Goal: Task Accomplishment & Management: Manage account settings

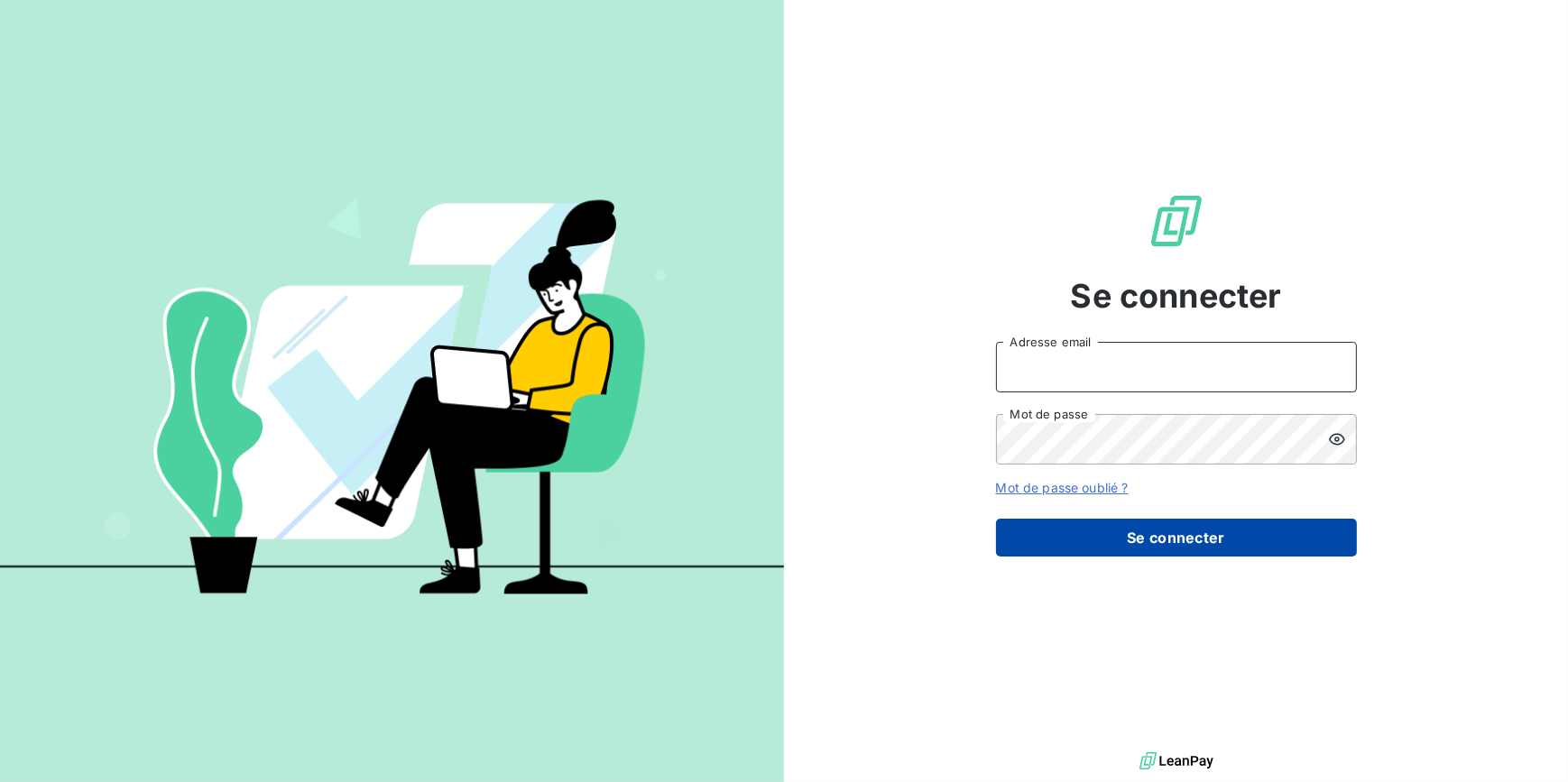
type input "[EMAIL_ADDRESS][DOMAIN_NAME]"
click at [1193, 524] on button "Se connecter" at bounding box center [1175, 537] width 361 height 38
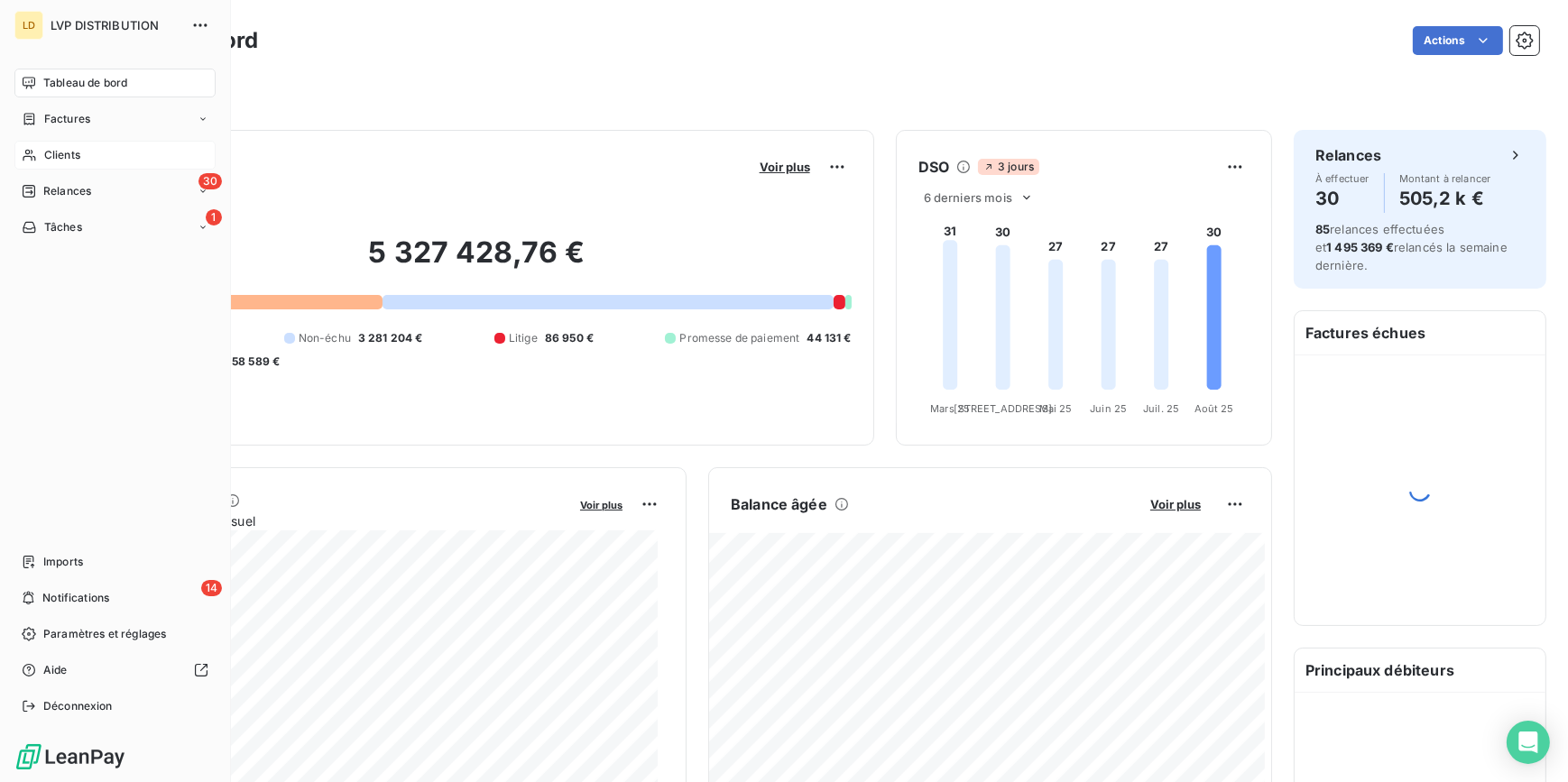
click at [47, 161] on span "Clients" at bounding box center [61, 155] width 36 height 17
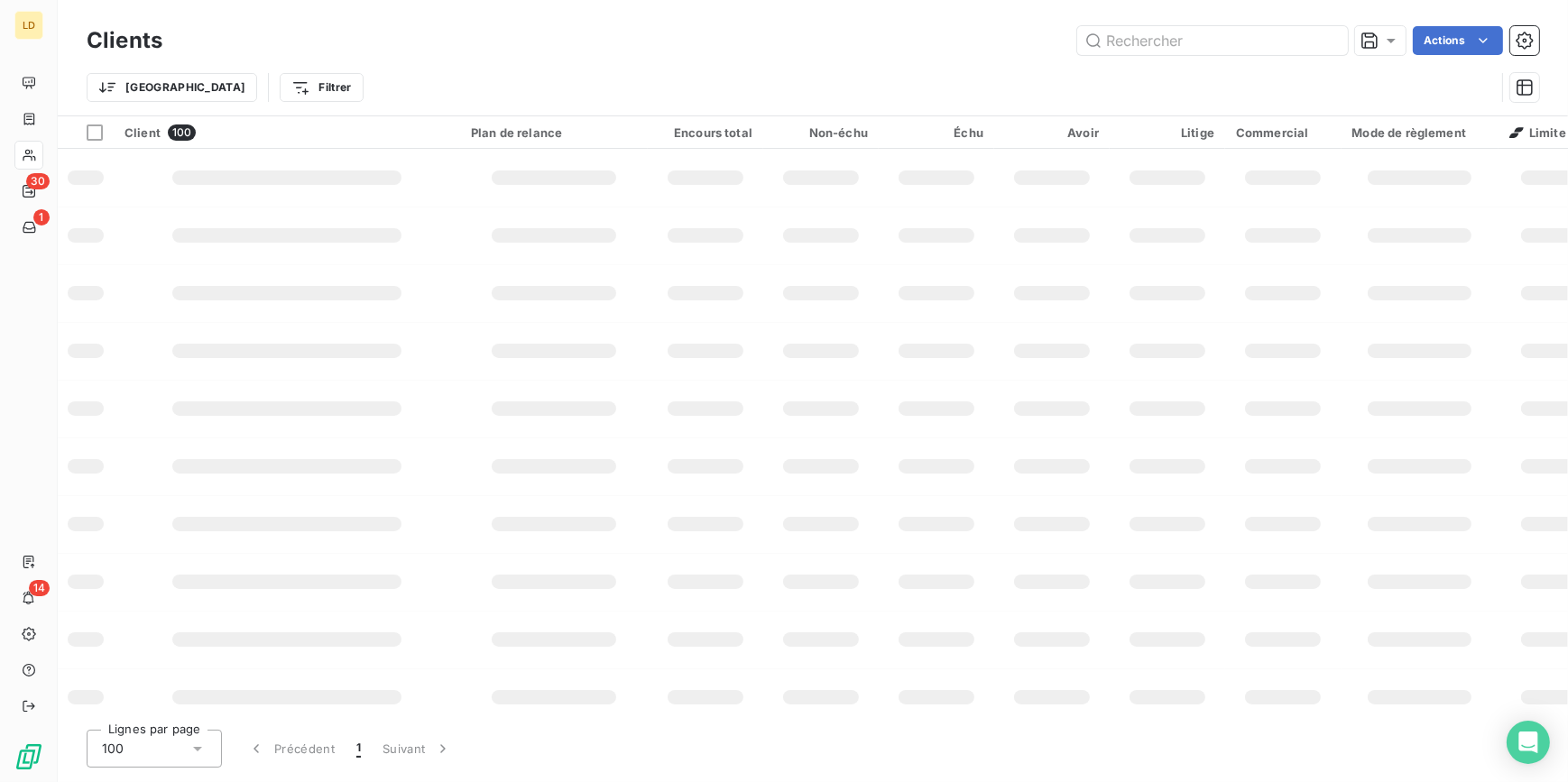
type input "001798"
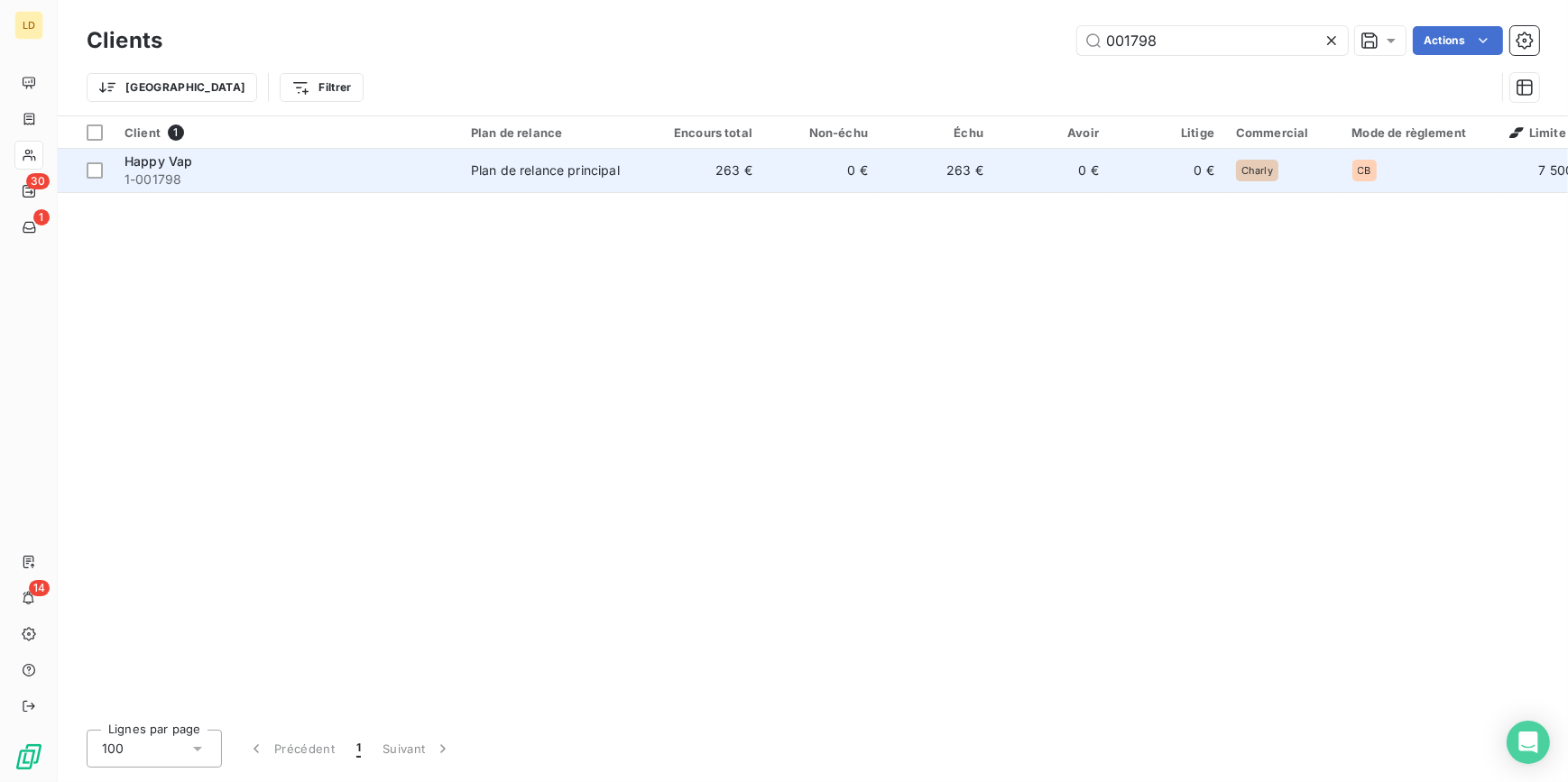
click at [688, 186] on td "263 €" at bounding box center [706, 170] width 116 height 43
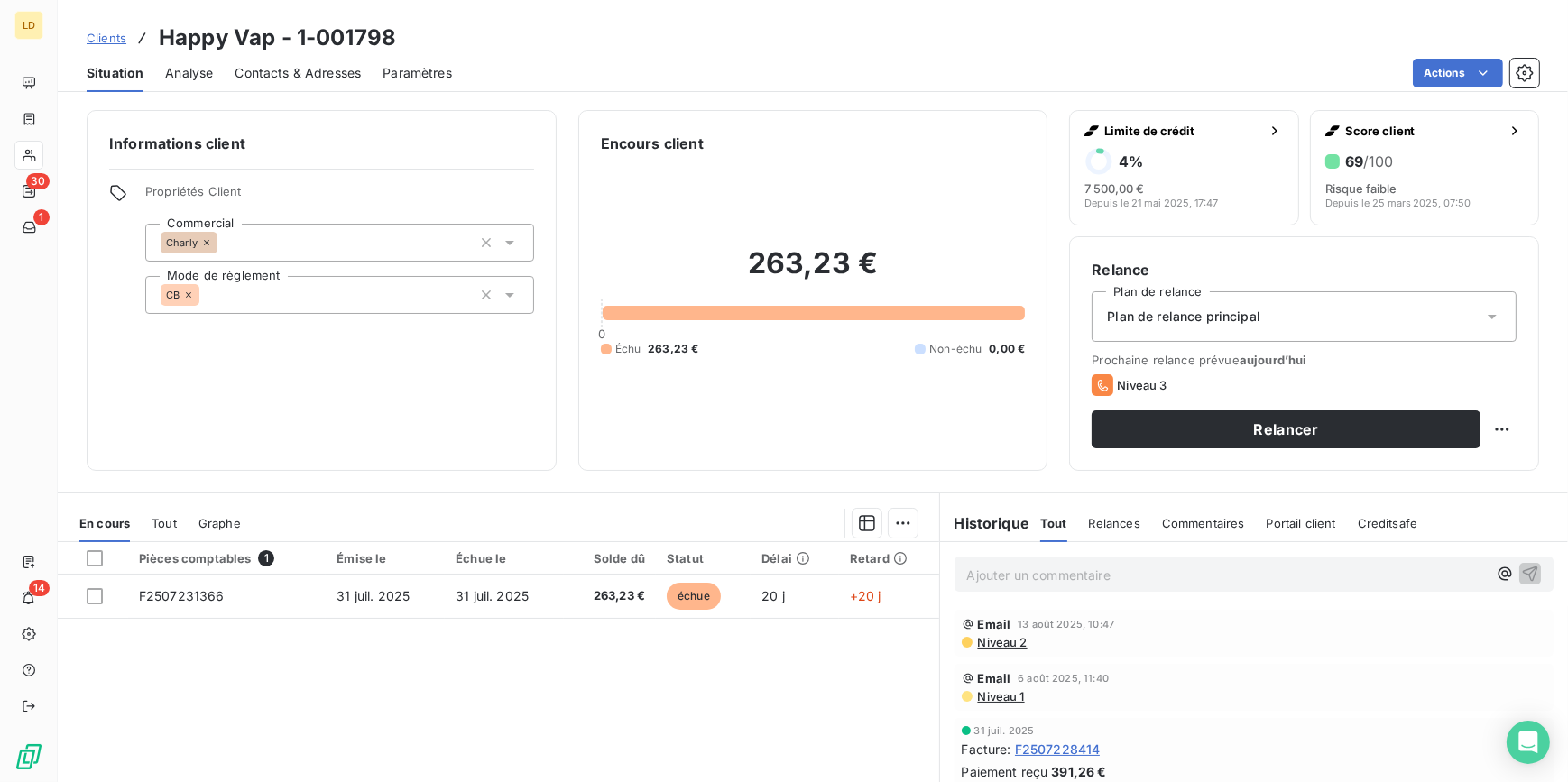
click at [1073, 577] on p "Ajouter un commentaire ﻿" at bounding box center [1227, 575] width 520 height 23
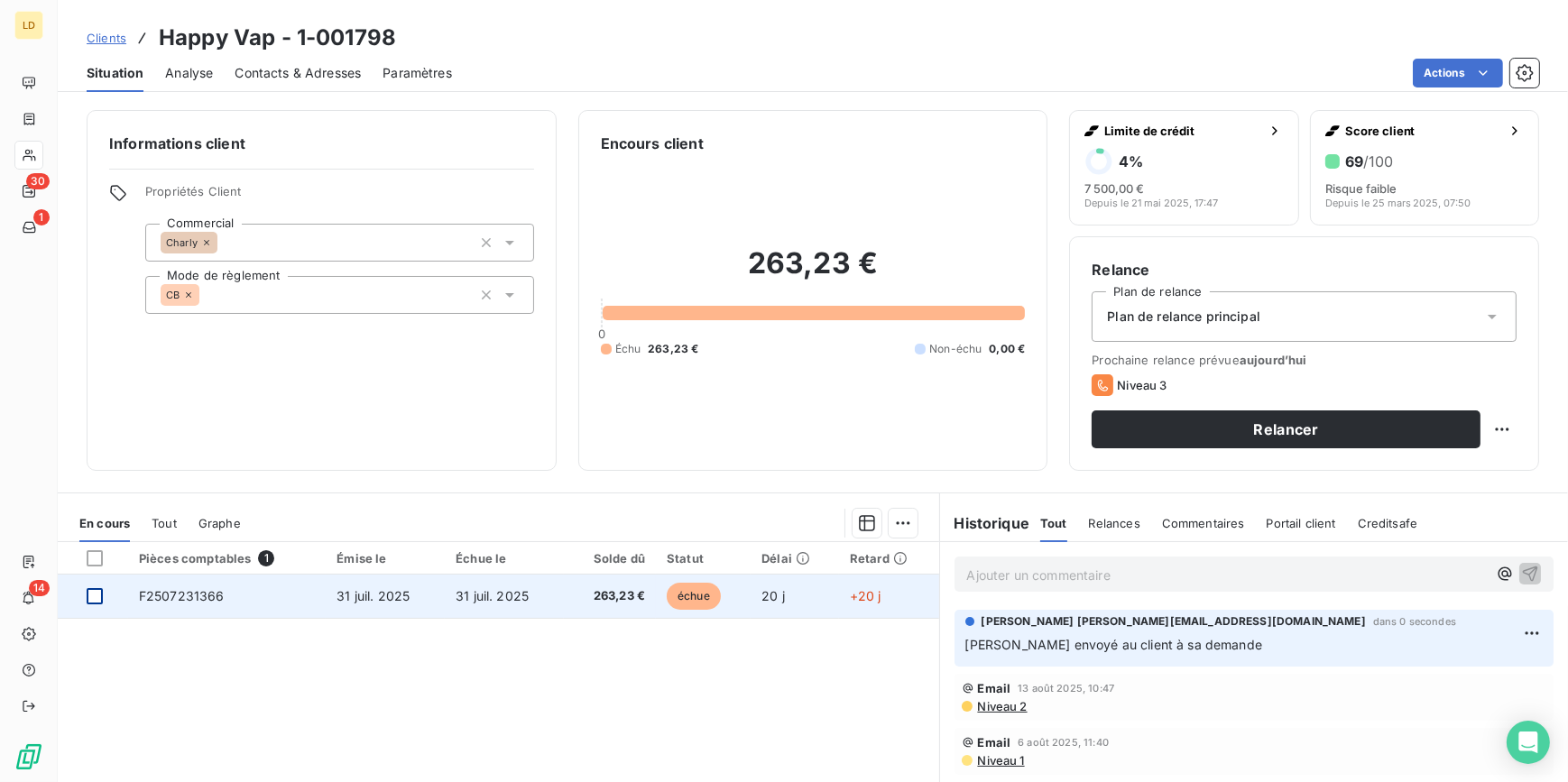
click at [98, 595] on div at bounding box center [95, 597] width 17 height 17
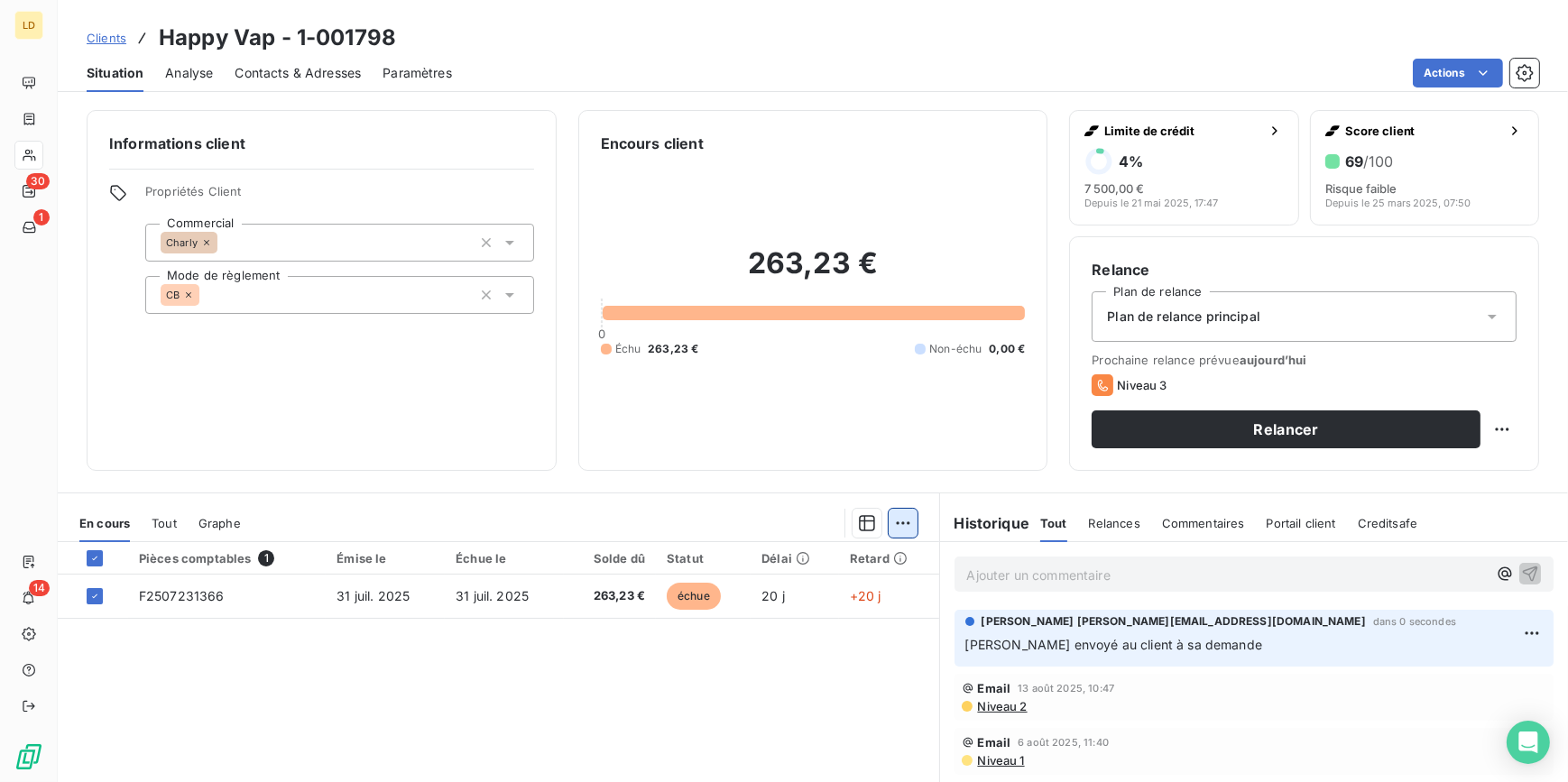
click at [902, 520] on html "LD 30 1 14 Clients Happy Vap - 1-001798 Situation Analyse Contacts & Adresses P…" at bounding box center [784, 391] width 1568 height 782
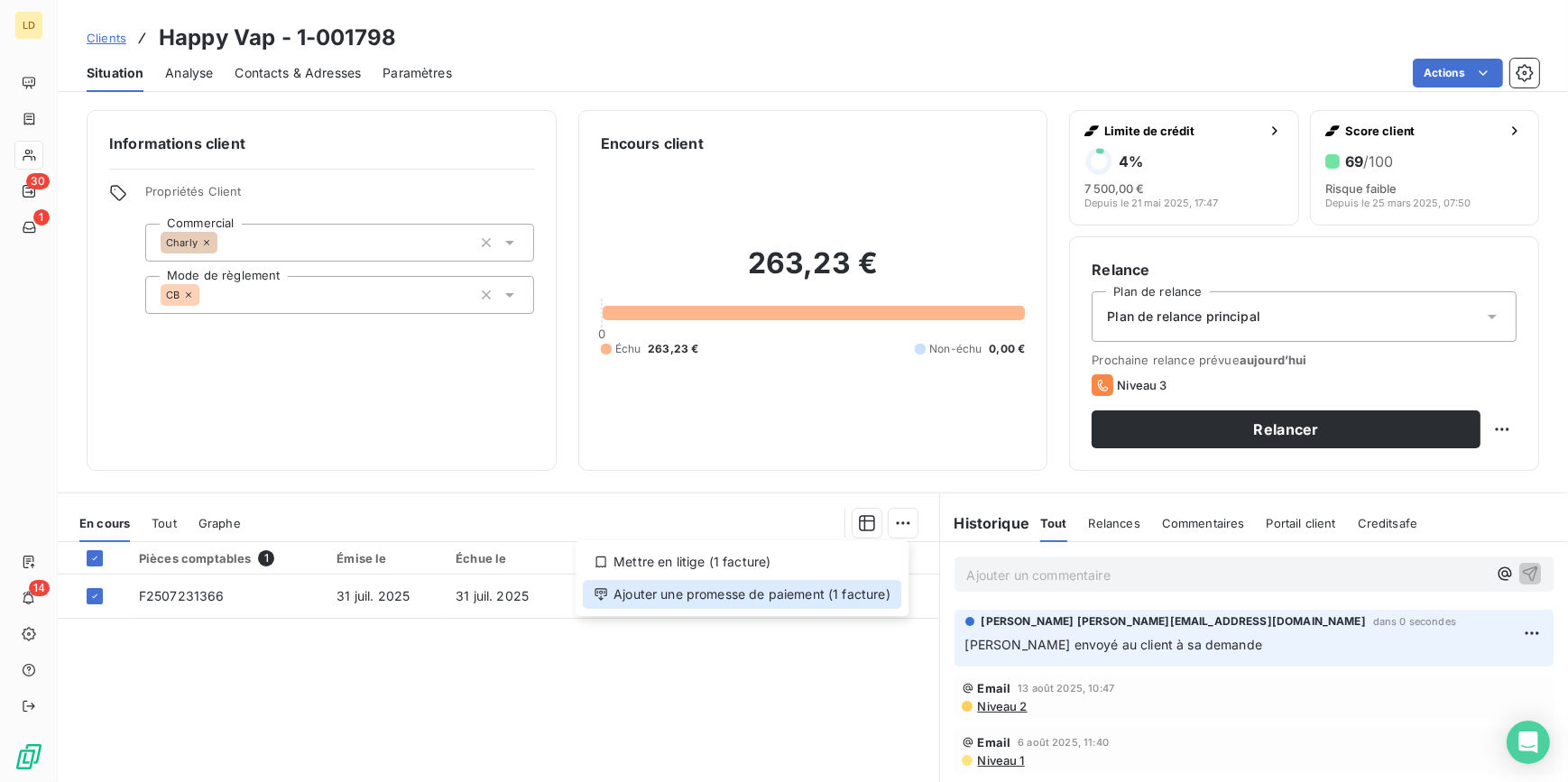
click at [827, 586] on div "Ajouter une promesse de paiement (1 facture)" at bounding box center [741, 594] width 318 height 28
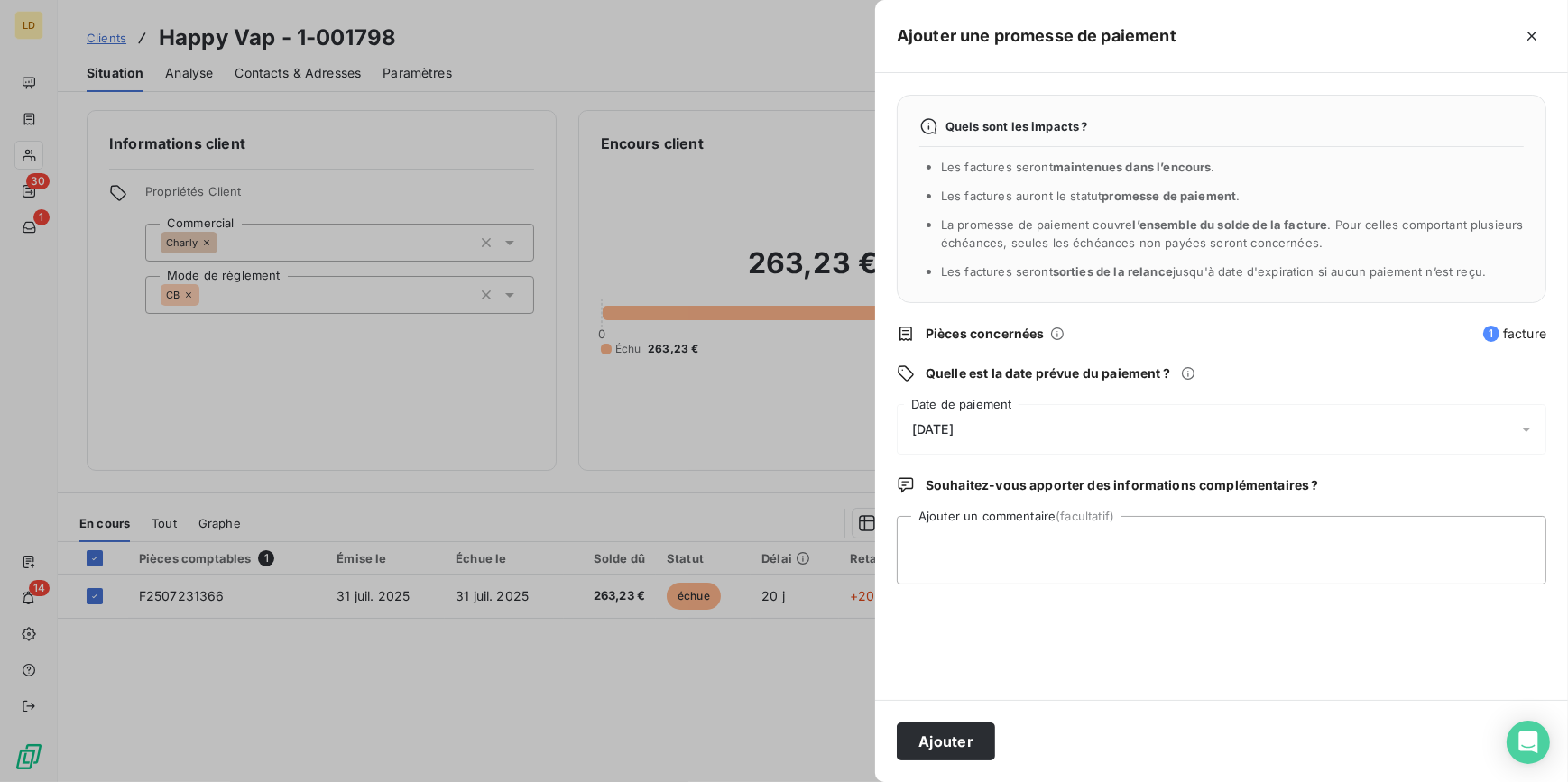
click at [1001, 418] on div "21/08/2025" at bounding box center [1221, 429] width 650 height 50
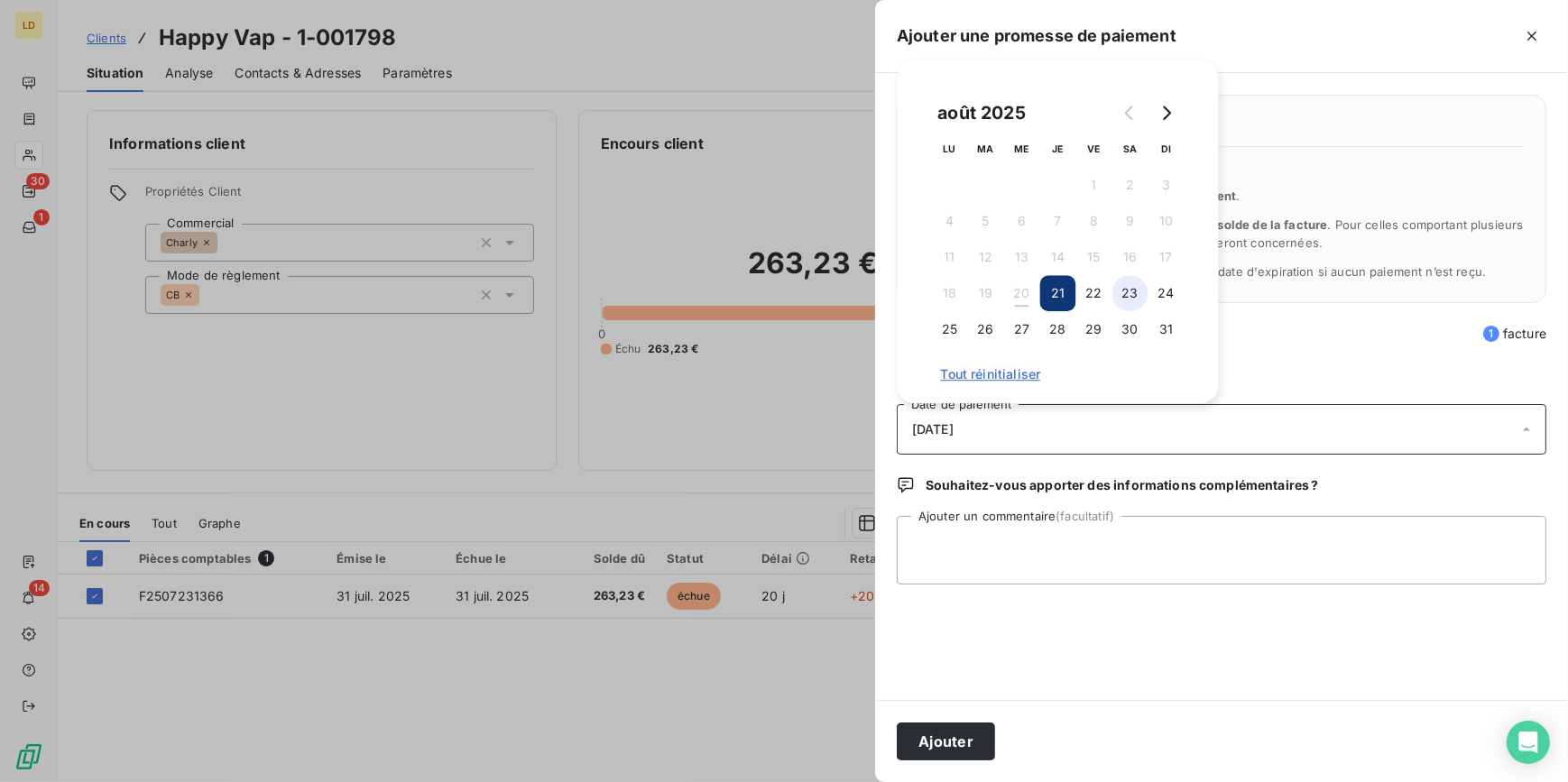
click at [1118, 293] on button "23" at bounding box center [1129, 293] width 36 height 36
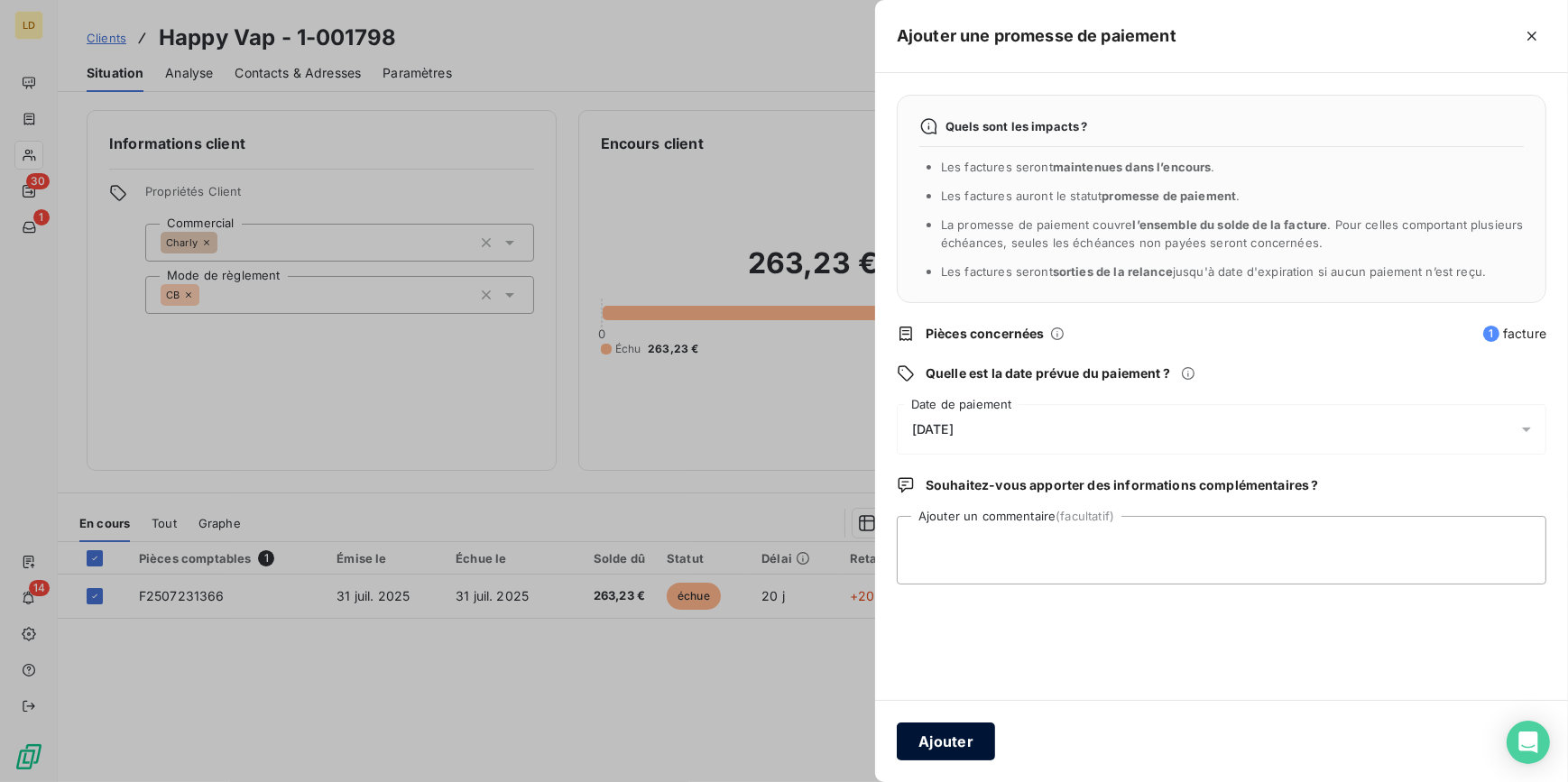
click at [934, 748] on button "Ajouter" at bounding box center [945, 741] width 98 height 38
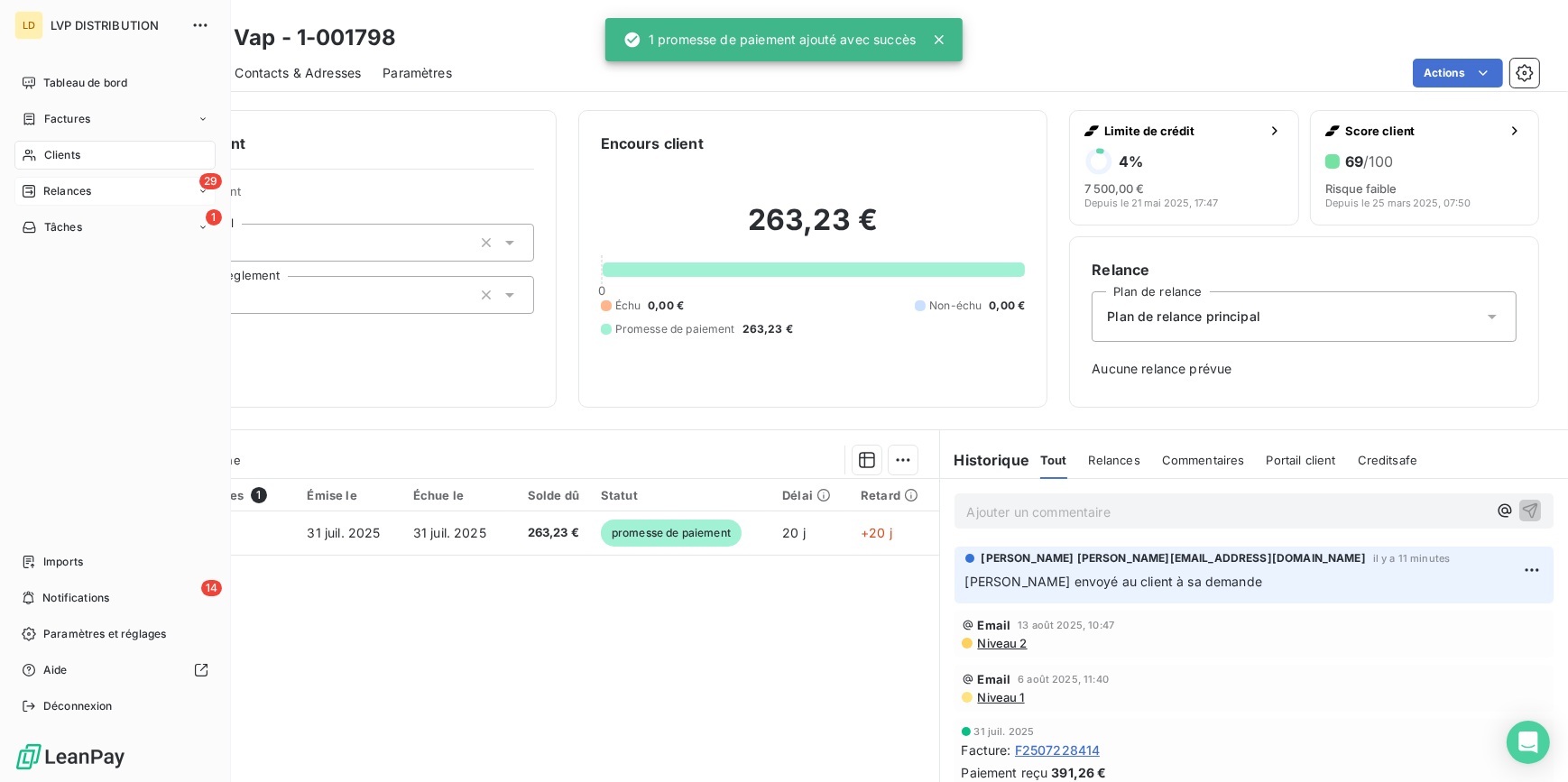
click at [91, 189] on div "29 Relances" at bounding box center [115, 191] width 201 height 28
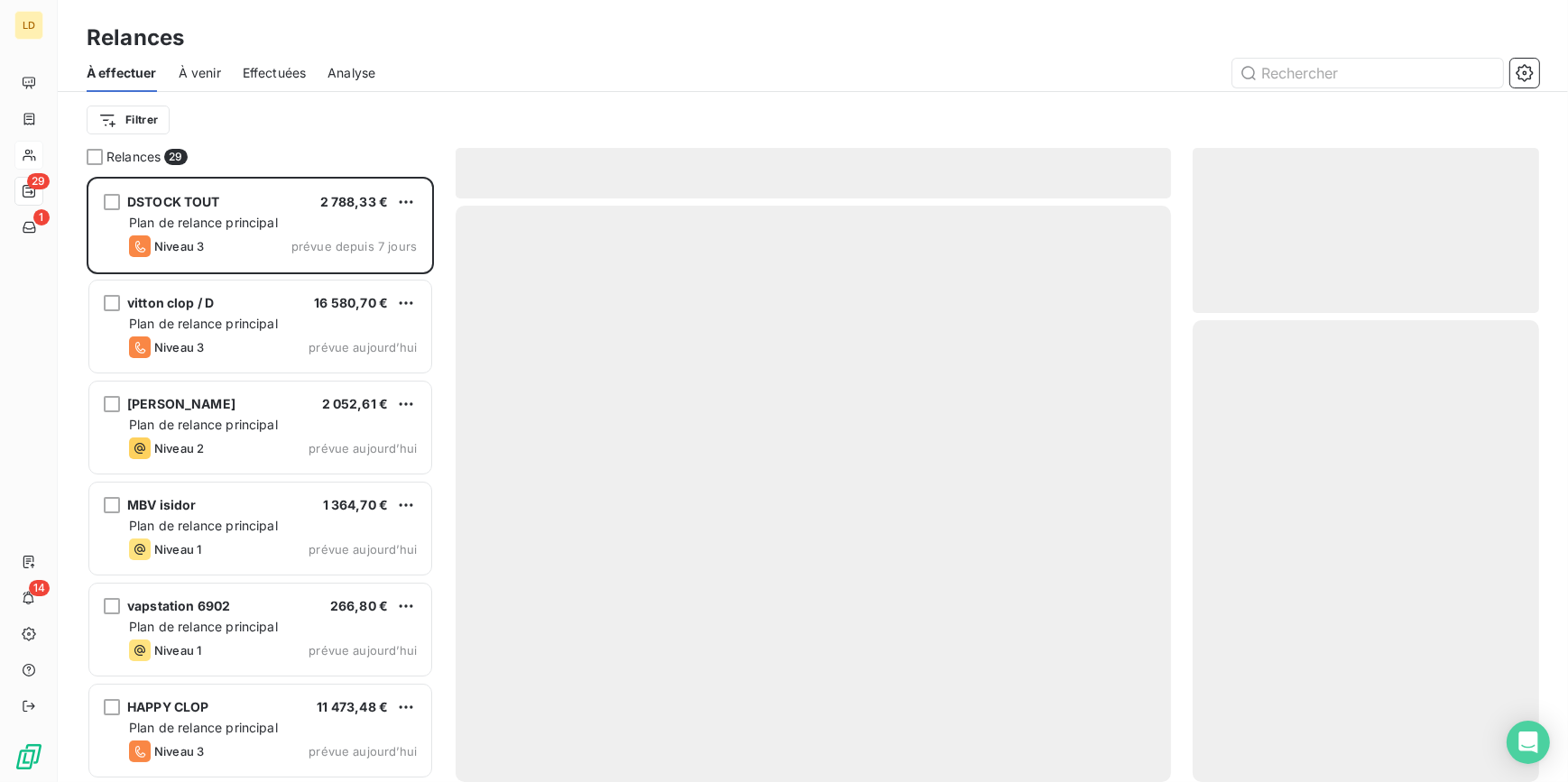
scroll to position [594, 334]
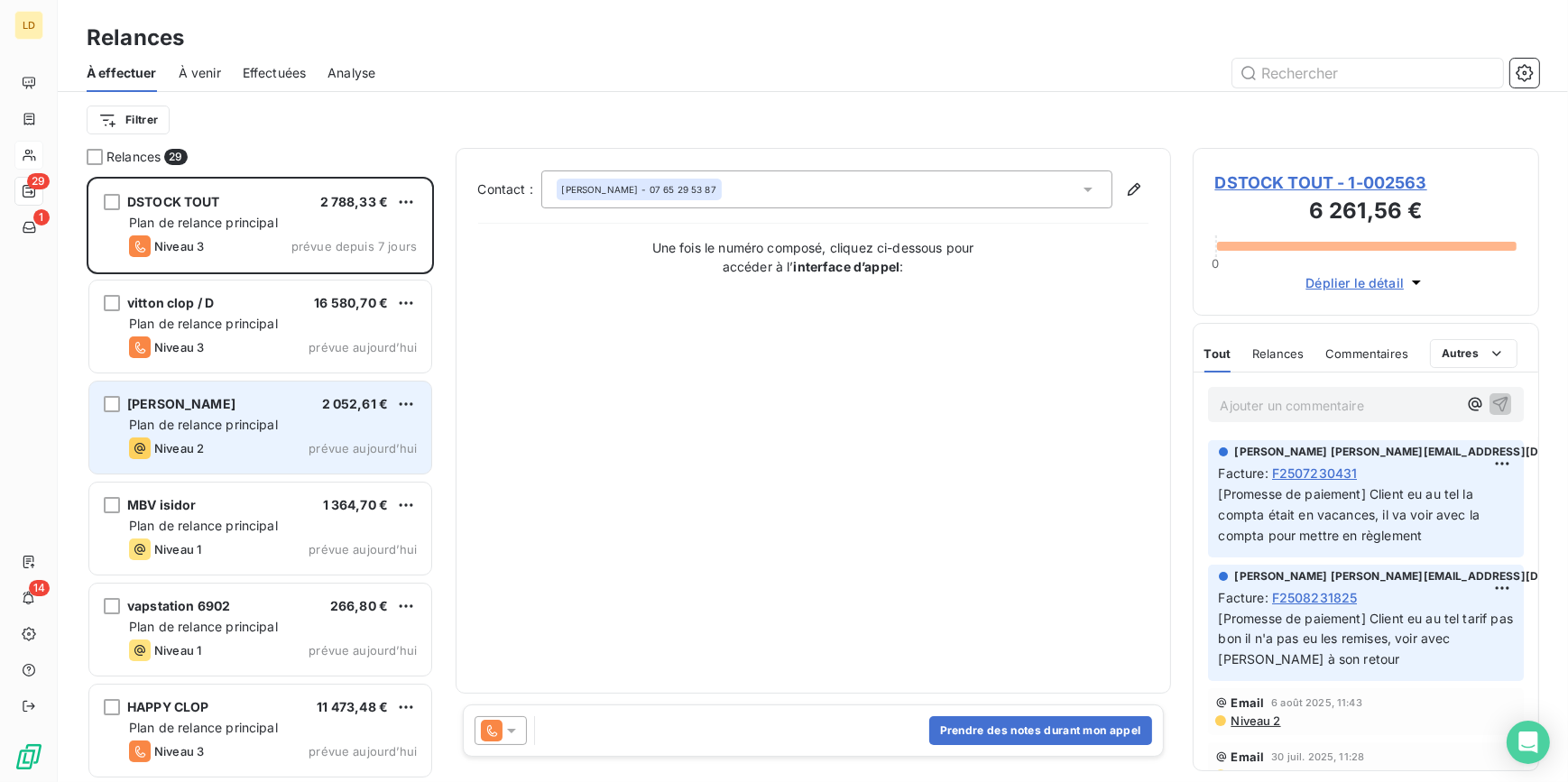
click at [212, 444] on div "Niveau 2 prévue aujourd’hui" at bounding box center [273, 449] width 288 height 22
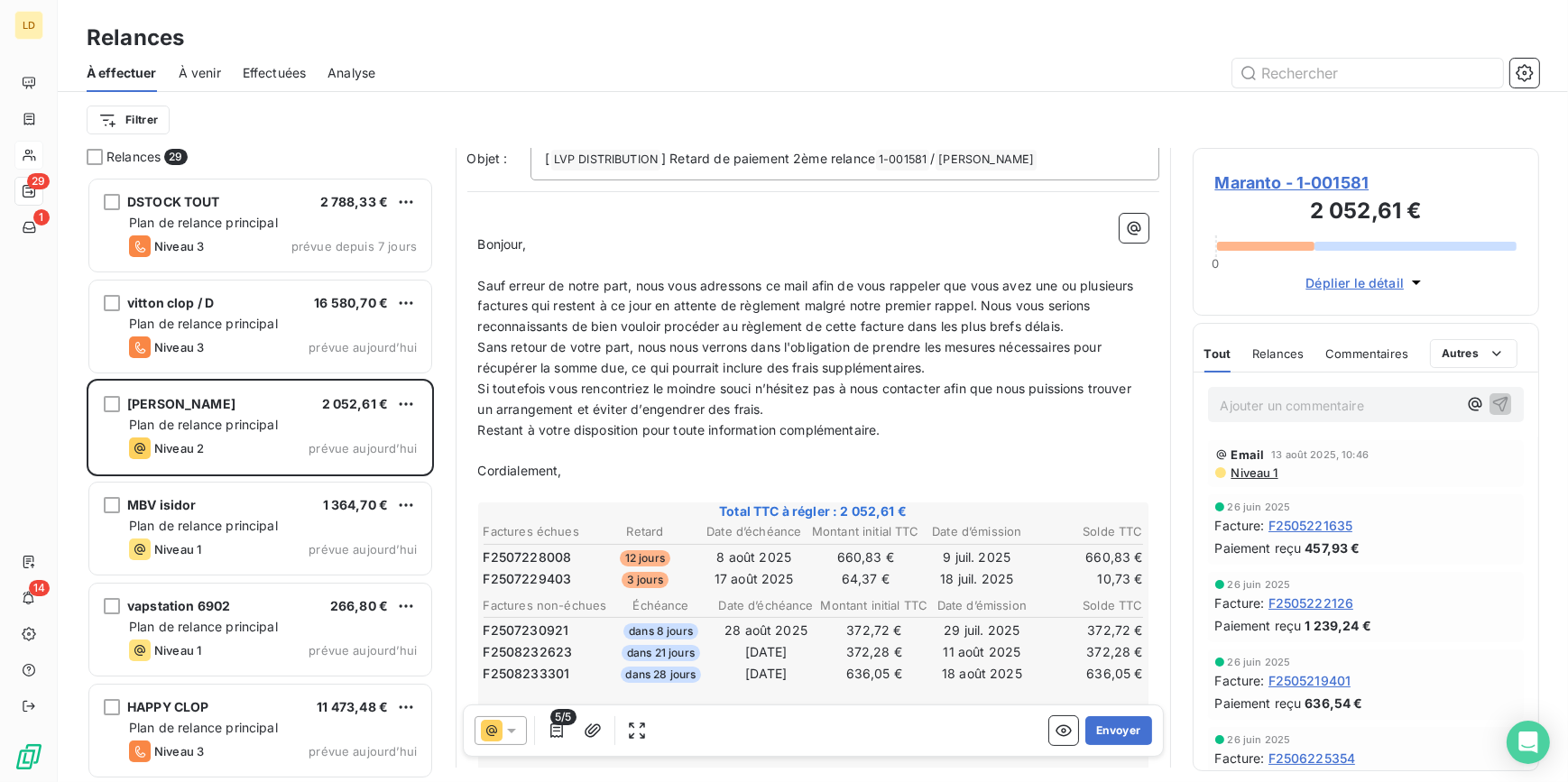
scroll to position [164, 0]
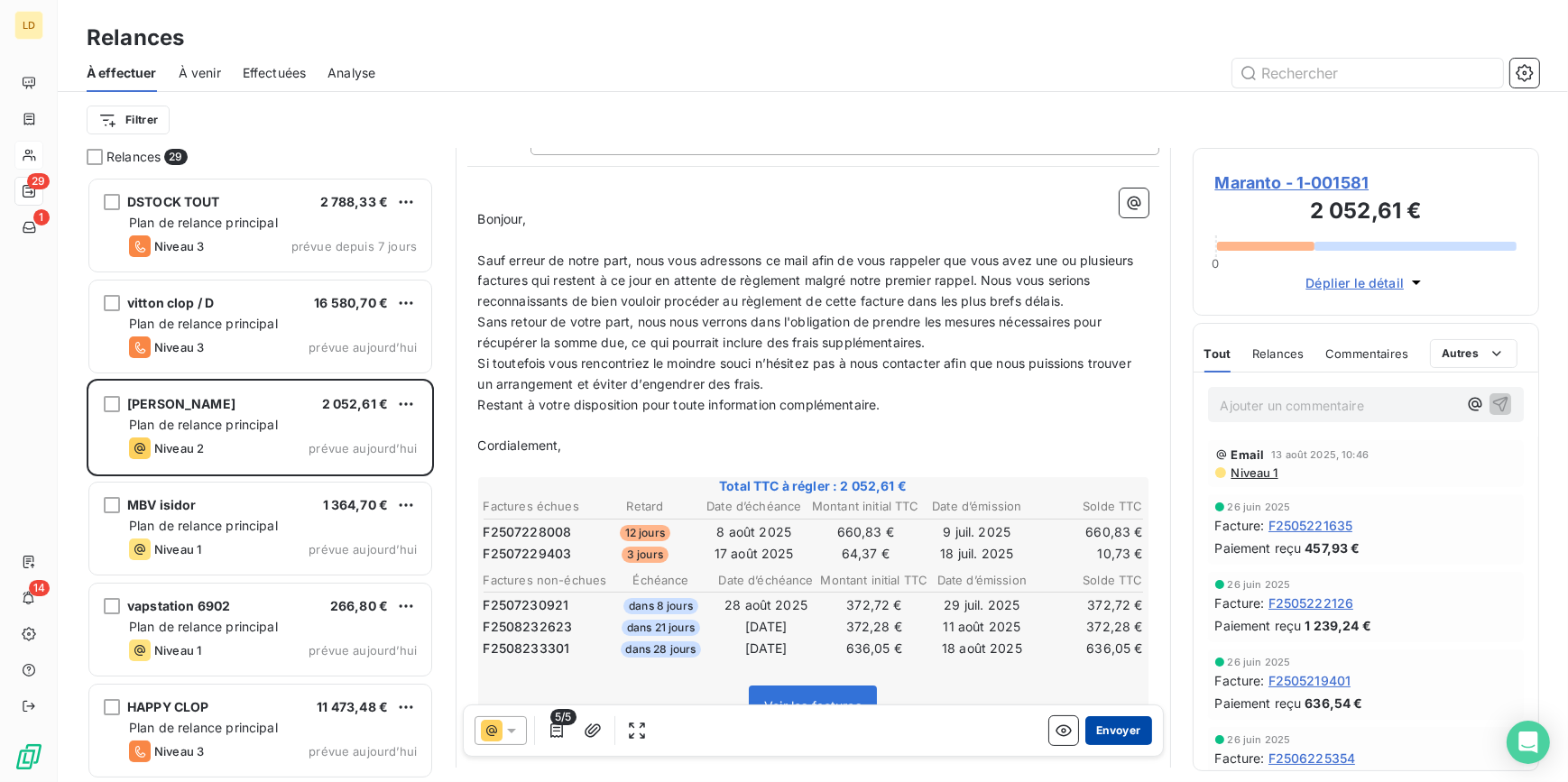
click at [1119, 740] on button "Envoyer" at bounding box center [1118, 731] width 66 height 28
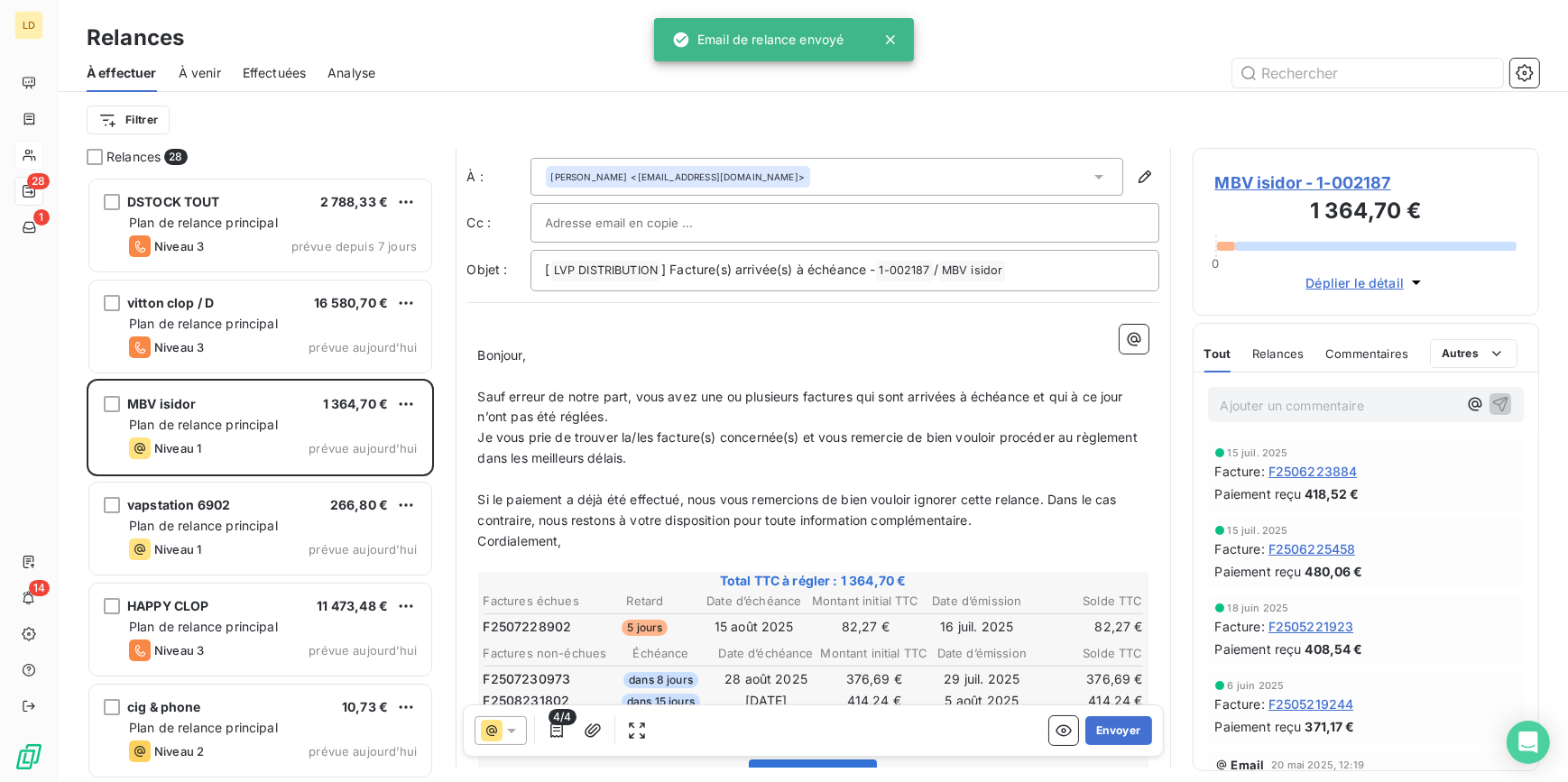
scroll to position [55, 0]
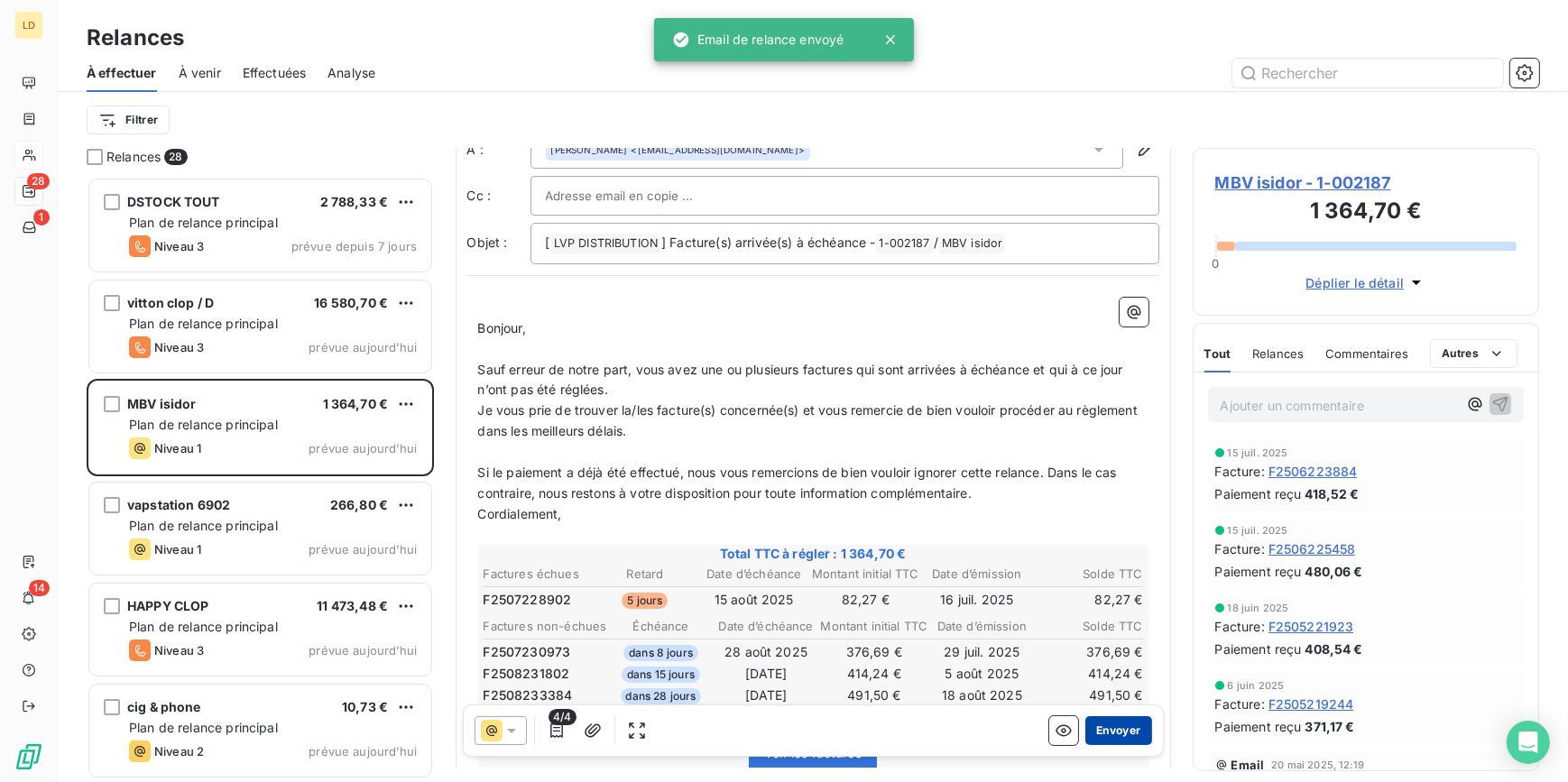
click at [1129, 735] on button "Envoyer" at bounding box center [1118, 731] width 66 height 28
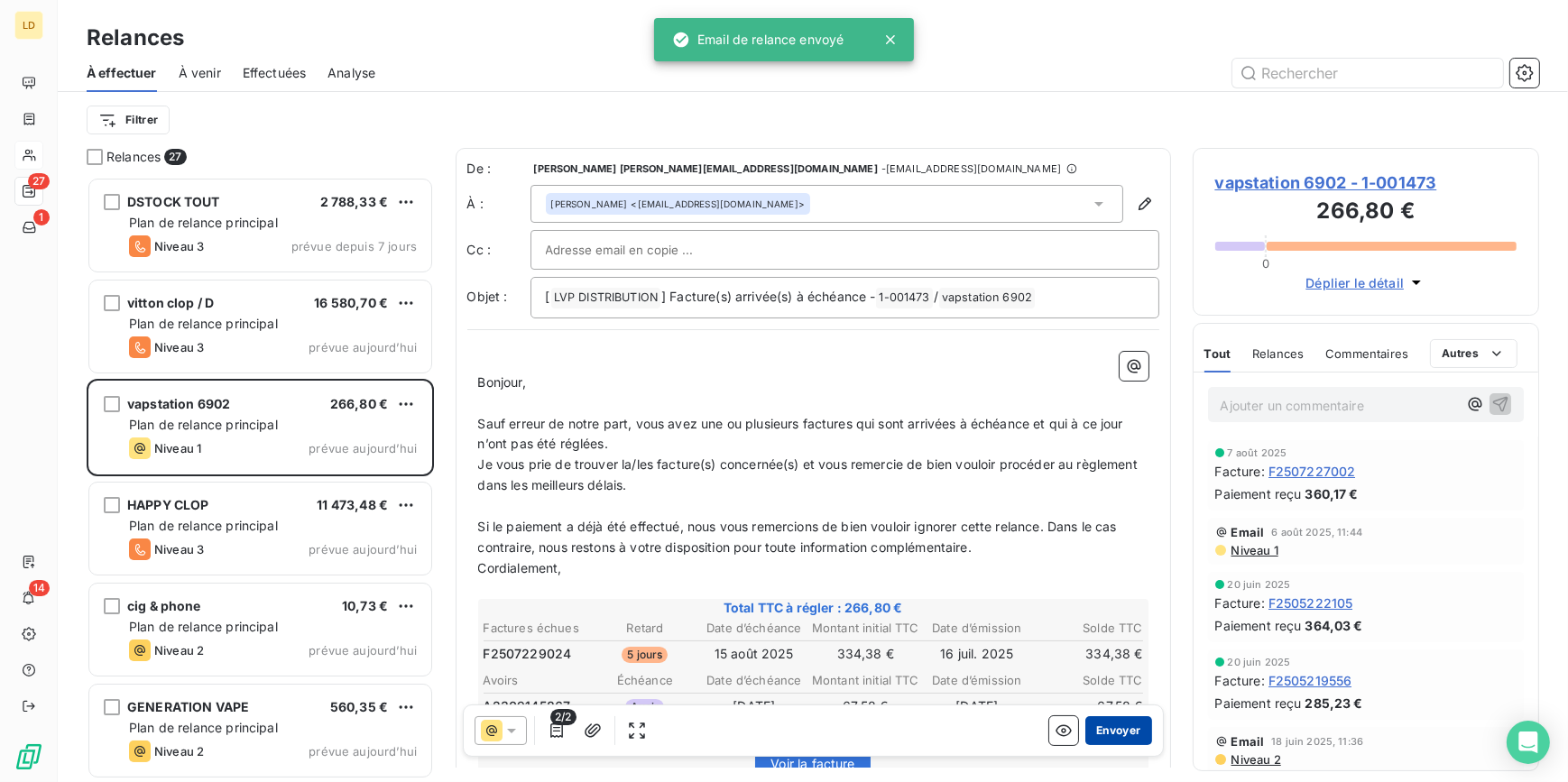
click at [1095, 722] on button "Envoyer" at bounding box center [1118, 731] width 66 height 28
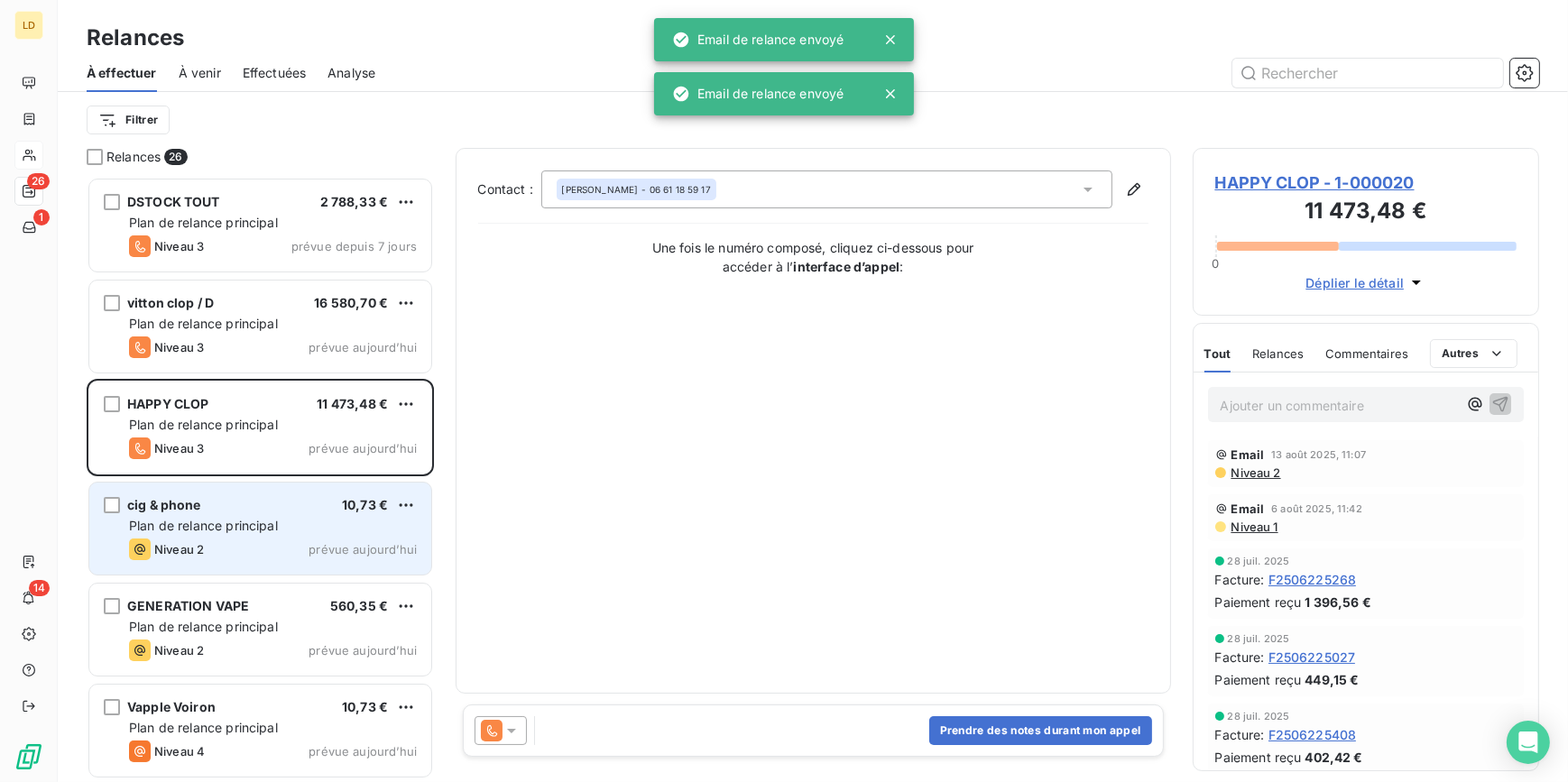
click at [278, 526] on span "Plan de relance principal" at bounding box center [204, 525] width 149 height 16
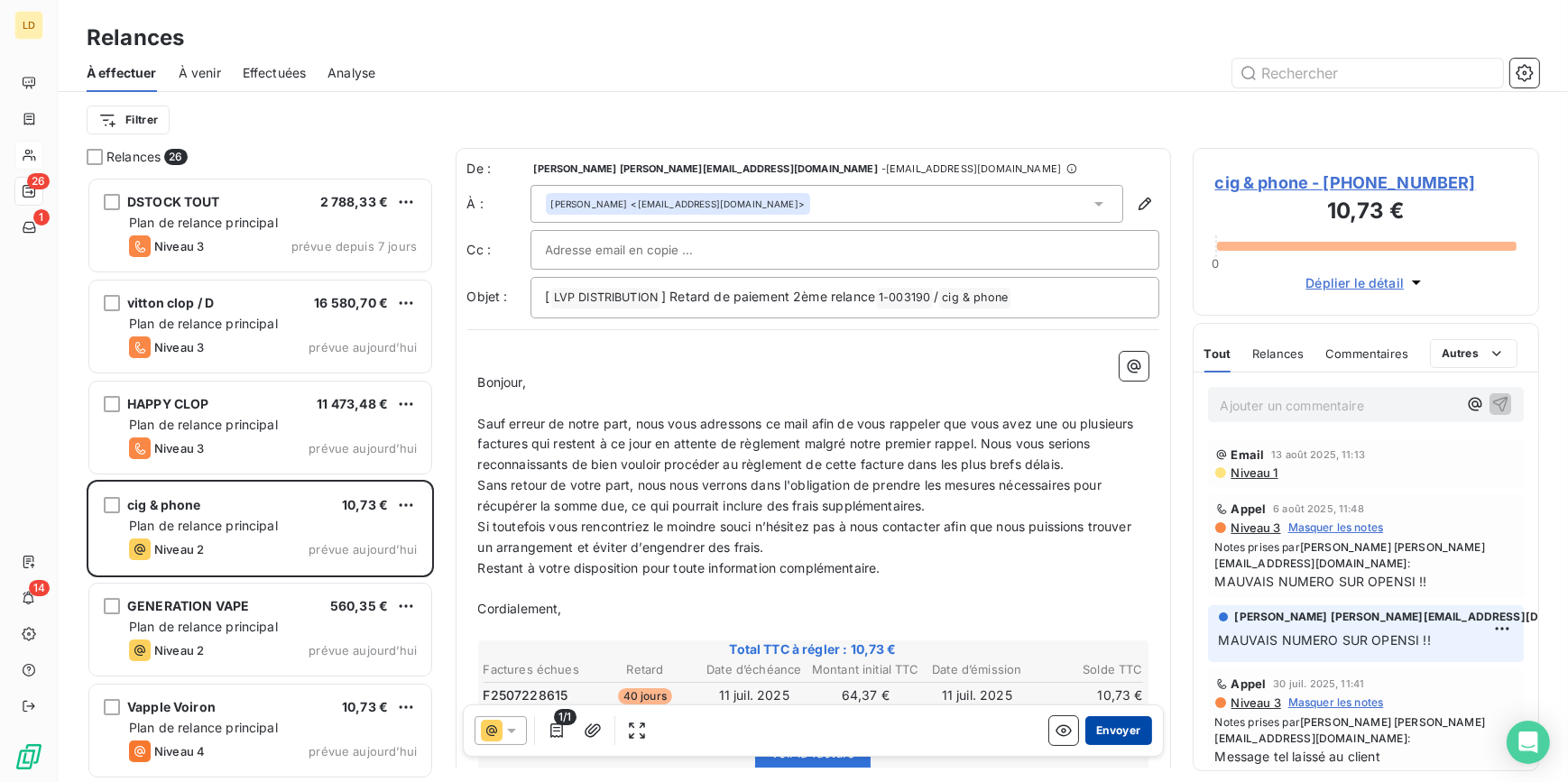
click at [1107, 735] on button "Envoyer" at bounding box center [1118, 731] width 66 height 28
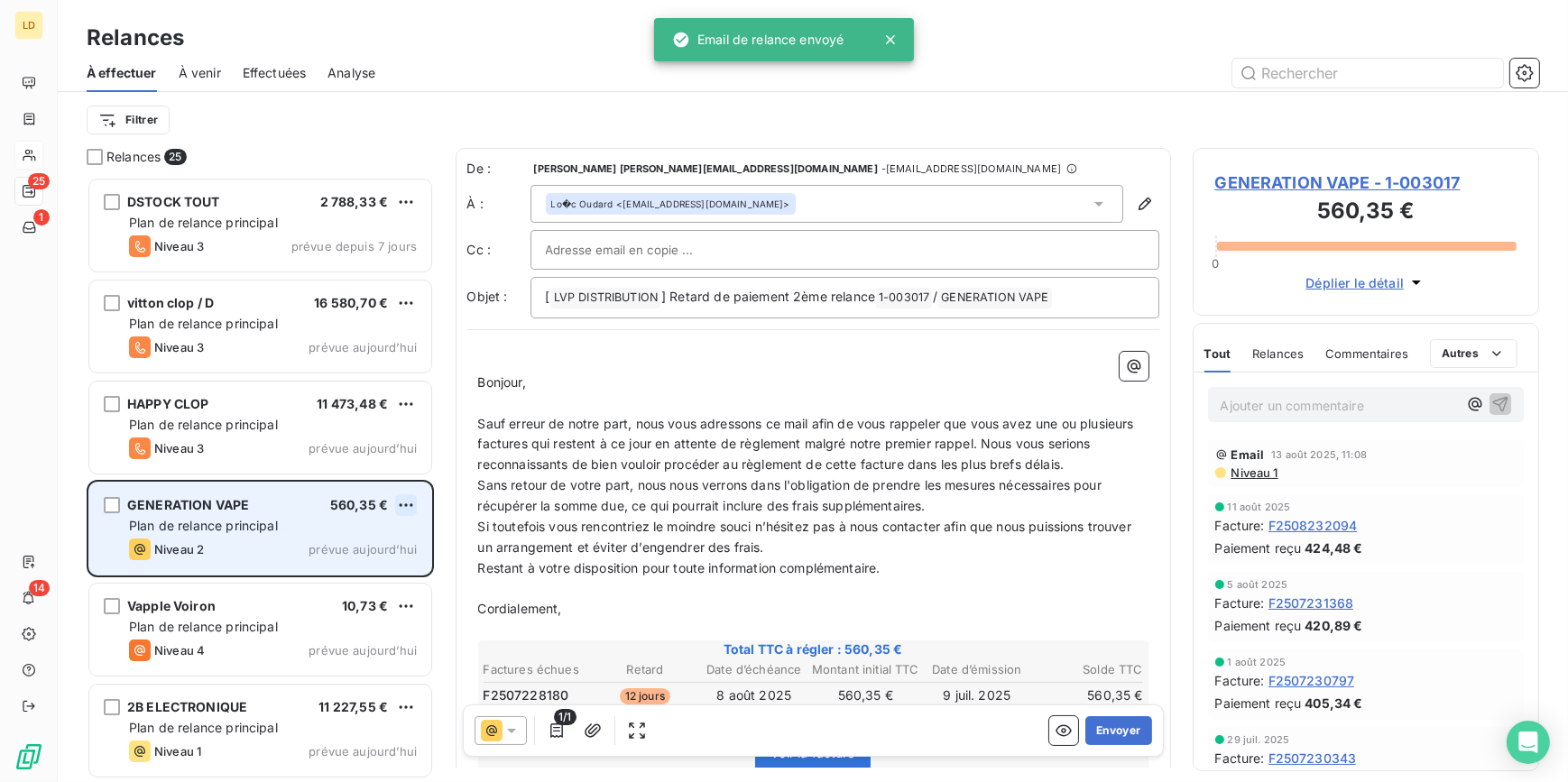
click at [399, 505] on html "LD 25 1 14 Relances À effectuer À venir Effectuées Analyse Filtrer Relances 25 …" at bounding box center [784, 391] width 1568 height 782
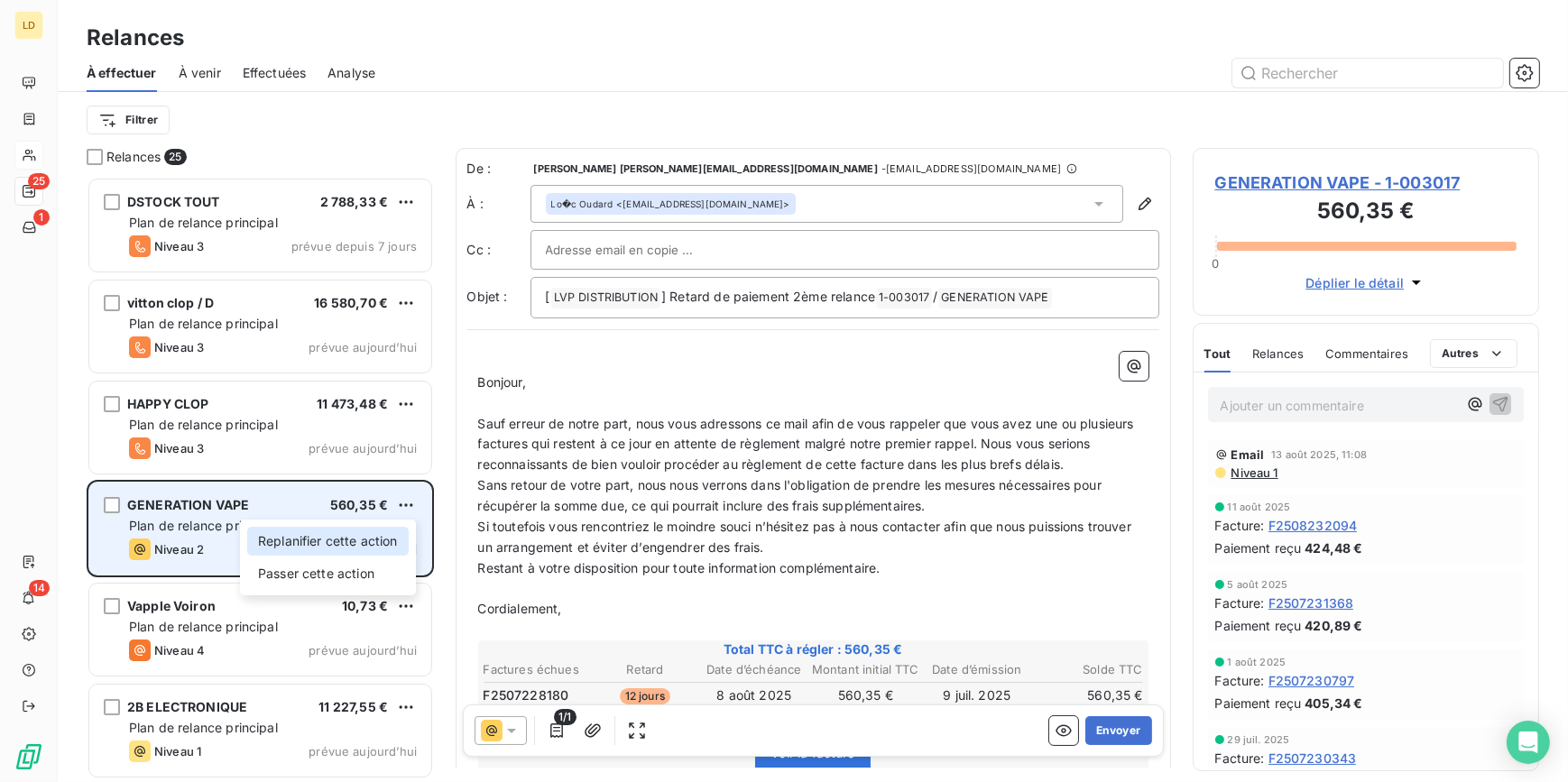
click at [348, 534] on div "Replanifier cette action" at bounding box center [328, 541] width 161 height 28
select select "7"
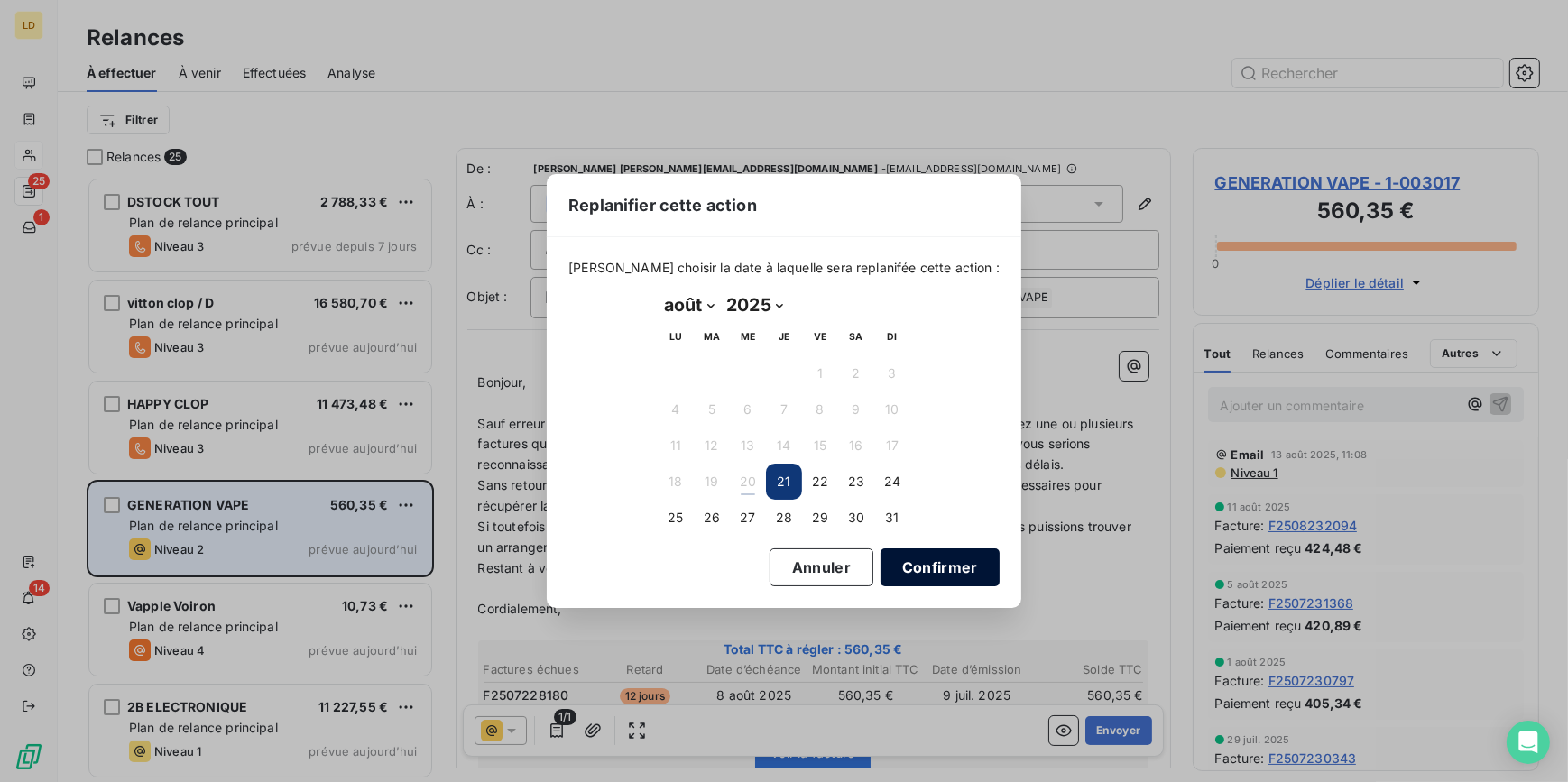
click at [880, 563] on button "Confirmer" at bounding box center [940, 567] width 119 height 38
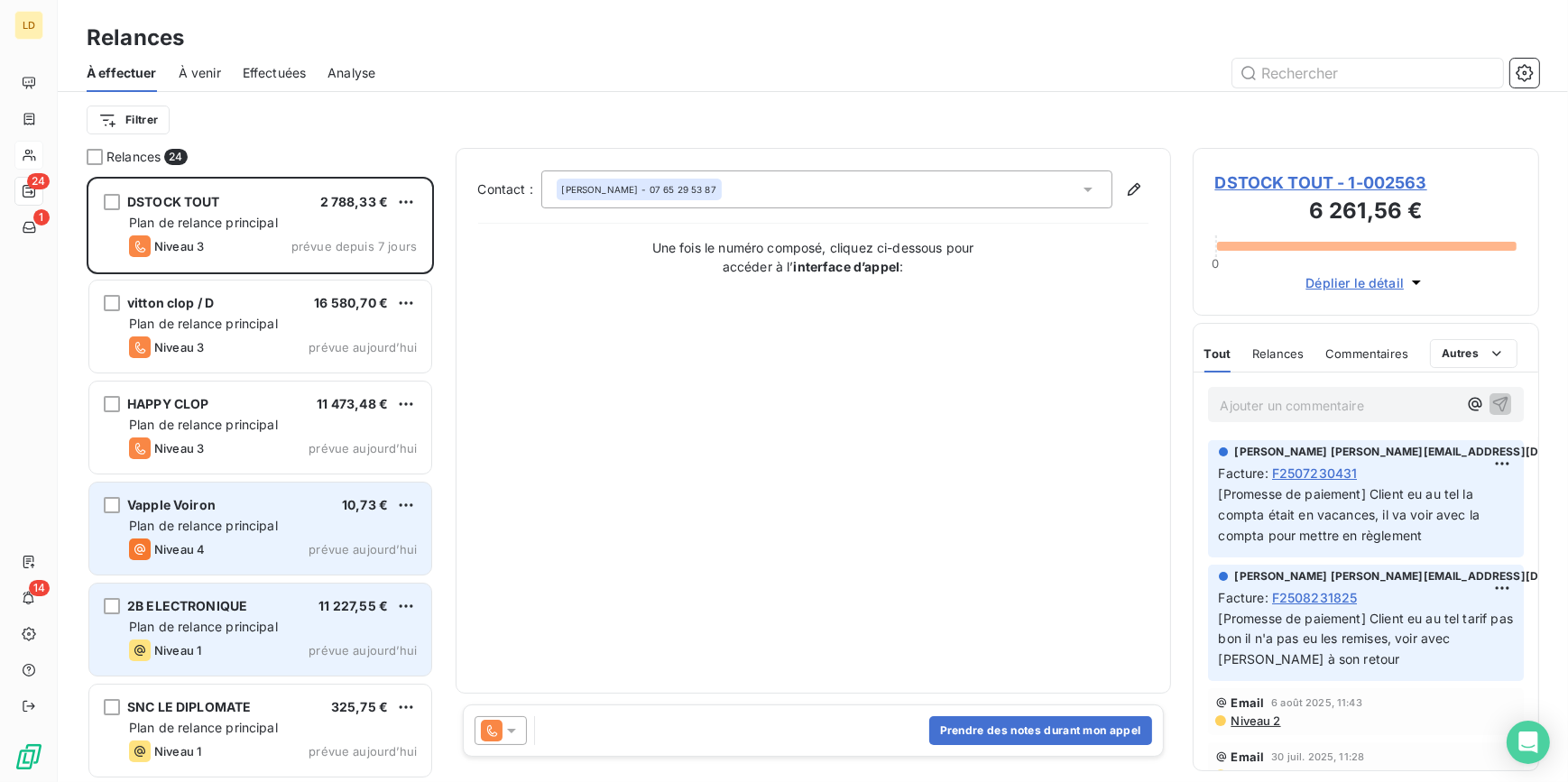
click at [261, 620] on span "Plan de relance principal" at bounding box center [204, 626] width 149 height 16
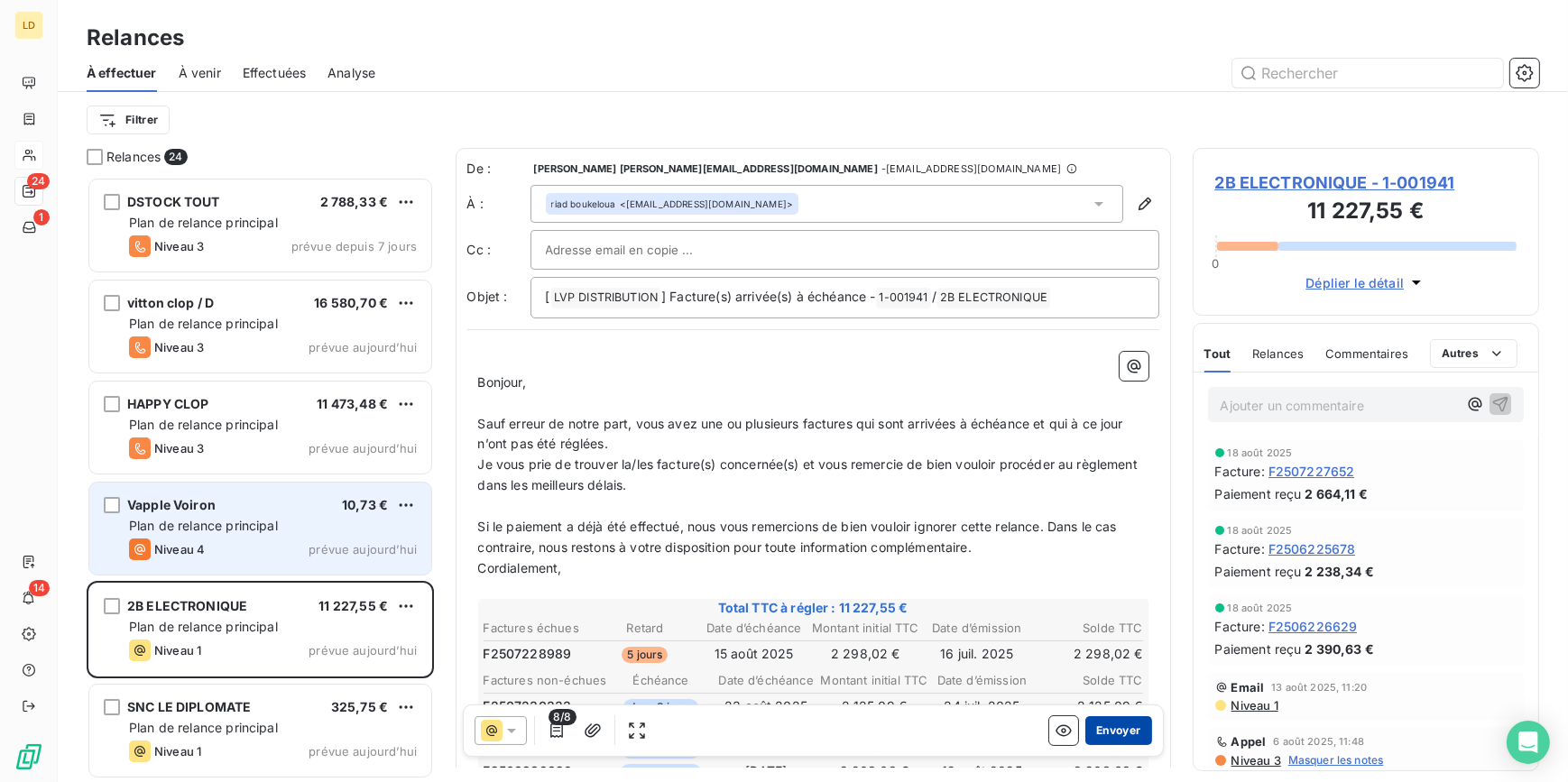
click at [1106, 729] on button "Envoyer" at bounding box center [1118, 731] width 66 height 28
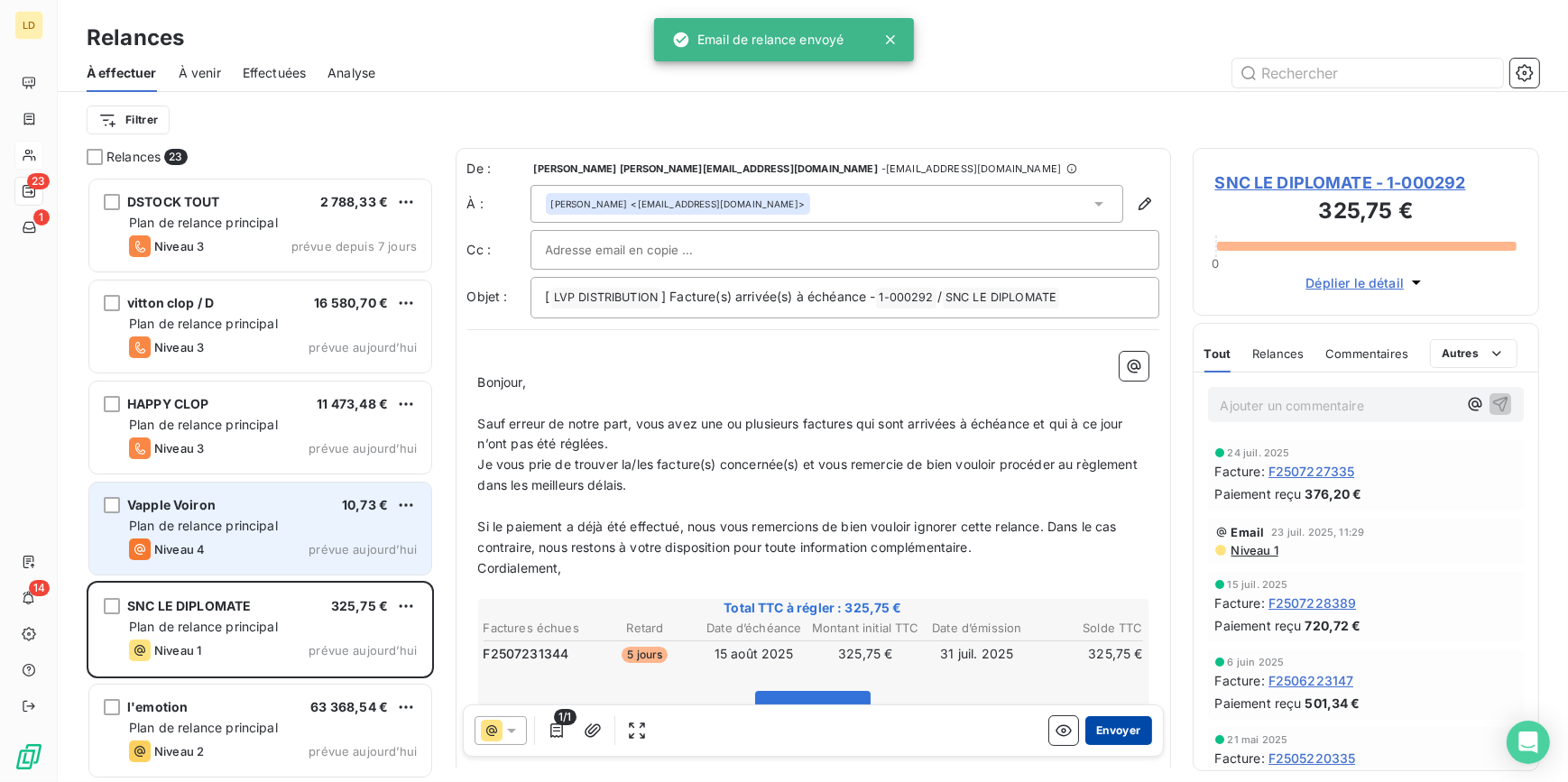
click at [1110, 727] on button "Envoyer" at bounding box center [1118, 731] width 66 height 28
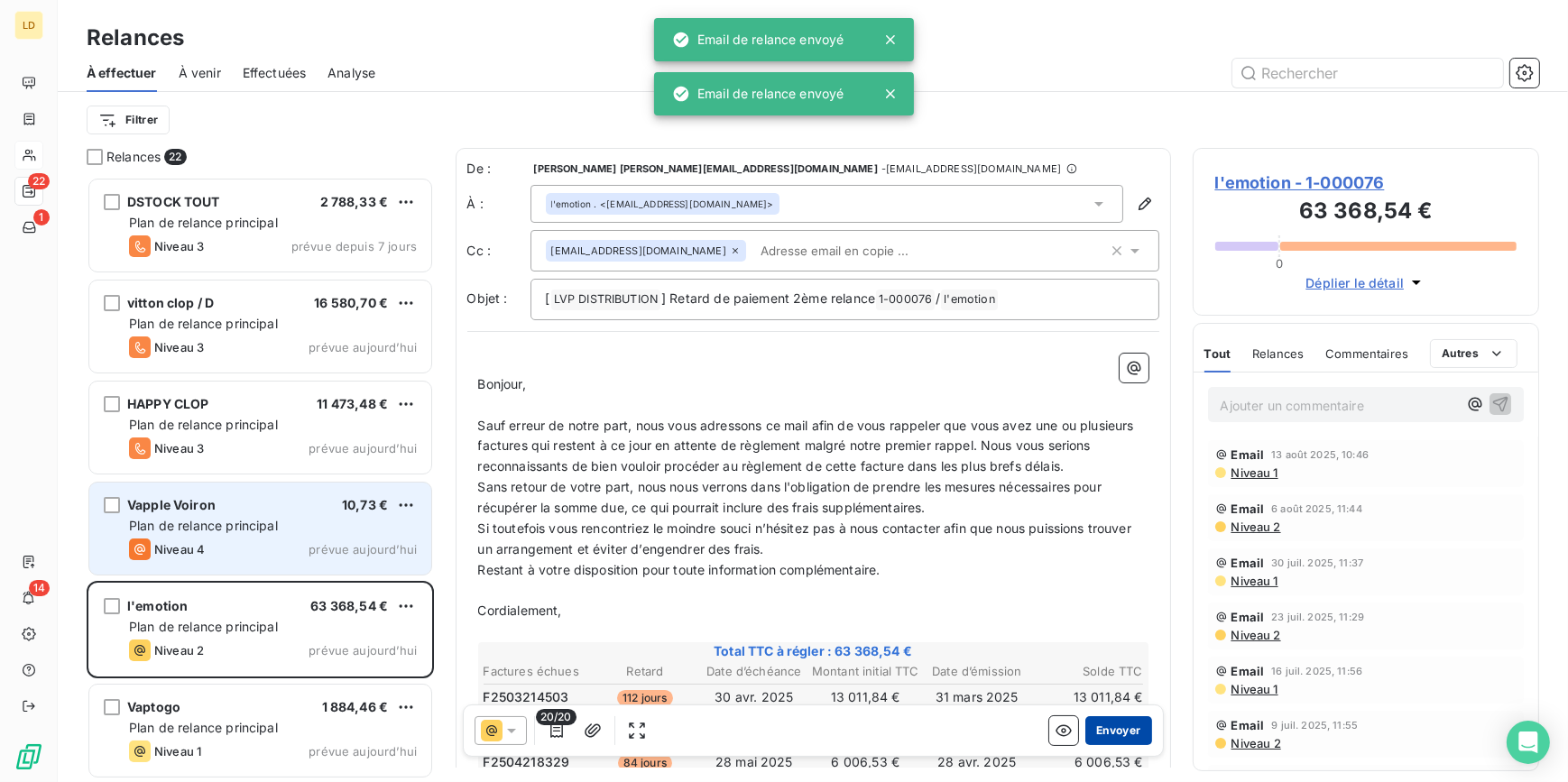
click at [1097, 732] on button "Envoyer" at bounding box center [1118, 731] width 66 height 28
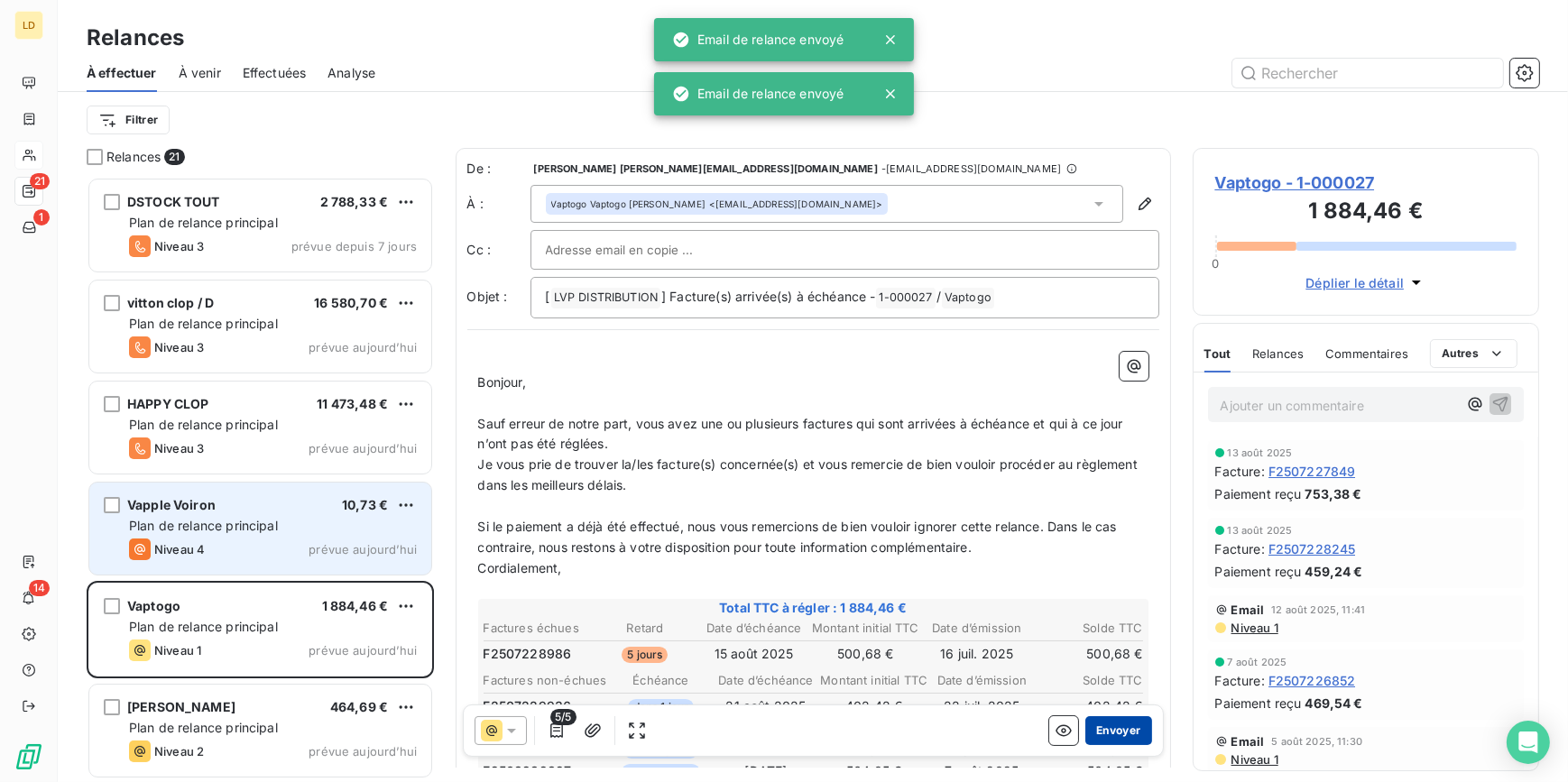
click at [1115, 721] on button "Envoyer" at bounding box center [1118, 731] width 66 height 28
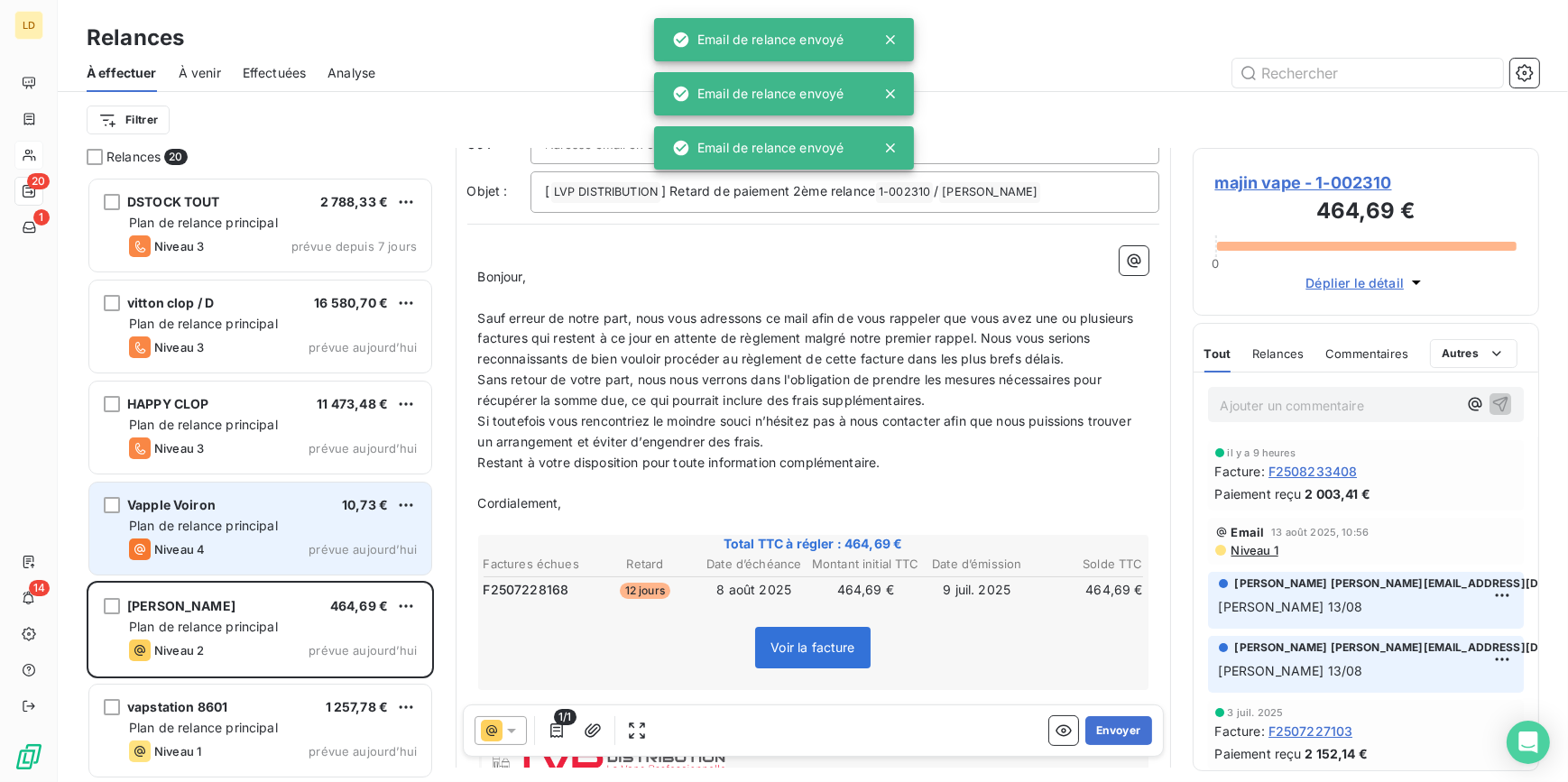
scroll to position [109, 0]
click at [1085, 727] on button "Envoyer" at bounding box center [1118, 731] width 66 height 28
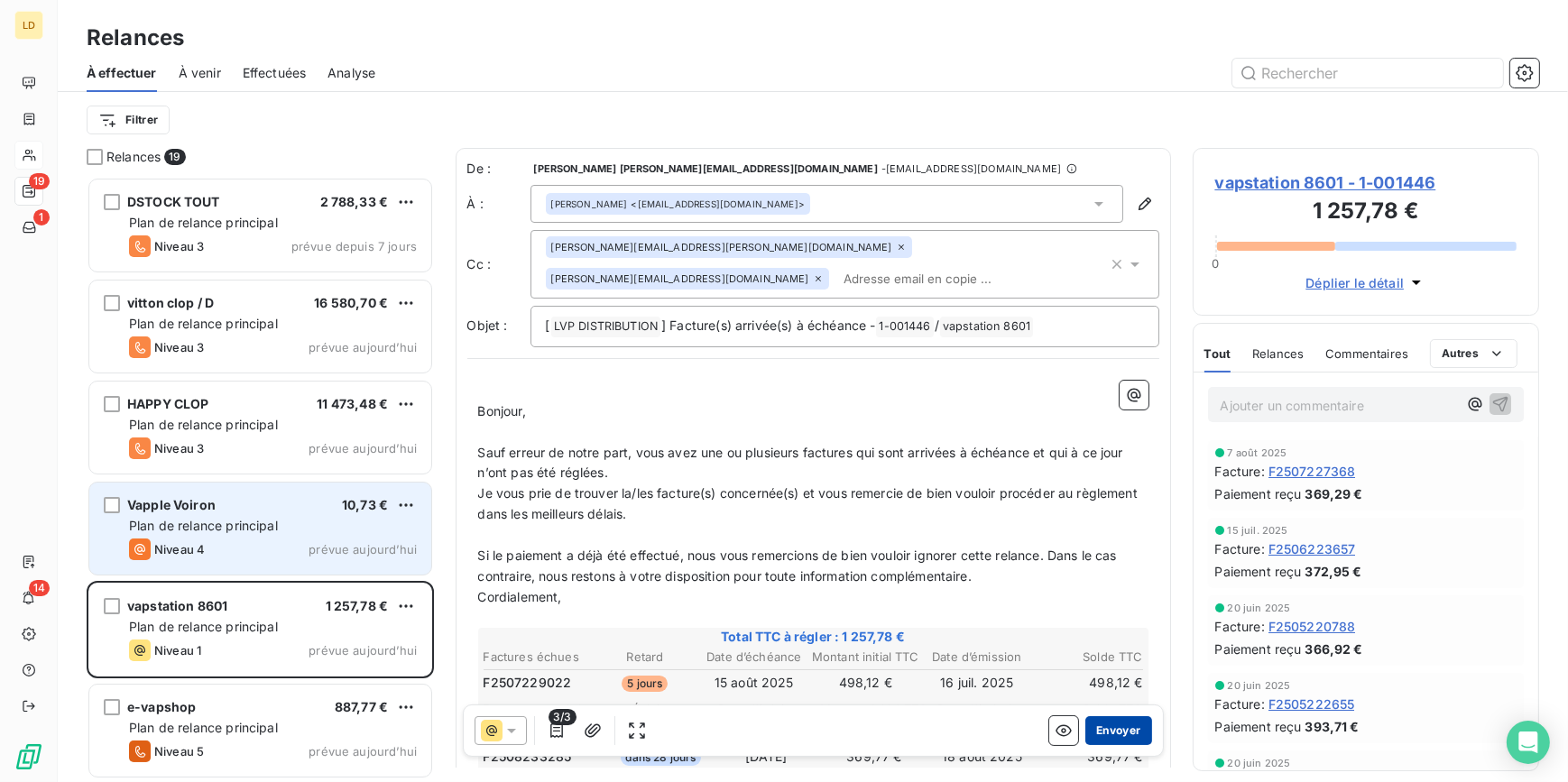
click at [1125, 735] on button "Envoyer" at bounding box center [1118, 731] width 66 height 28
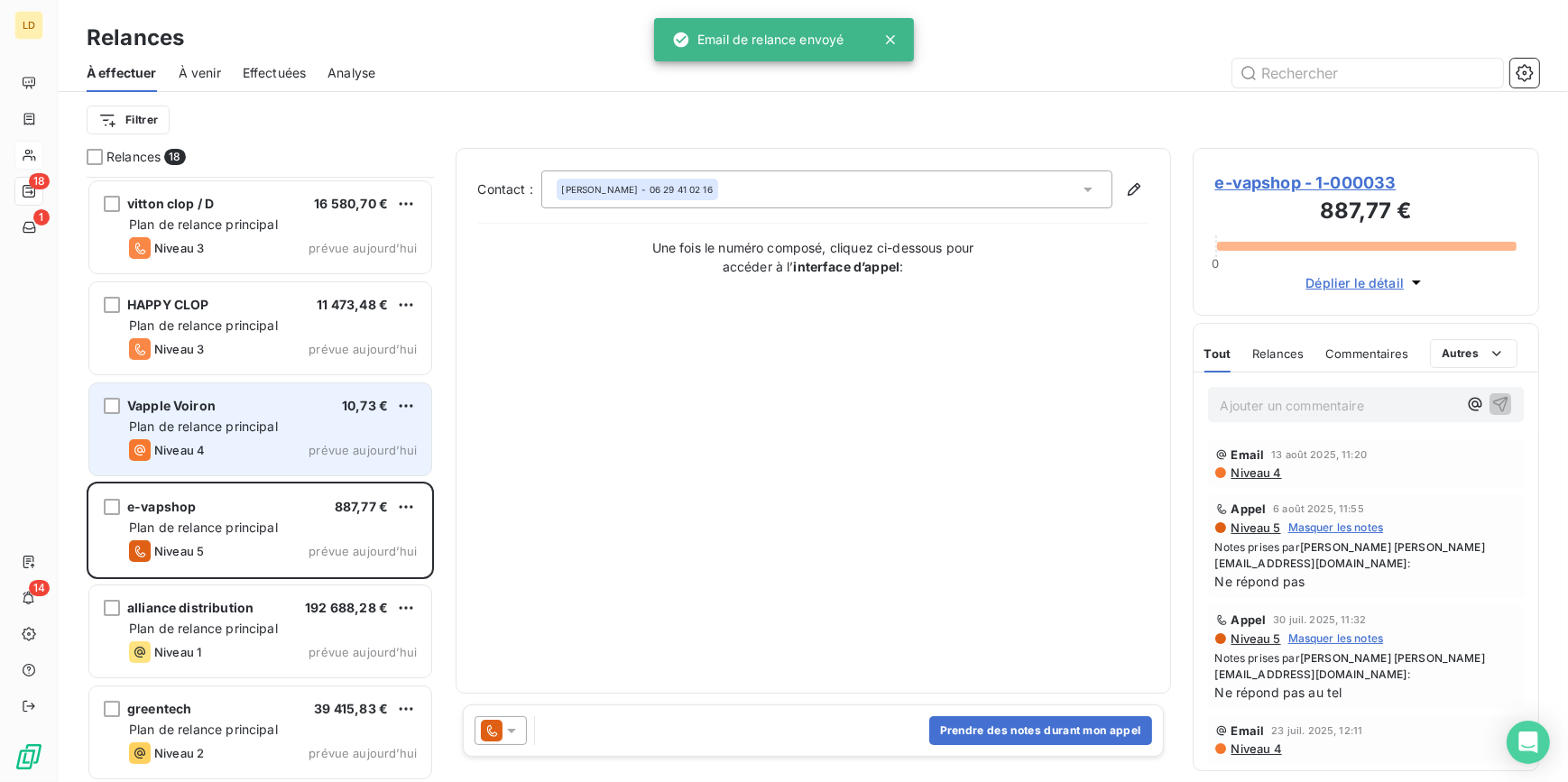
scroll to position [109, 0]
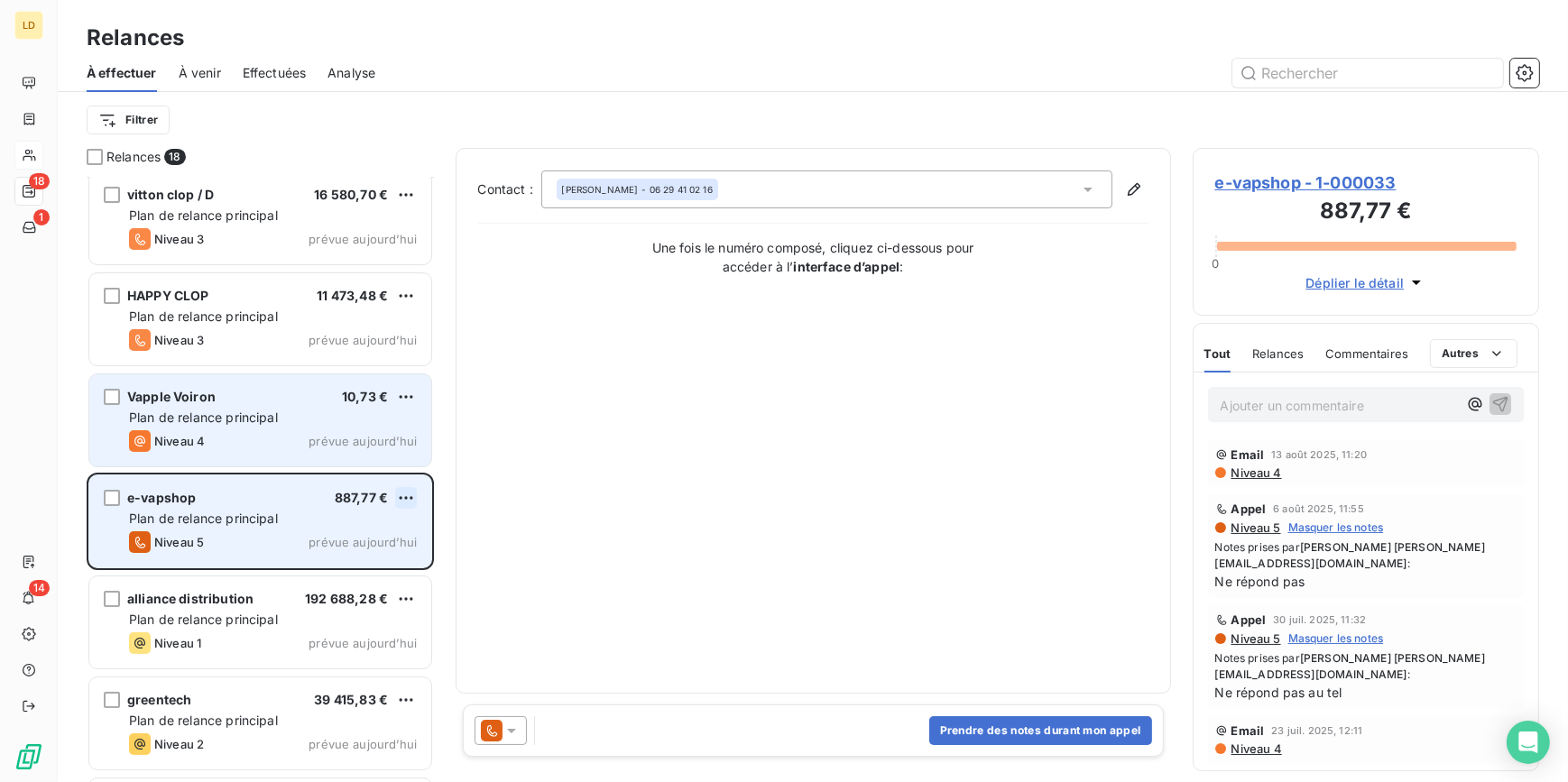
click at [405, 499] on html "LD 18 1 14 Relances À effectuer À venir Effectuées Analyse Filtrer Relances 18 …" at bounding box center [784, 391] width 1568 height 782
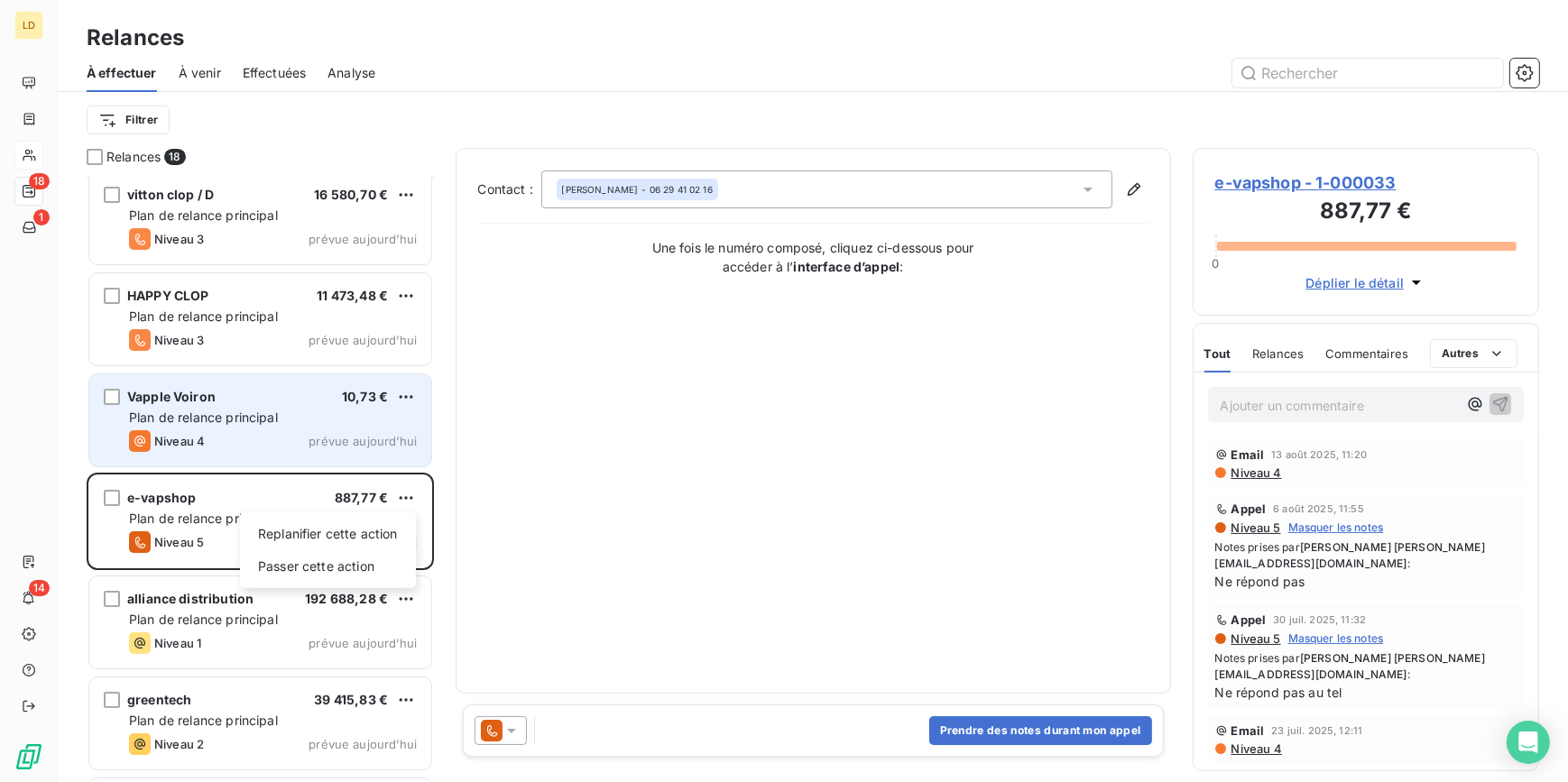
click at [519, 704] on html "LD 18 1 14 Relances À effectuer À venir Effectuées Analyse Filtrer Relances 18 …" at bounding box center [784, 391] width 1568 height 782
click at [514, 720] on div at bounding box center [500, 731] width 52 height 28
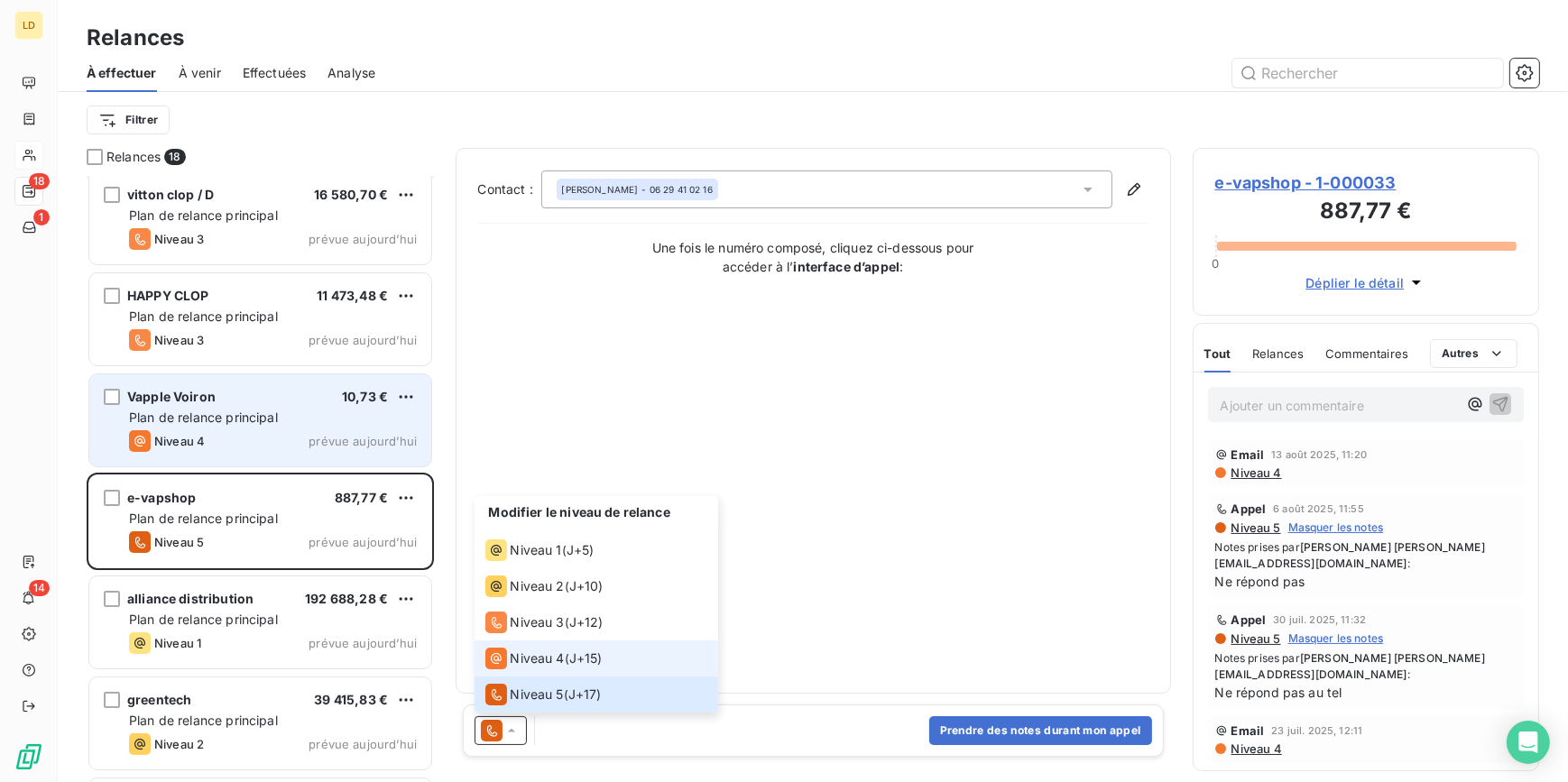
click at [536, 663] on span "Niveau 4" at bounding box center [537, 659] width 54 height 18
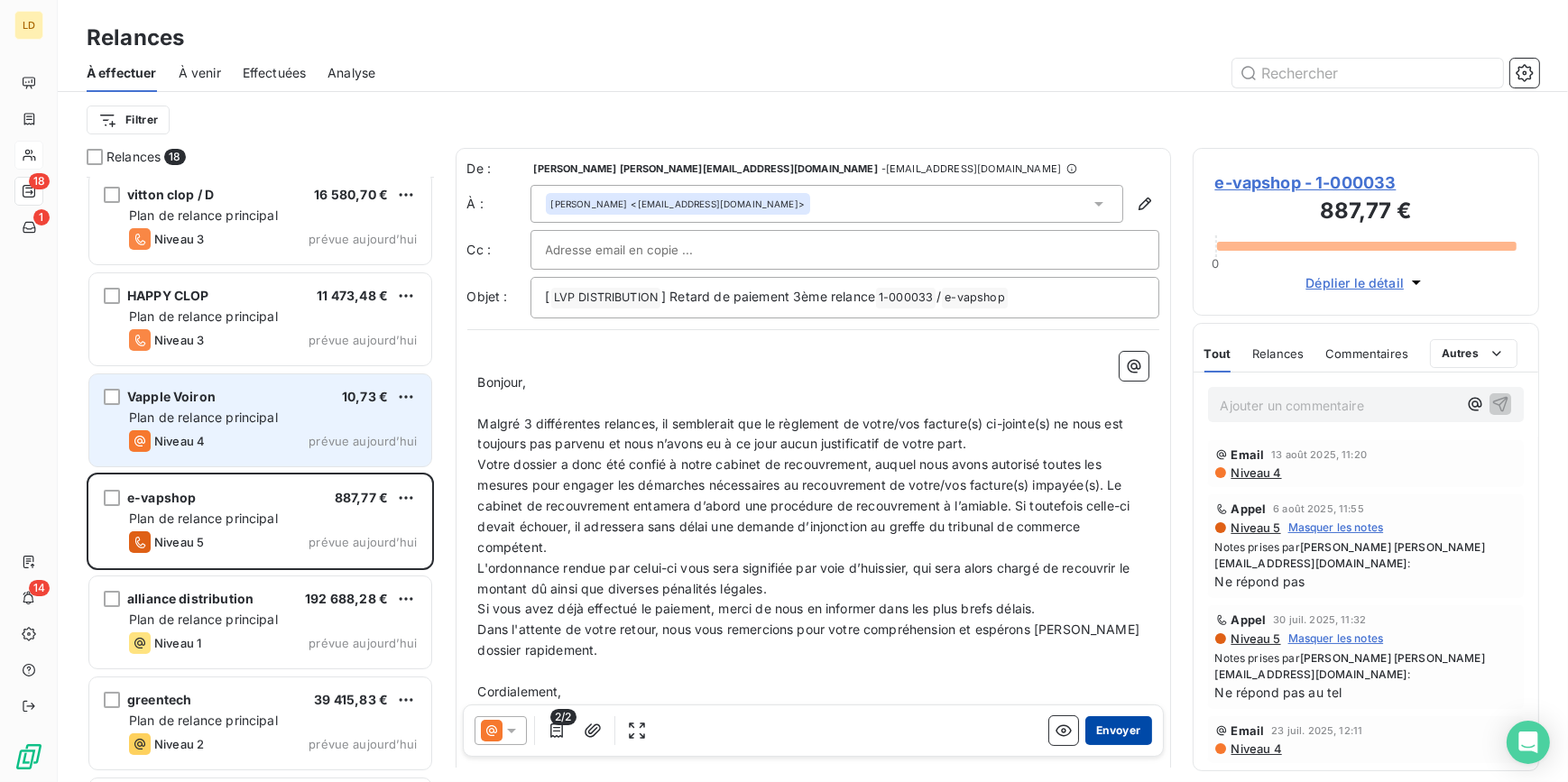
click at [1086, 727] on button "Envoyer" at bounding box center [1118, 731] width 66 height 28
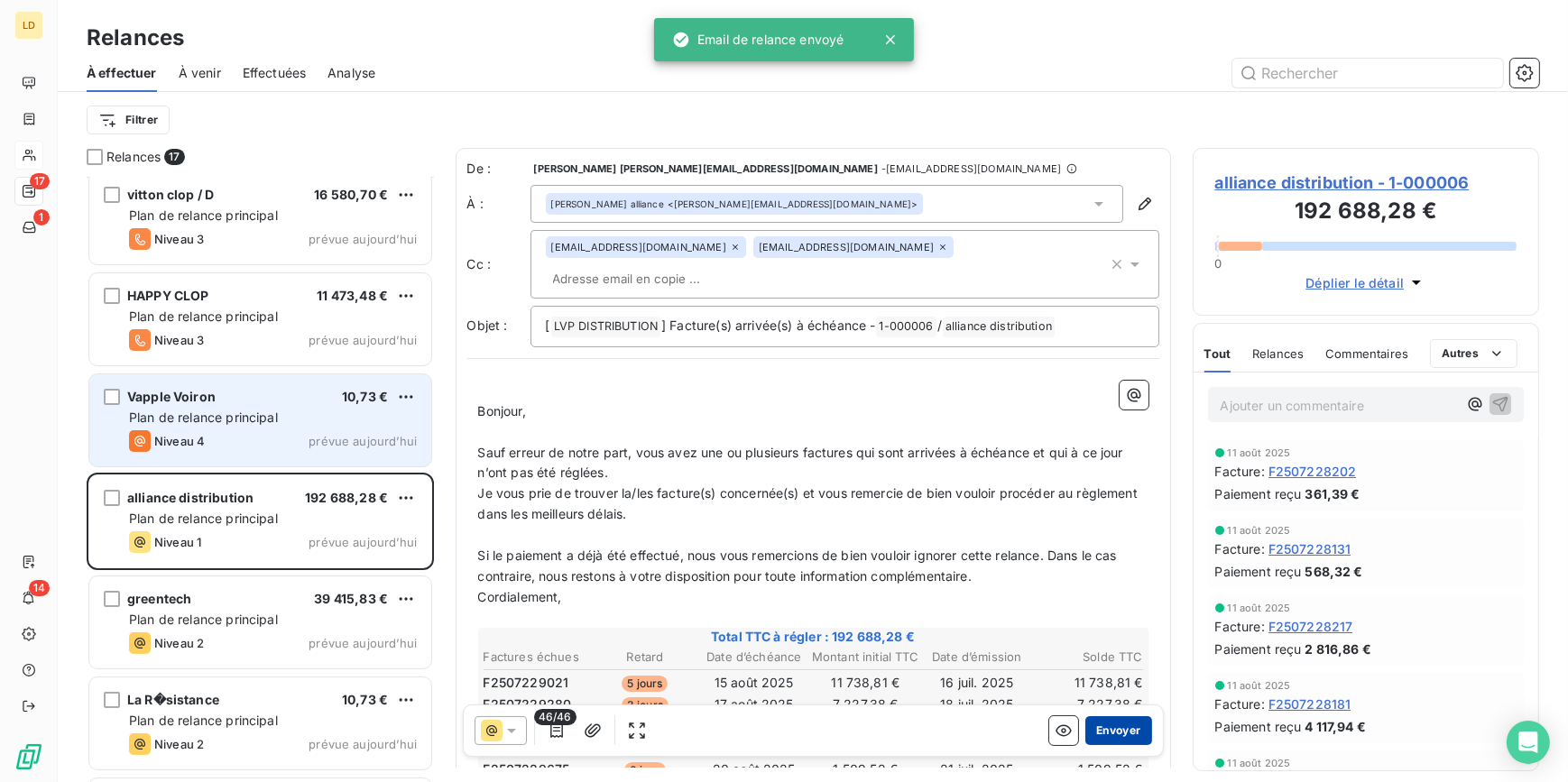
click at [1094, 727] on button "Envoyer" at bounding box center [1118, 731] width 66 height 28
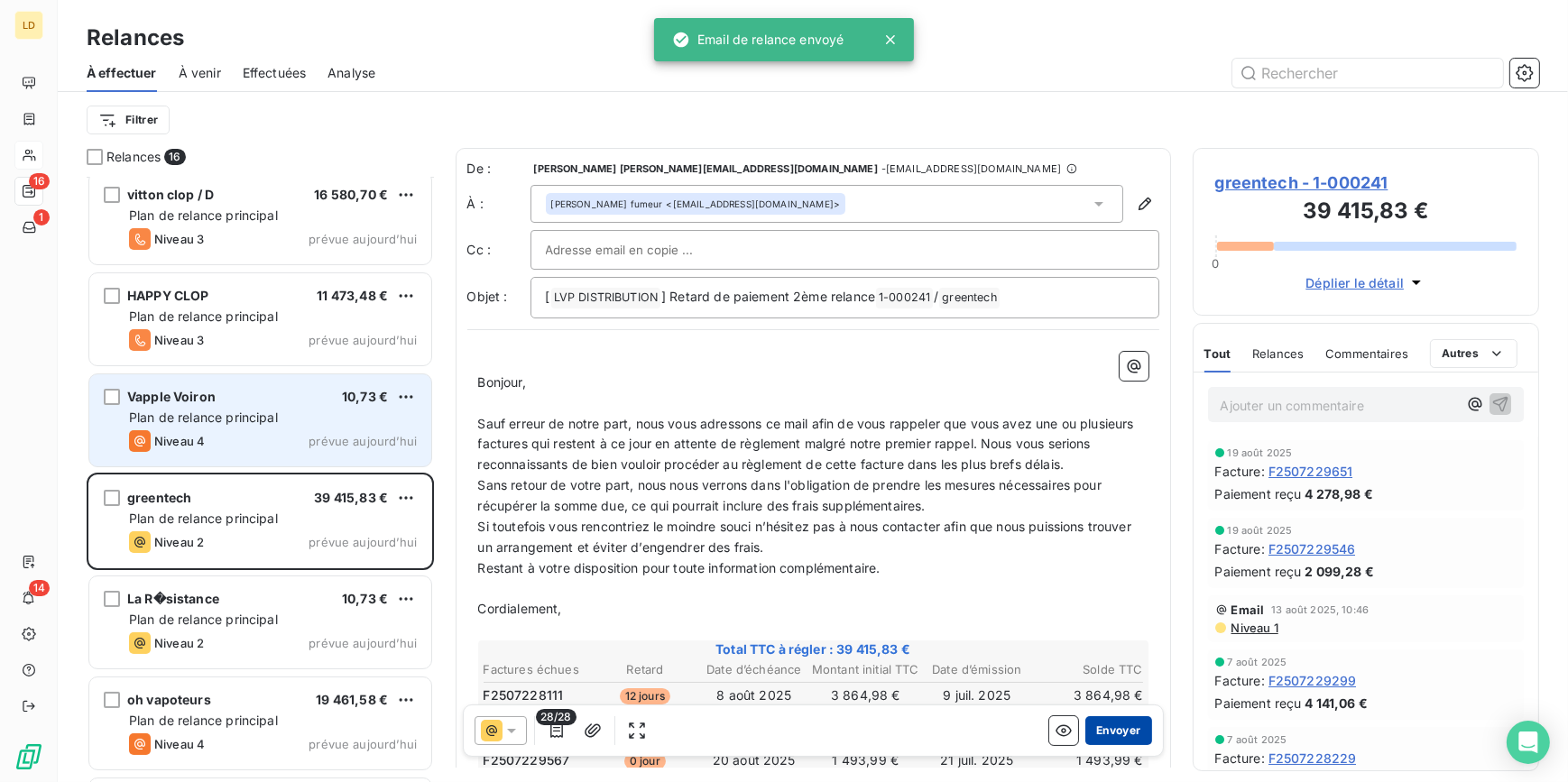
click at [1109, 724] on button "Envoyer" at bounding box center [1118, 731] width 66 height 28
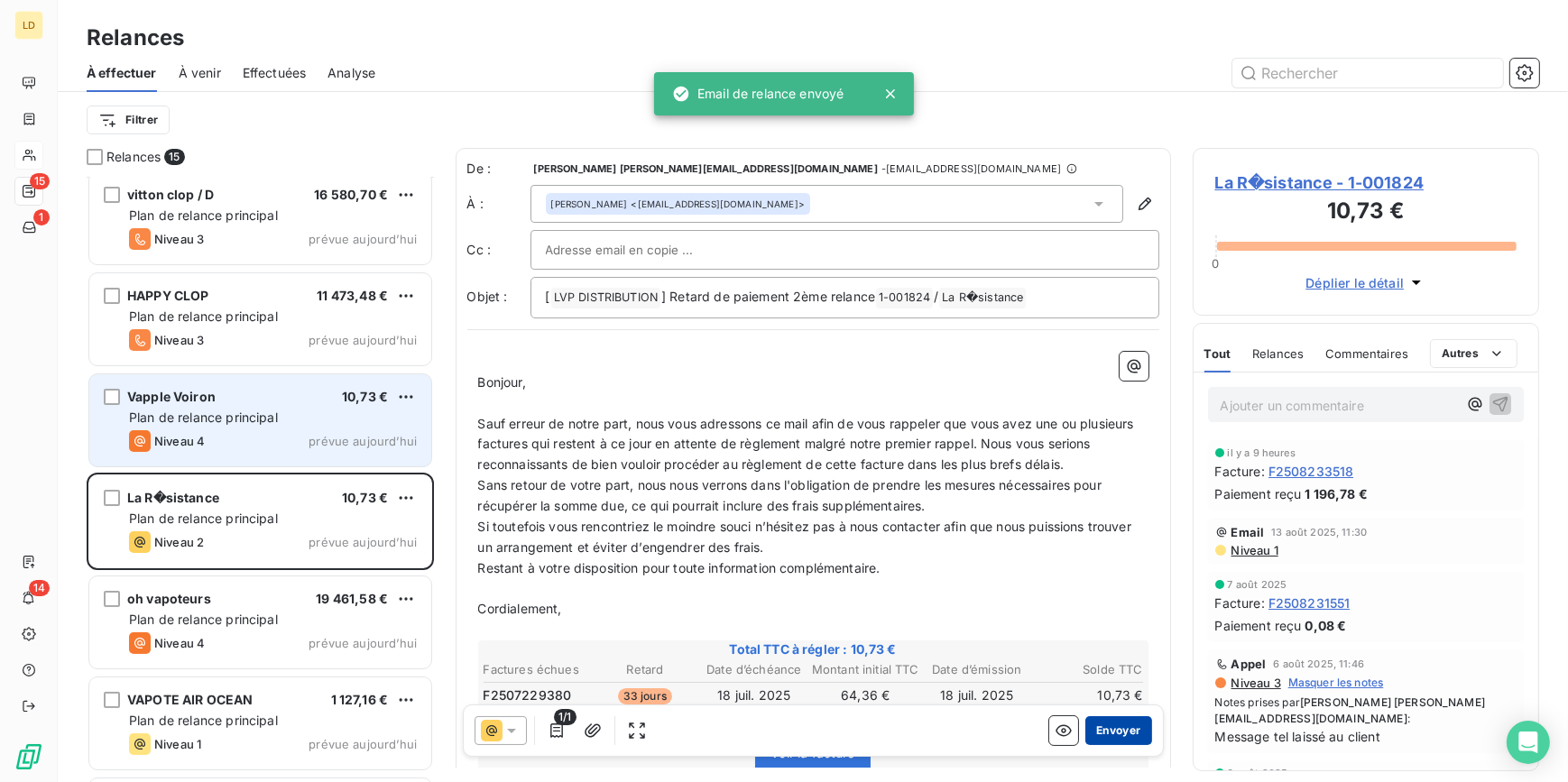
click at [1128, 734] on button "Envoyer" at bounding box center [1118, 731] width 66 height 28
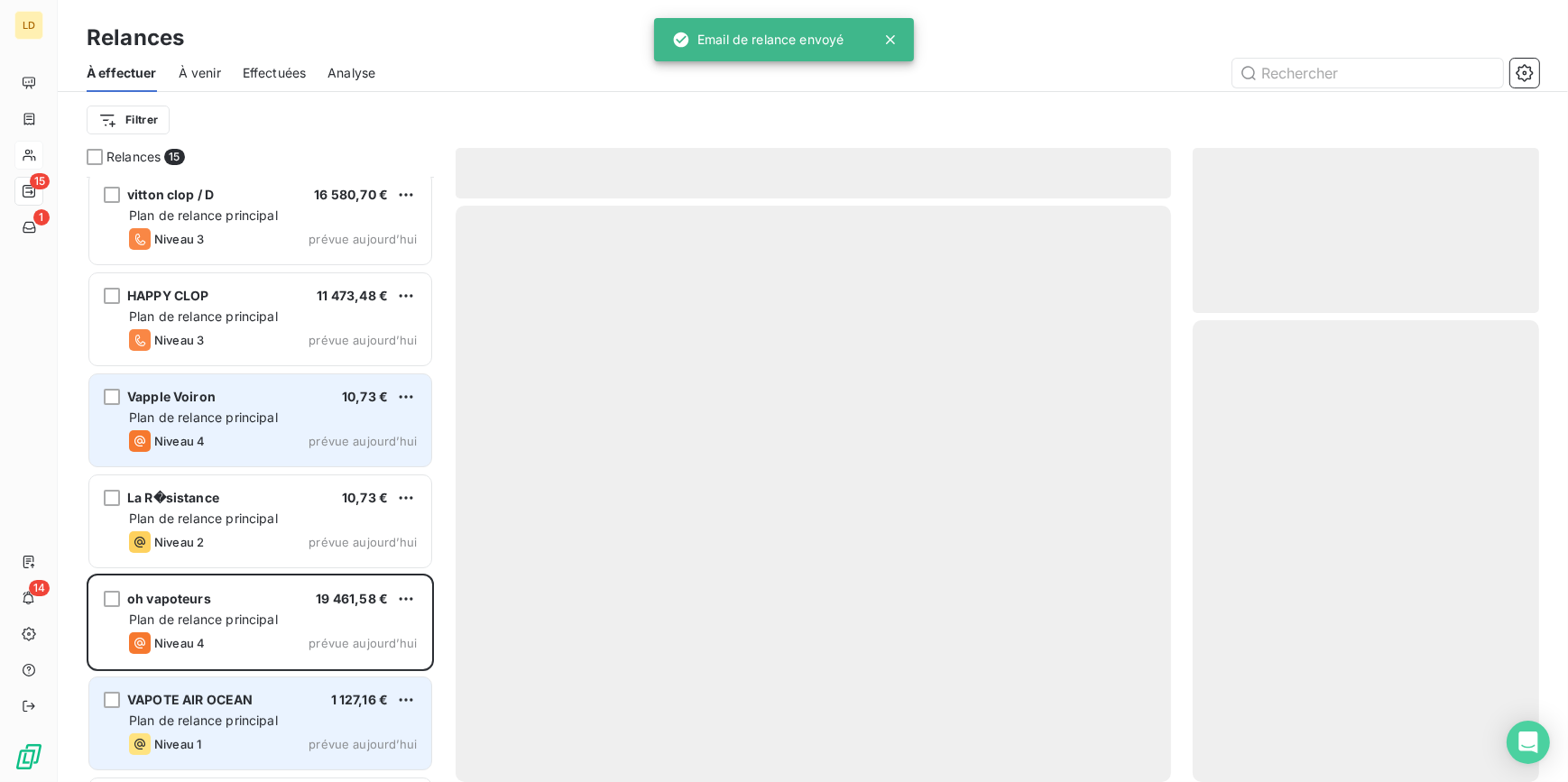
click at [231, 705] on span "VAPOTE AIR OCEAN" at bounding box center [190, 699] width 126 height 16
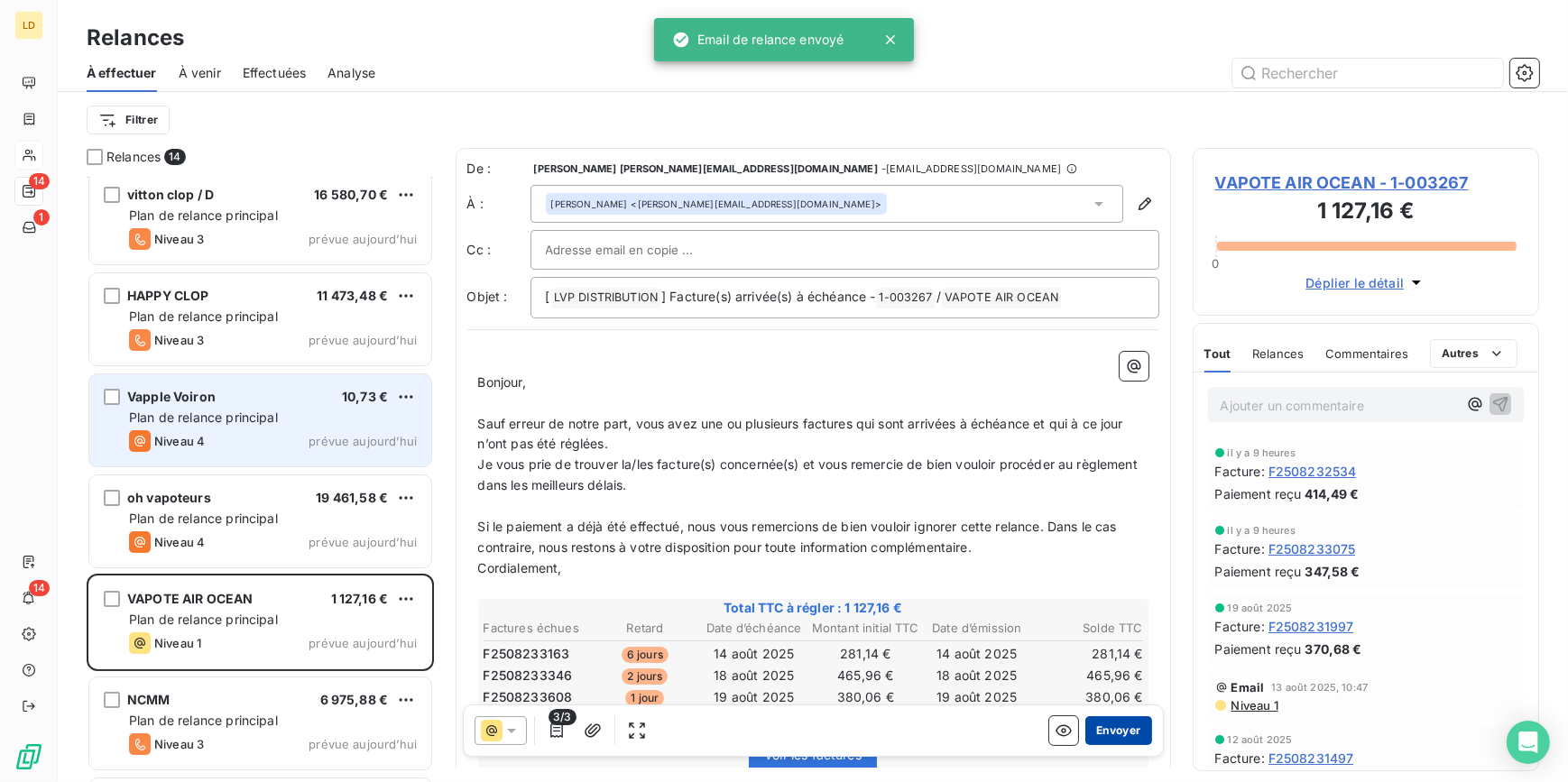
click at [1101, 721] on button "Envoyer" at bounding box center [1118, 731] width 66 height 28
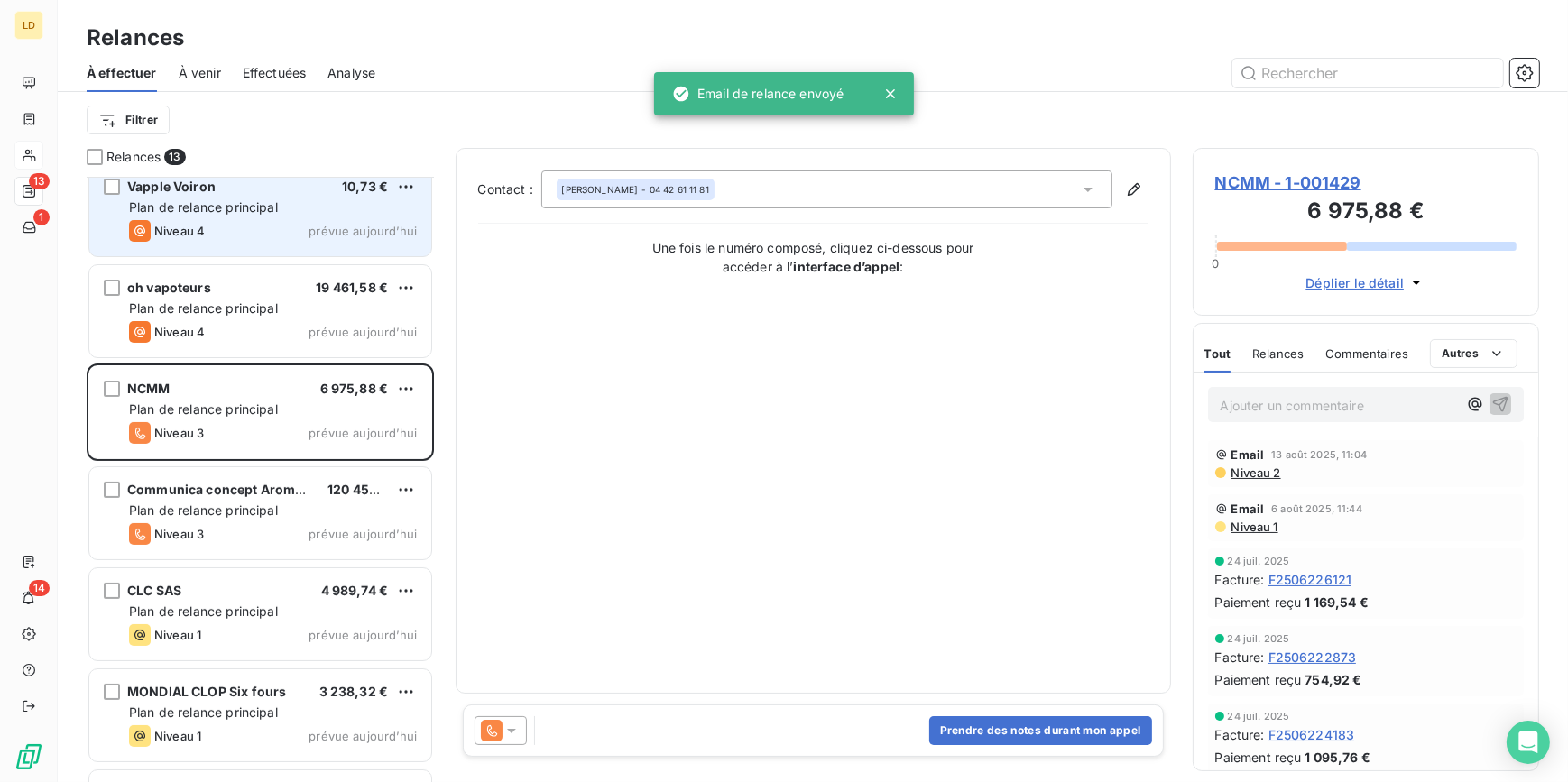
scroll to position [384, 0]
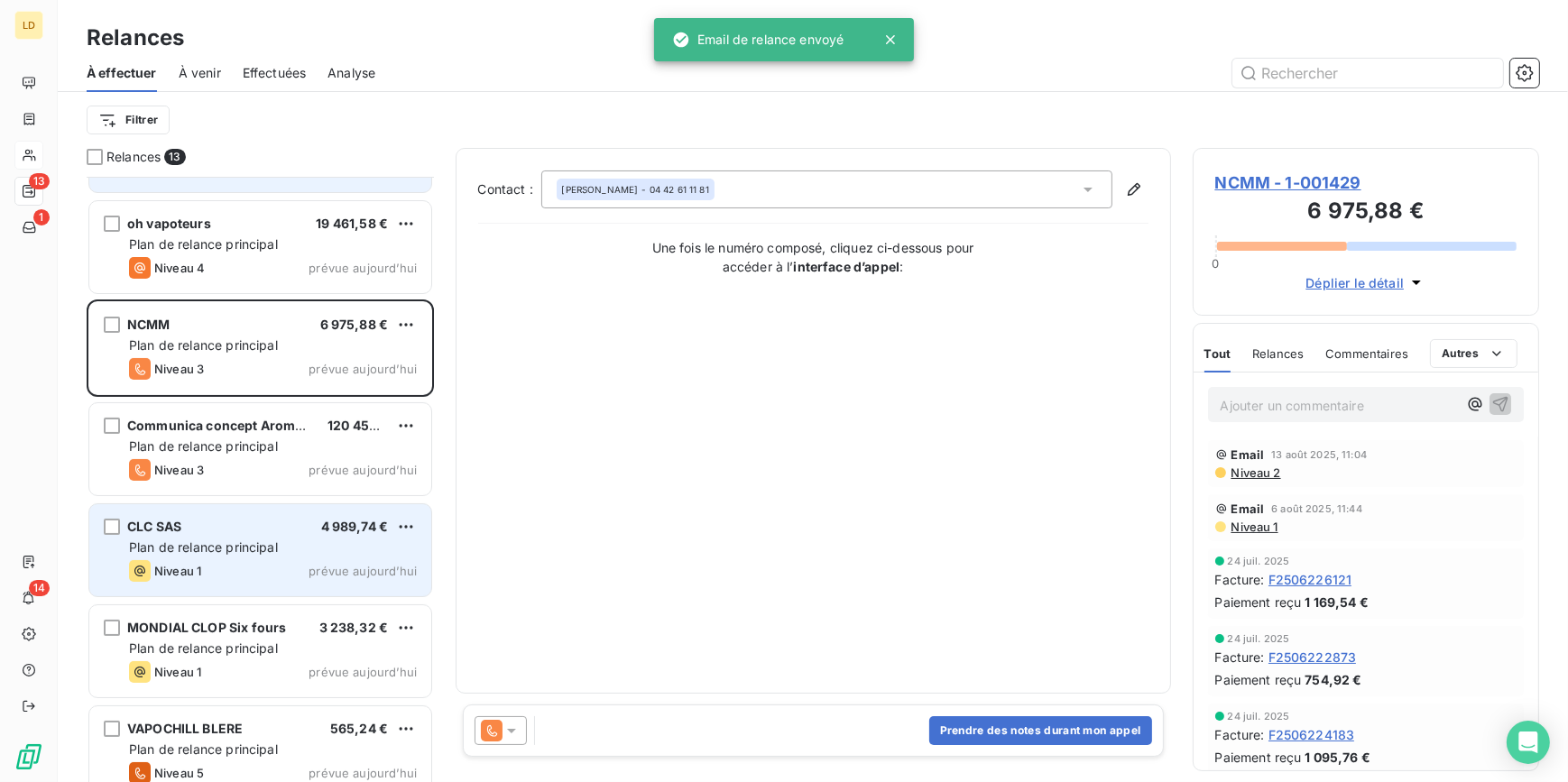
click at [215, 568] on div "Niveau 1 prévue aujourd’hui" at bounding box center [273, 571] width 288 height 22
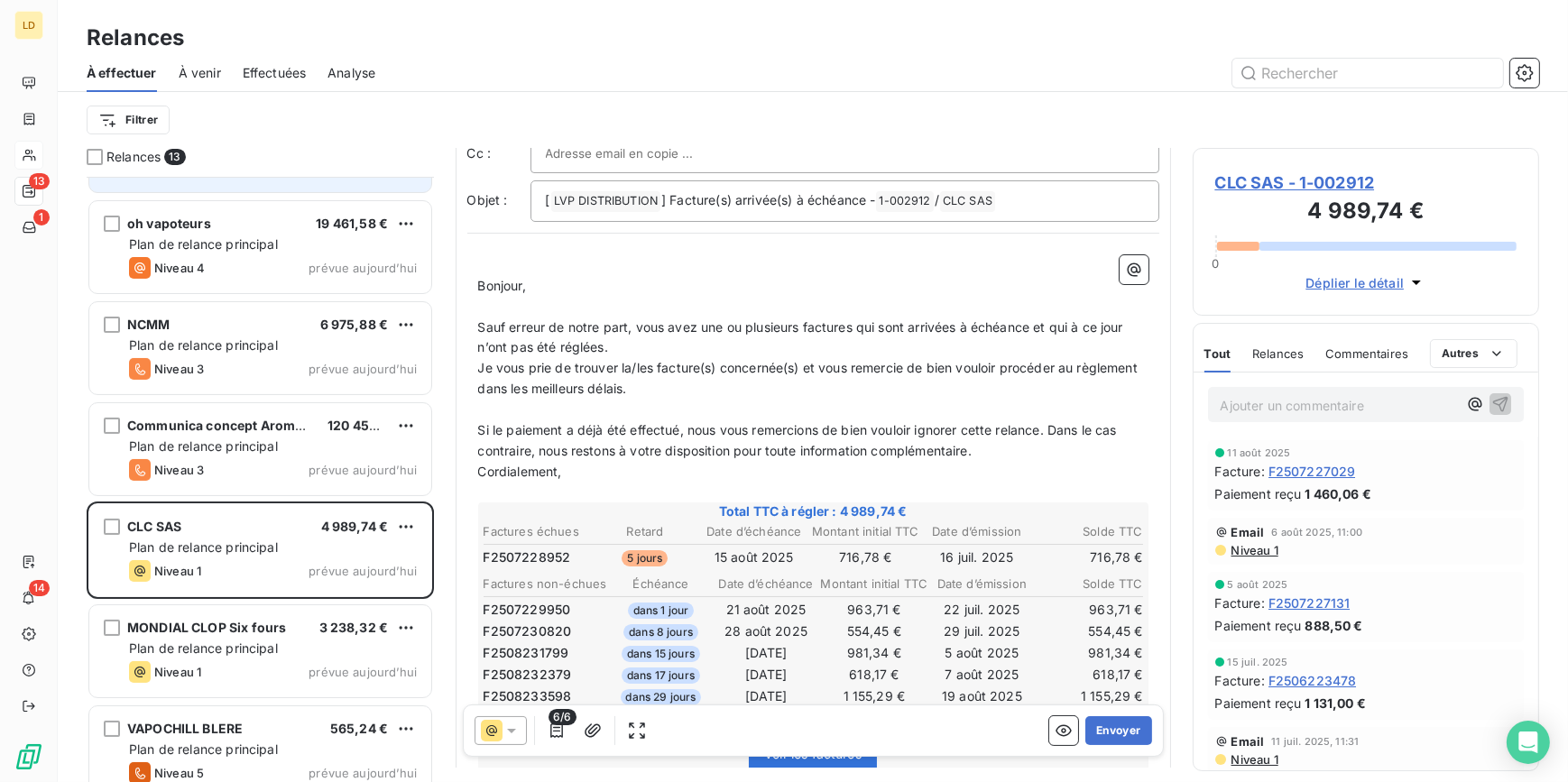
scroll to position [109, 0]
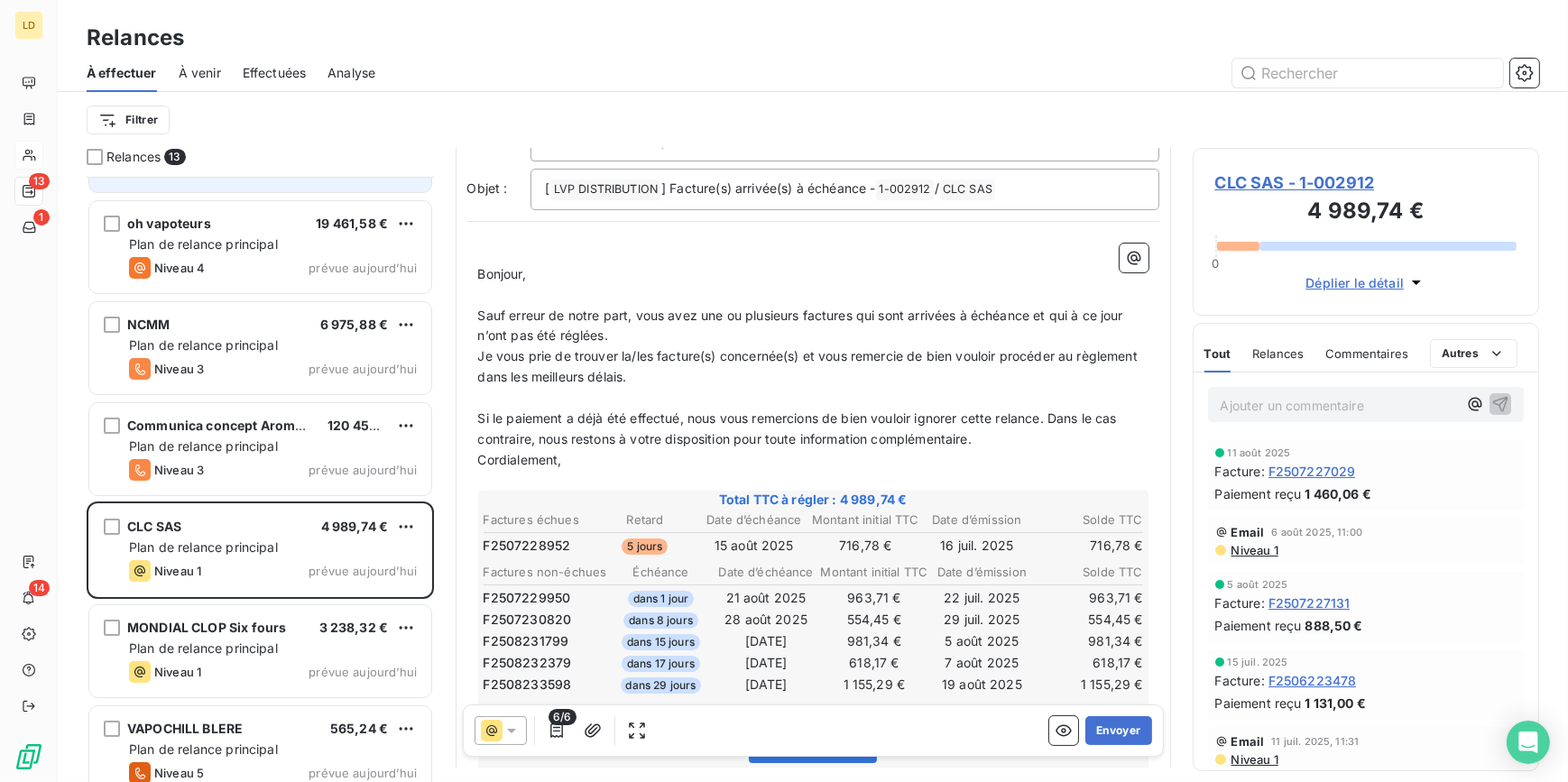
click at [1251, 416] on p "Ajouter un commentaire ﻿" at bounding box center [1339, 406] width 238 height 23
drag, startPoint x: 704, startPoint y: 375, endPoint x: 549, endPoint y: 367, distance: 155.2
click at [549, 367] on p "Je vous prie de trouver la/les facture(s) concernée(s) et vous remercie de bien…" at bounding box center [813, 366] width 670 height 41
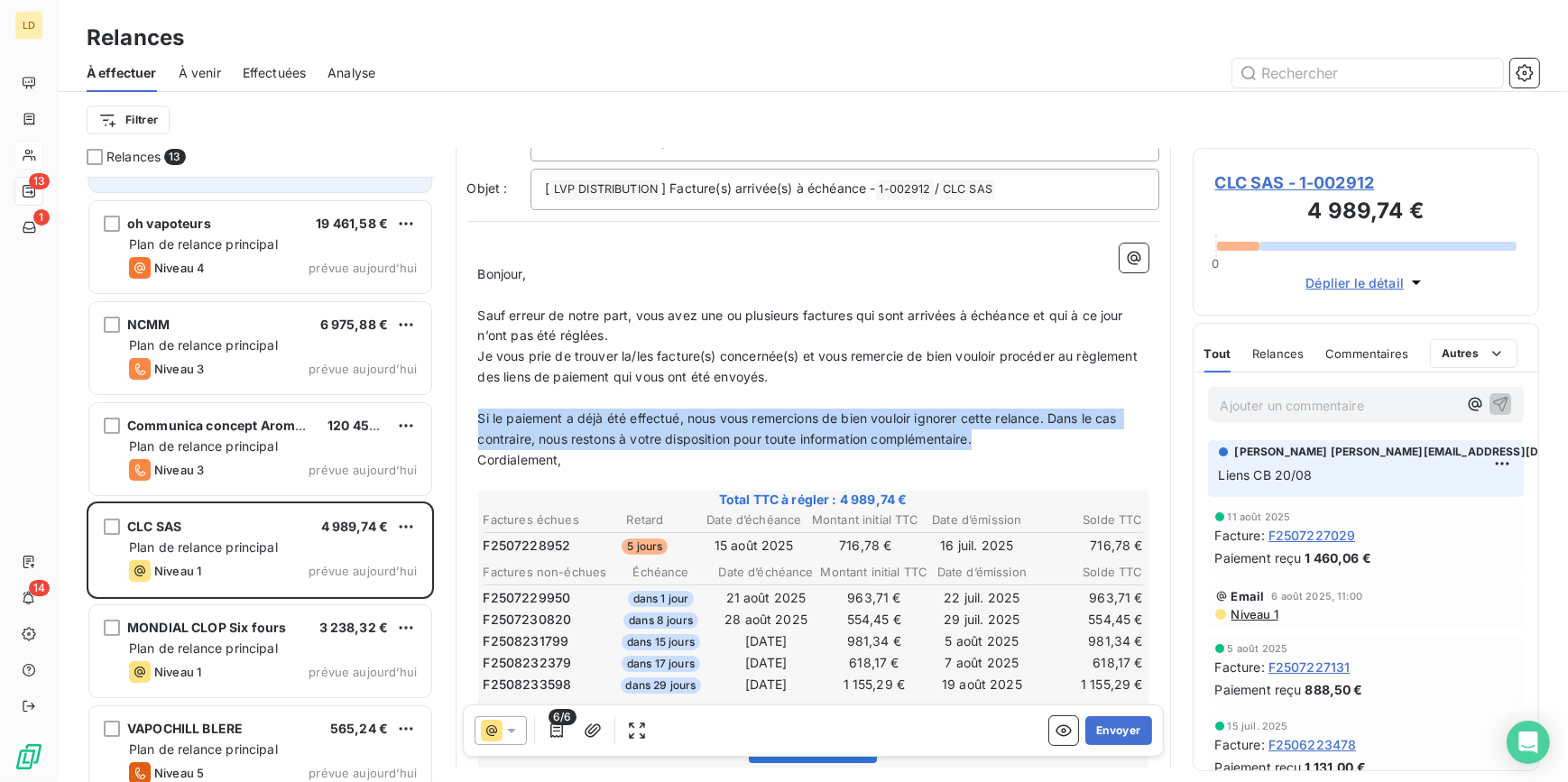
drag, startPoint x: 984, startPoint y: 437, endPoint x: 473, endPoint y: 412, distance: 511.6
click at [473, 412] on div "﻿ Bonjour, ﻿ Sauf erreur de notre part, vous avez une ou plusieurs factures qui…" at bounding box center [813, 602] width 692 height 739
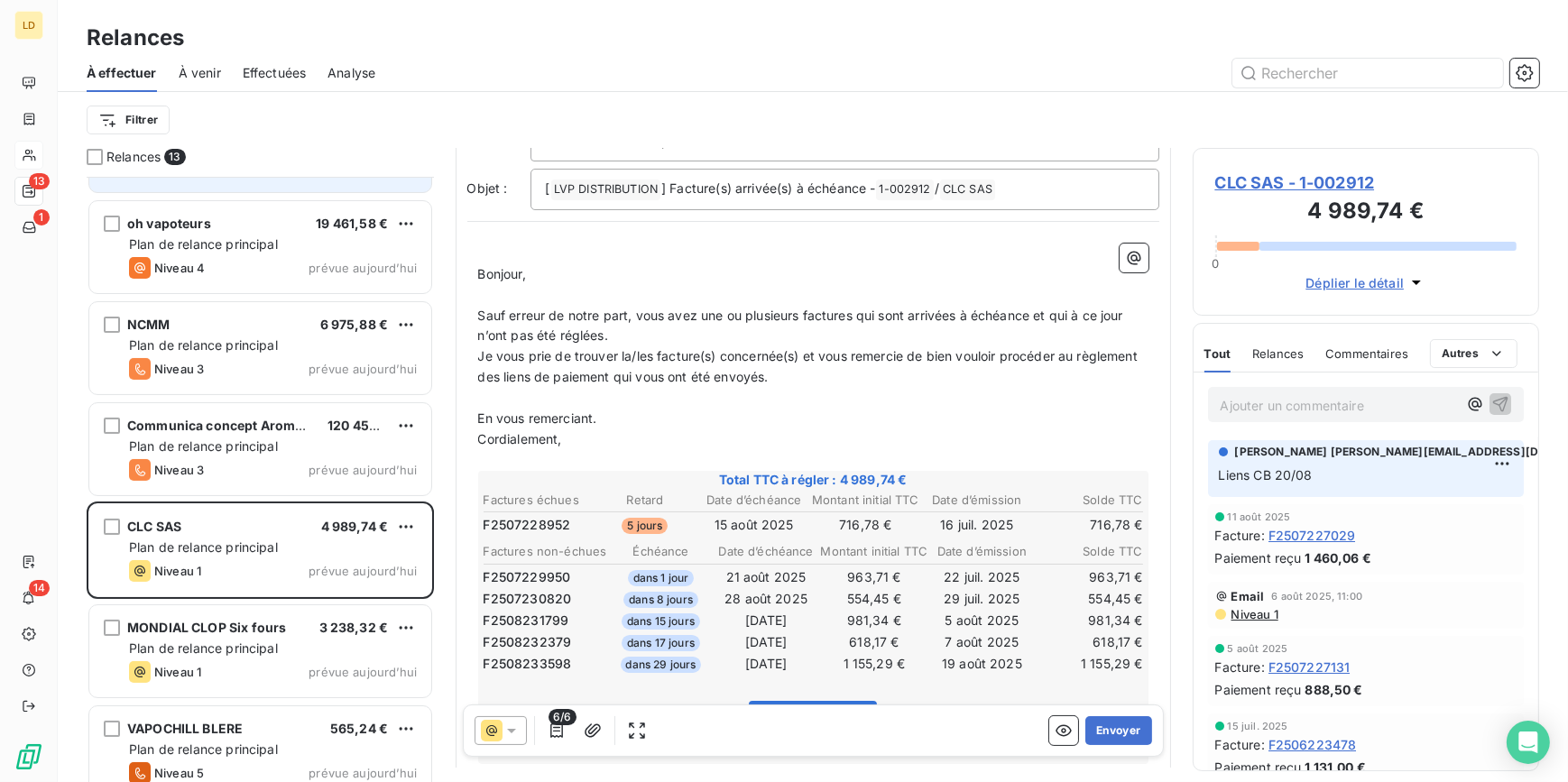
click at [1068, 737] on div "Envoyer" at bounding box center [1099, 731] width 102 height 28
click at [1100, 732] on button "Envoyer" at bounding box center [1118, 731] width 66 height 28
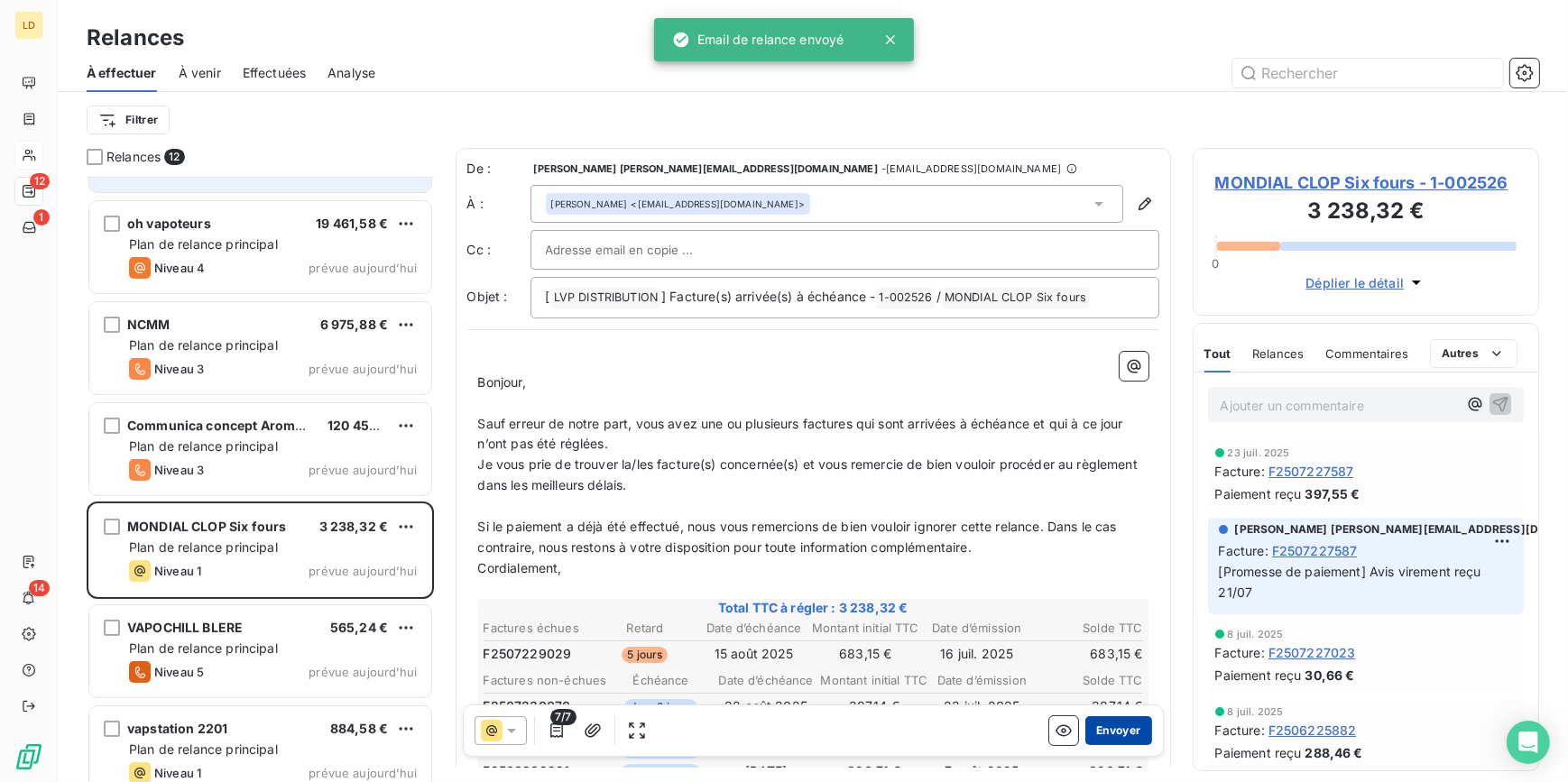
click at [1109, 740] on button "Envoyer" at bounding box center [1118, 731] width 66 height 28
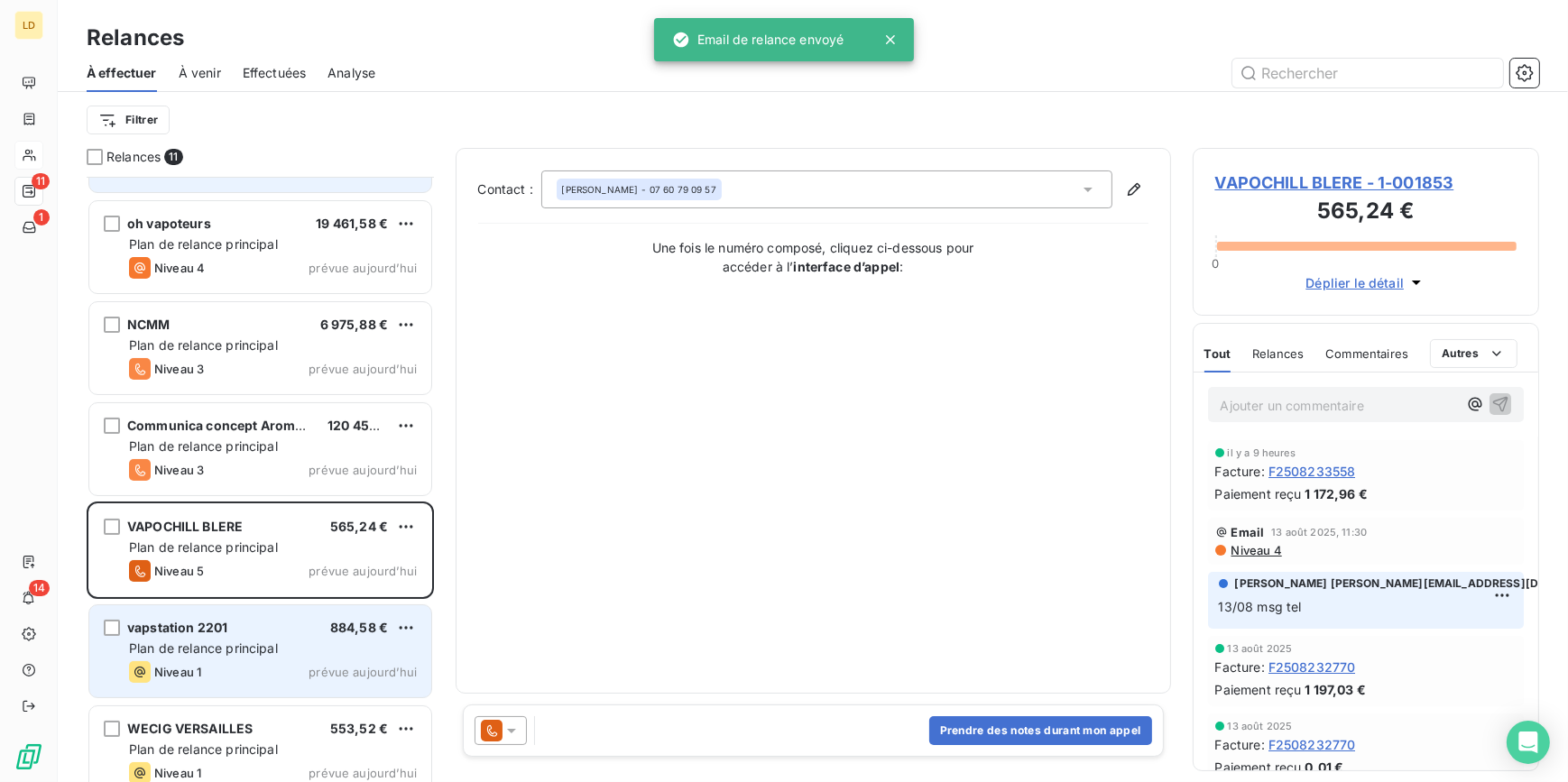
click at [233, 659] on div "vapstation 2201 884,58 € Plan de relance principal Niveau 1 prévue aujourd’hui" at bounding box center [260, 652] width 342 height 92
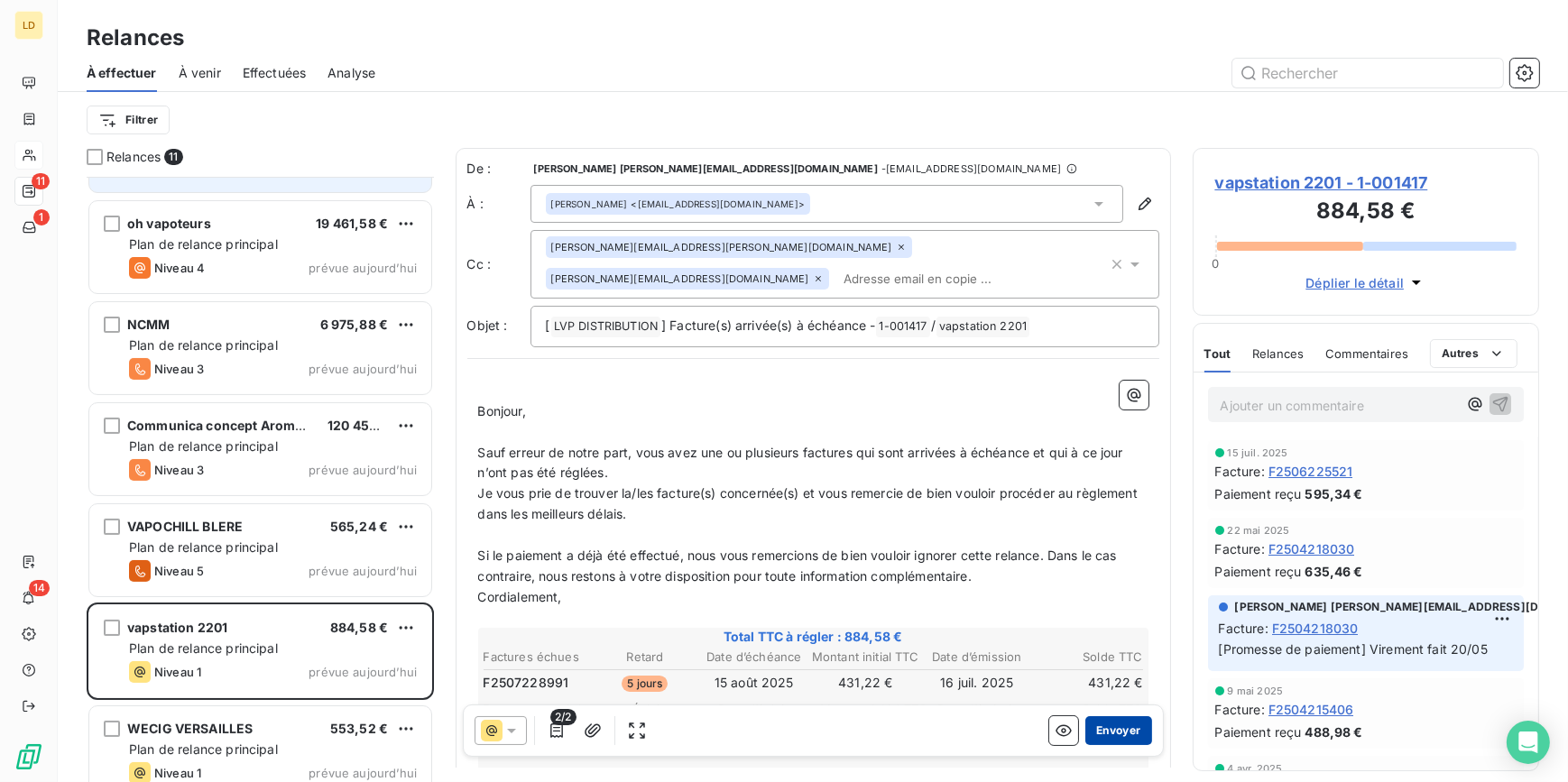
click at [1109, 720] on button "Envoyer" at bounding box center [1118, 731] width 66 height 28
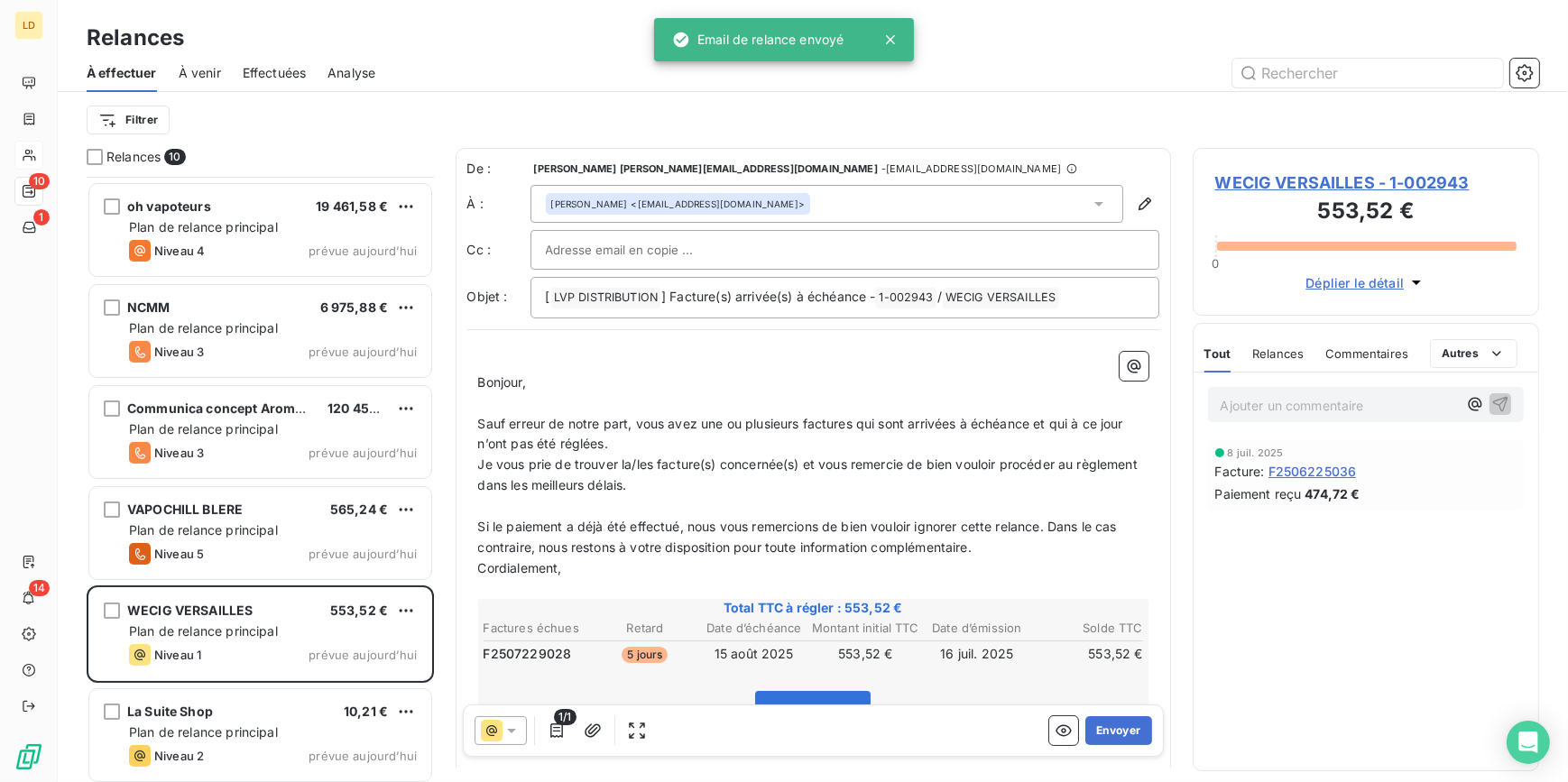
scroll to position [406, 0]
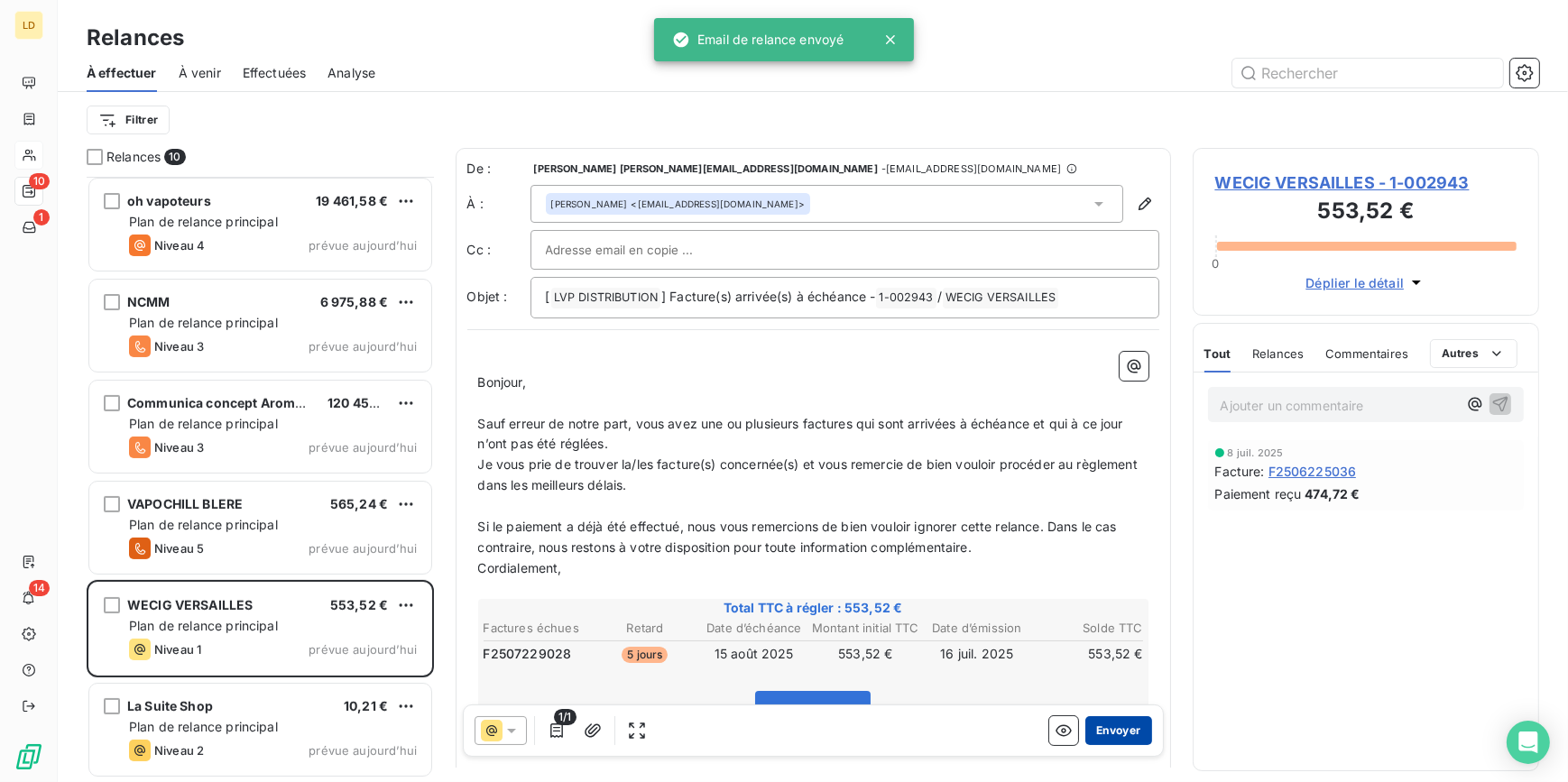
click at [1106, 740] on button "Envoyer" at bounding box center [1118, 731] width 66 height 28
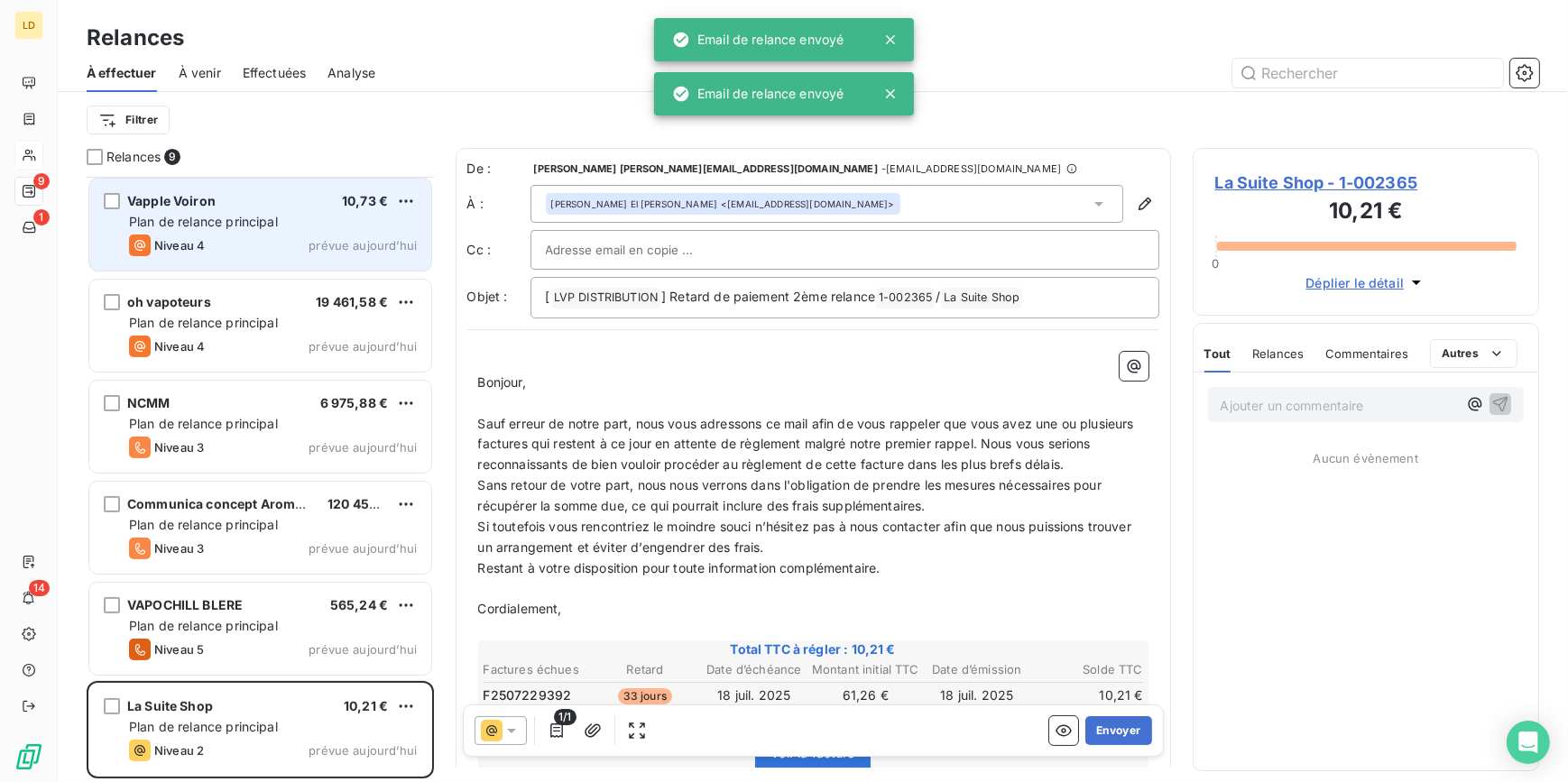
scroll to position [304, 0]
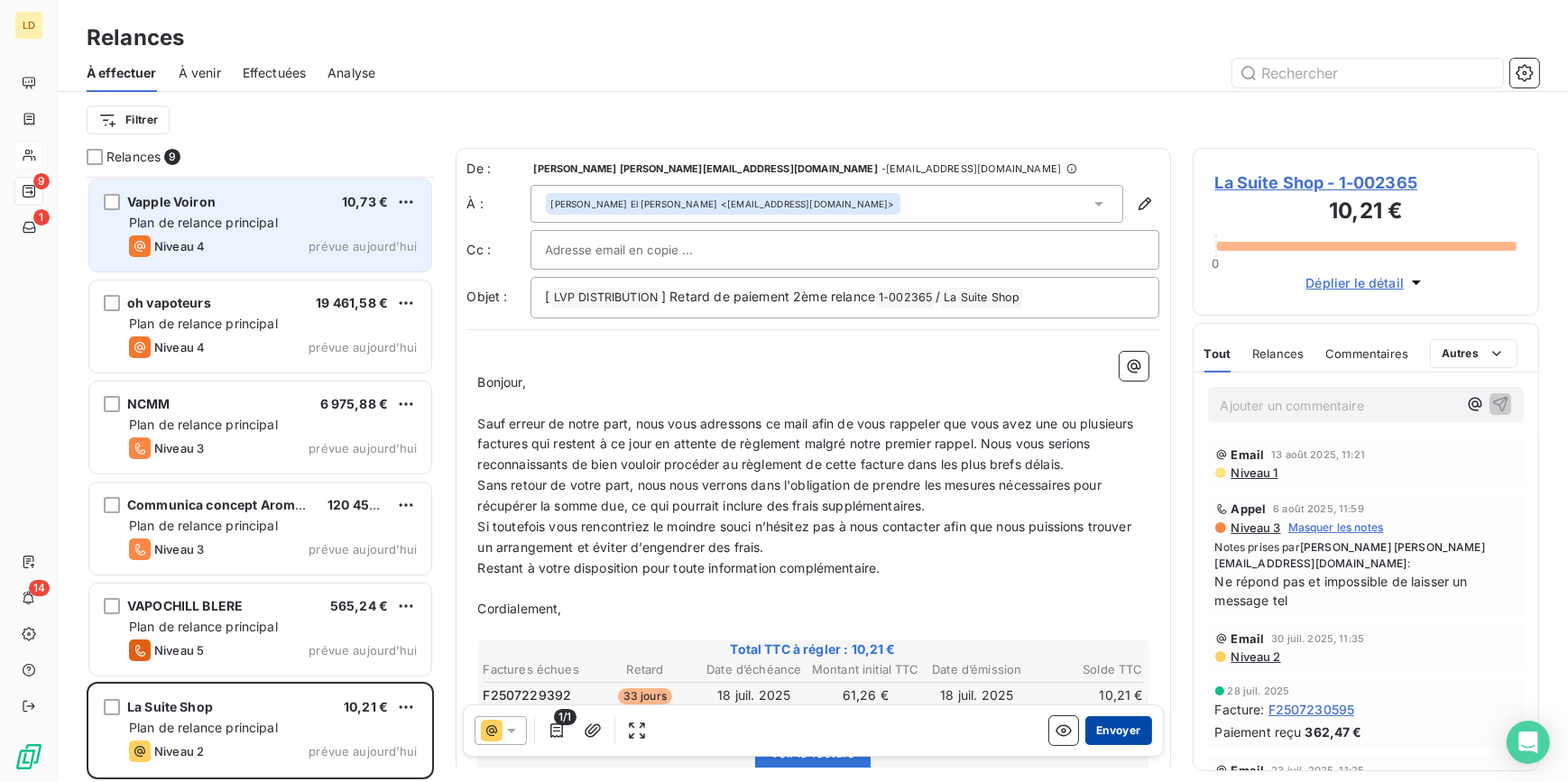
click at [1122, 739] on button "Envoyer" at bounding box center [1118, 731] width 66 height 28
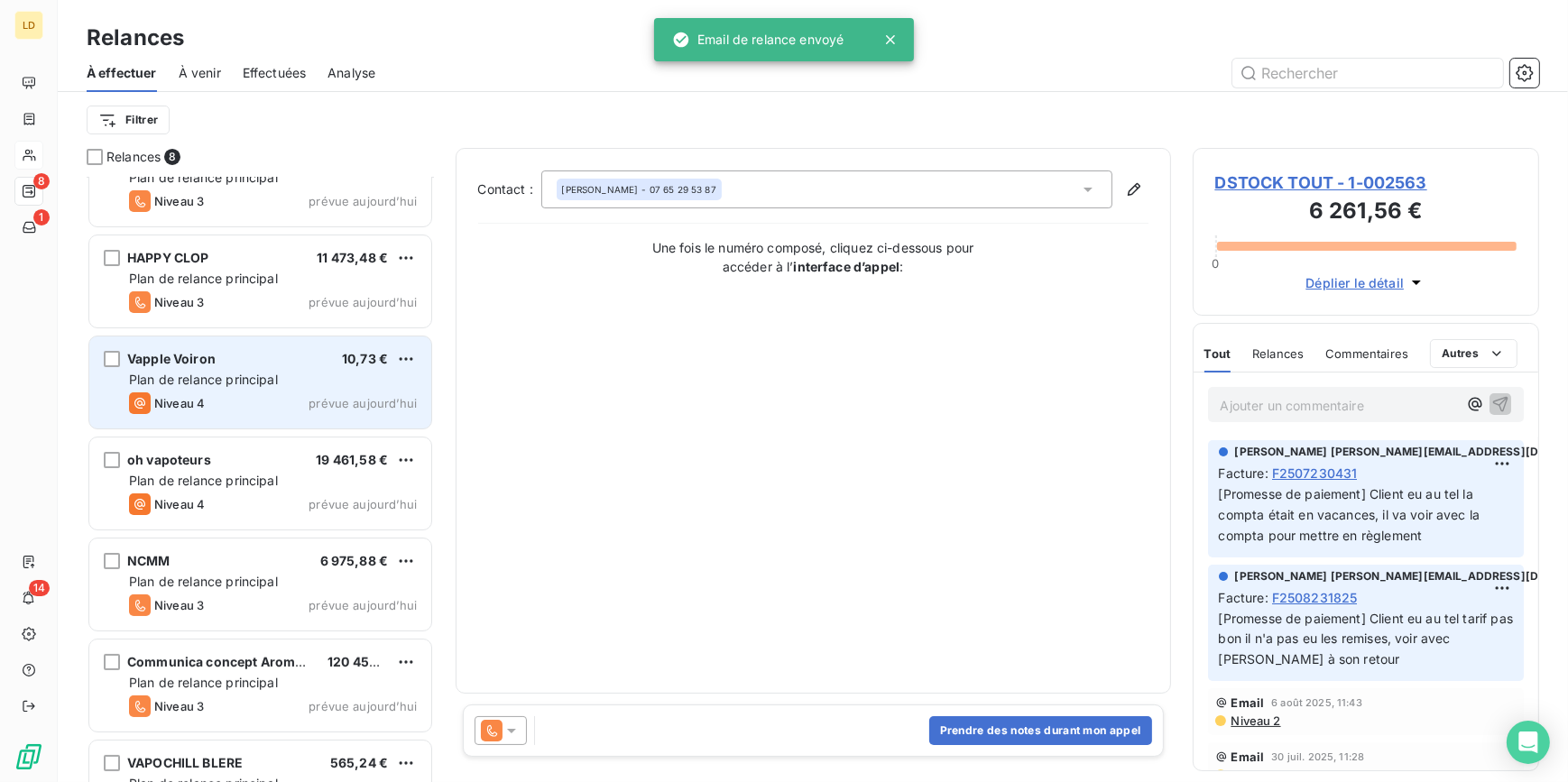
scroll to position [39, 0]
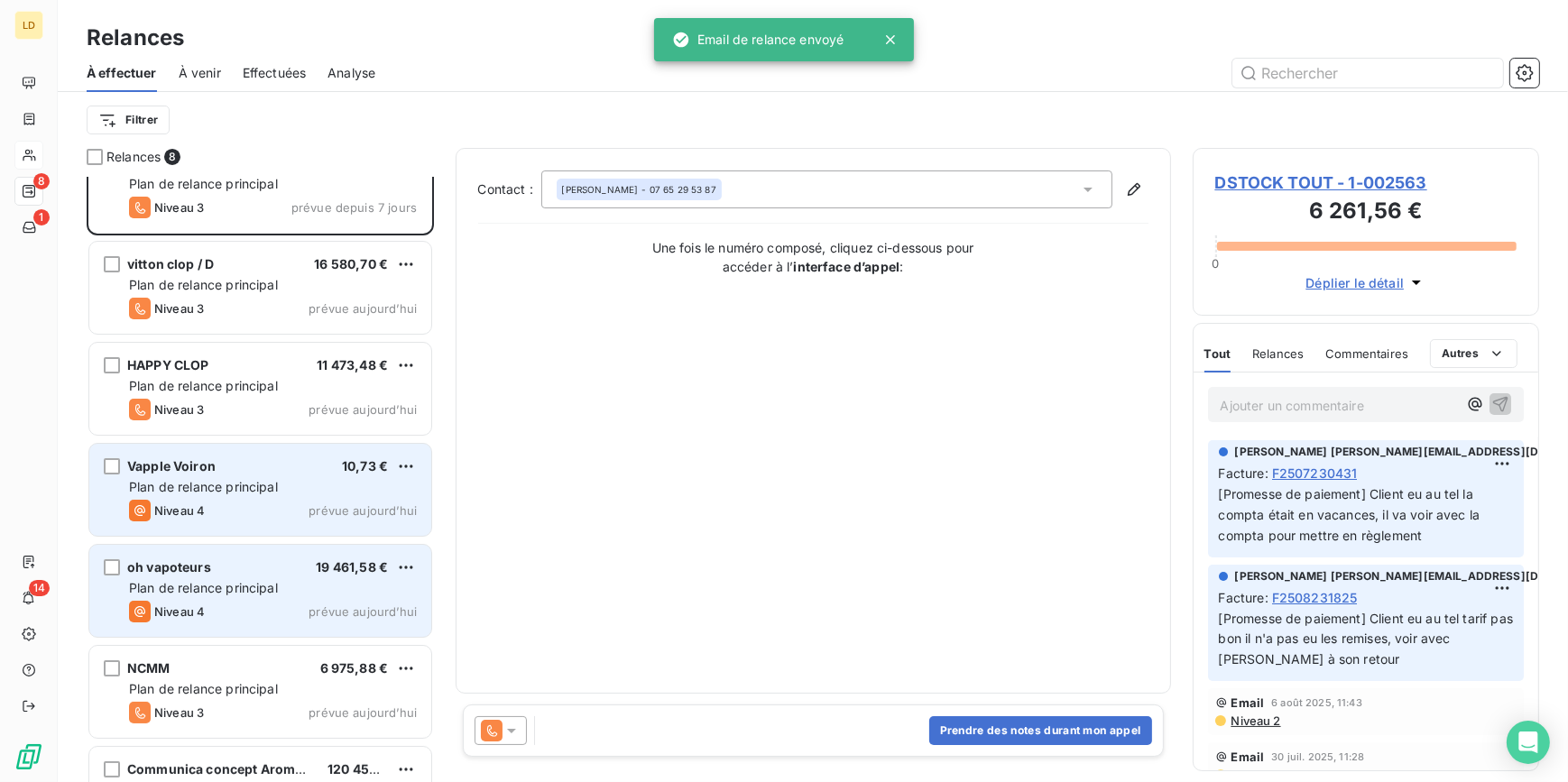
click at [280, 591] on div "Plan de relance principal" at bounding box center [273, 588] width 288 height 18
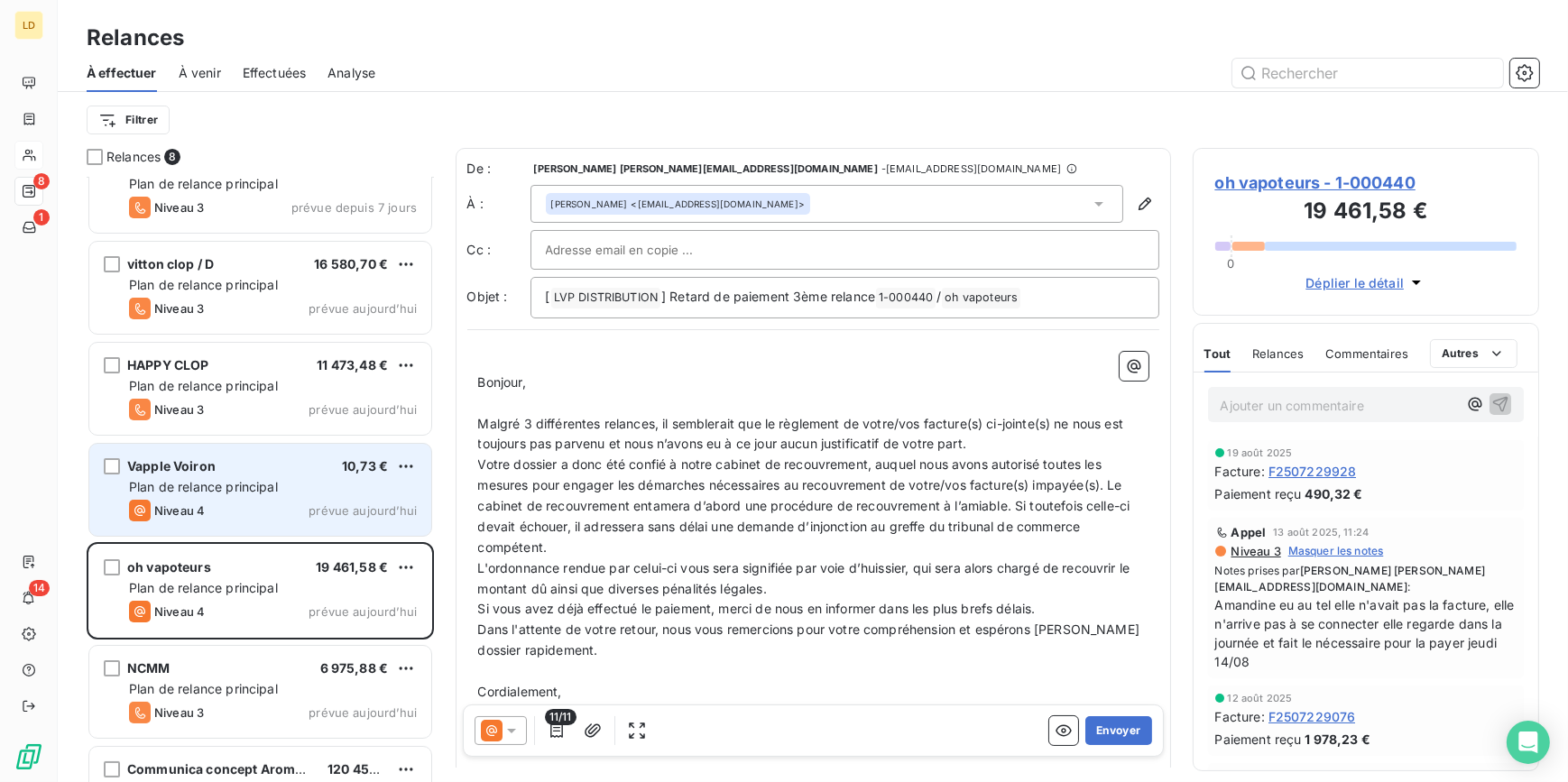
click at [514, 720] on div at bounding box center [500, 731] width 52 height 28
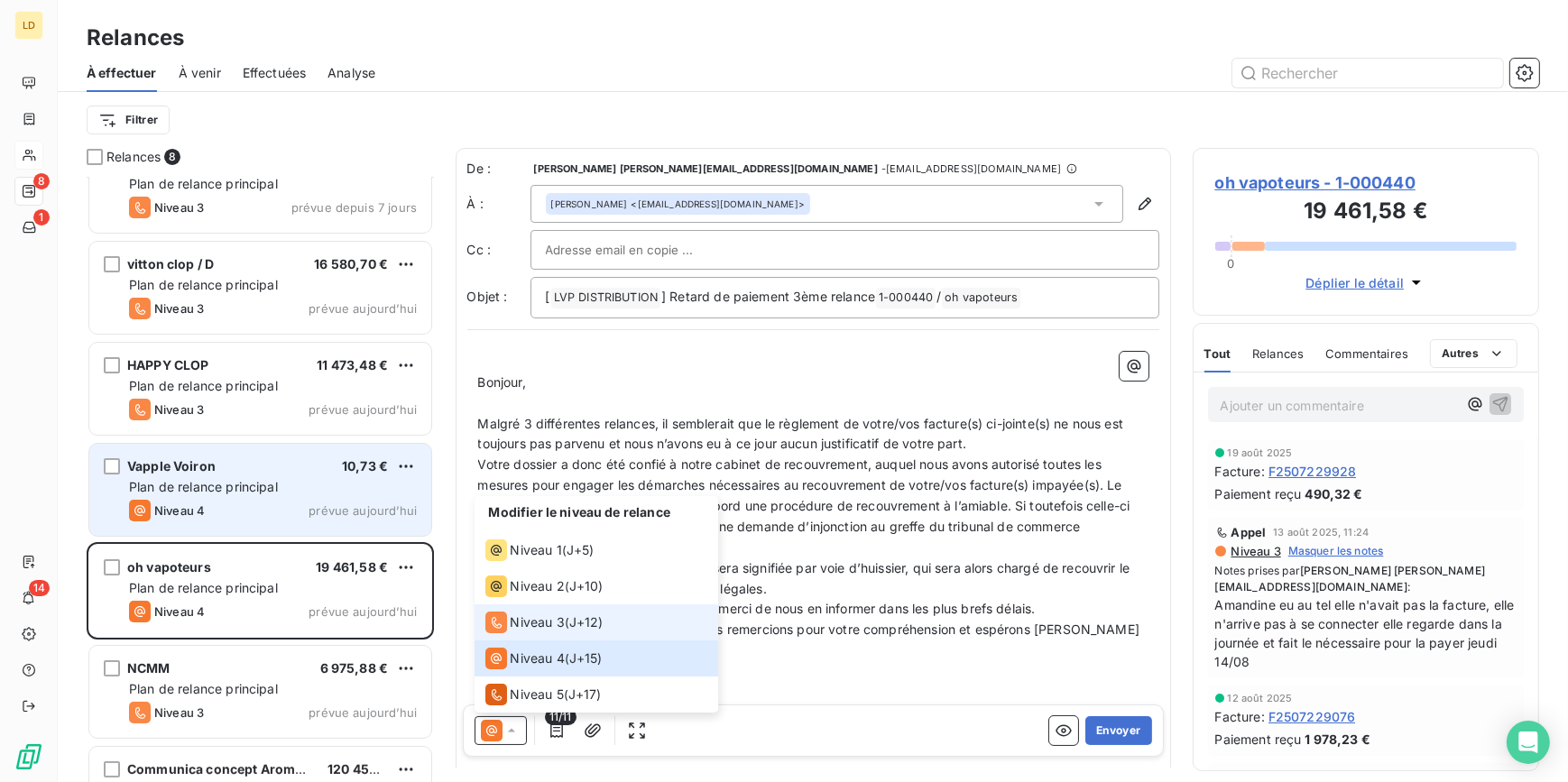
click at [553, 631] on span "Niveau 3" at bounding box center [537, 622] width 54 height 18
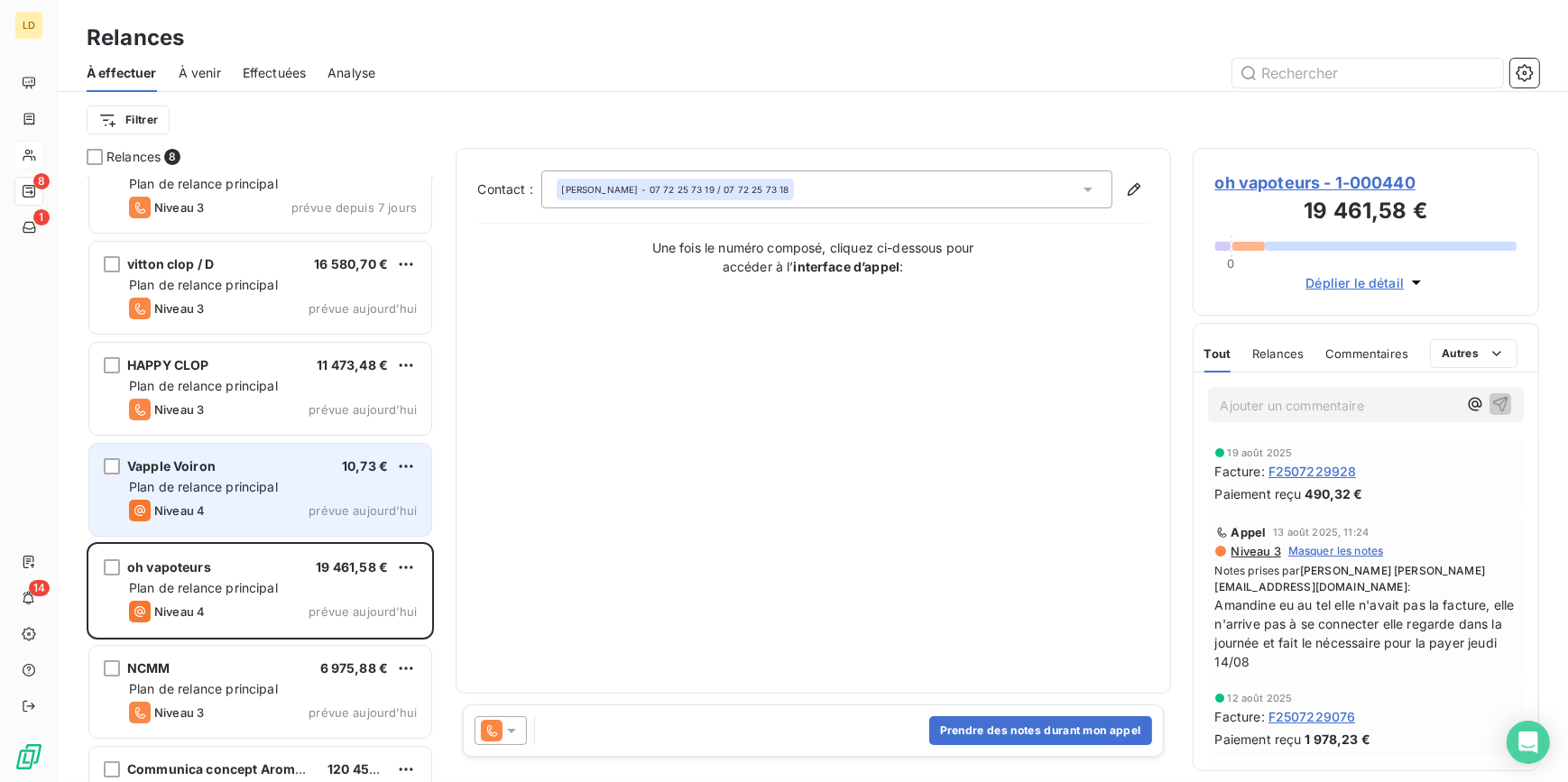
click at [500, 732] on icon at bounding box center [492, 731] width 22 height 22
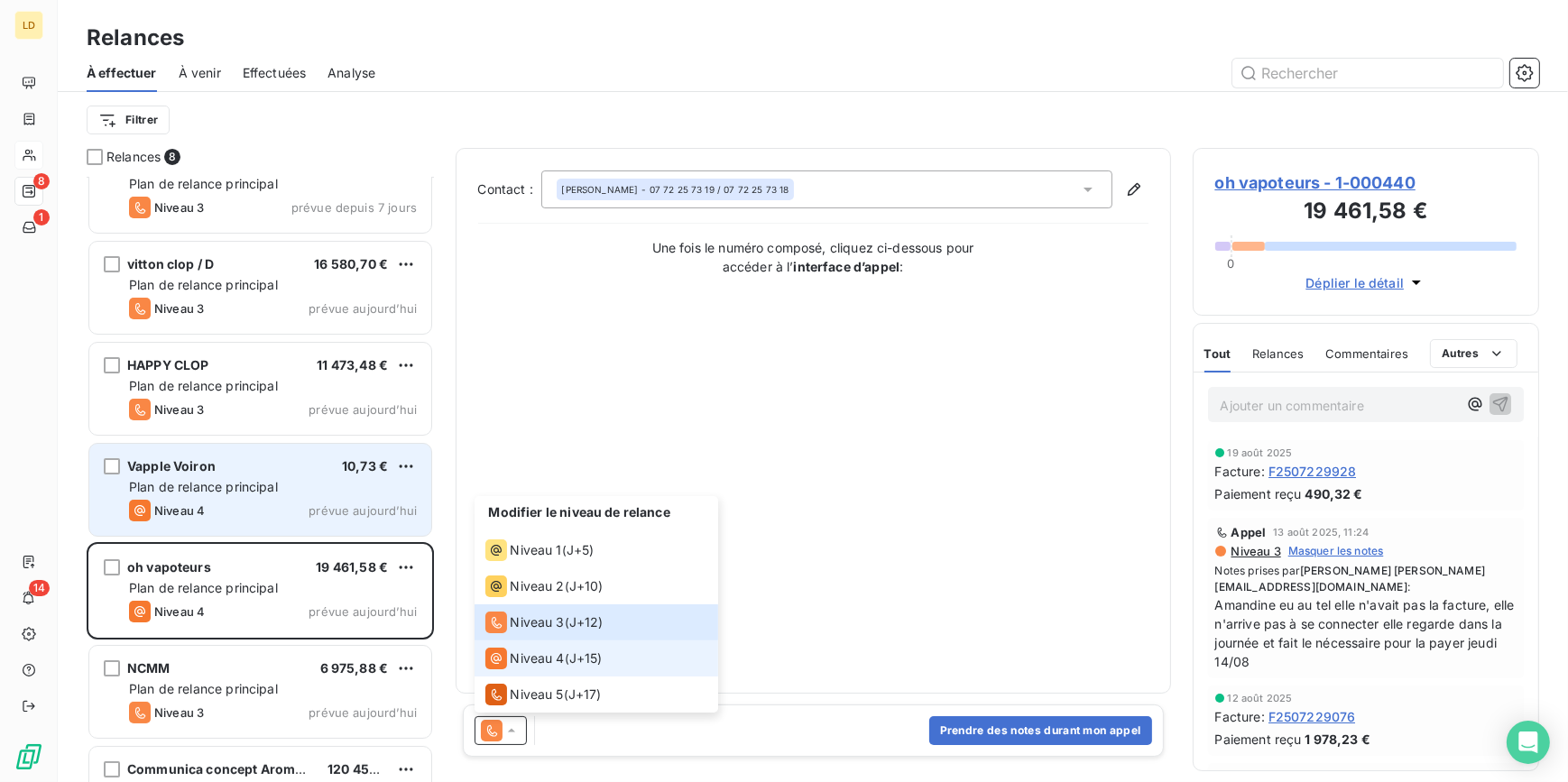
click at [531, 667] on span "Niveau 4" at bounding box center [537, 659] width 54 height 18
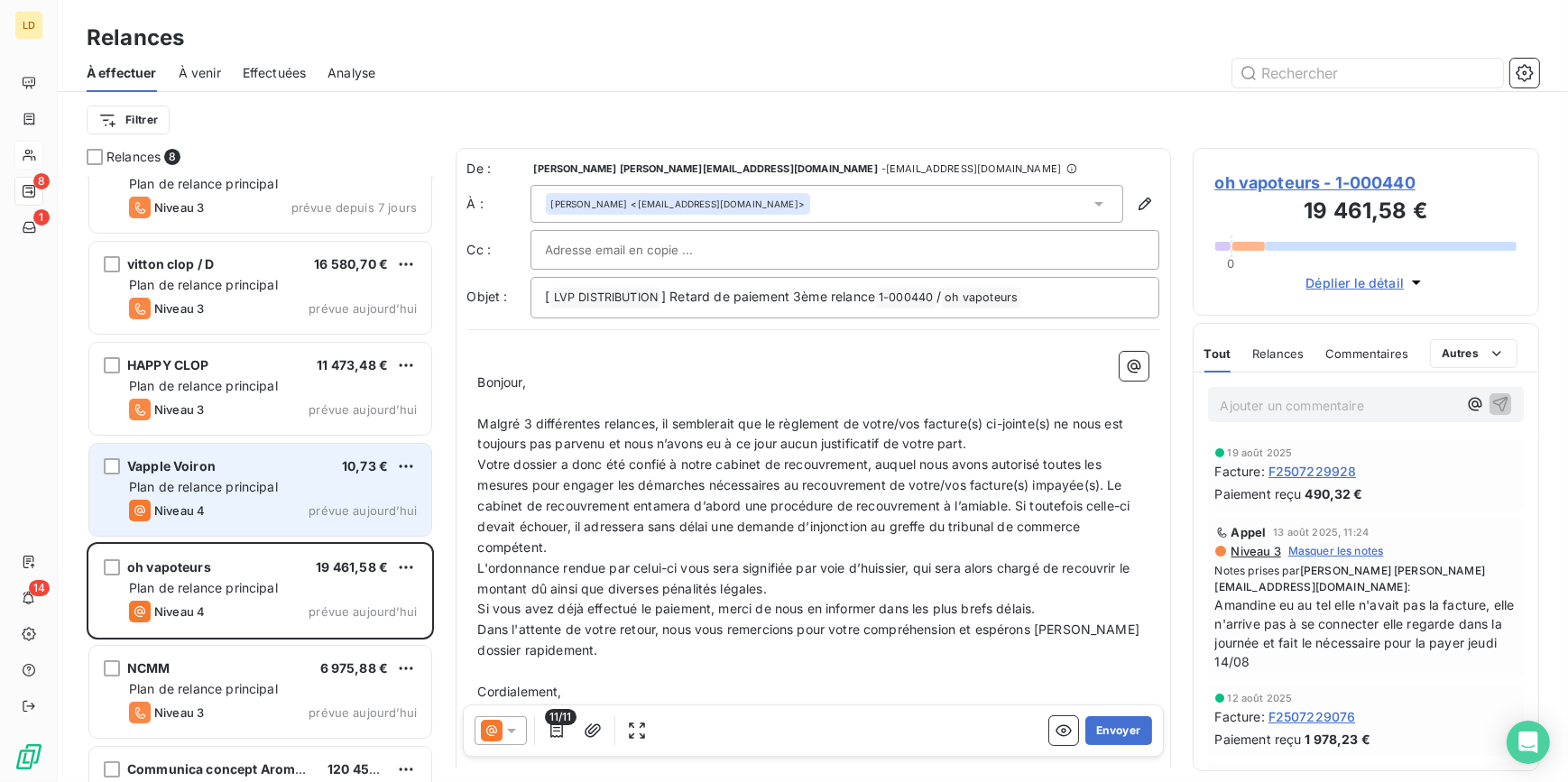
click at [492, 732] on icon at bounding box center [492, 731] width 11 height 11
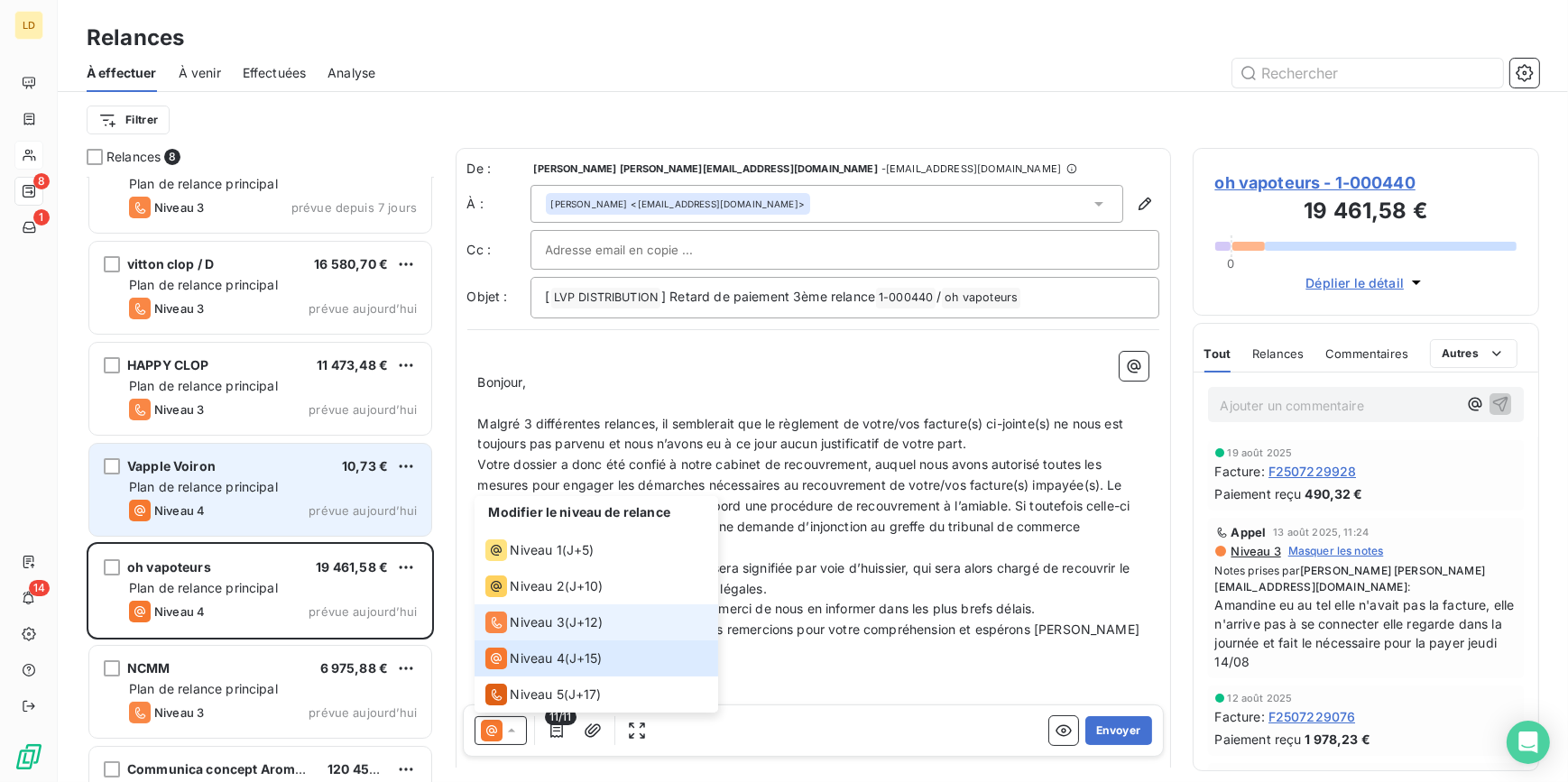
click at [526, 630] on span "Niveau 3" at bounding box center [537, 622] width 54 height 18
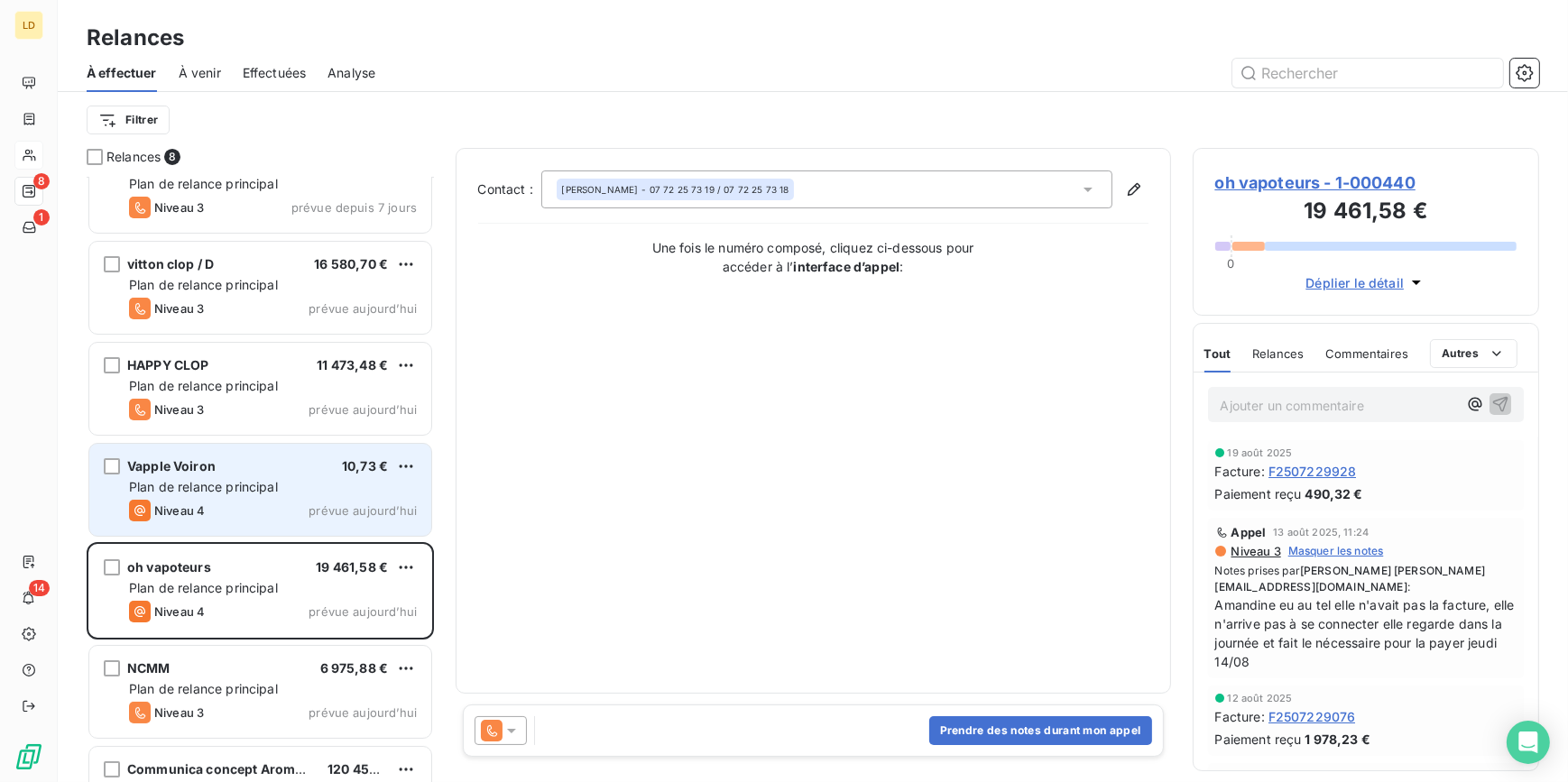
click at [1362, 180] on span "oh vapoteurs - 1-000440" at bounding box center [1365, 183] width 302 height 25
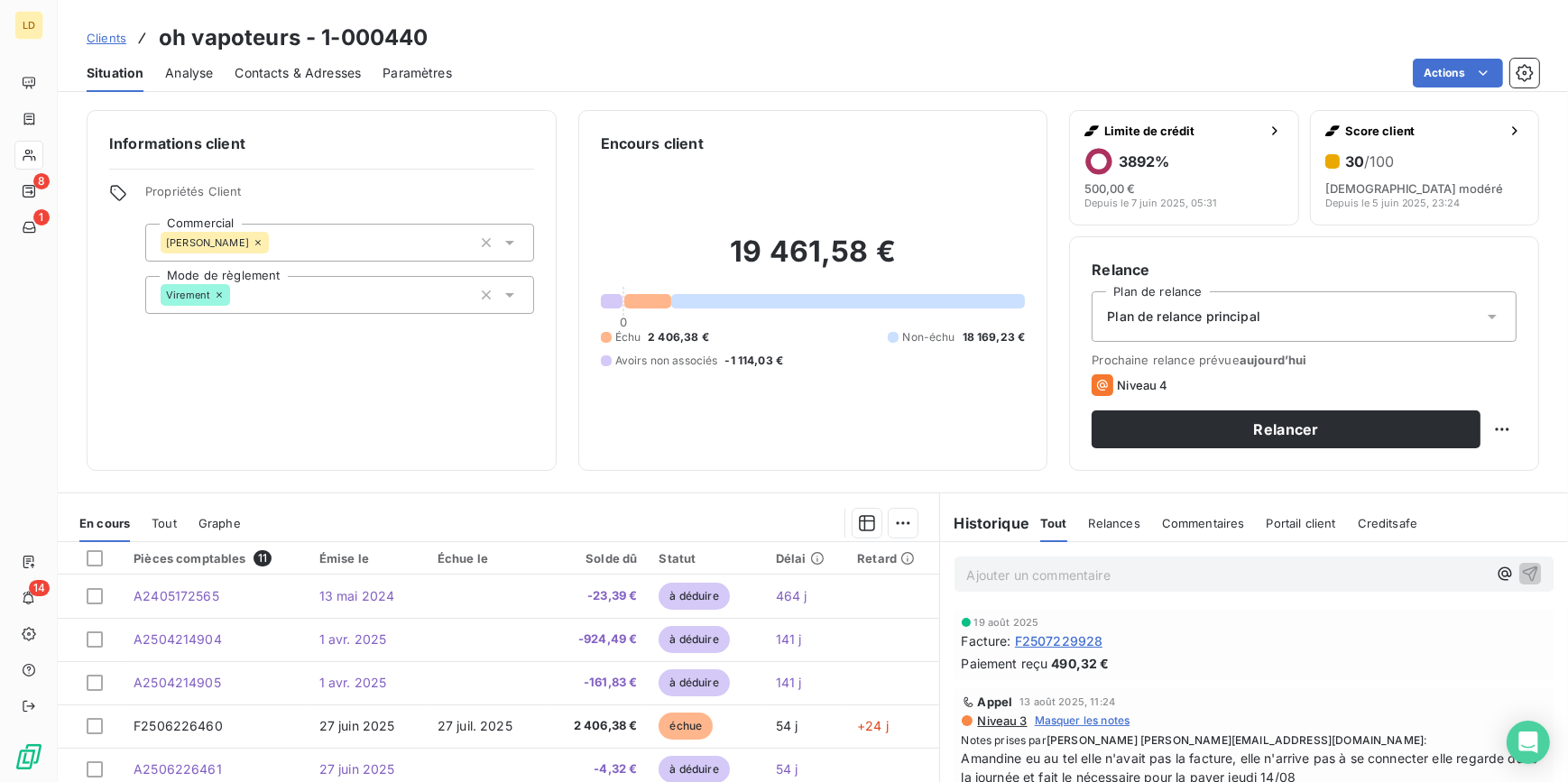
click at [331, 45] on h3 "oh vapoteurs - 1-000440" at bounding box center [293, 38] width 269 height 32
click at [335, 83] on div "Contacts & Adresses" at bounding box center [298, 73] width 127 height 38
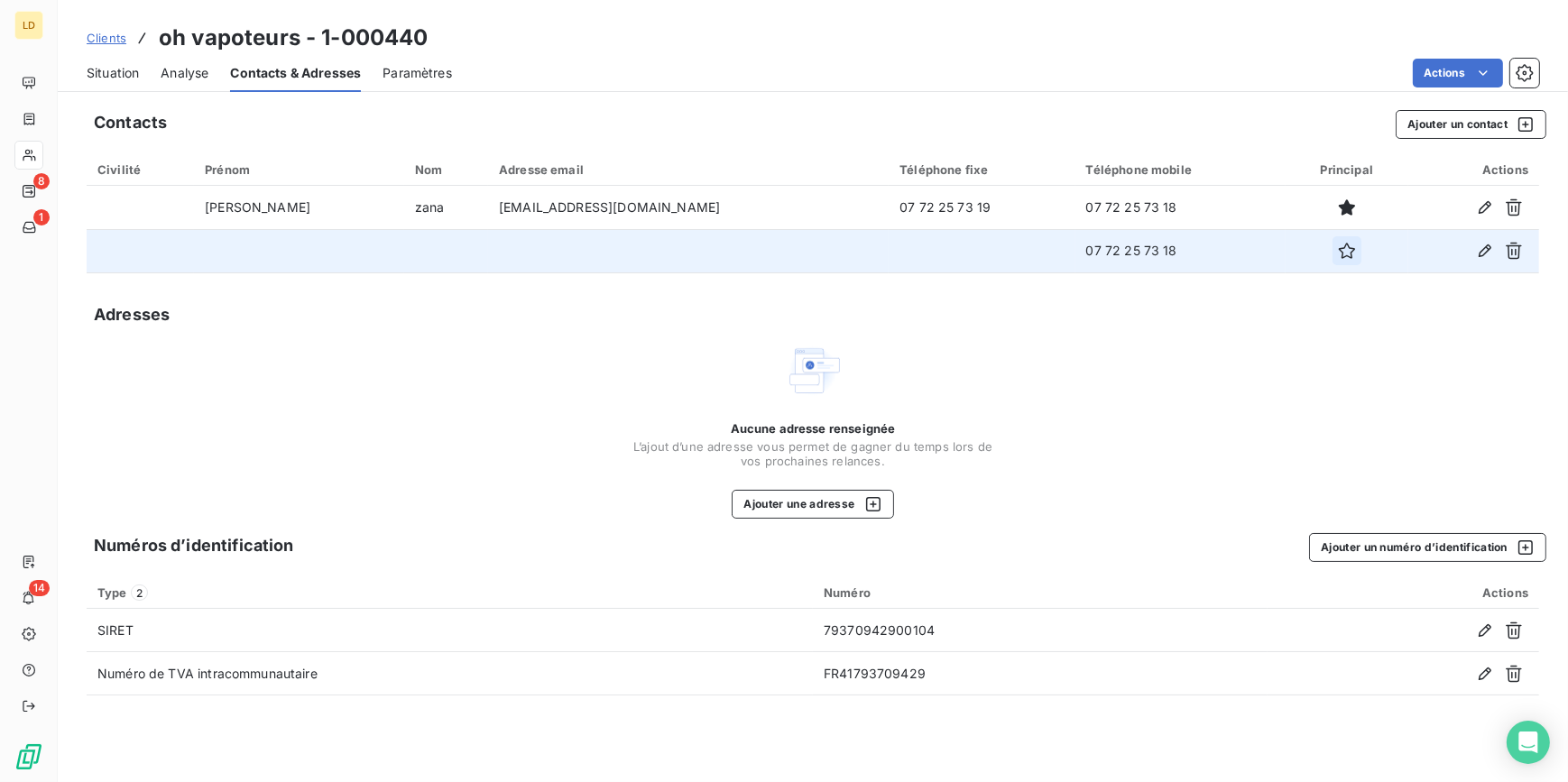
click at [1338, 252] on icon "button" at bounding box center [1347, 251] width 18 height 18
click at [1479, 252] on icon "button" at bounding box center [1485, 251] width 13 height 13
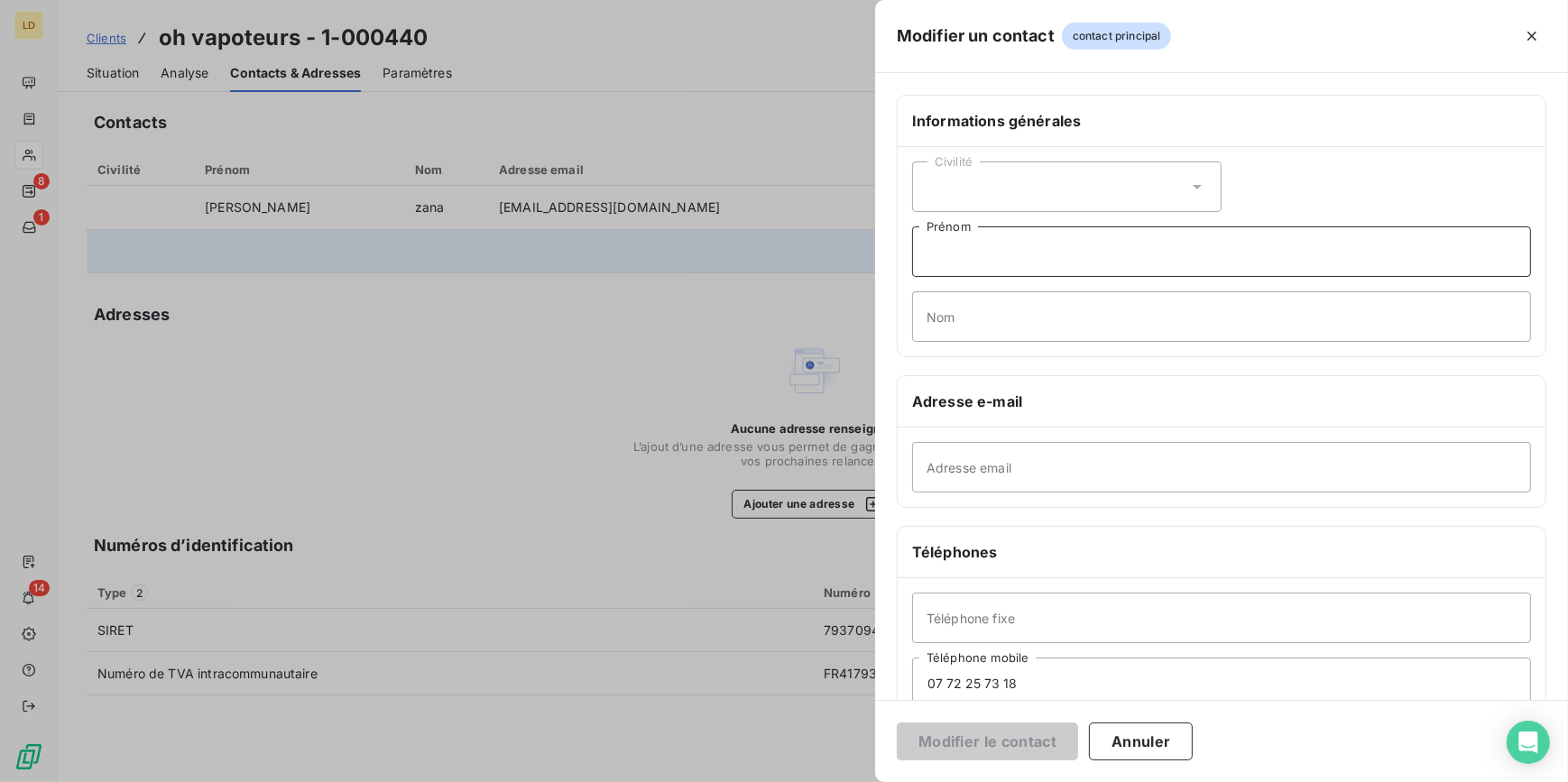
click at [979, 263] on input "Prénom" at bounding box center [1221, 251] width 618 height 50
type input "Amandine"
click at [991, 734] on button "Modifier le contact" at bounding box center [987, 741] width 182 height 38
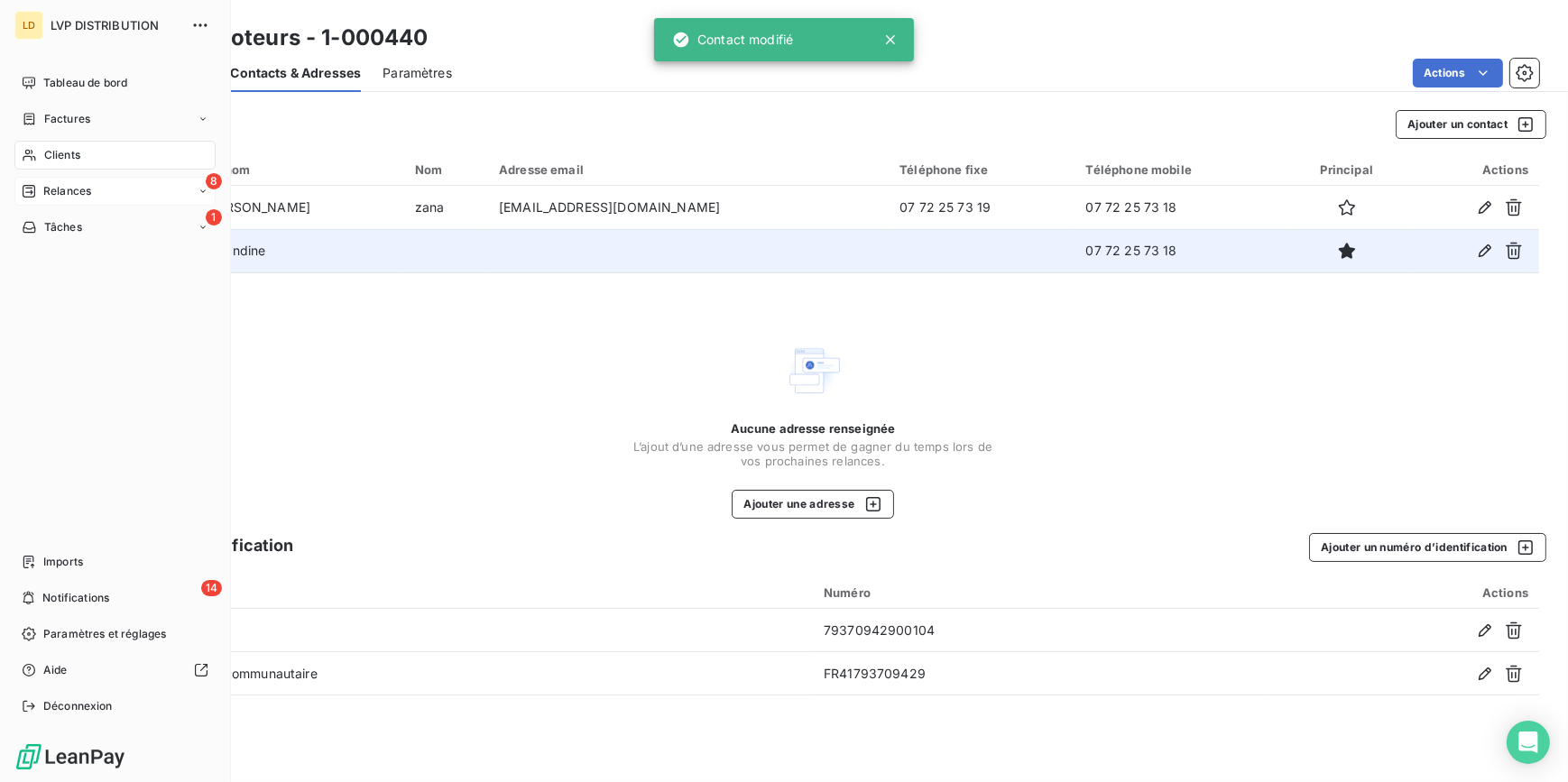
click at [77, 200] on div "8 Relances" at bounding box center [115, 191] width 201 height 28
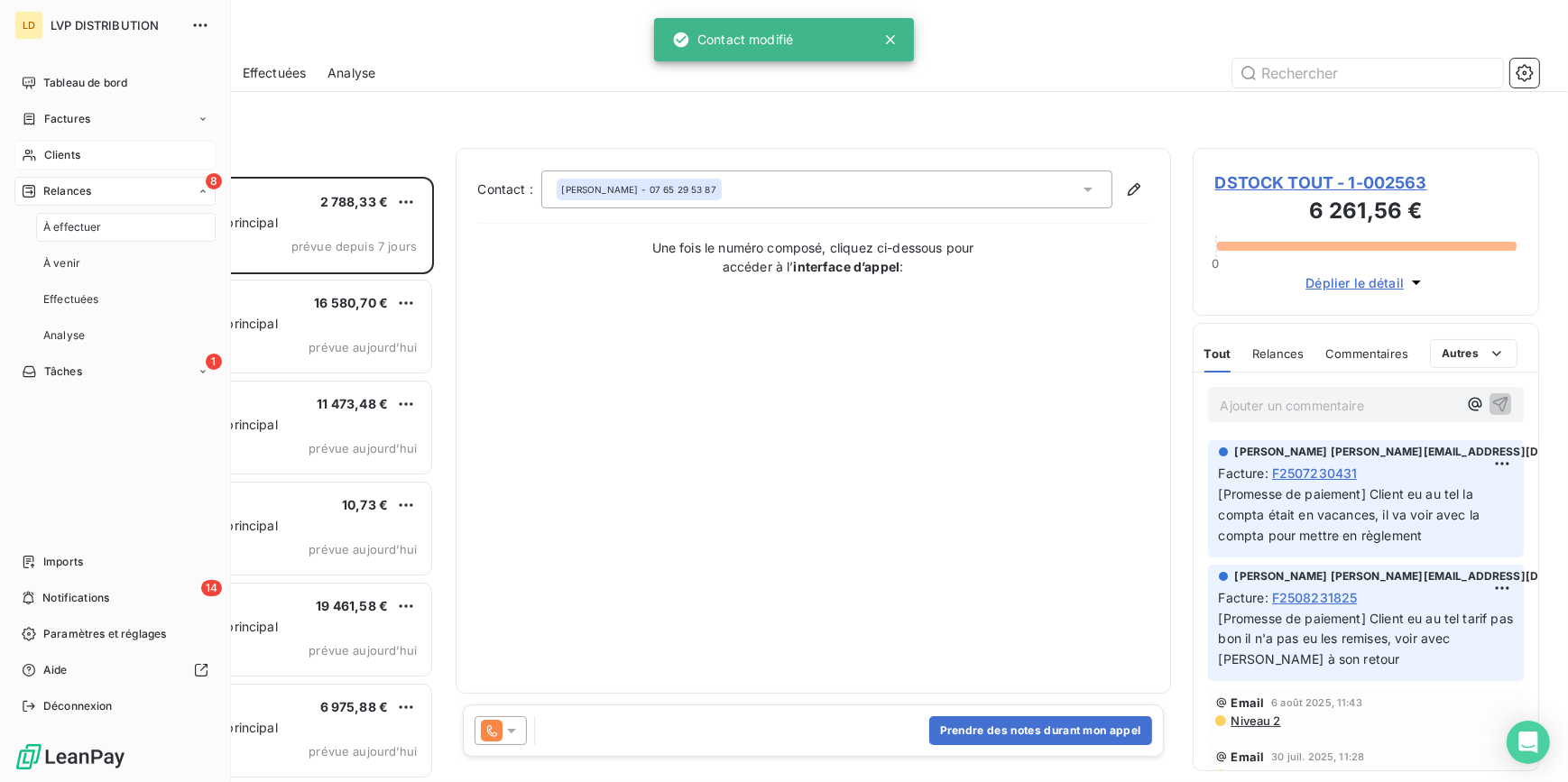
scroll to position [594, 334]
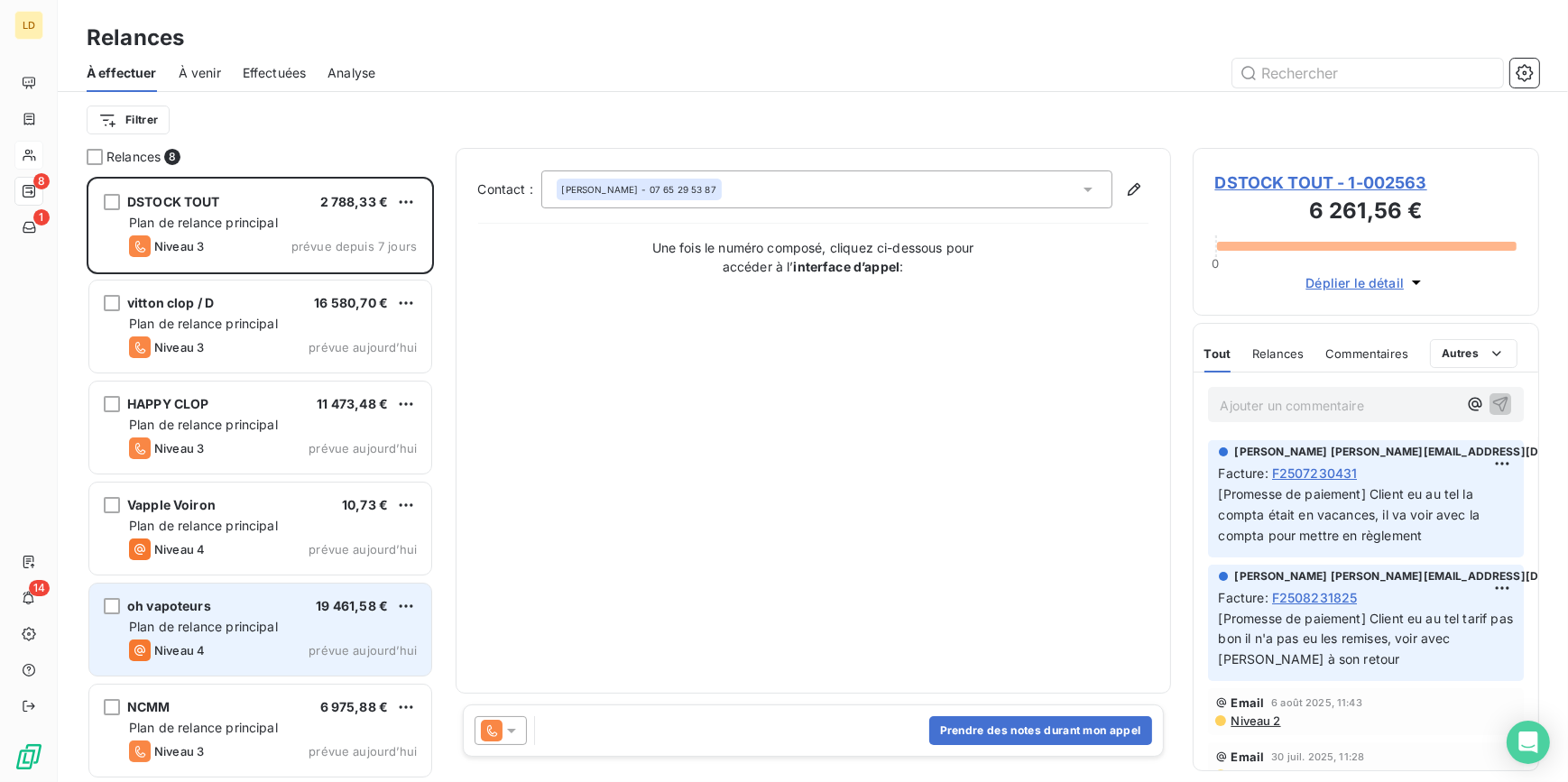
click at [255, 629] on span "Plan de relance principal" at bounding box center [204, 626] width 149 height 16
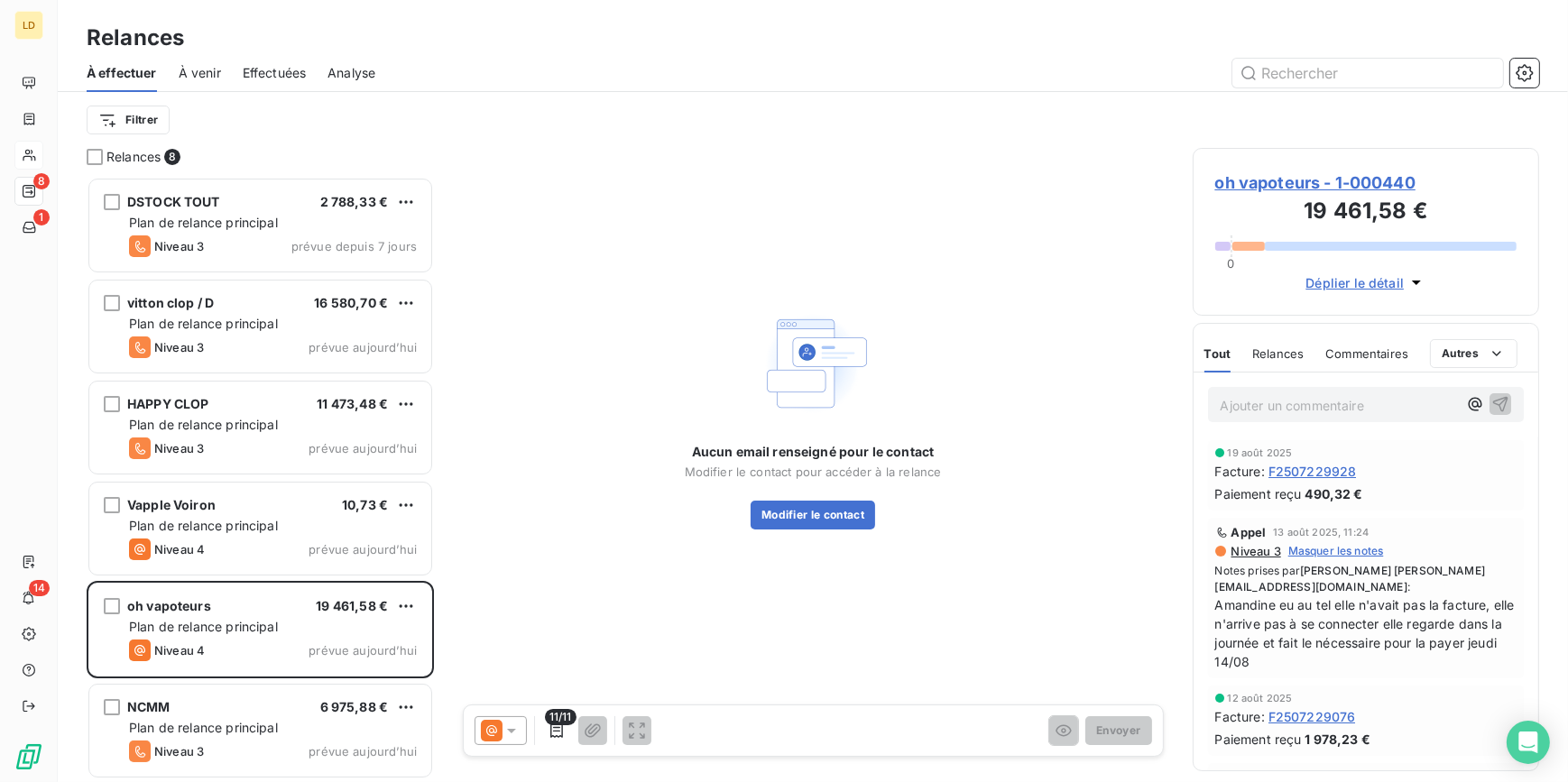
click at [500, 737] on icon at bounding box center [492, 731] width 22 height 22
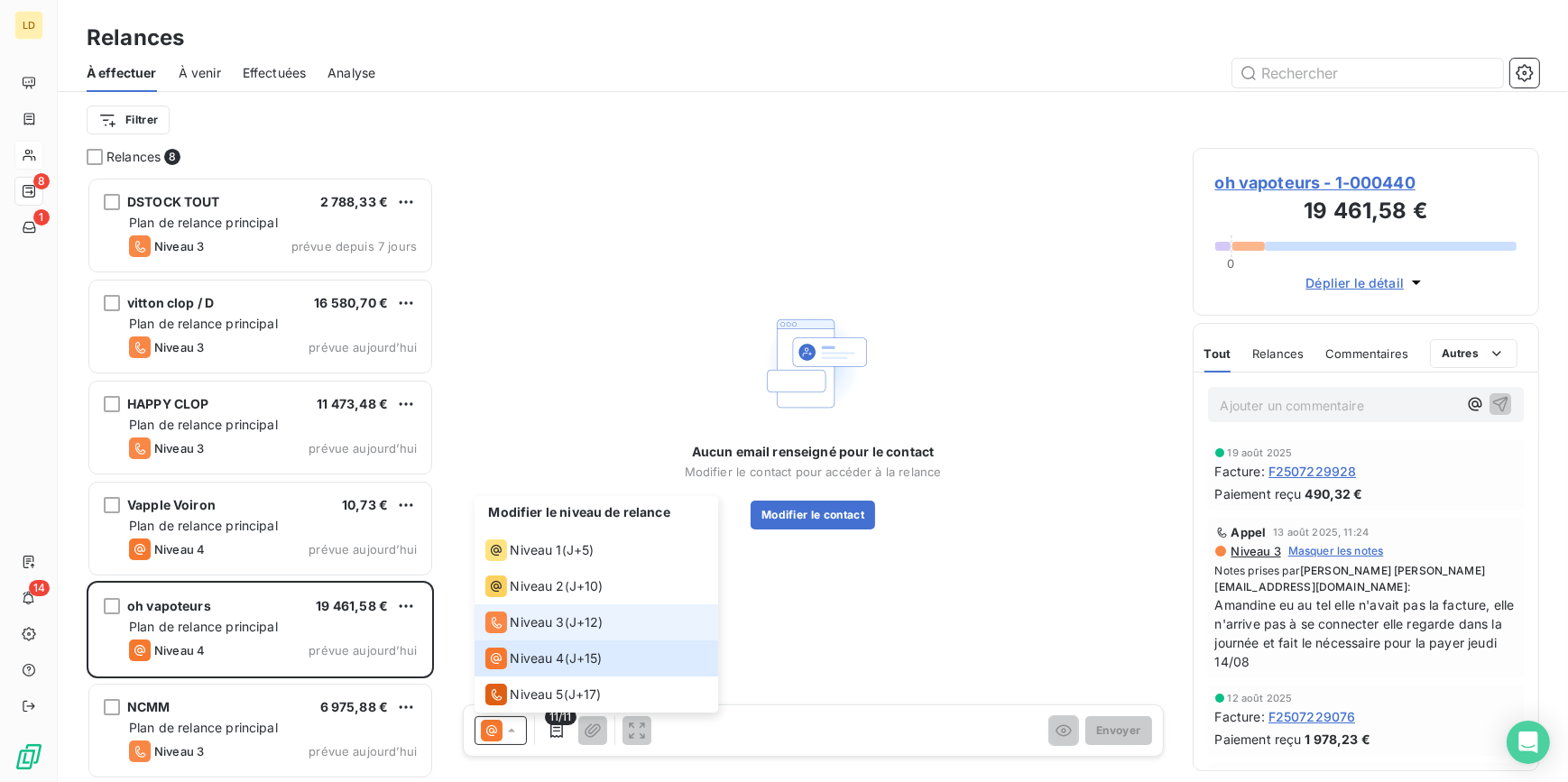
click at [554, 626] on span "Niveau 3" at bounding box center [537, 622] width 54 height 18
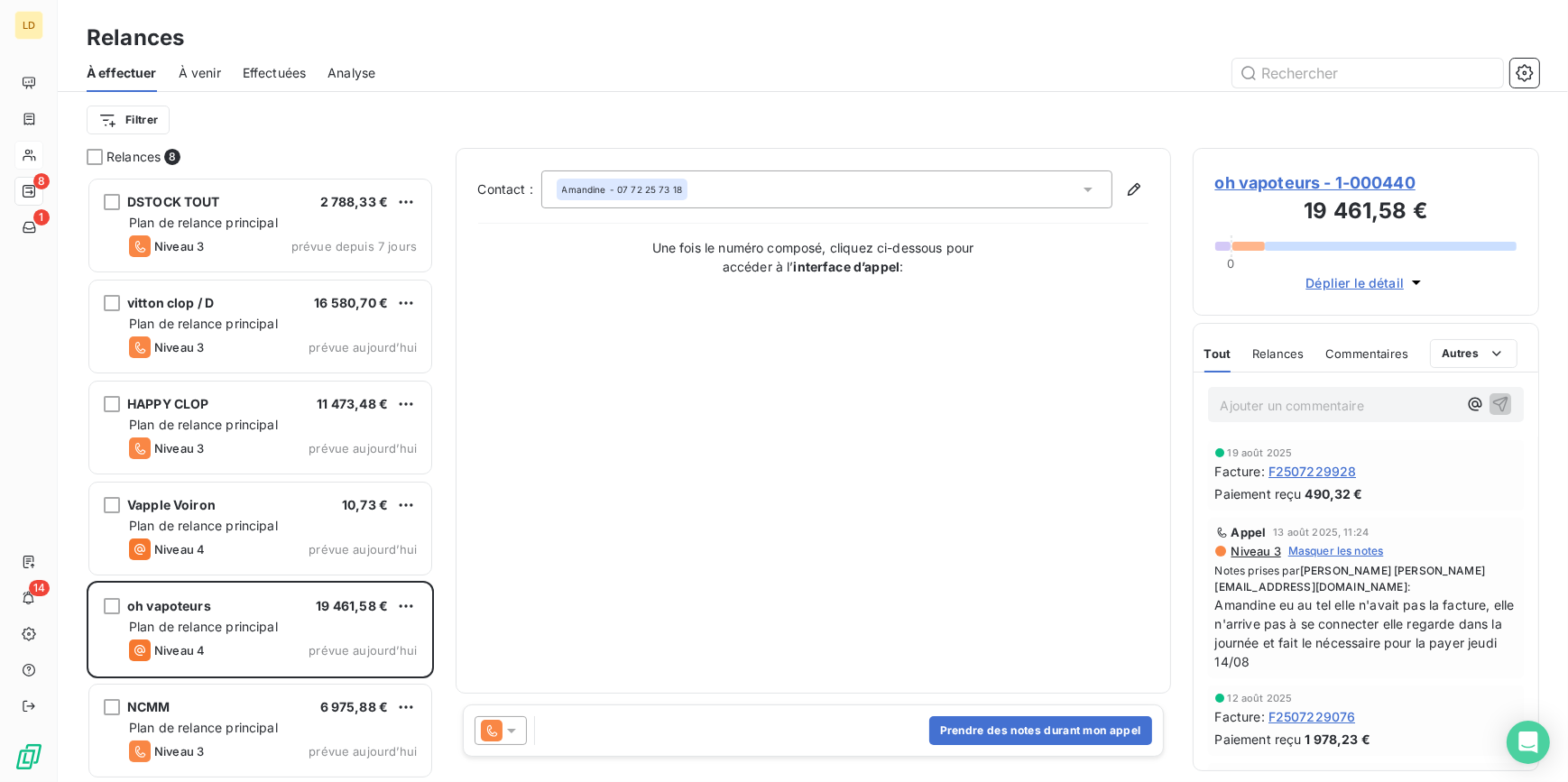
click at [514, 730] on icon at bounding box center [512, 731] width 18 height 18
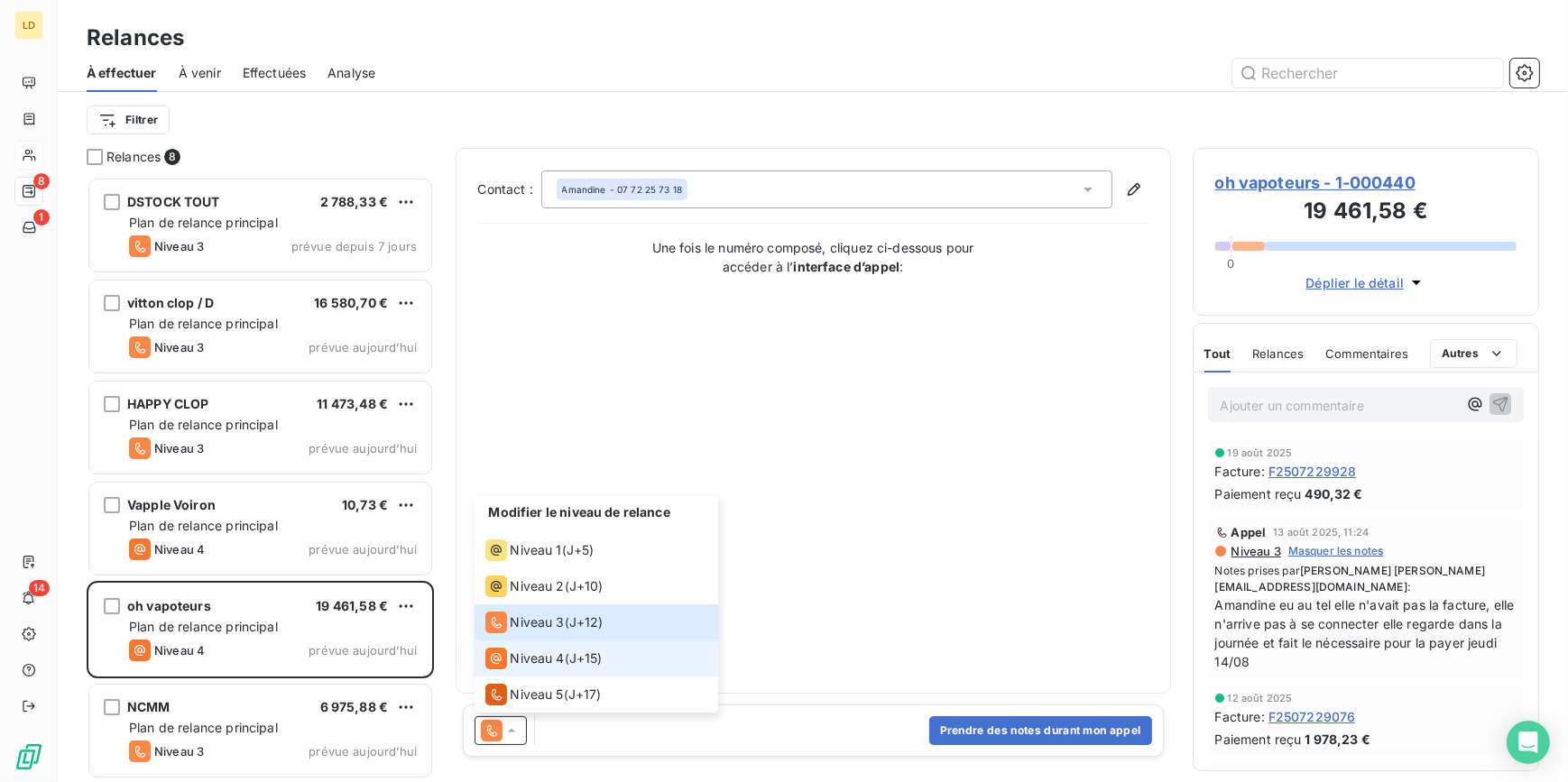
click at [552, 661] on span "Niveau 4" at bounding box center [537, 659] width 54 height 18
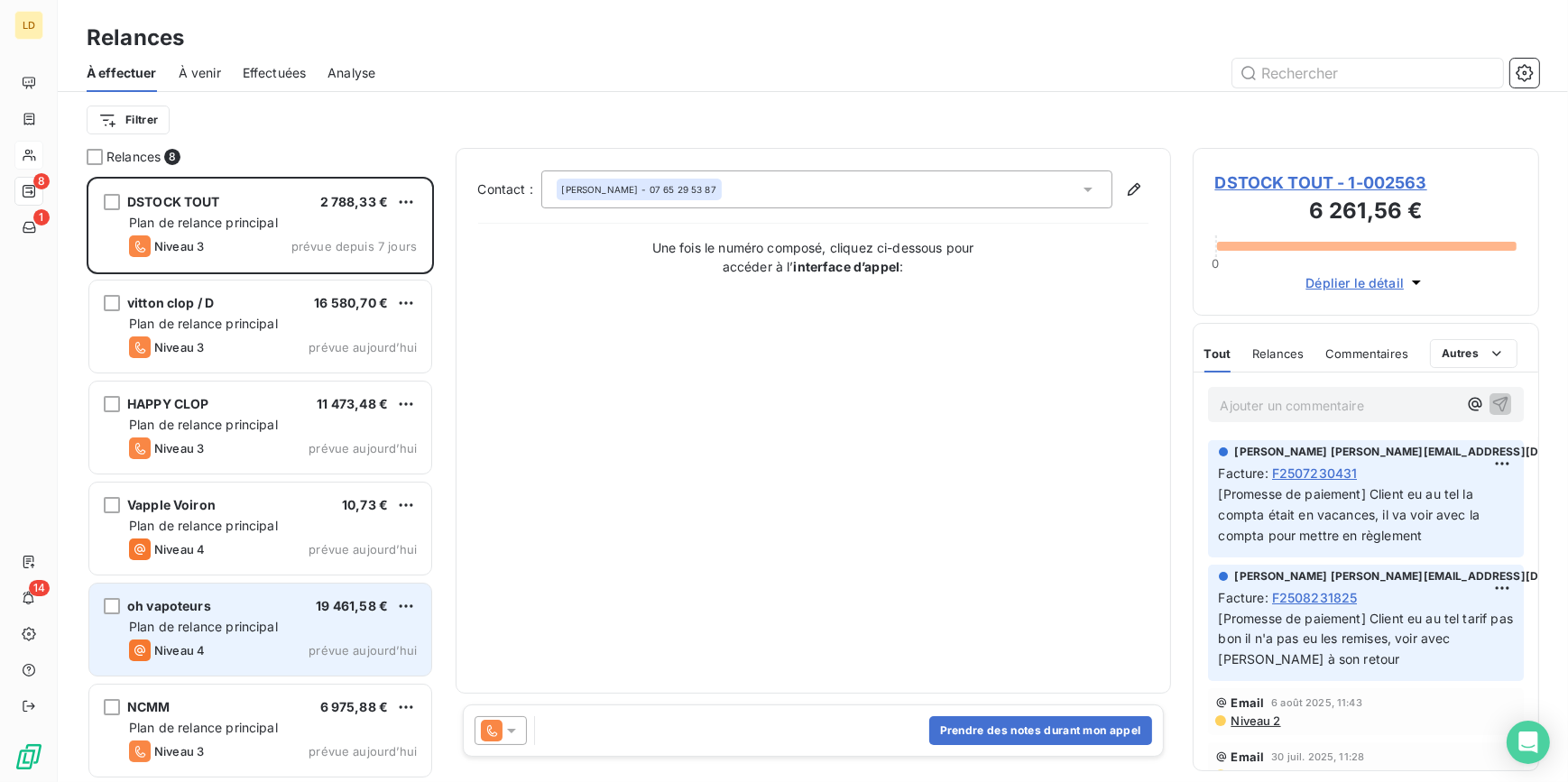
click at [233, 611] on div "oh vapoteurs 19 461,58 €" at bounding box center [273, 607] width 288 height 17
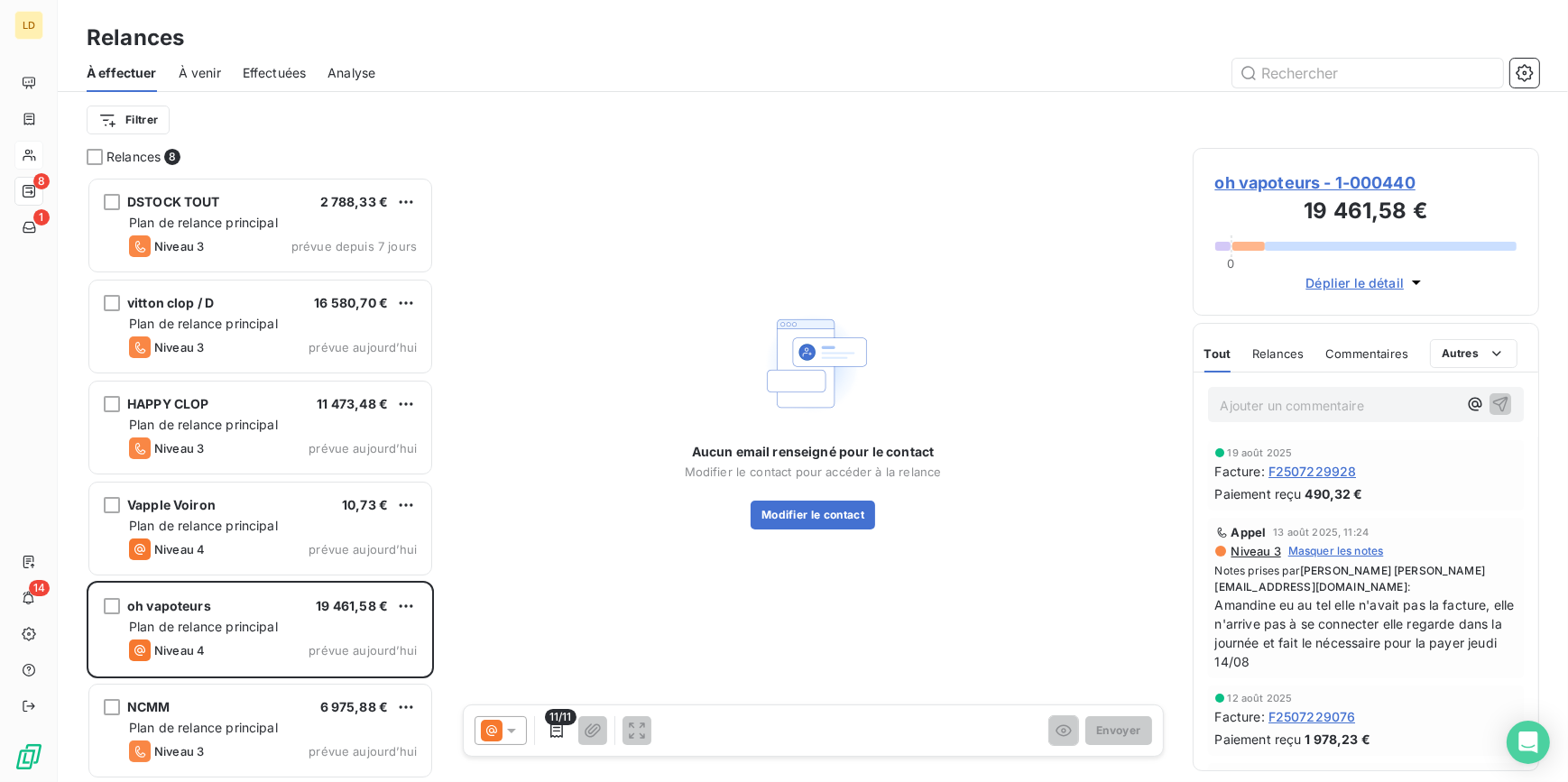
click at [1290, 189] on span "oh vapoteurs - 1-000440" at bounding box center [1365, 183] width 302 height 25
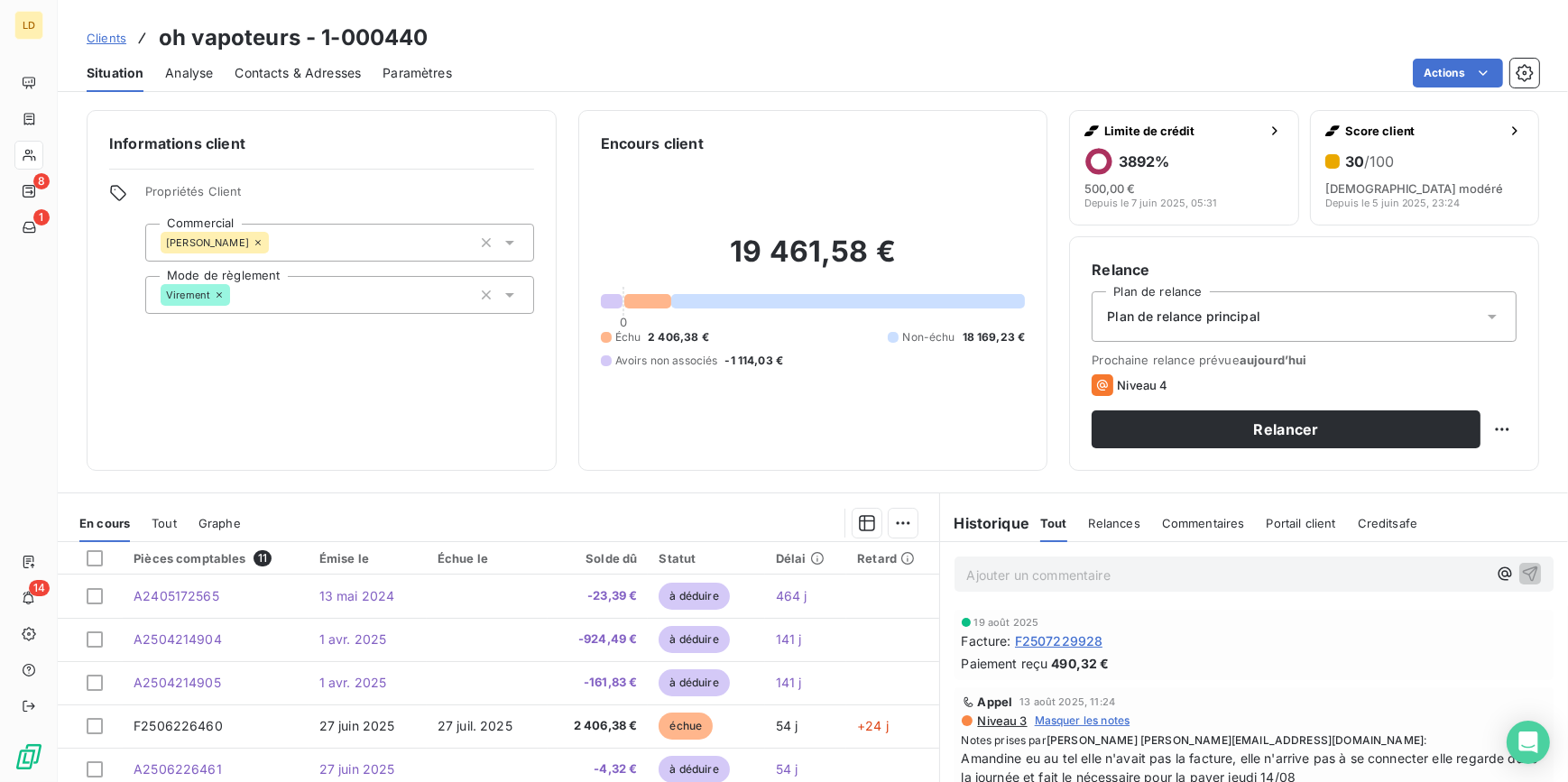
click at [351, 73] on span "Contacts & Adresses" at bounding box center [298, 73] width 127 height 18
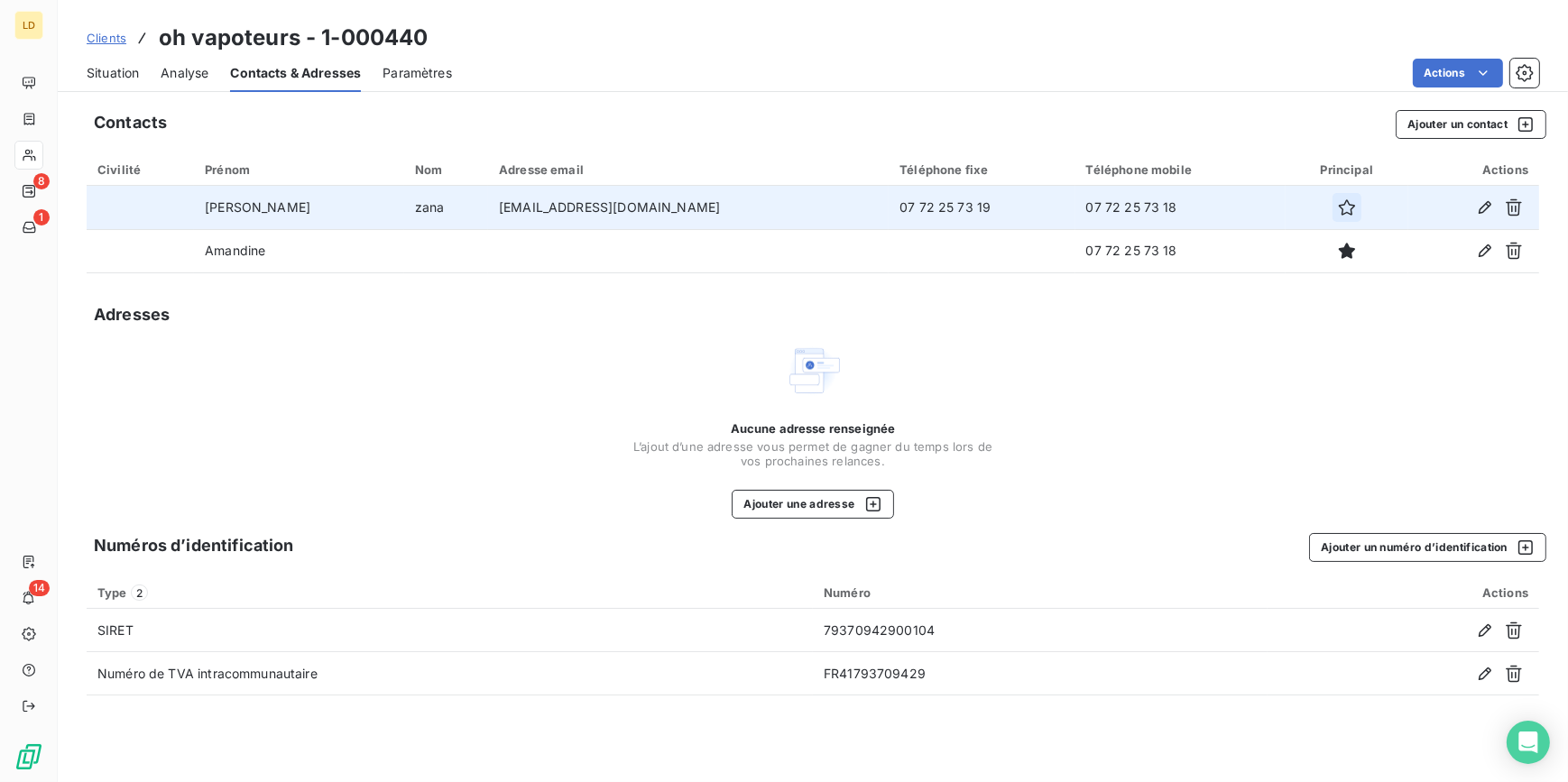
click at [1339, 209] on icon "button" at bounding box center [1347, 207] width 17 height 17
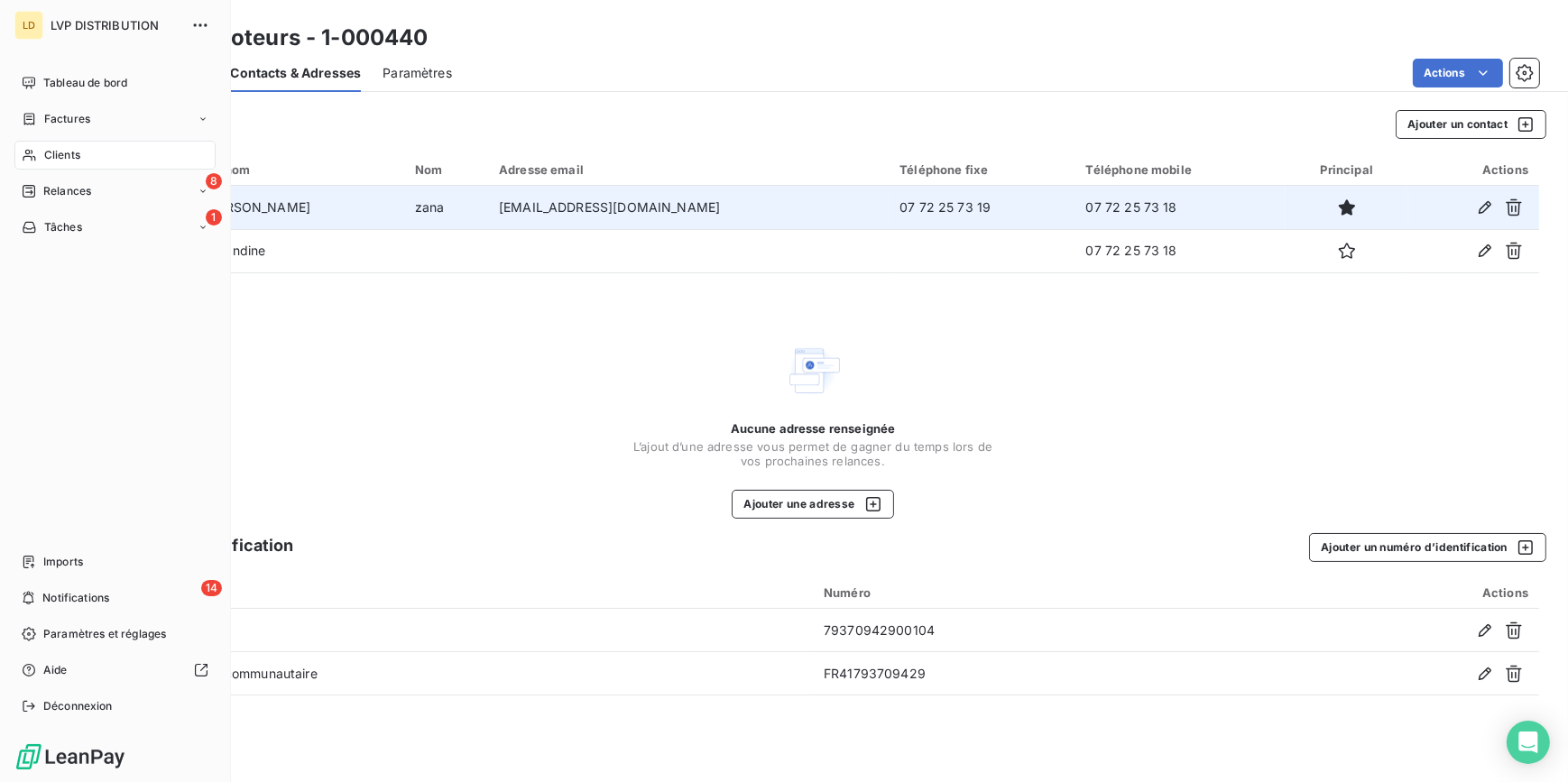
drag, startPoint x: 72, startPoint y: 189, endPoint x: 133, endPoint y: 210, distance: 64.5
click at [72, 189] on span "Relances" at bounding box center [67, 192] width 48 height 17
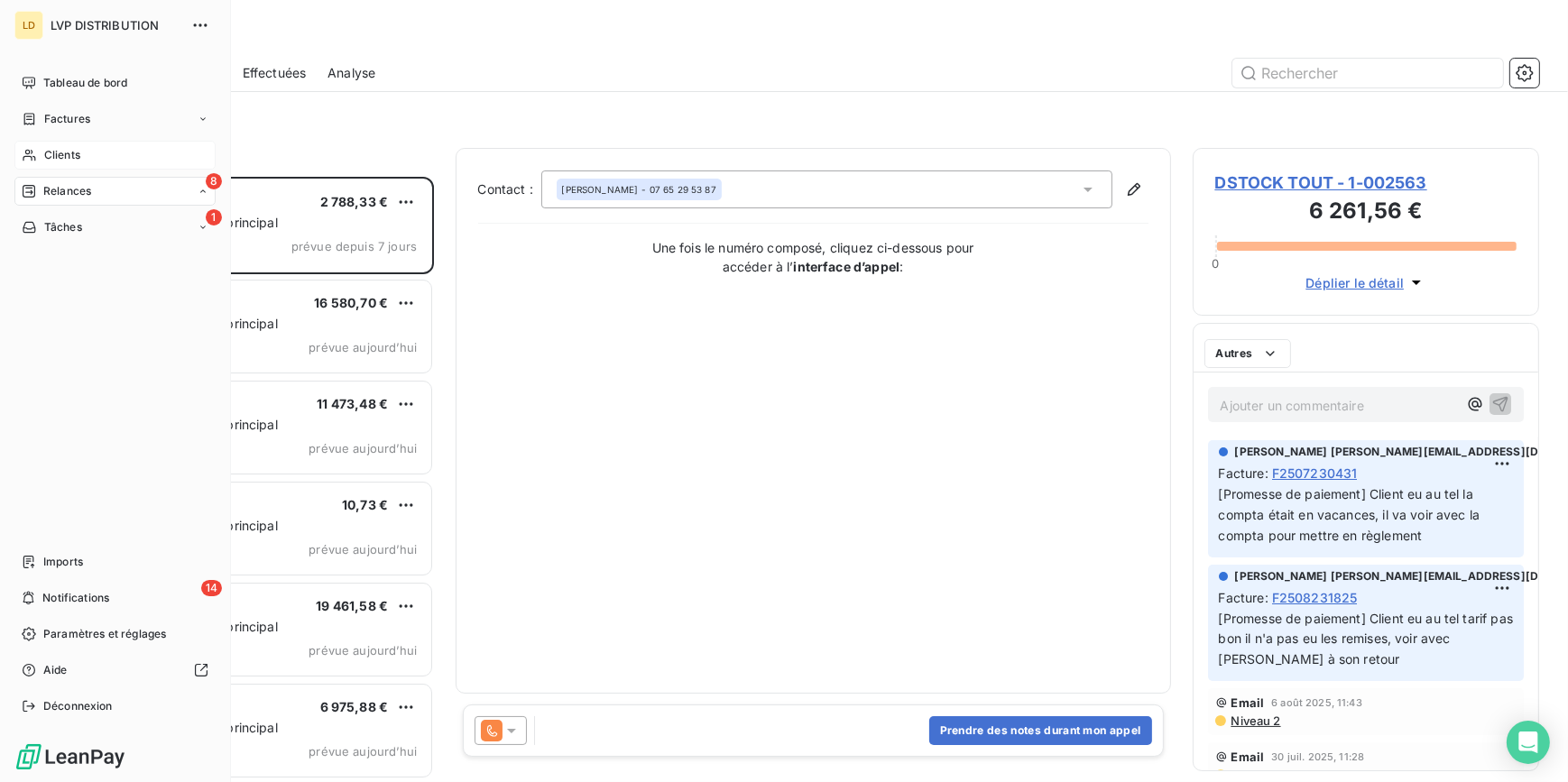
scroll to position [594, 334]
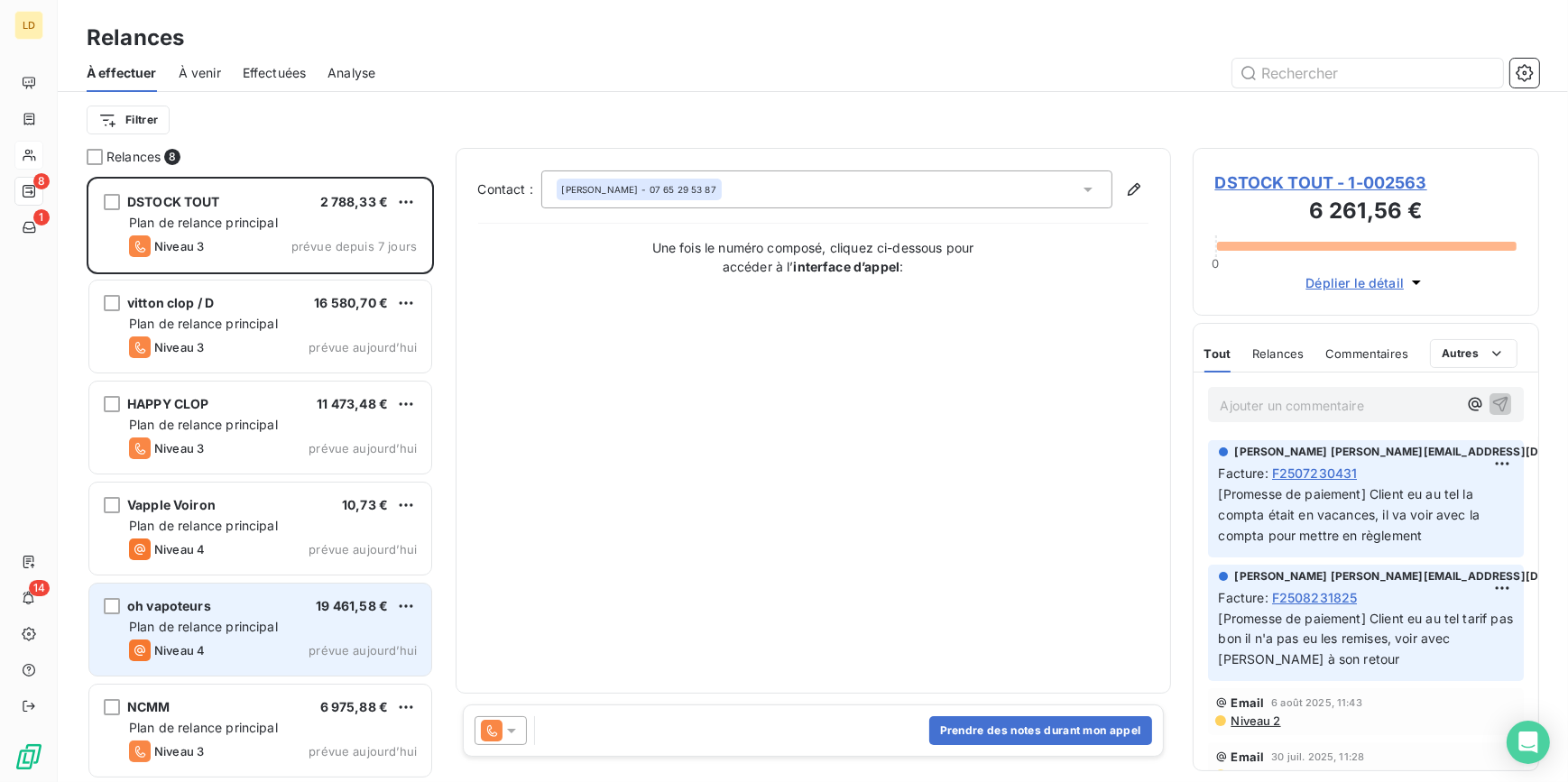
click at [282, 611] on div "oh vapoteurs 19 461,58 €" at bounding box center [273, 607] width 288 height 17
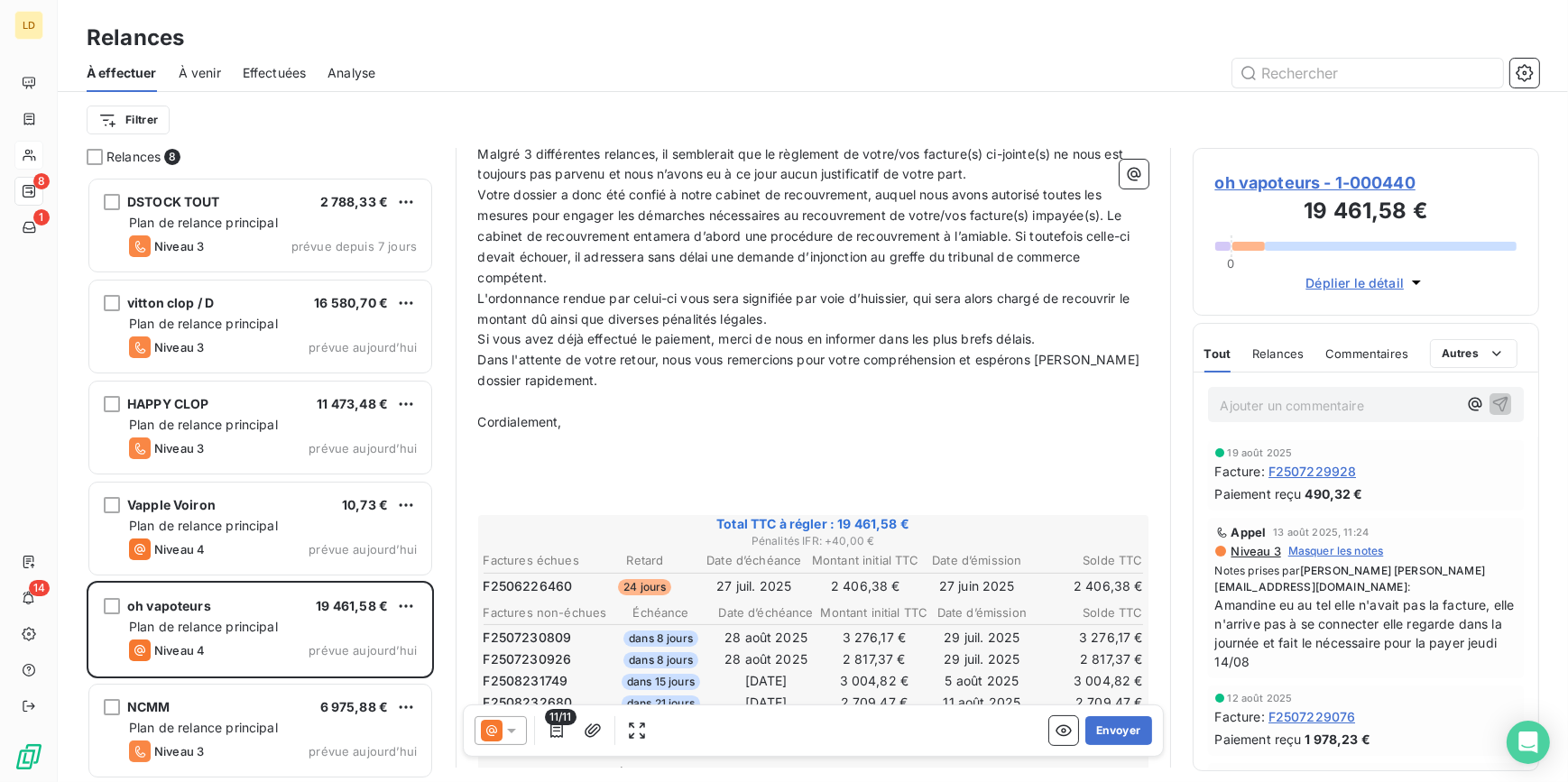
scroll to position [274, 0]
click at [1247, 414] on p "Ajouter un commentaire ﻿" at bounding box center [1339, 406] width 238 height 23
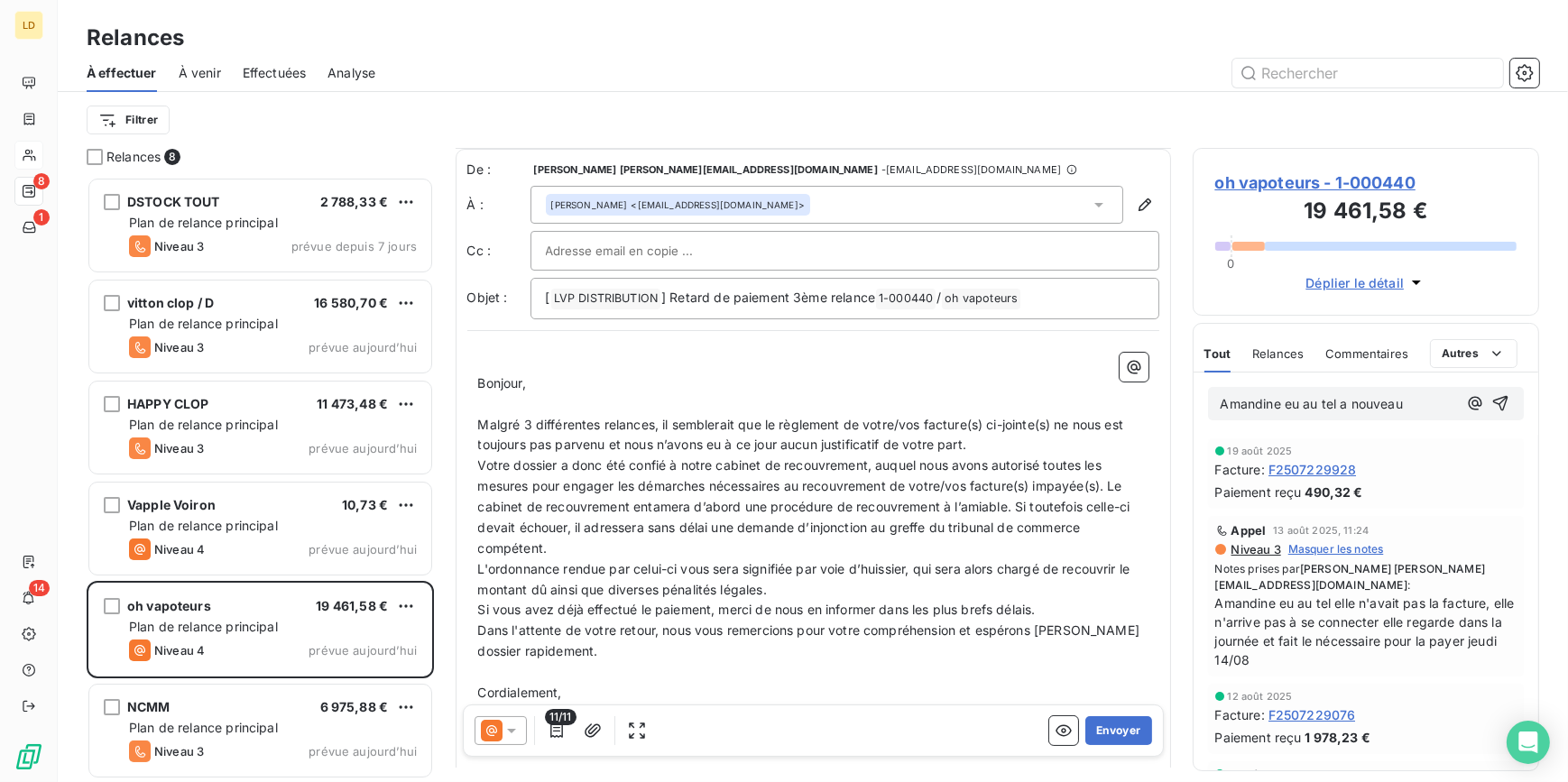
scroll to position [0, 0]
click at [1416, 408] on p "Amandine eu au tel a nouveau" at bounding box center [1339, 405] width 238 height 21
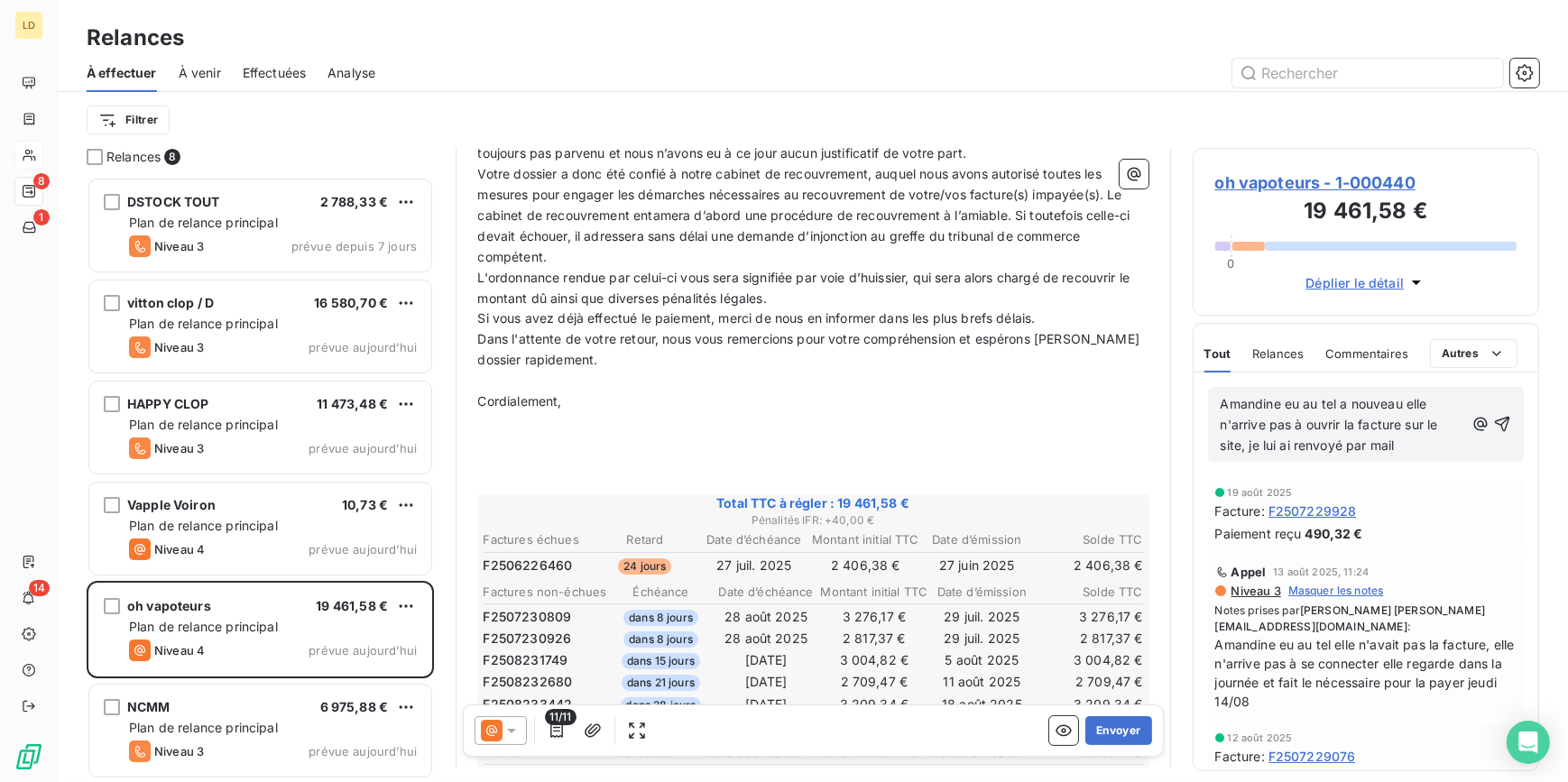
scroll to position [329, 0]
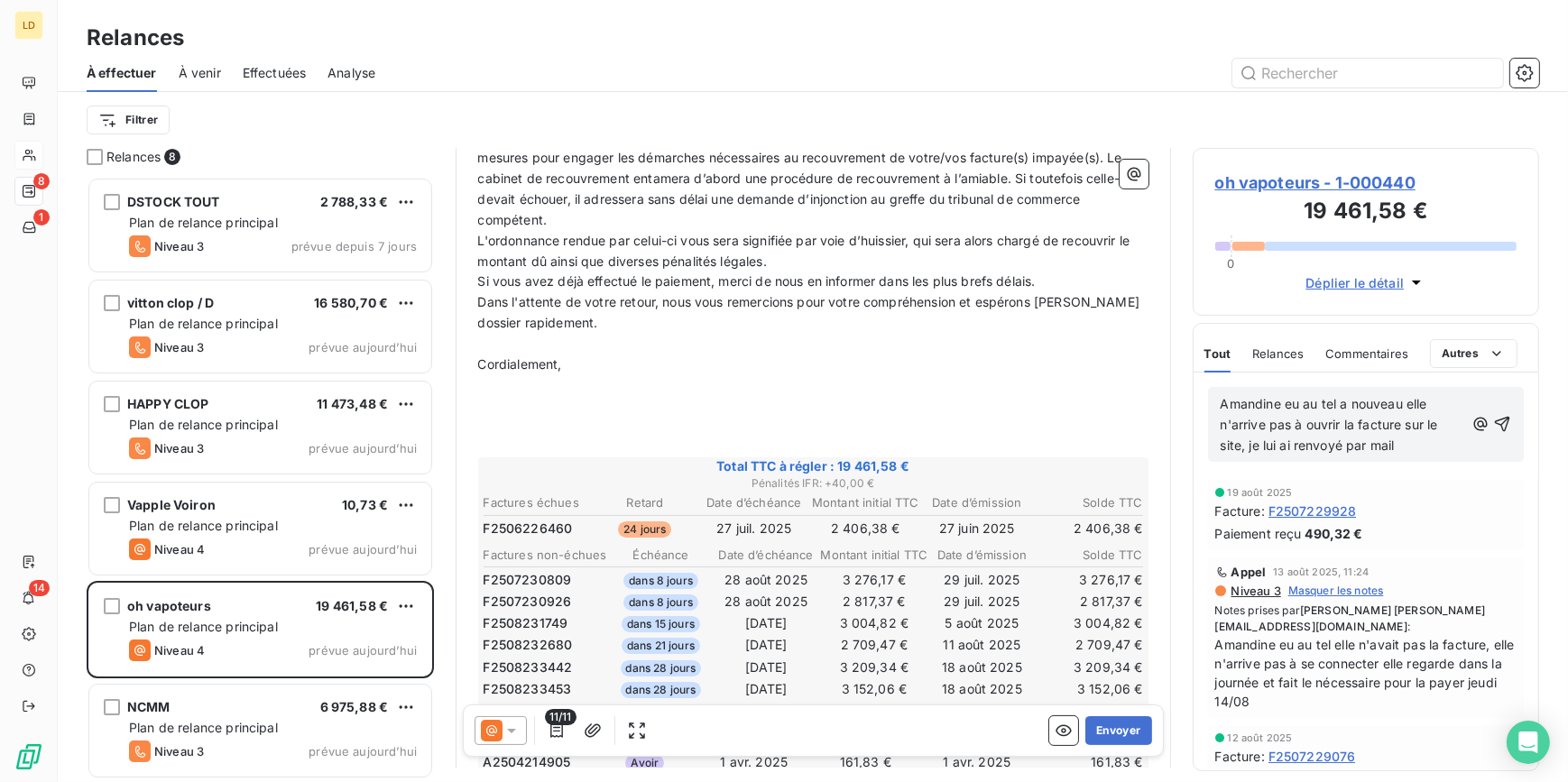
click at [1412, 443] on p "Amandine eu au tel a nouveau elle n'arrive pas à ouvrir la facture sur le site,…" at bounding box center [1342, 426] width 244 height 62
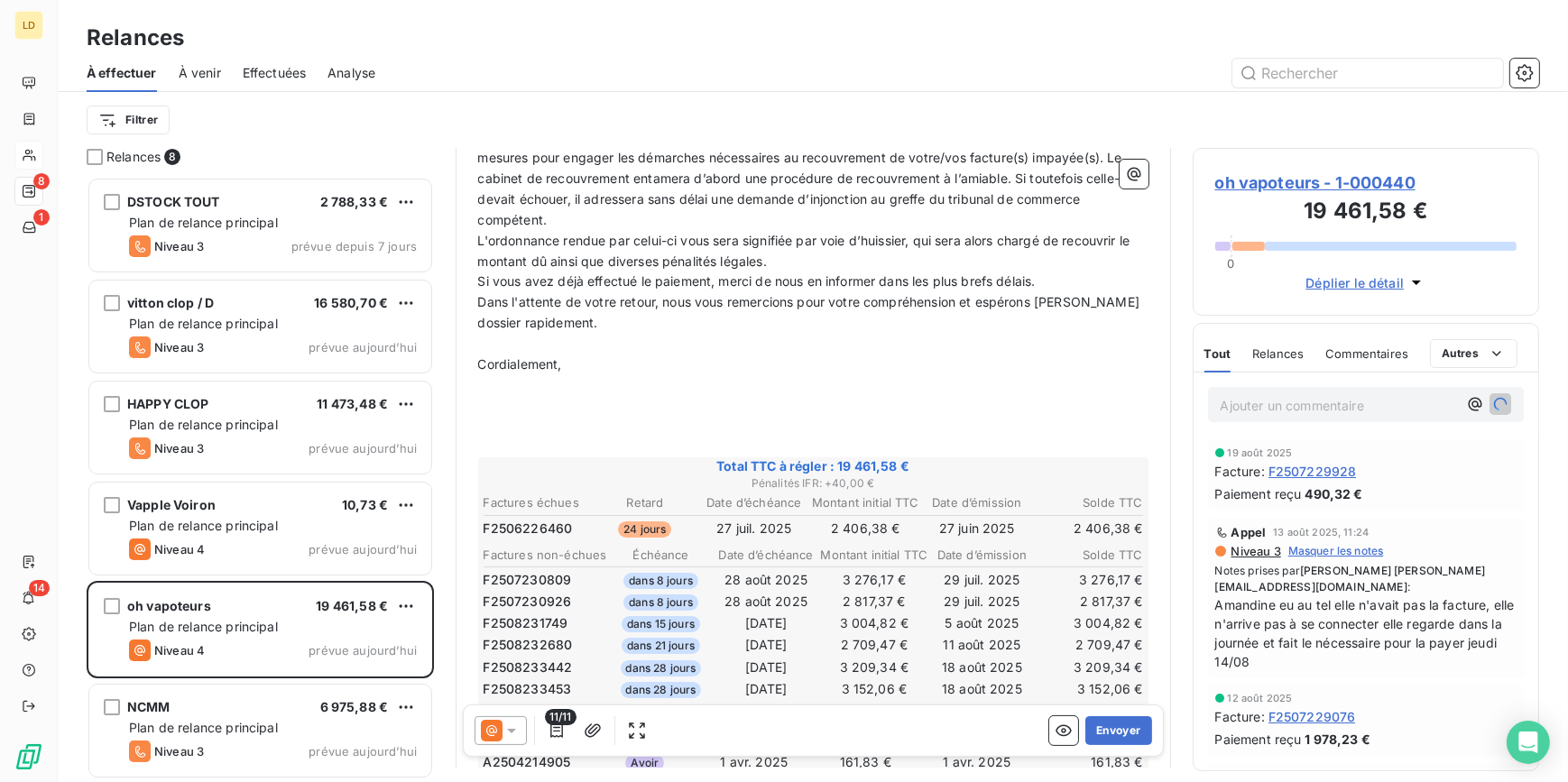
click at [1319, 186] on span "oh vapoteurs - 1-000440" at bounding box center [1365, 183] width 302 height 25
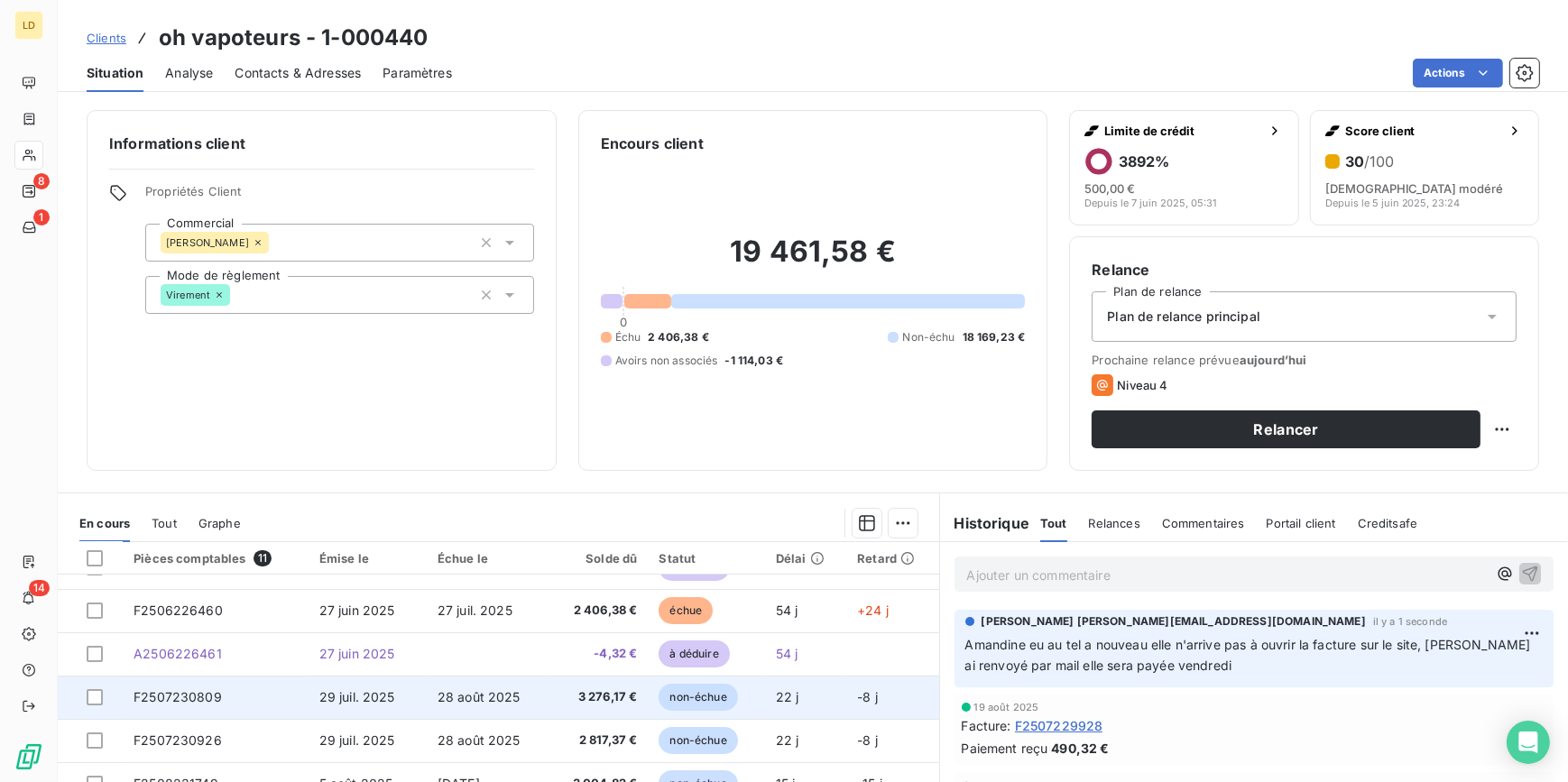
scroll to position [162, 0]
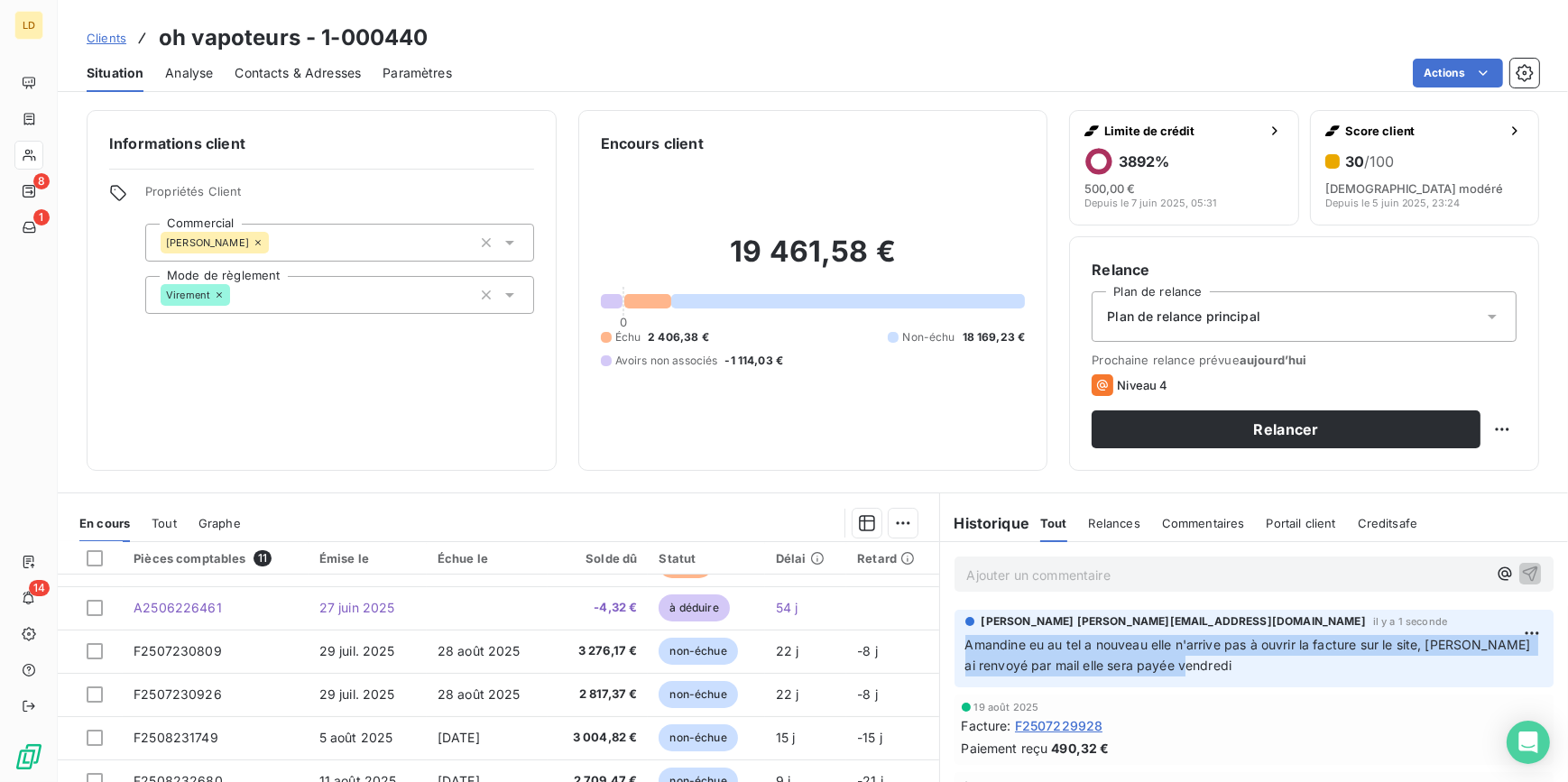
drag, startPoint x: 1230, startPoint y: 676, endPoint x: 951, endPoint y: 637, distance: 281.7
click at [954, 637] on div "Morgane morgane.bazire@lvp-distribution.fr il y a 1 seconde Amandine eu au tel …" at bounding box center [1254, 649] width 600 height 78
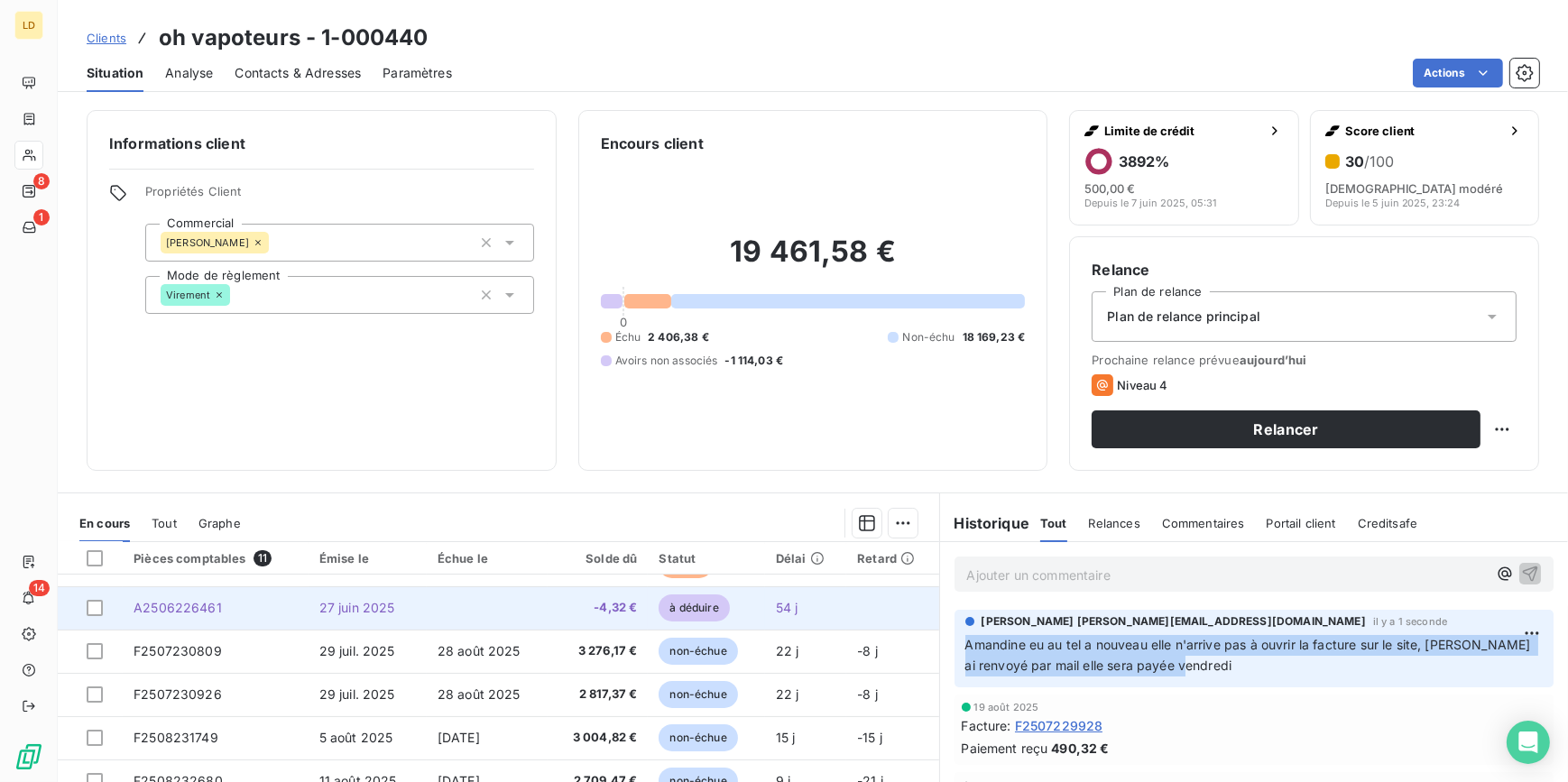
copy span "Amandine eu au tel a nouveau elle n'arrive pas à ouvrir la facture sur le site,…"
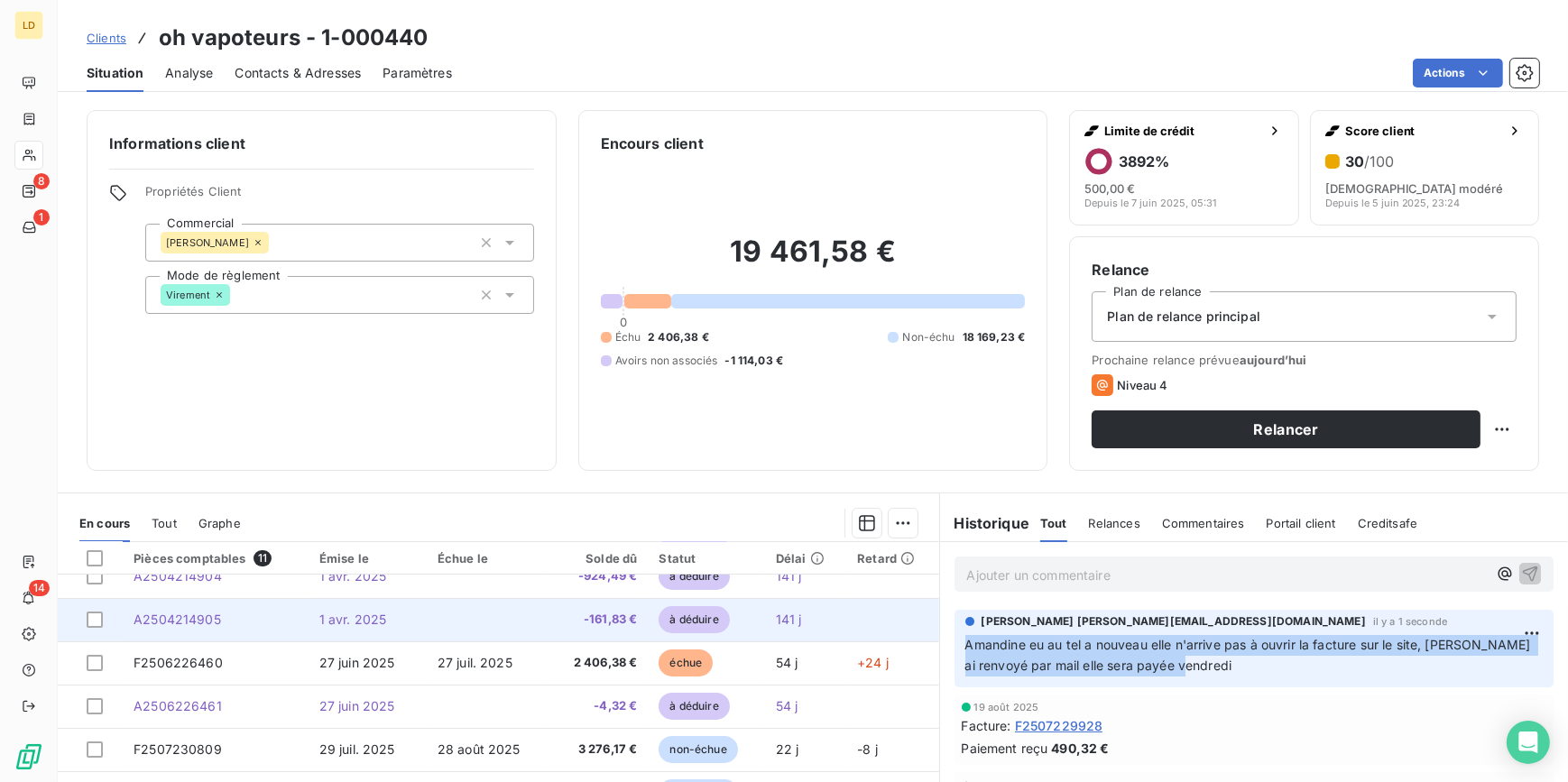
scroll to position [52, 0]
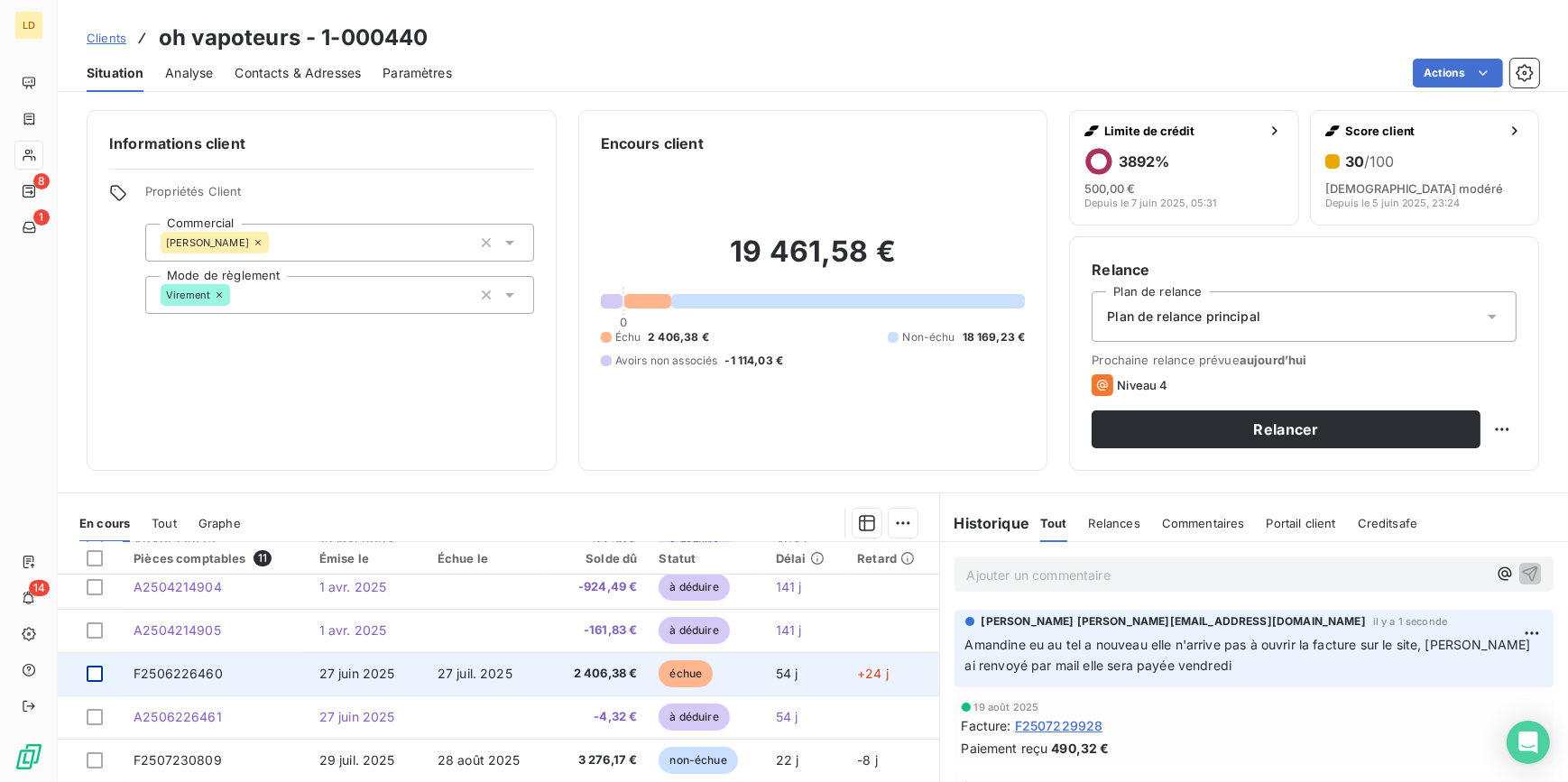
click at [95, 673] on div at bounding box center [95, 674] width 17 height 17
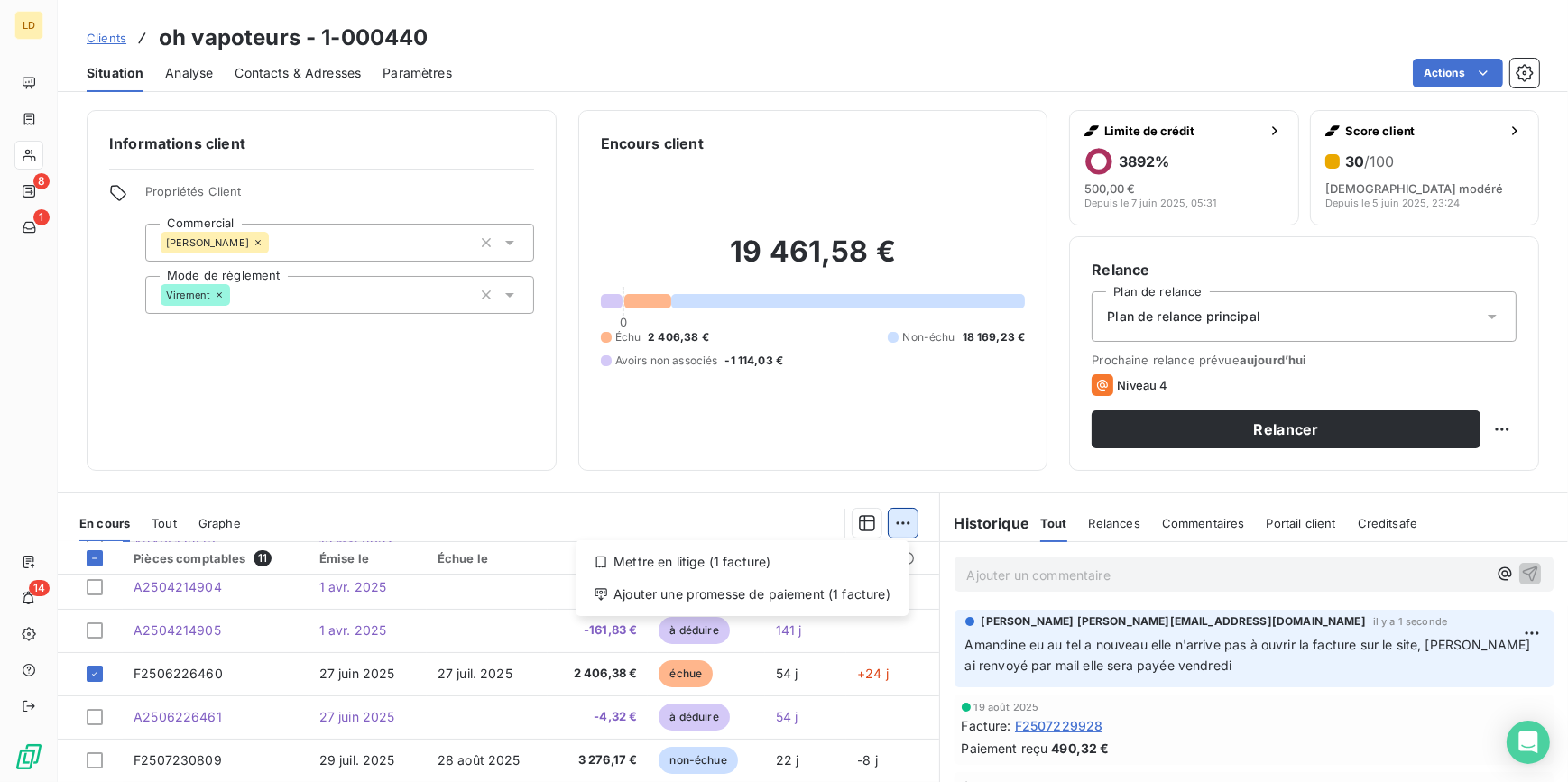
click at [885, 528] on html "LD 8 1 14 Clients oh vapoteurs - 1-000440 Situation Analyse Contacts & Adresses…" at bounding box center [784, 391] width 1568 height 782
click at [828, 591] on div "Ajouter une promesse de paiement (1 facture)" at bounding box center [741, 594] width 318 height 28
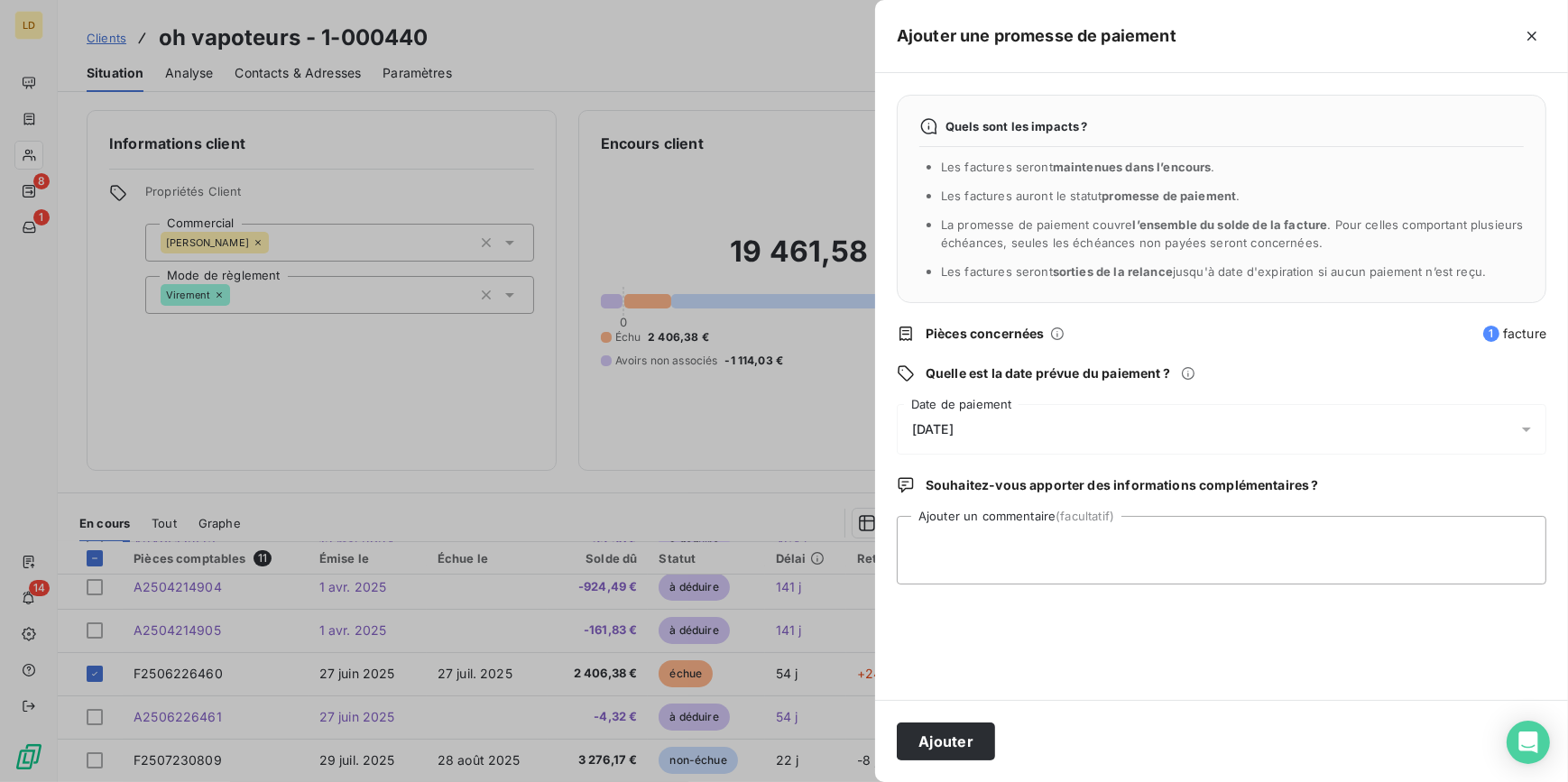
click at [939, 431] on span "21/08/2025" at bounding box center [932, 430] width 41 height 15
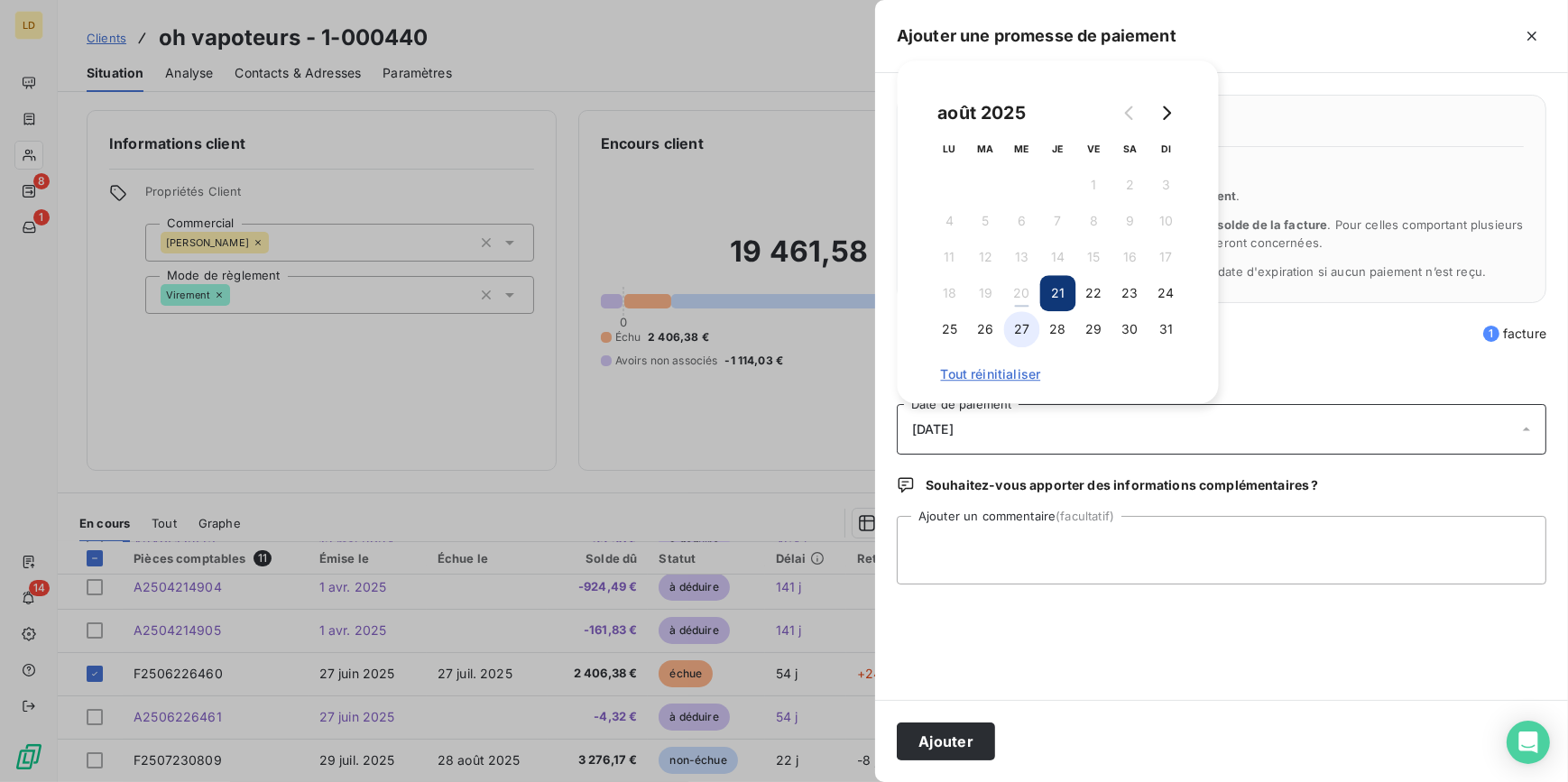
click at [1037, 325] on button "27" at bounding box center [1021, 329] width 36 height 36
click at [1024, 497] on div "Quels sont les impacts ? Les factures seront maintenues dans l’encours . Les fa…" at bounding box center [1221, 386] width 693 height 627
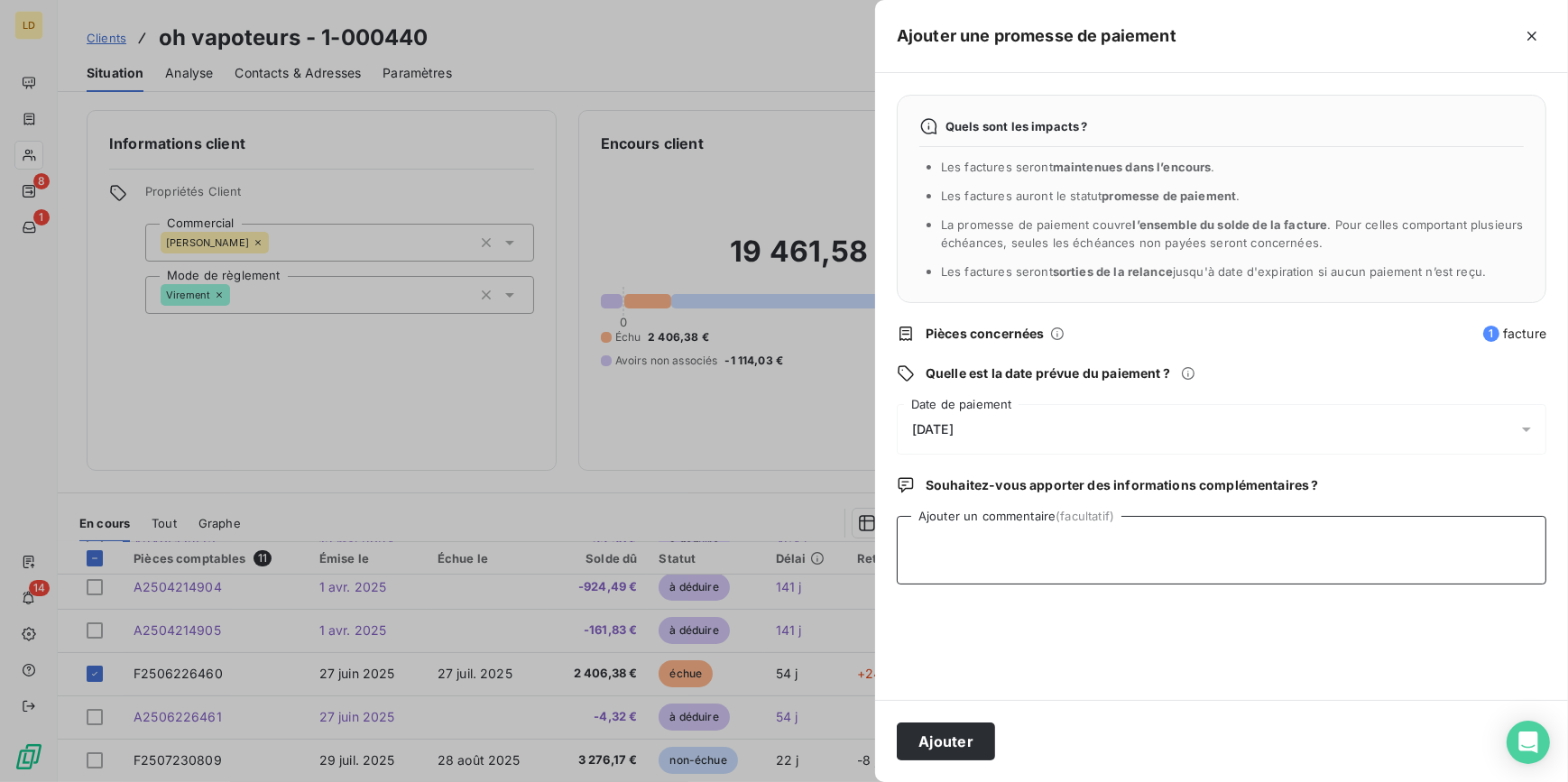
click at [1028, 557] on textarea "Ajouter un commentaire (facultatif)" at bounding box center [1221, 550] width 650 height 69
paste textarea "Amandine eu au tel a nouveau elle n'arrive pas à ouvrir la facture sur le site,…"
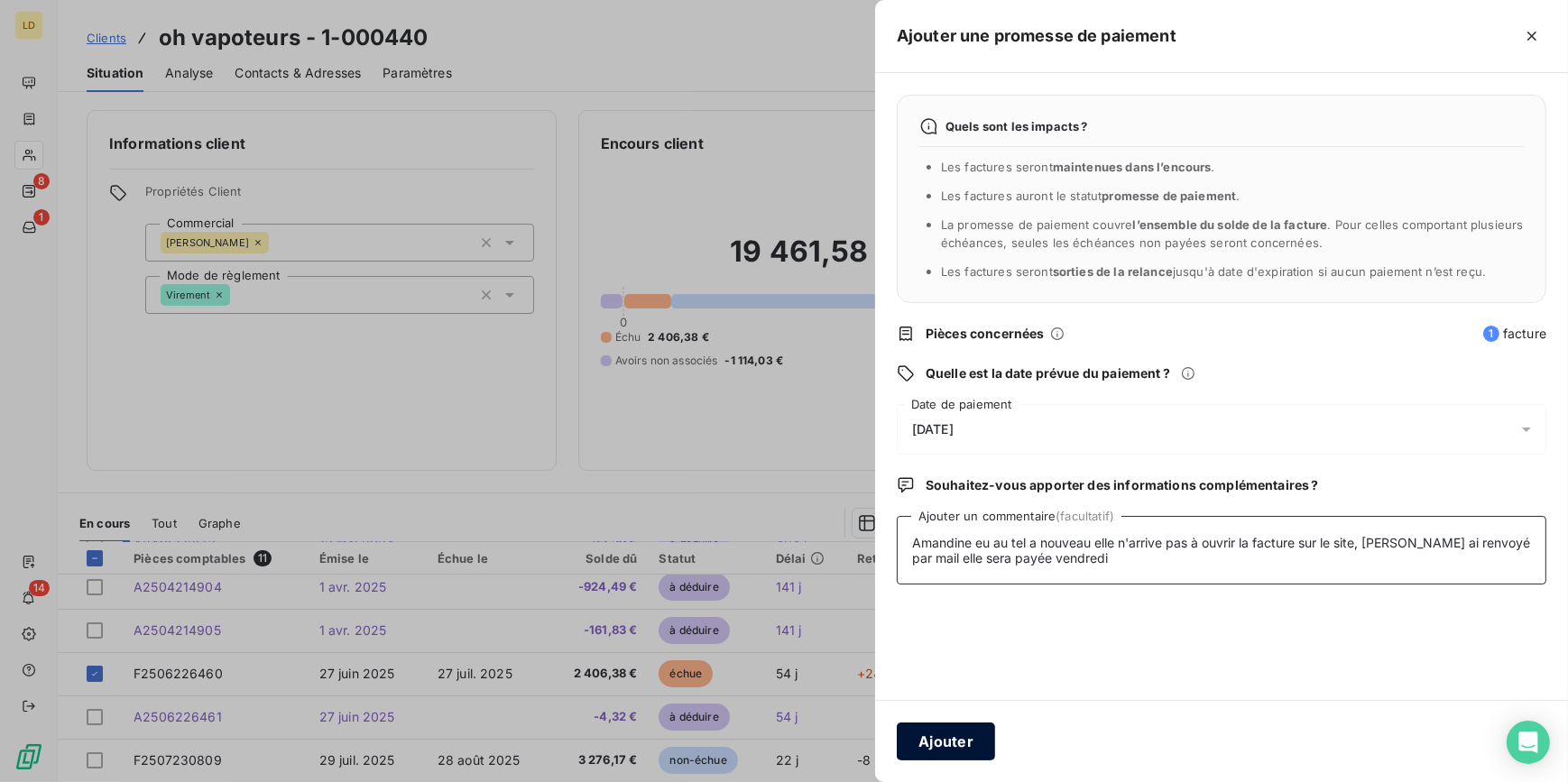
type textarea "Amandine eu au tel a nouveau elle n'arrive pas à ouvrir la facture sur le site,…"
click at [981, 730] on button "Ajouter" at bounding box center [945, 741] width 98 height 38
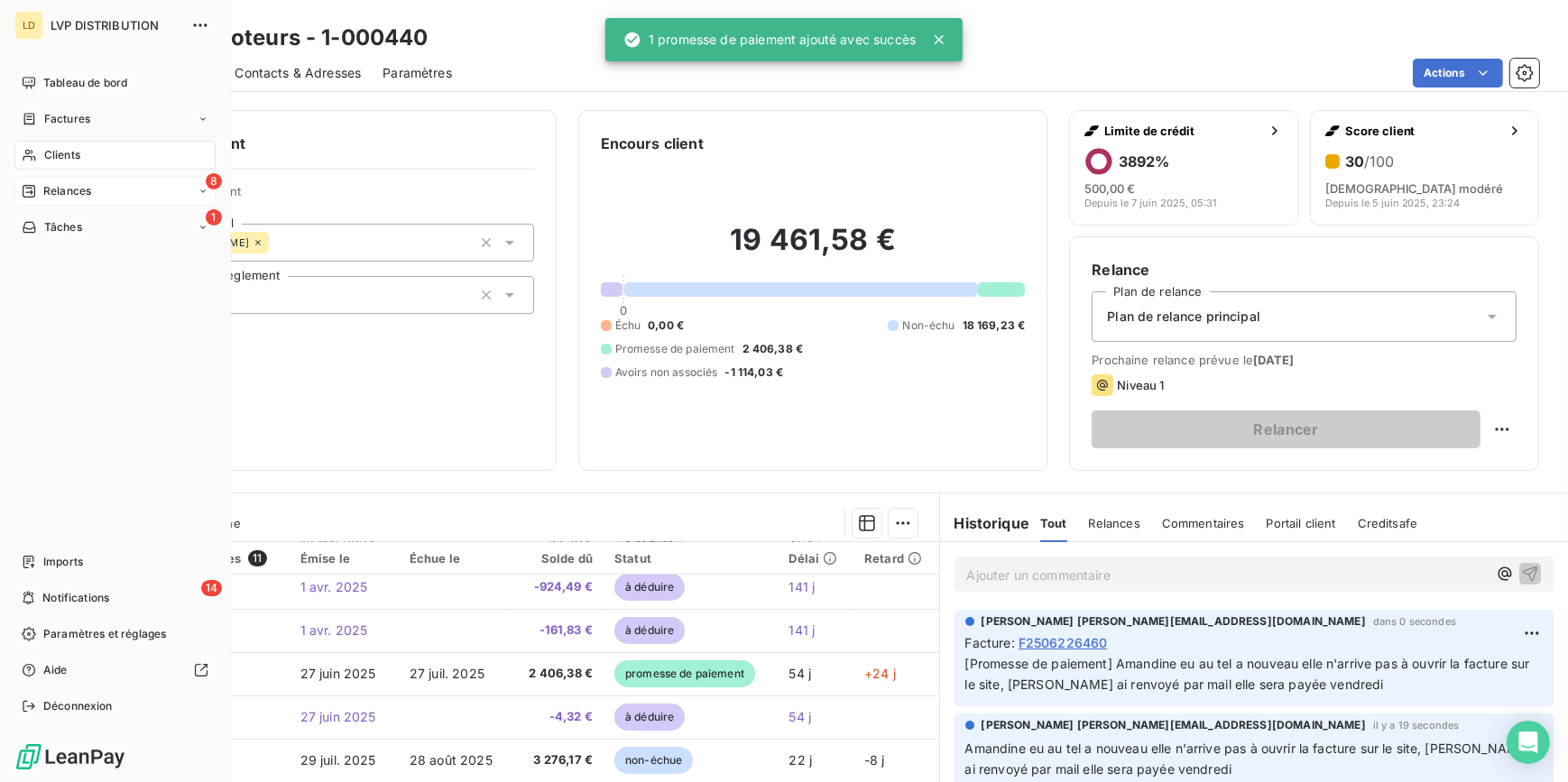
click at [43, 184] on span "Relances" at bounding box center [67, 192] width 48 height 17
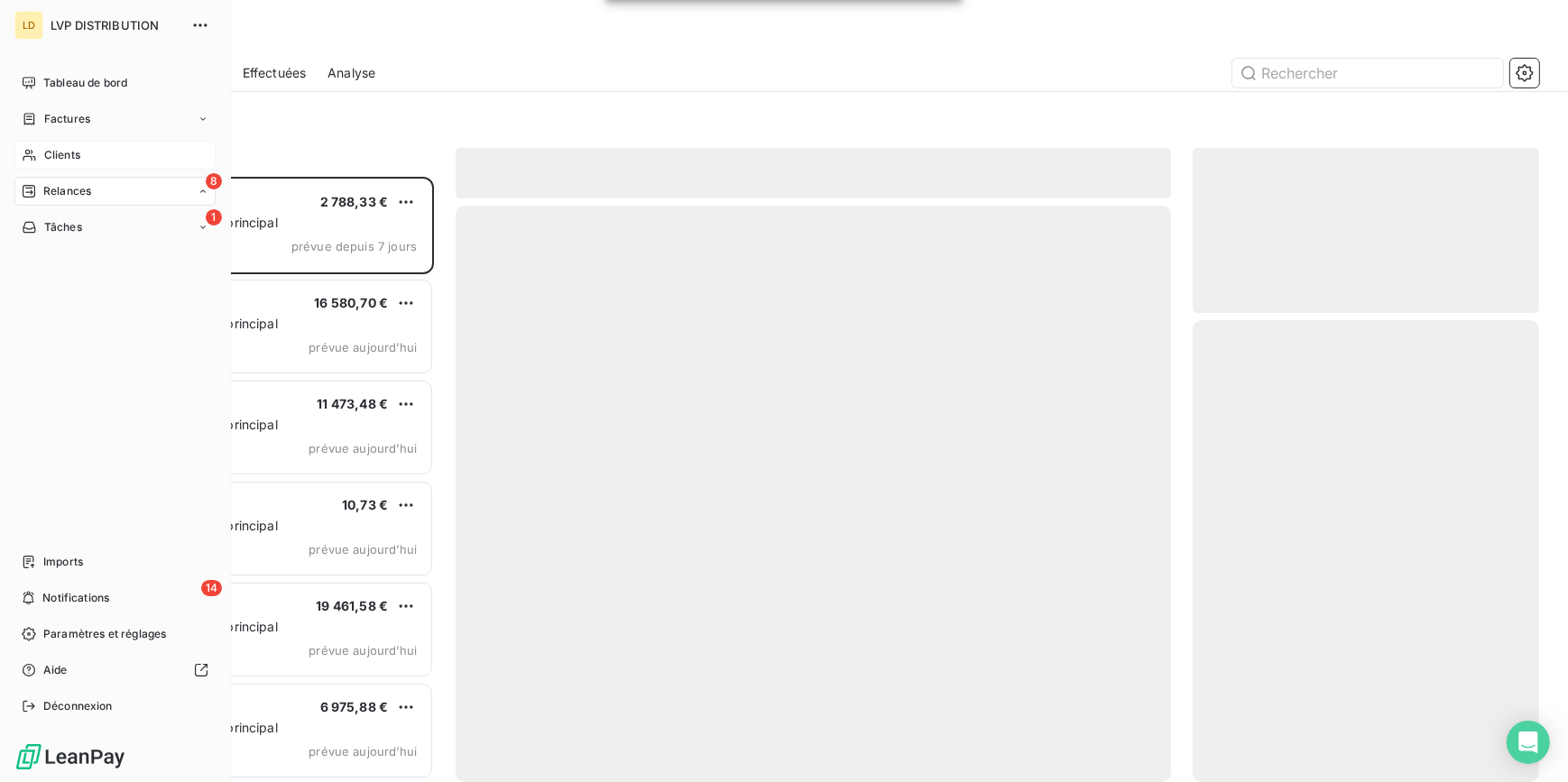
scroll to position [594, 334]
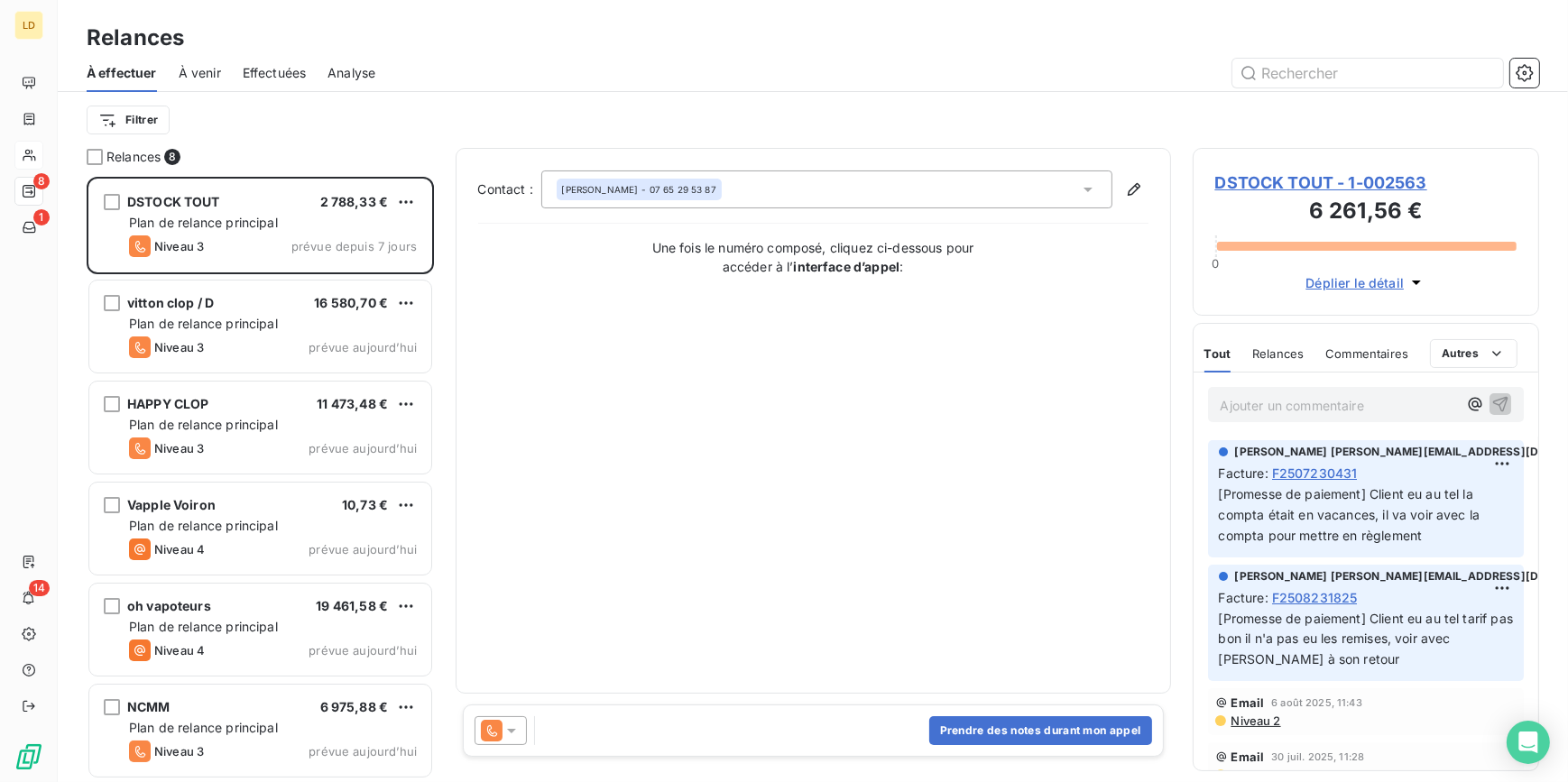
click at [481, 731] on icon at bounding box center [492, 731] width 22 height 22
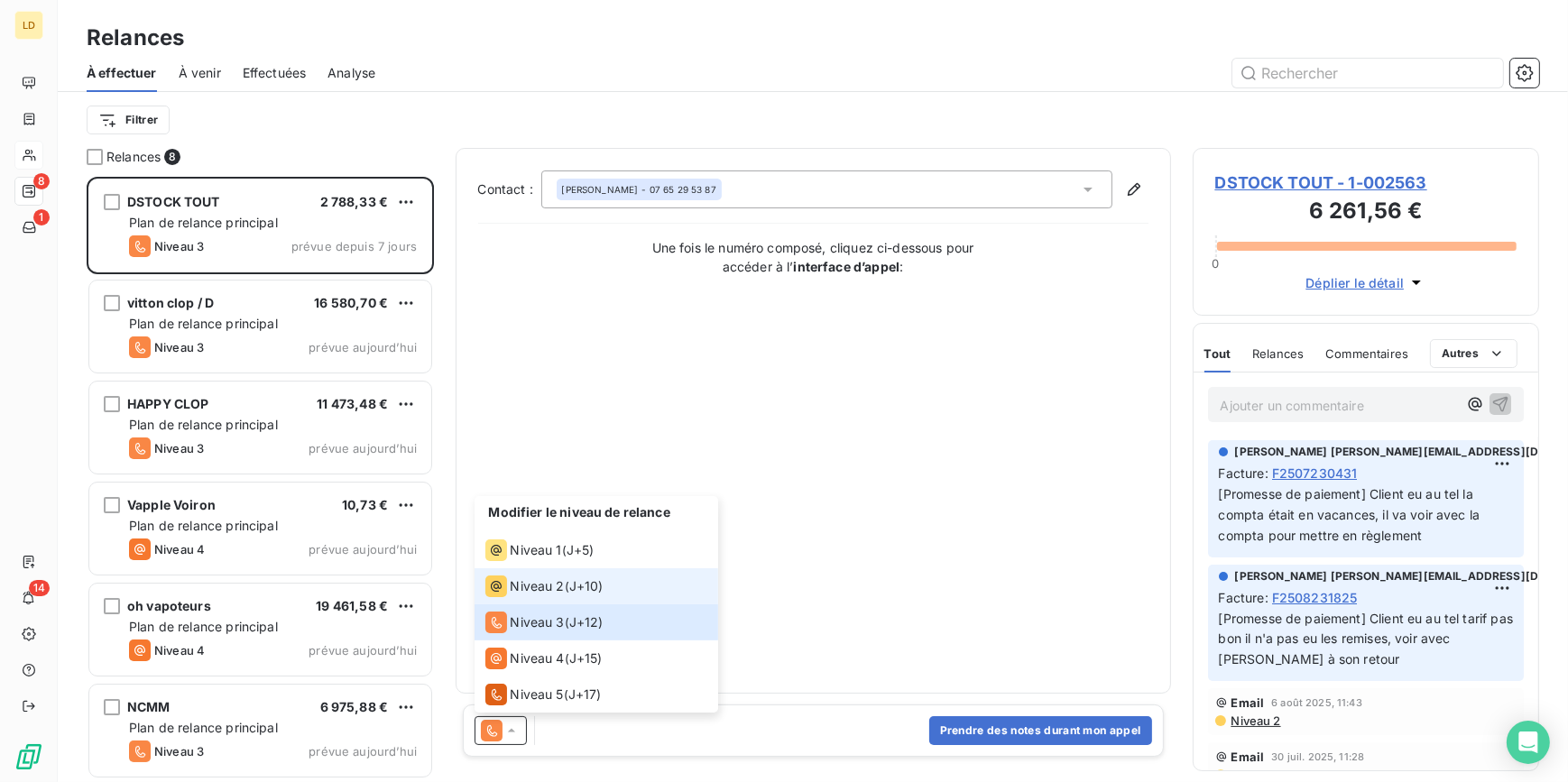
click at [527, 590] on span "Niveau 2" at bounding box center [537, 586] width 54 height 18
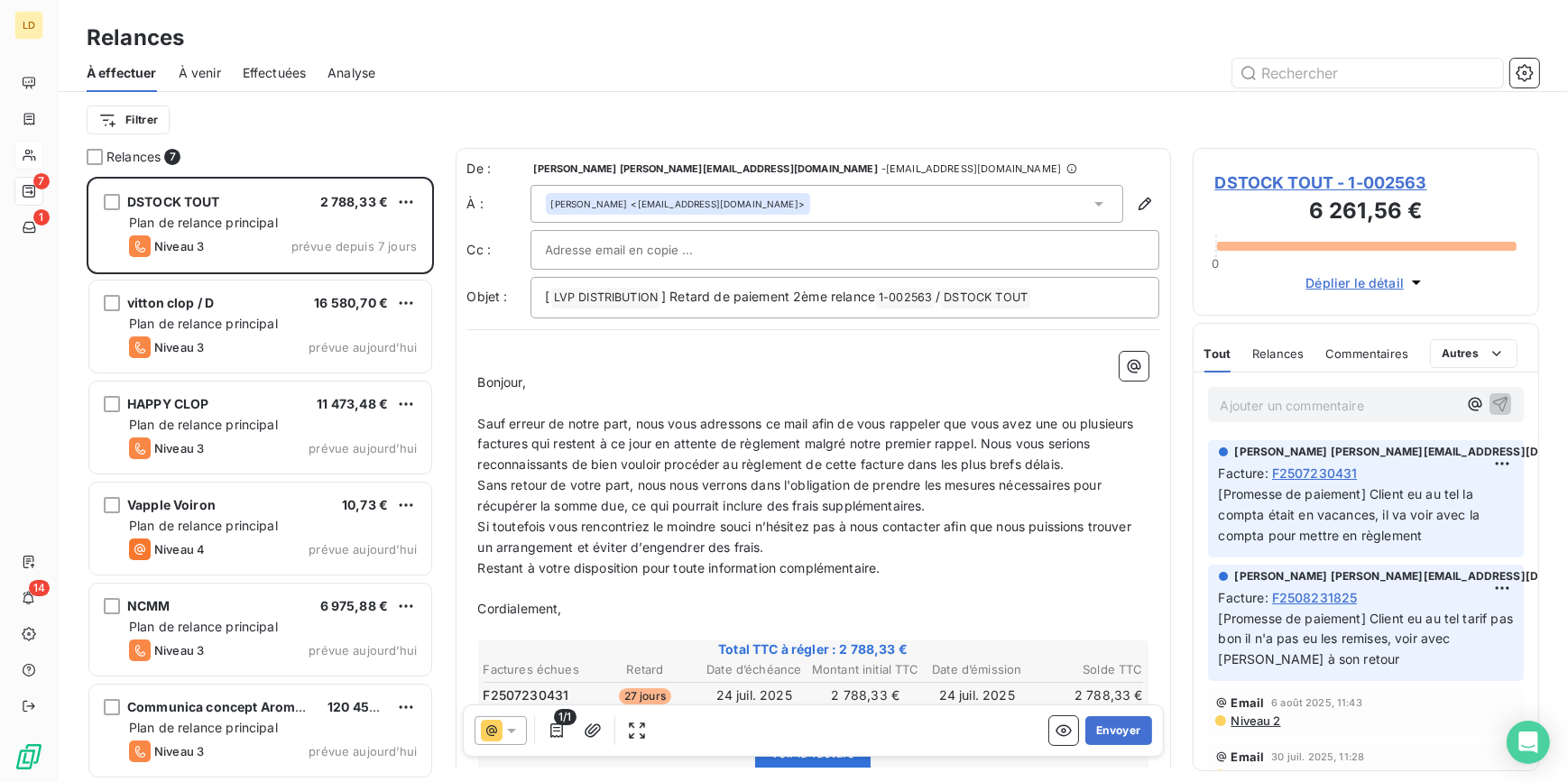
click at [495, 729] on icon at bounding box center [492, 731] width 22 height 22
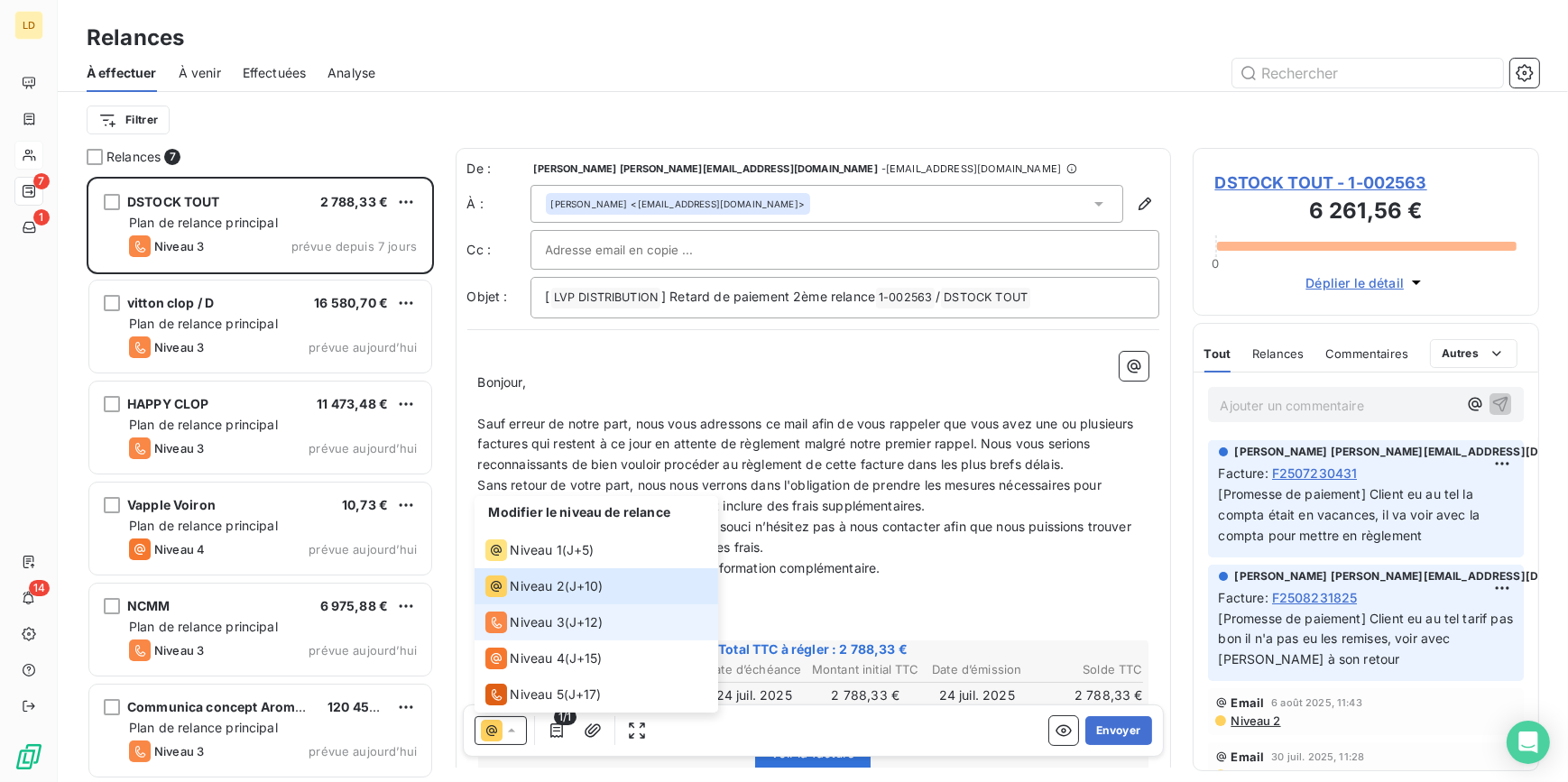
click at [535, 622] on span "Niveau 3" at bounding box center [537, 622] width 54 height 18
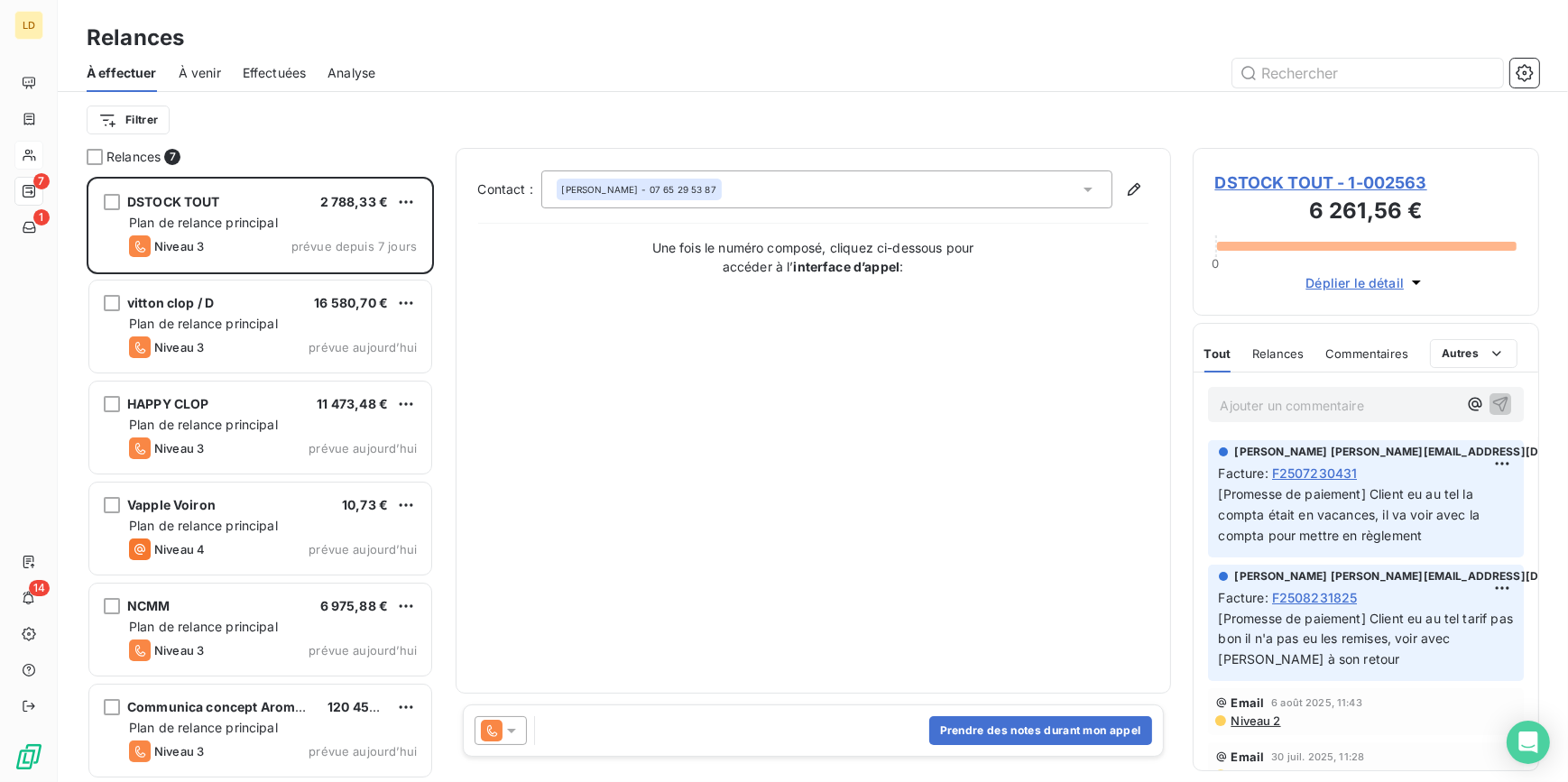
click at [514, 727] on icon at bounding box center [512, 731] width 18 height 18
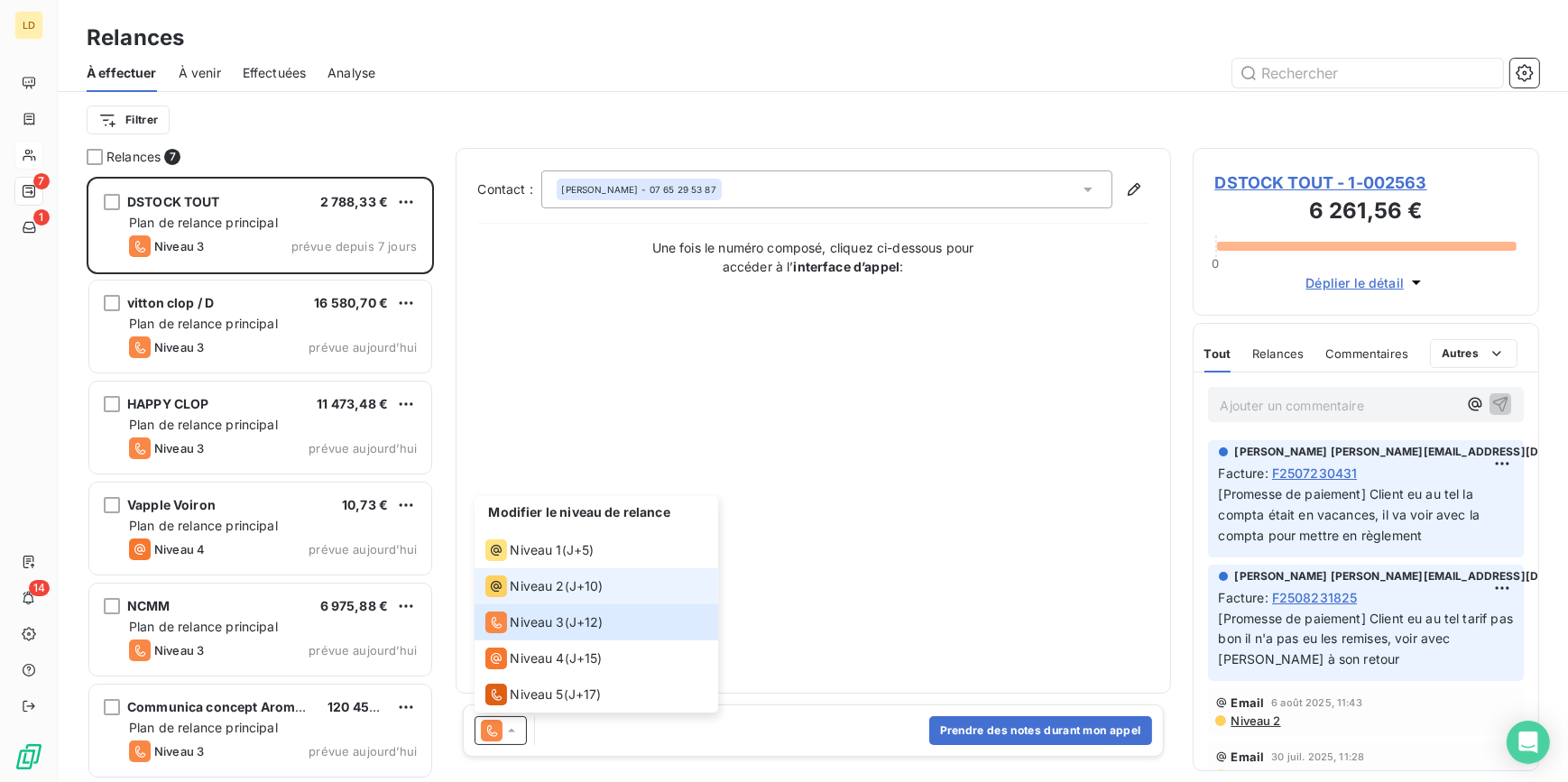
click at [534, 583] on span "Niveau 2" at bounding box center [537, 586] width 54 height 18
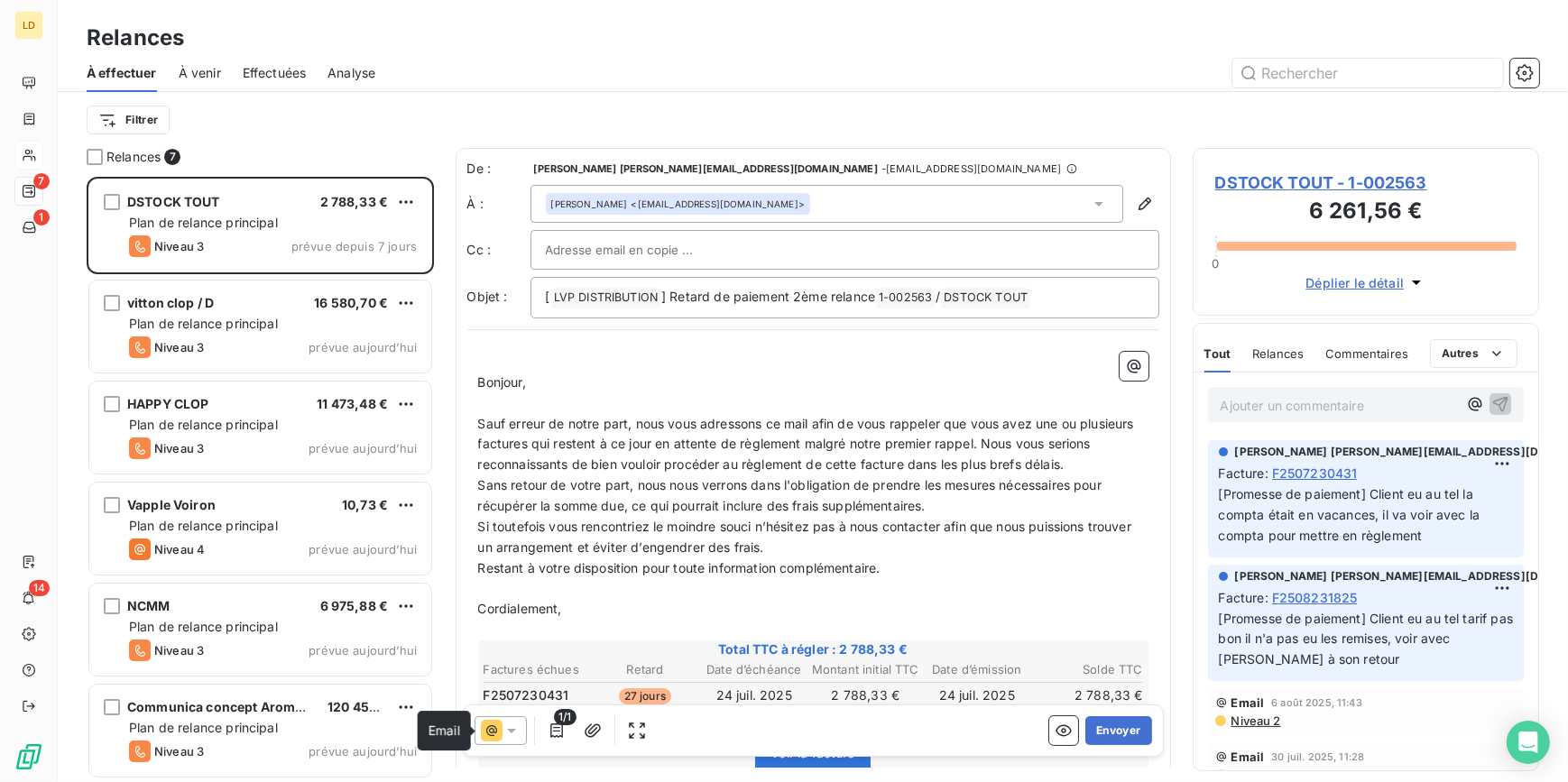
click at [496, 731] on icon at bounding box center [492, 731] width 22 height 22
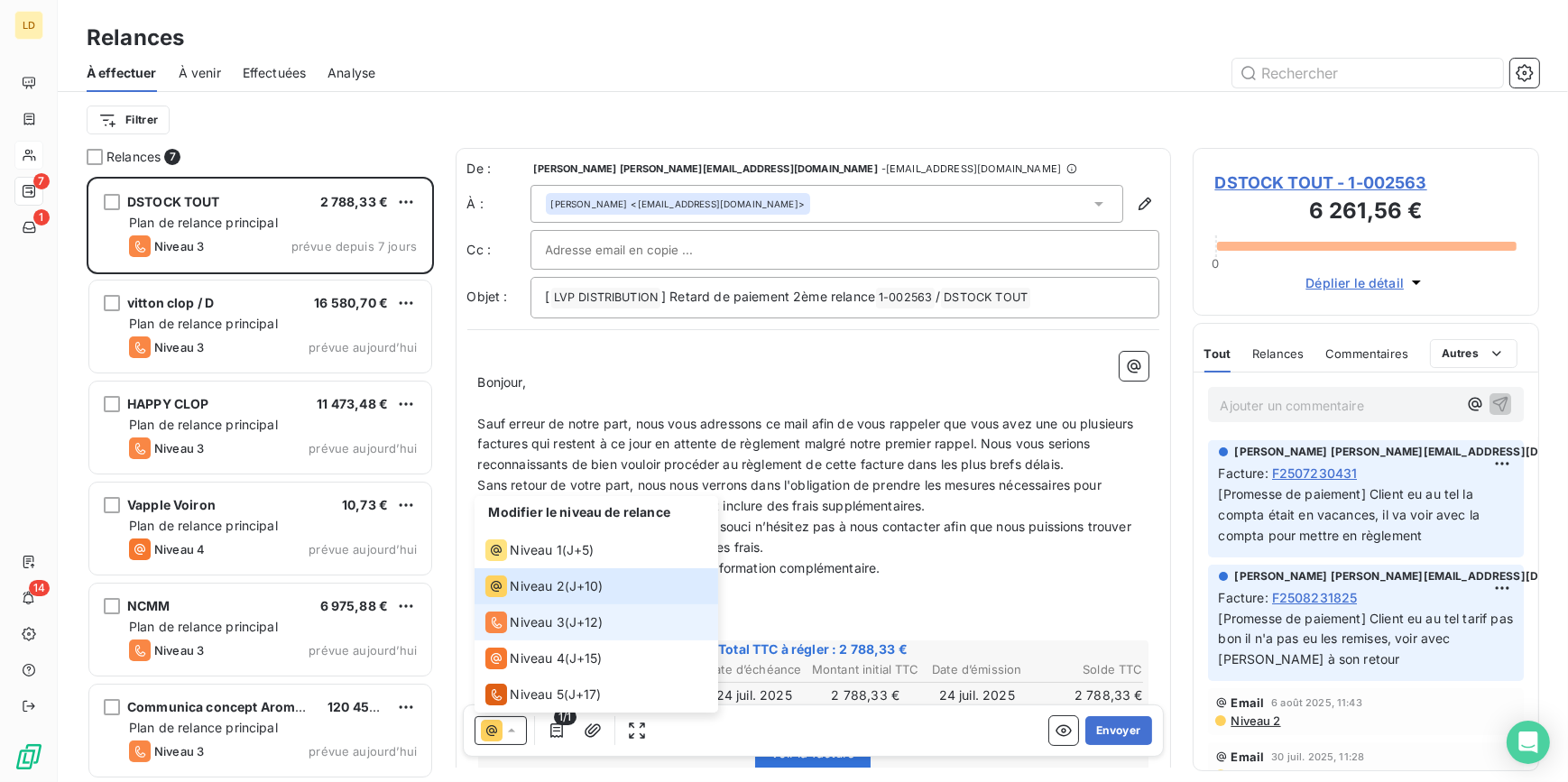
click at [519, 627] on span "Niveau 3" at bounding box center [537, 622] width 54 height 18
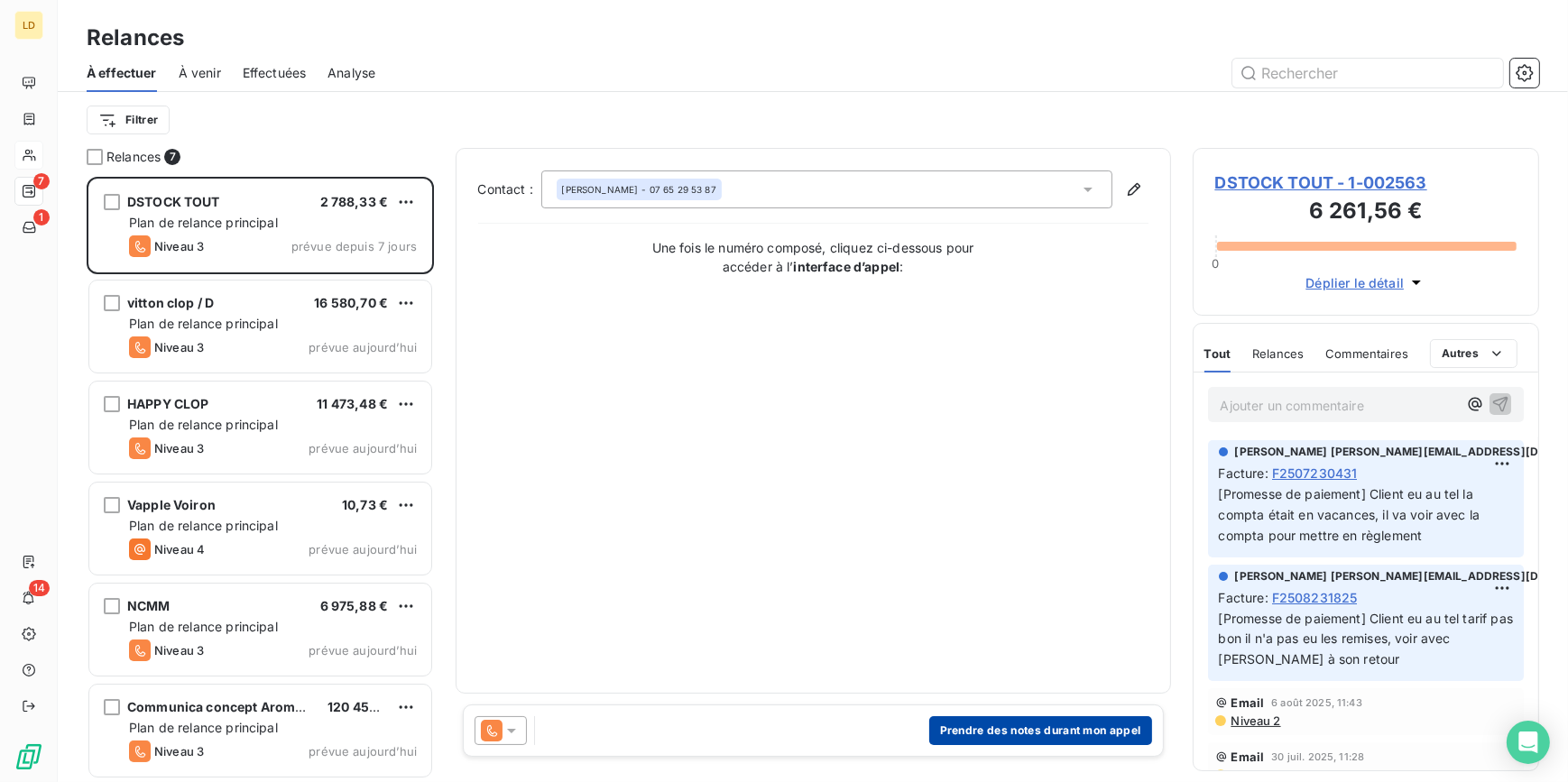
click at [1023, 725] on button "Prendre des notes durant mon appel" at bounding box center [1040, 731] width 223 height 28
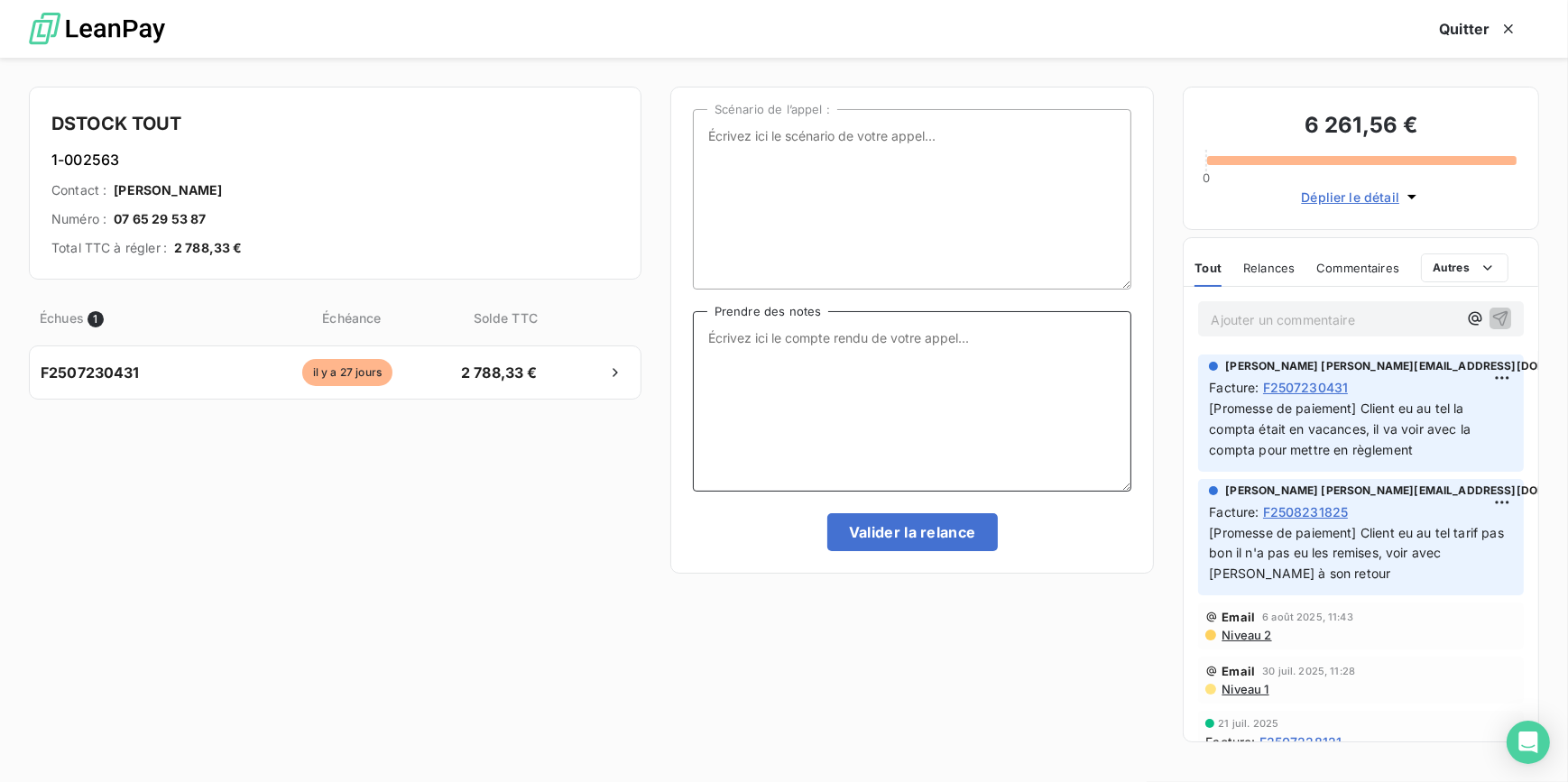
click at [965, 372] on textarea "Prendre des notes" at bounding box center [912, 401] width 439 height 181
type textarea "Message tel laissé au client"
click at [954, 516] on button "Valider la relance" at bounding box center [912, 531] width 171 height 38
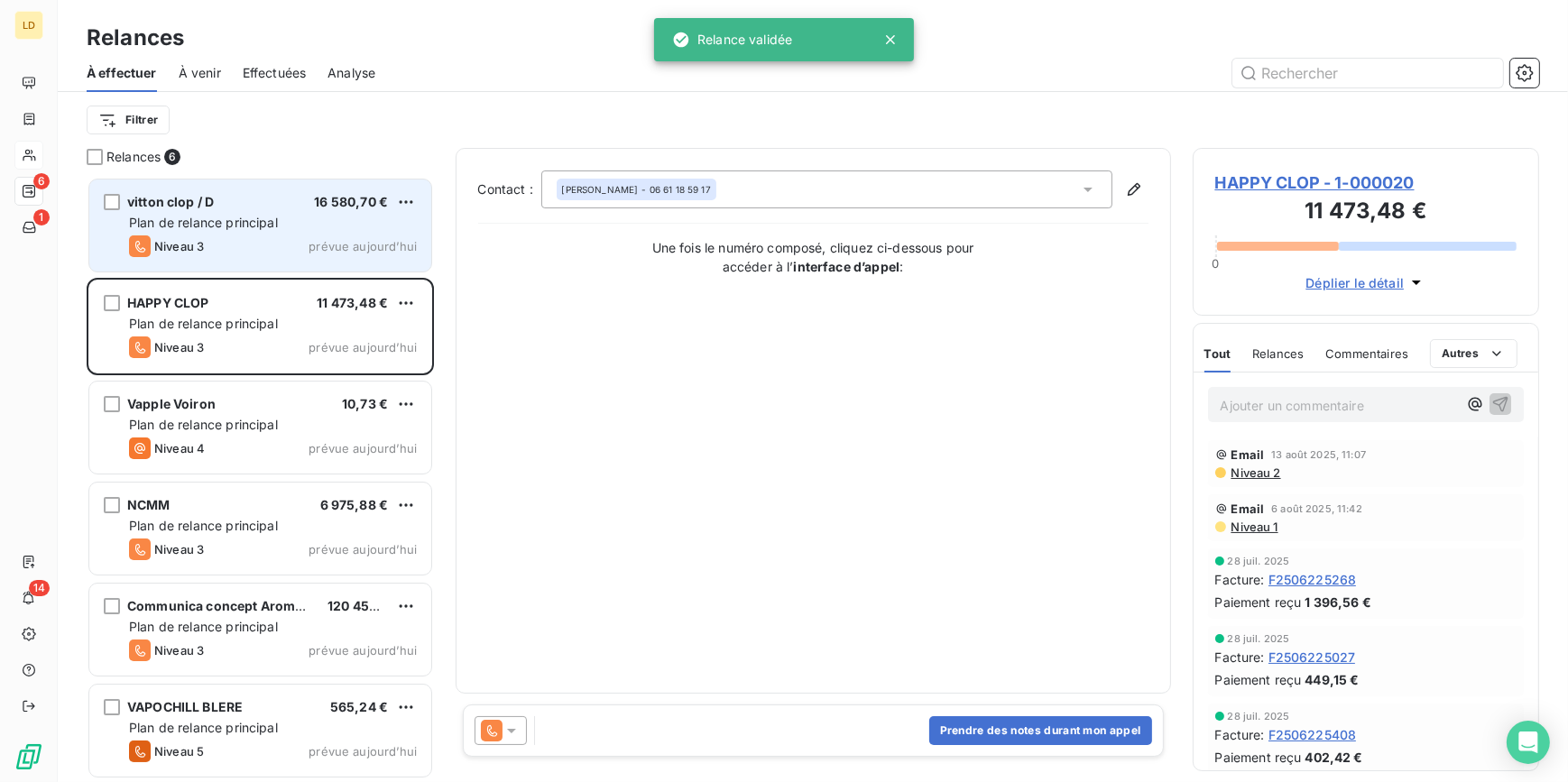
click at [342, 238] on div "Niveau 3 prévue aujourd’hui" at bounding box center [273, 247] width 288 height 22
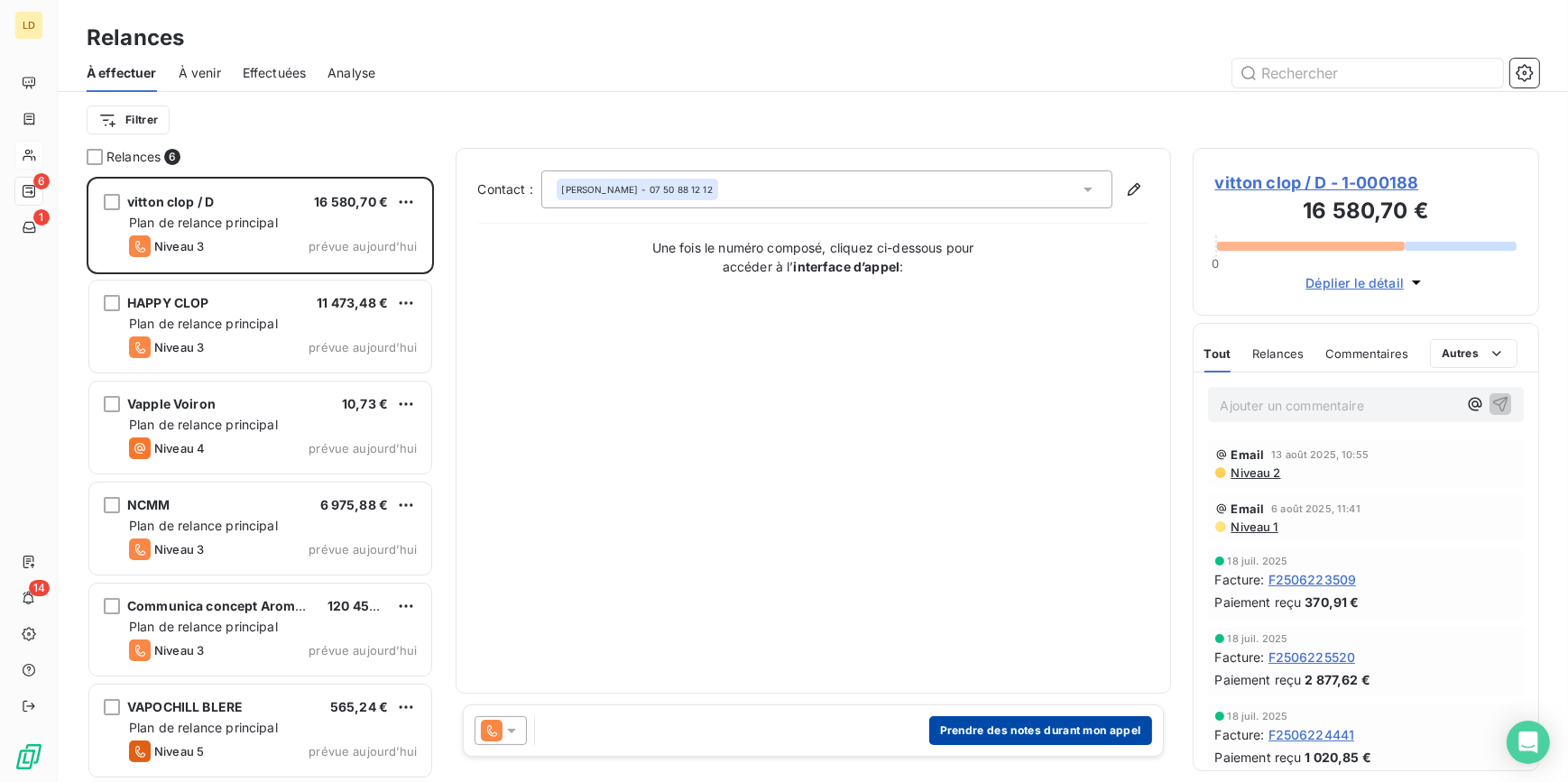
click at [1009, 727] on button "Prendre des notes durant mon appel" at bounding box center [1040, 731] width 223 height 28
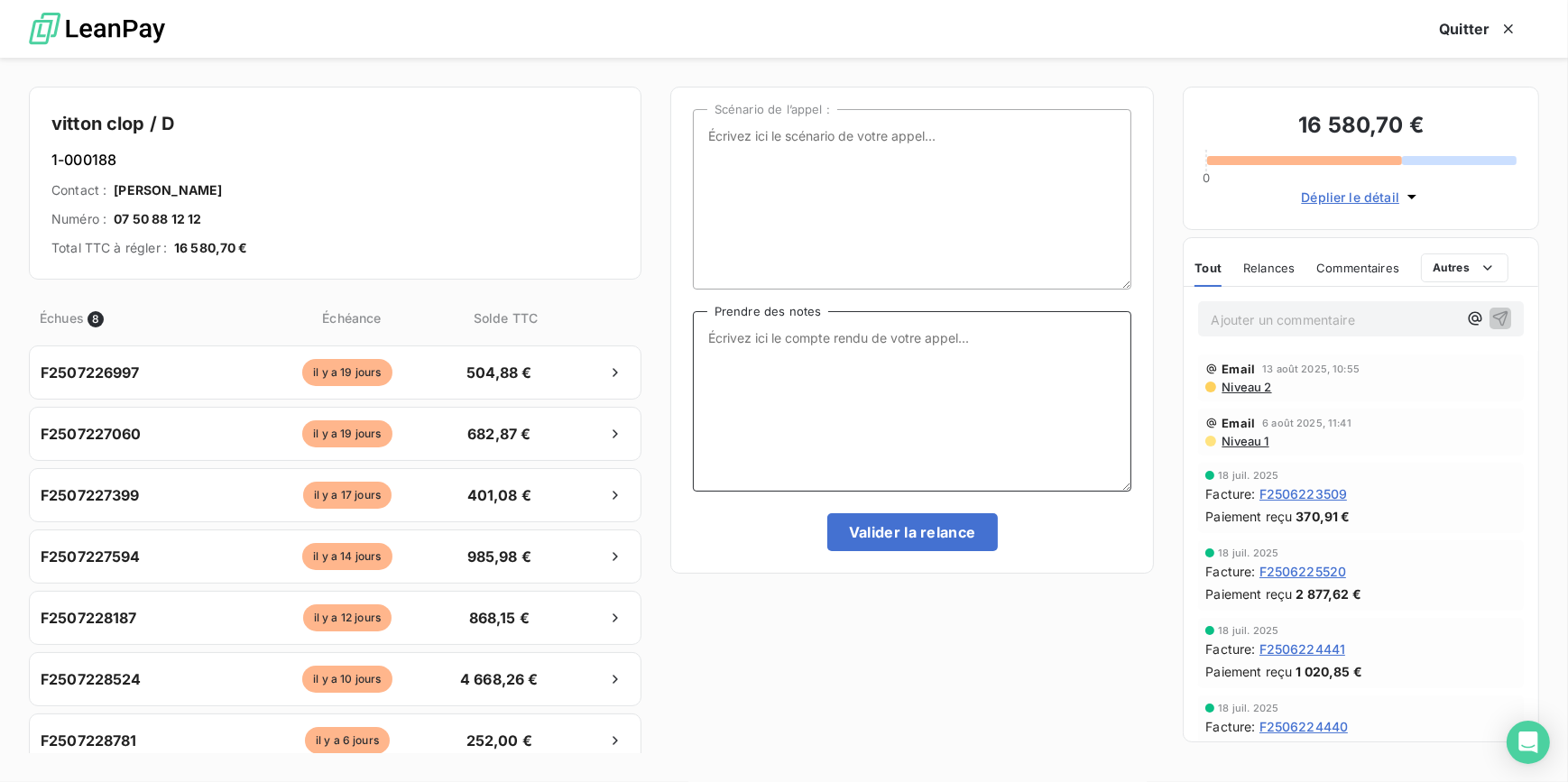
click at [856, 430] on textarea "Prendre des notes" at bounding box center [912, 401] width 439 height 181
type textarea "Client eu au tel je lui renvoi le mail et il regarde"
click at [937, 521] on button "Valider la relance" at bounding box center [912, 531] width 171 height 38
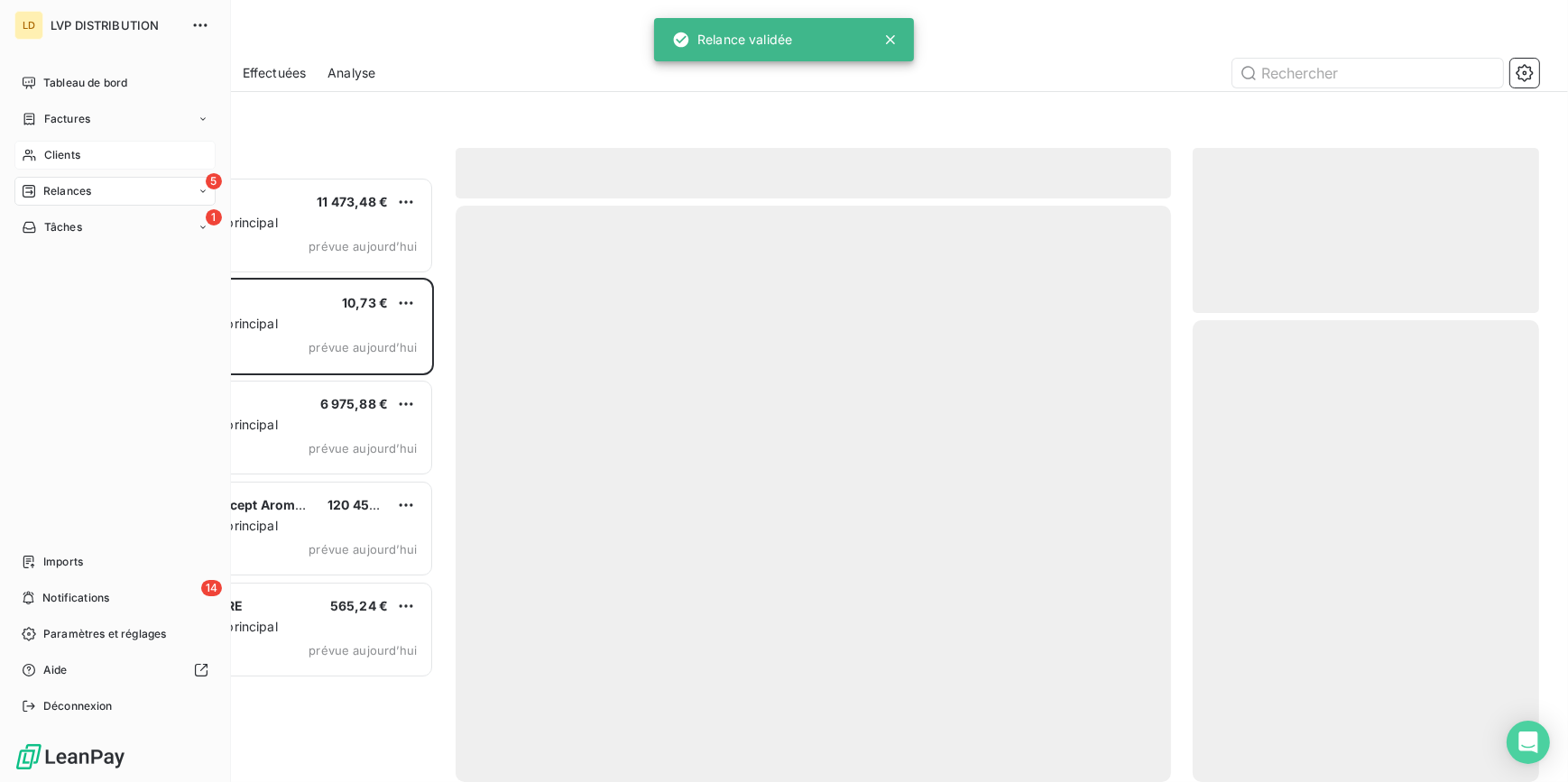
click at [65, 159] on span "Clients" at bounding box center [61, 155] width 36 height 17
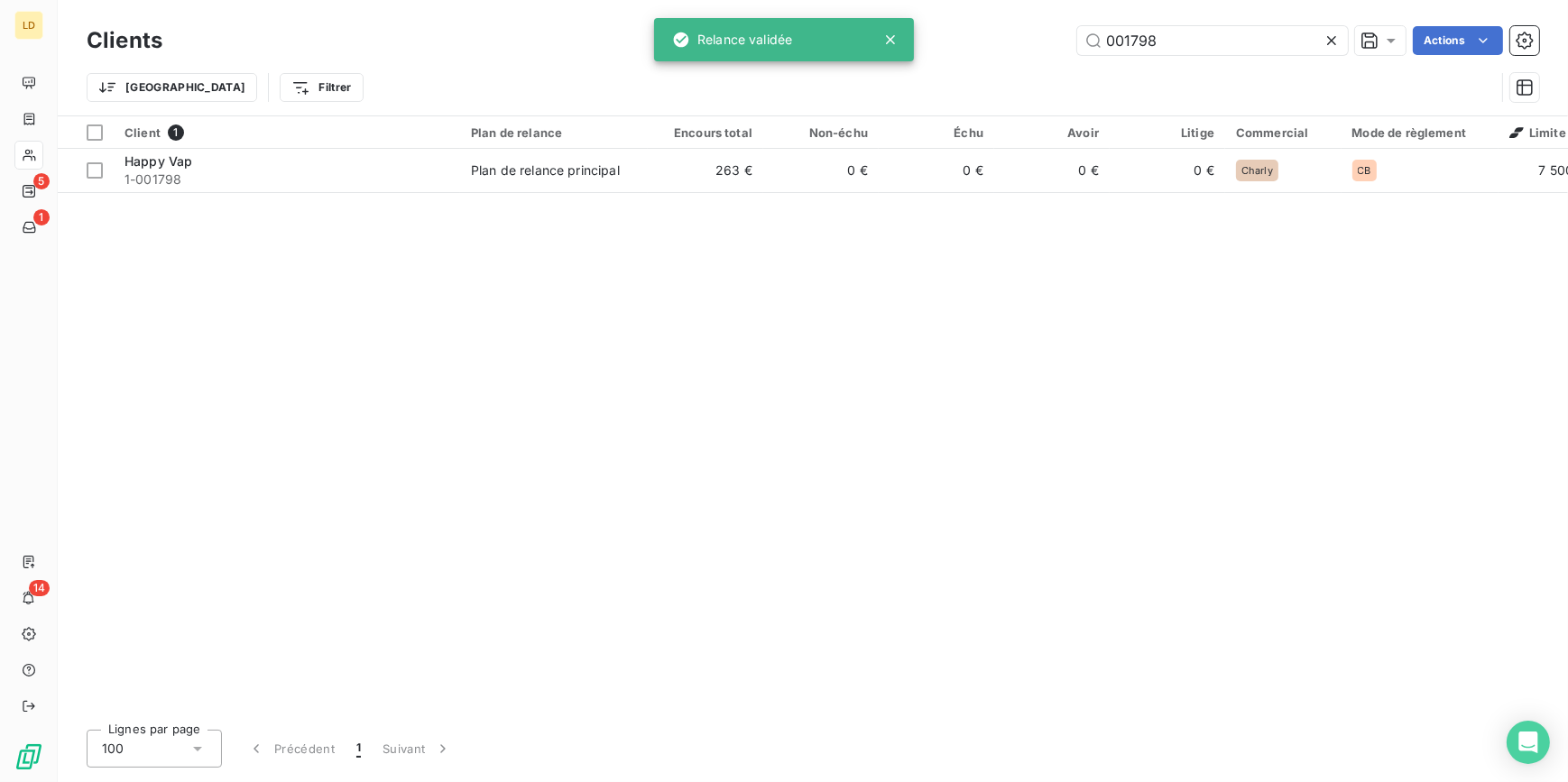
drag, startPoint x: 1177, startPoint y: 32, endPoint x: 1059, endPoint y: 22, distance: 118.4
click at [1060, 25] on div "Clients 001798 Actions" at bounding box center [812, 40] width 1452 height 38
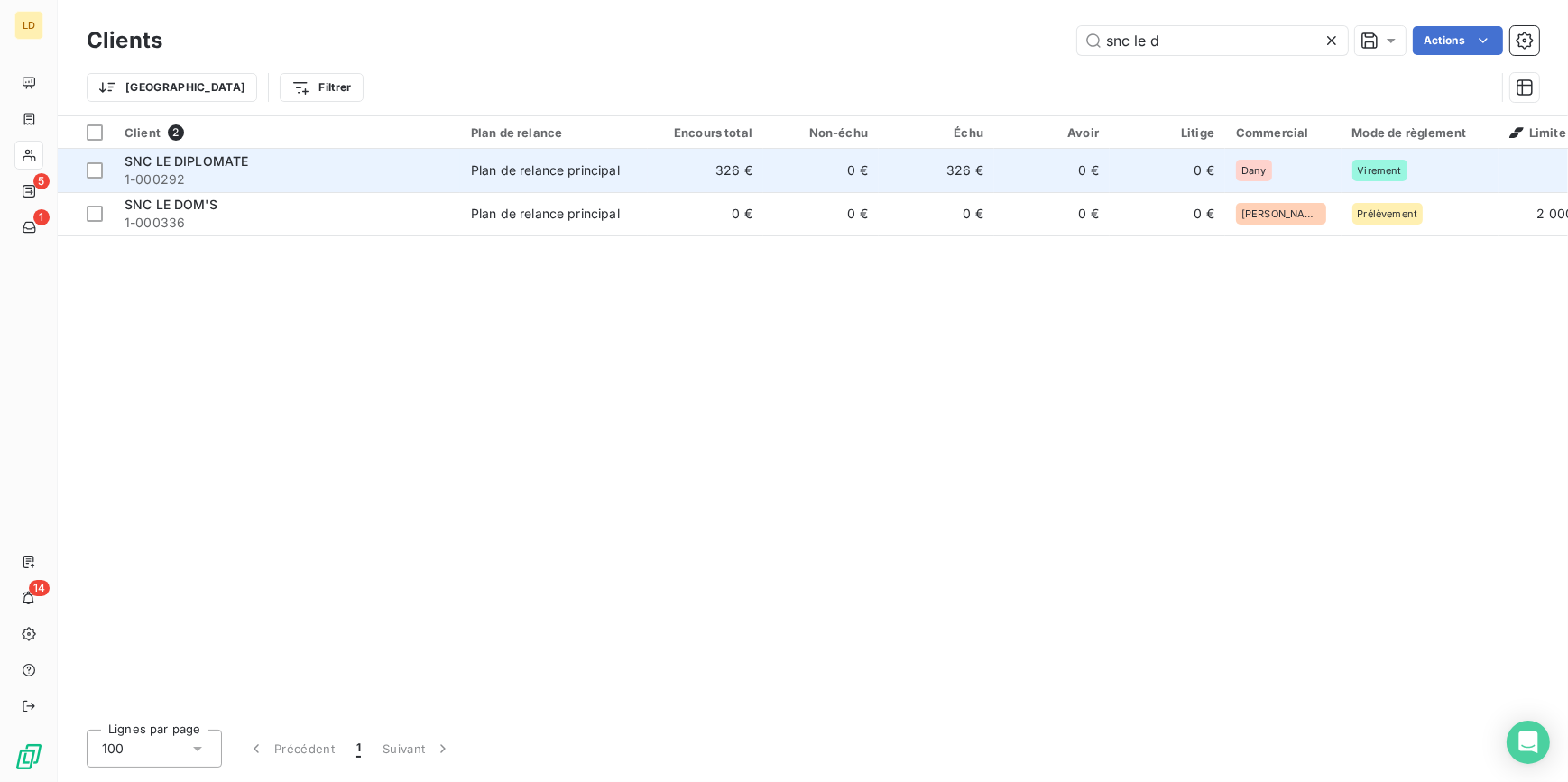
type input "snc le d"
click at [459, 161] on tr "SNC LE DIPLOMATE 1-000292 Plan de relance principal 326 € 0 € 326 € 0 € 0 € Dan…" at bounding box center [917, 170] width 1718 height 43
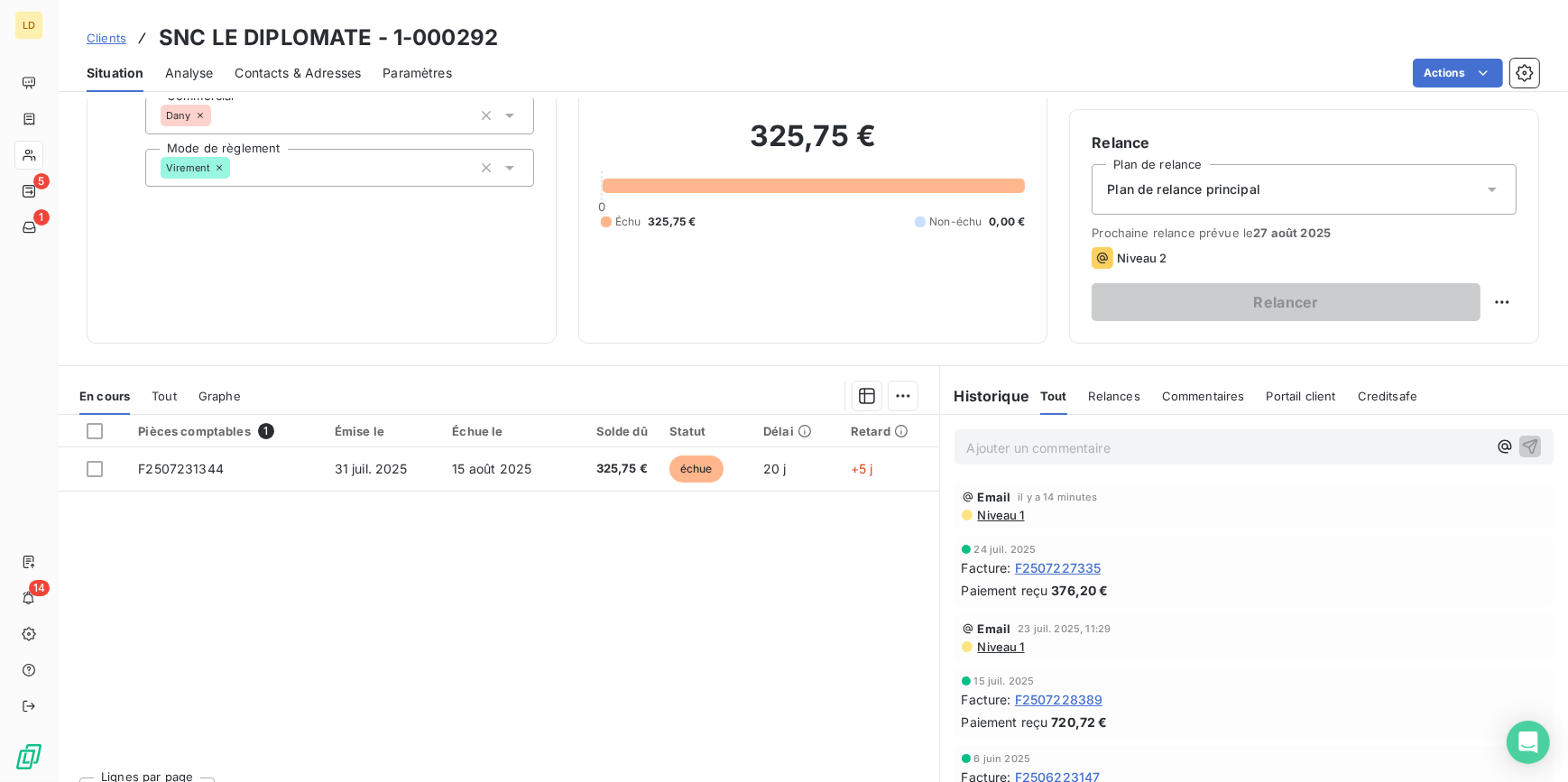
scroll to position [161, 0]
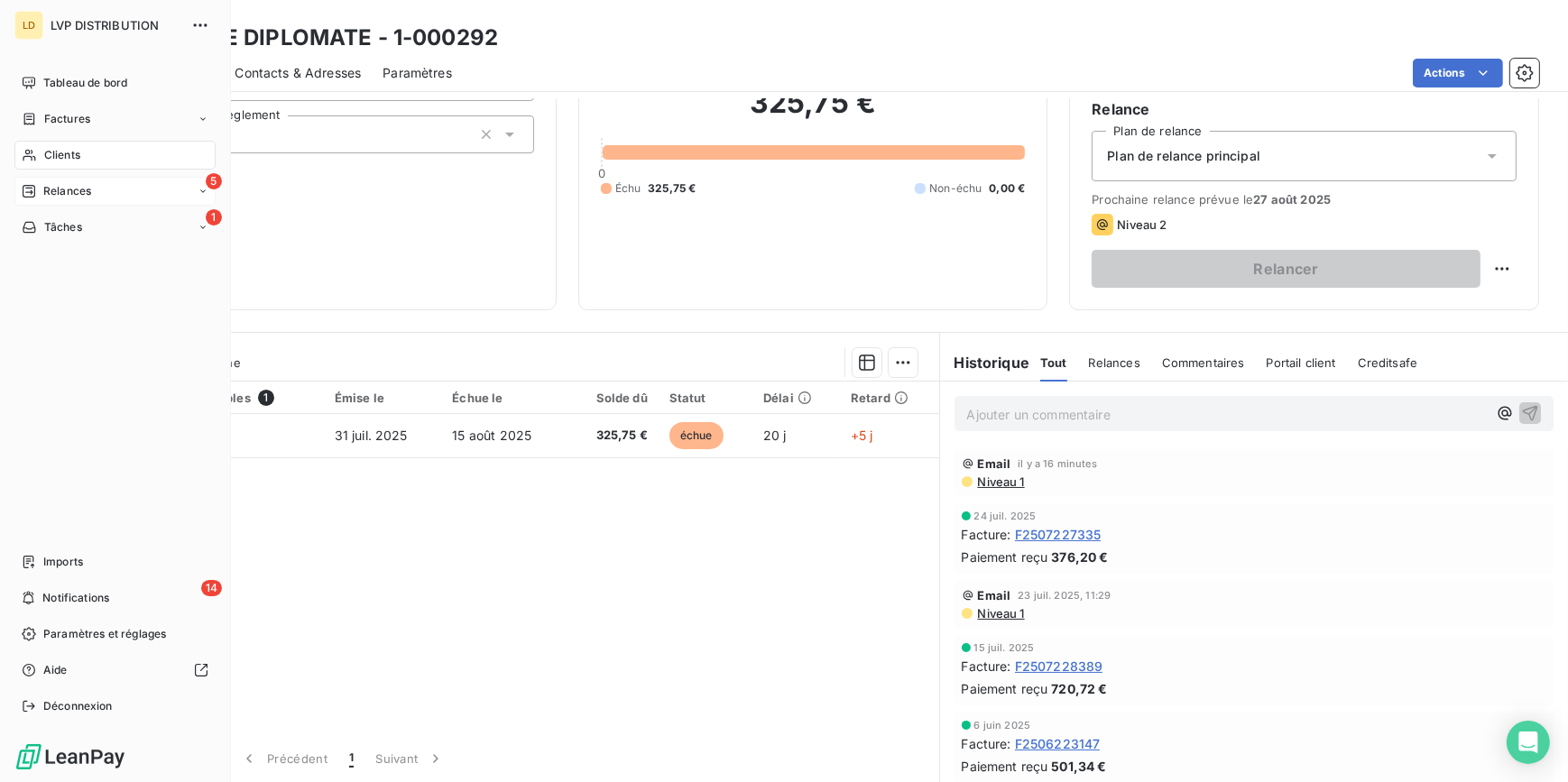
drag, startPoint x: 51, startPoint y: 199, endPoint x: 61, endPoint y: 193, distance: 11.7
click at [50, 192] on span "Relances" at bounding box center [67, 192] width 48 height 17
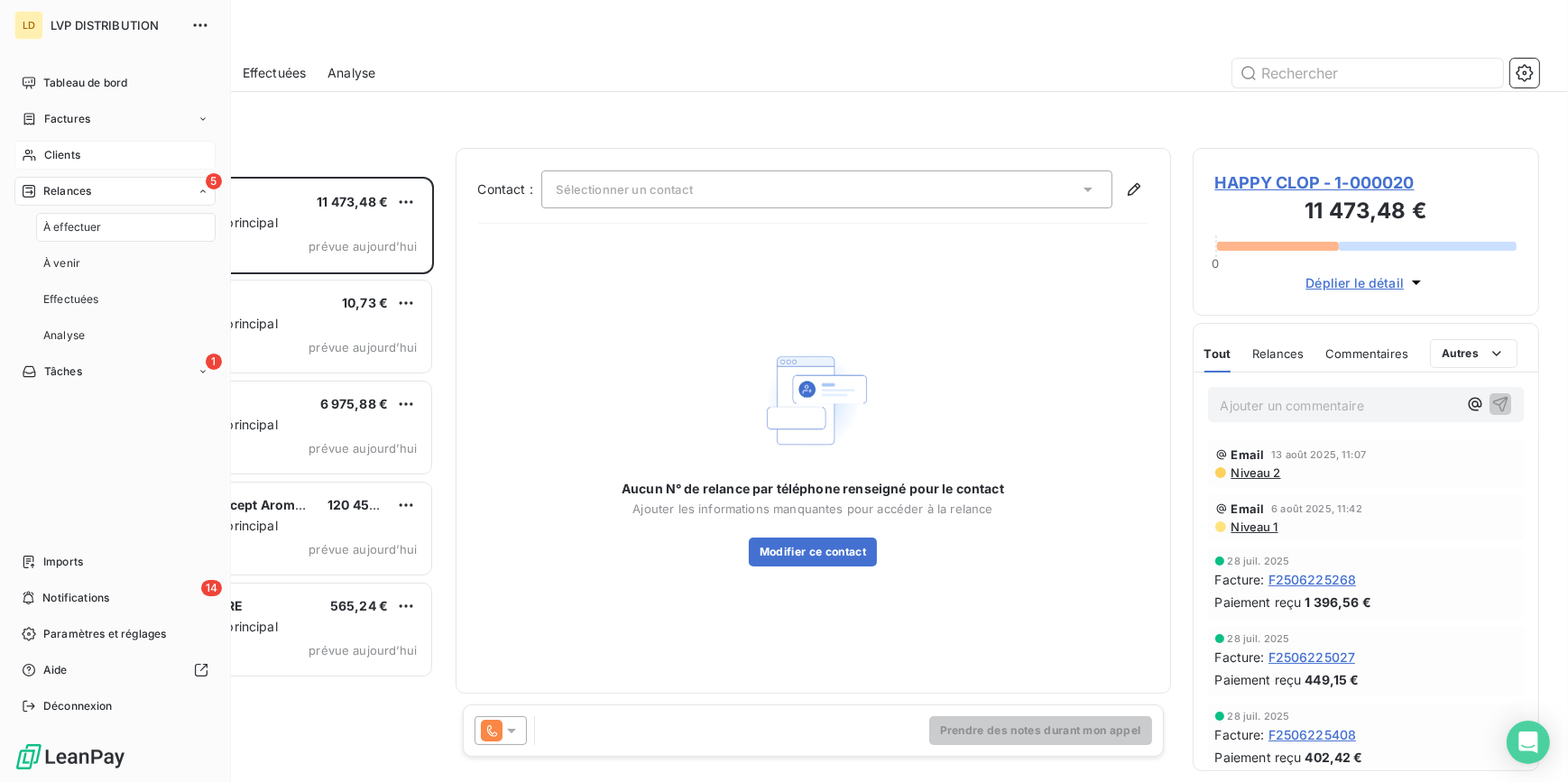
scroll to position [594, 334]
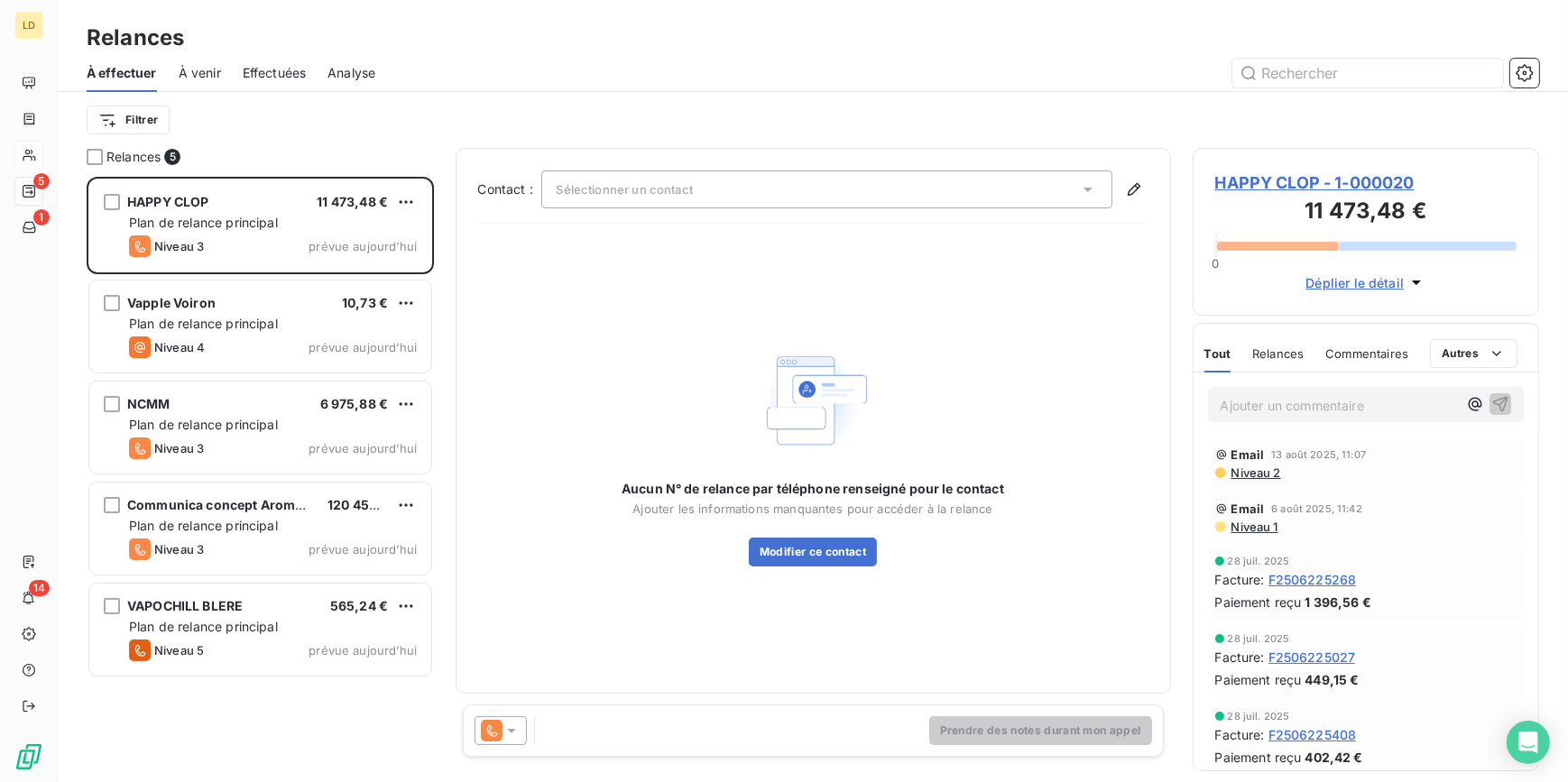
click at [617, 192] on span "Sélectionner un contact" at bounding box center [625, 190] width 136 height 15
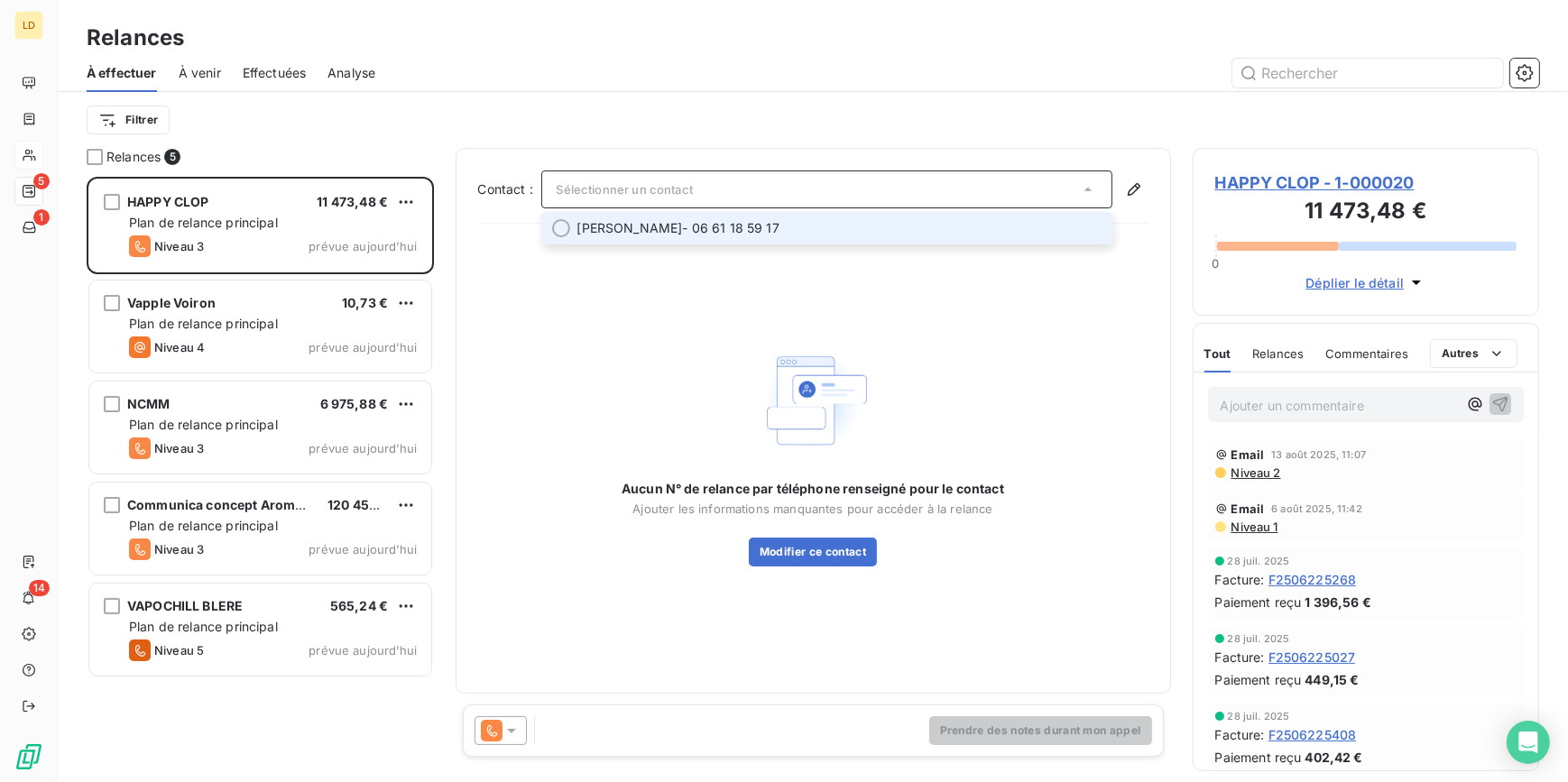
click at [623, 224] on span "RAYNALD AKNIN" at bounding box center [629, 229] width 106 height 18
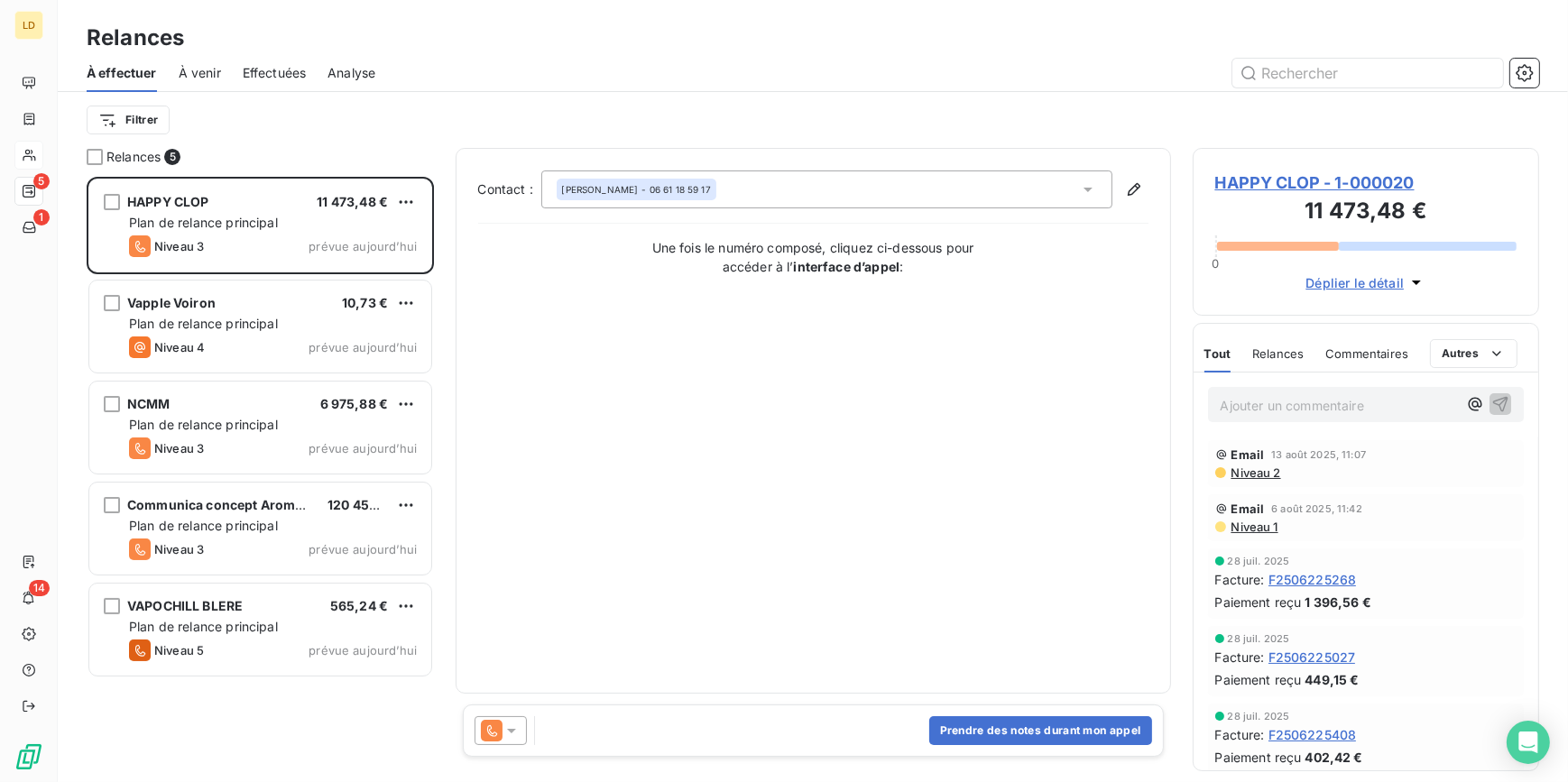
click at [523, 739] on div at bounding box center [500, 731] width 52 height 28
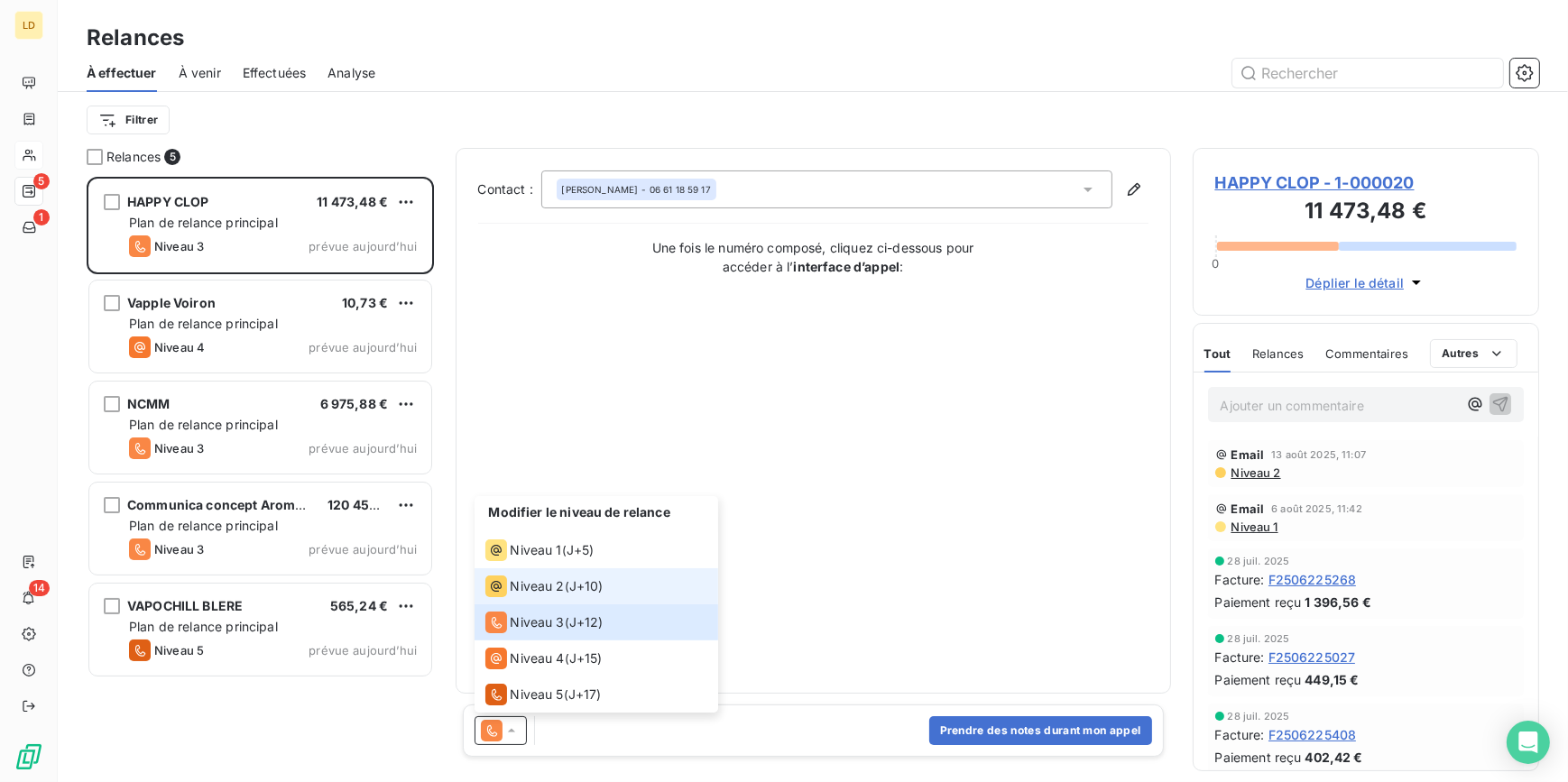
click at [552, 594] on span "Niveau 2" at bounding box center [537, 586] width 54 height 18
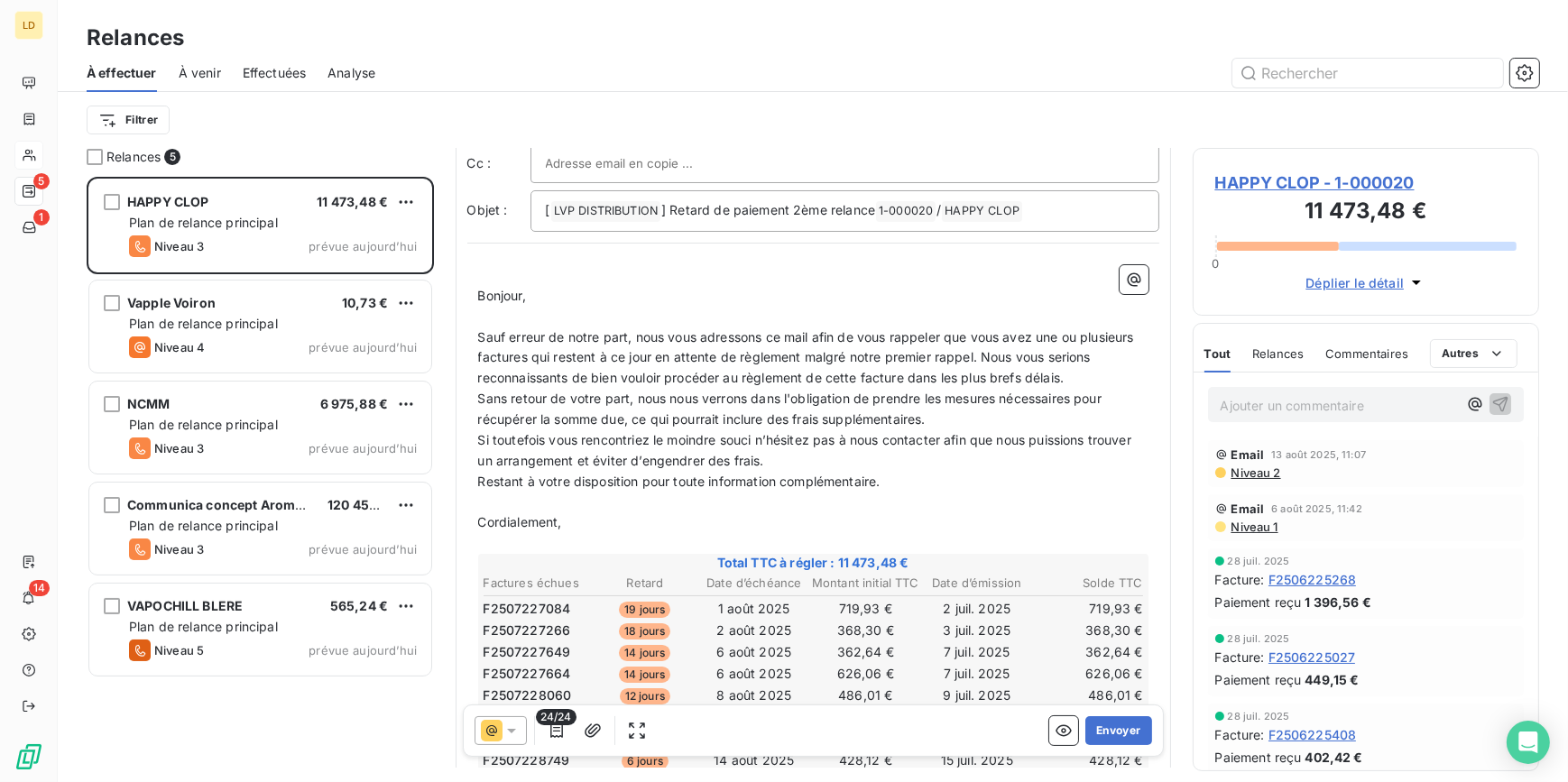
scroll to position [109, 0]
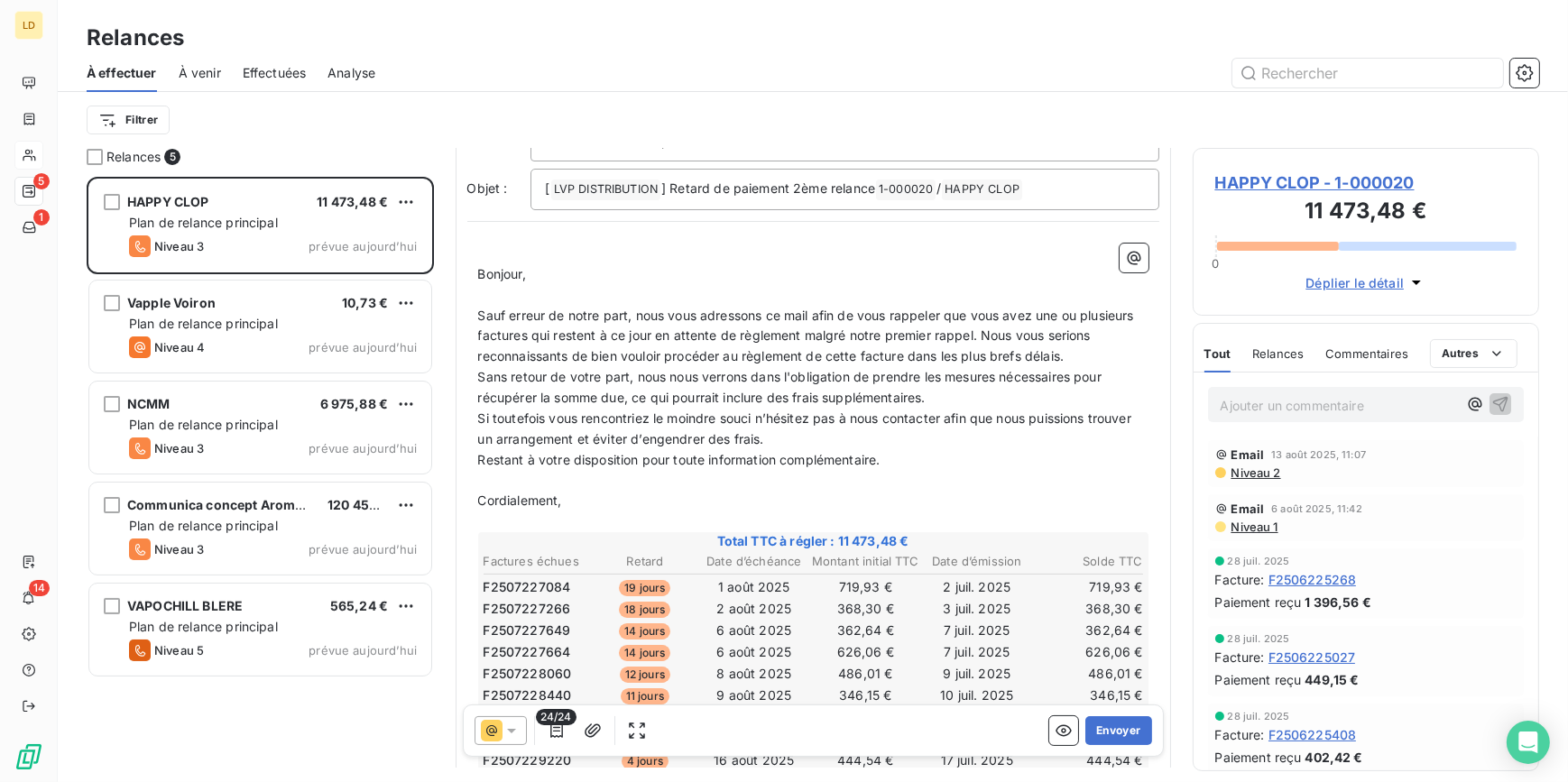
click at [505, 731] on icon at bounding box center [512, 731] width 18 height 18
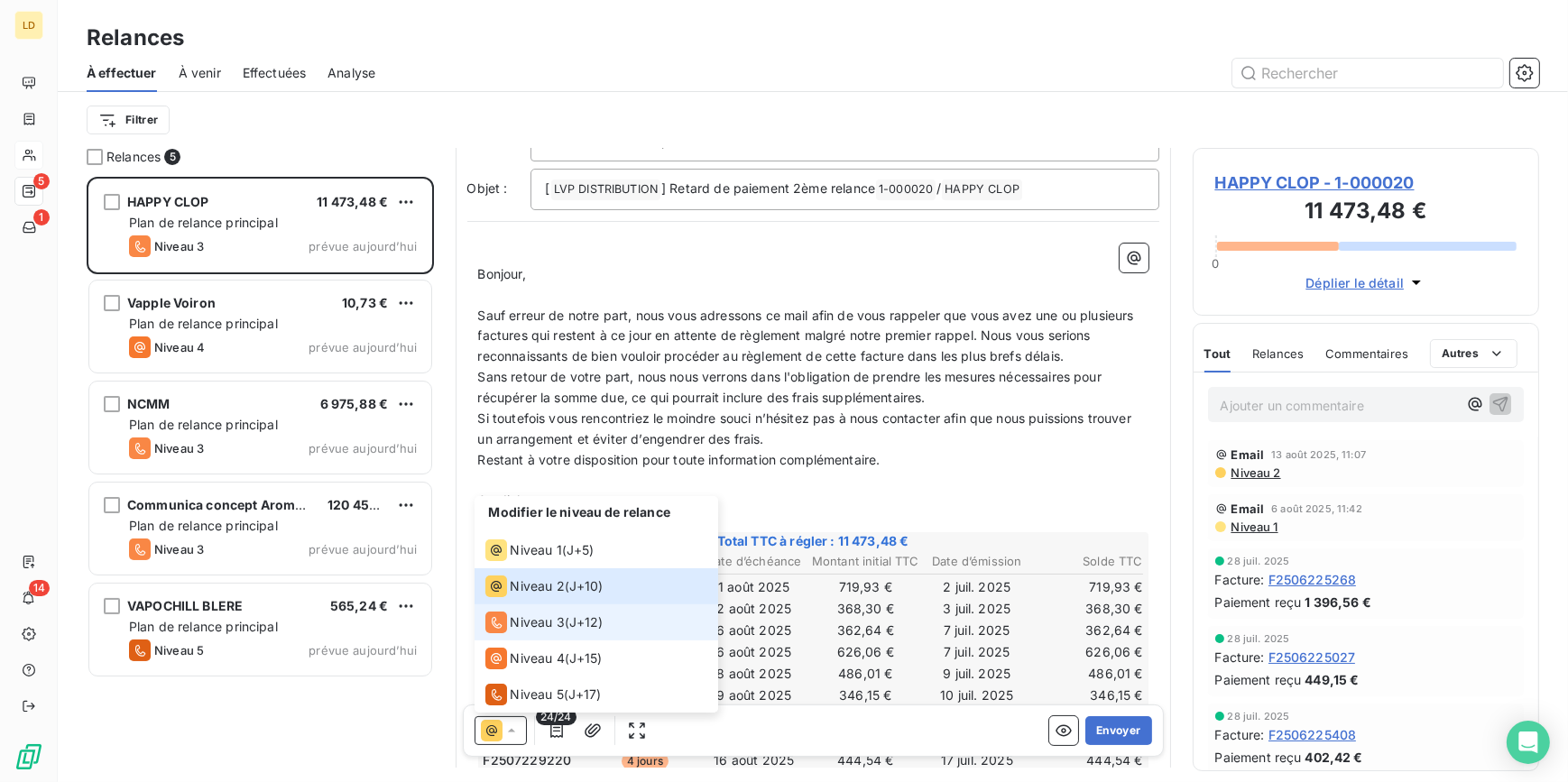
click at [537, 620] on span "Niveau 3" at bounding box center [537, 622] width 54 height 18
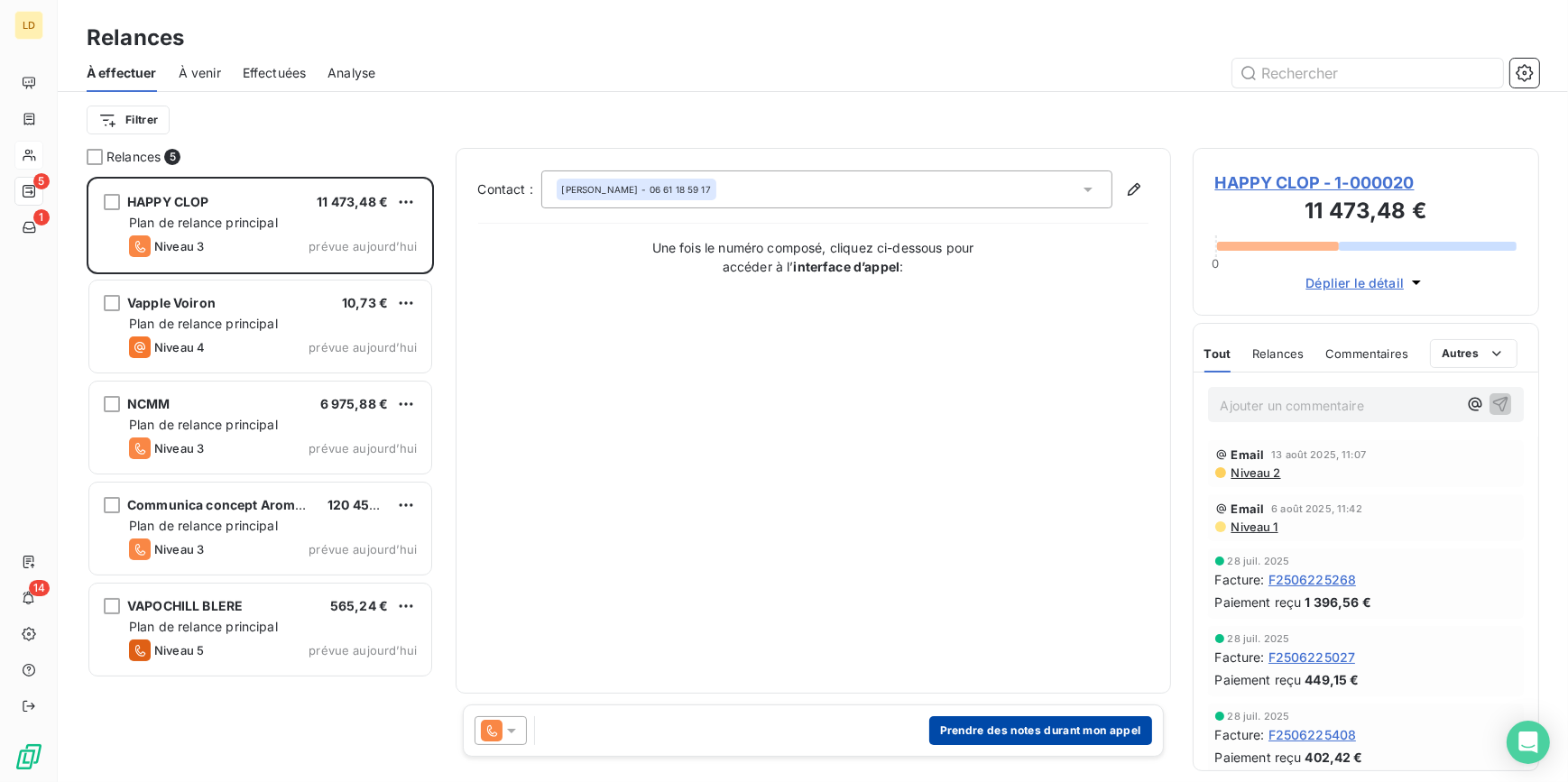
click at [1049, 729] on button "Prendre des notes durant mon appel" at bounding box center [1040, 731] width 223 height 28
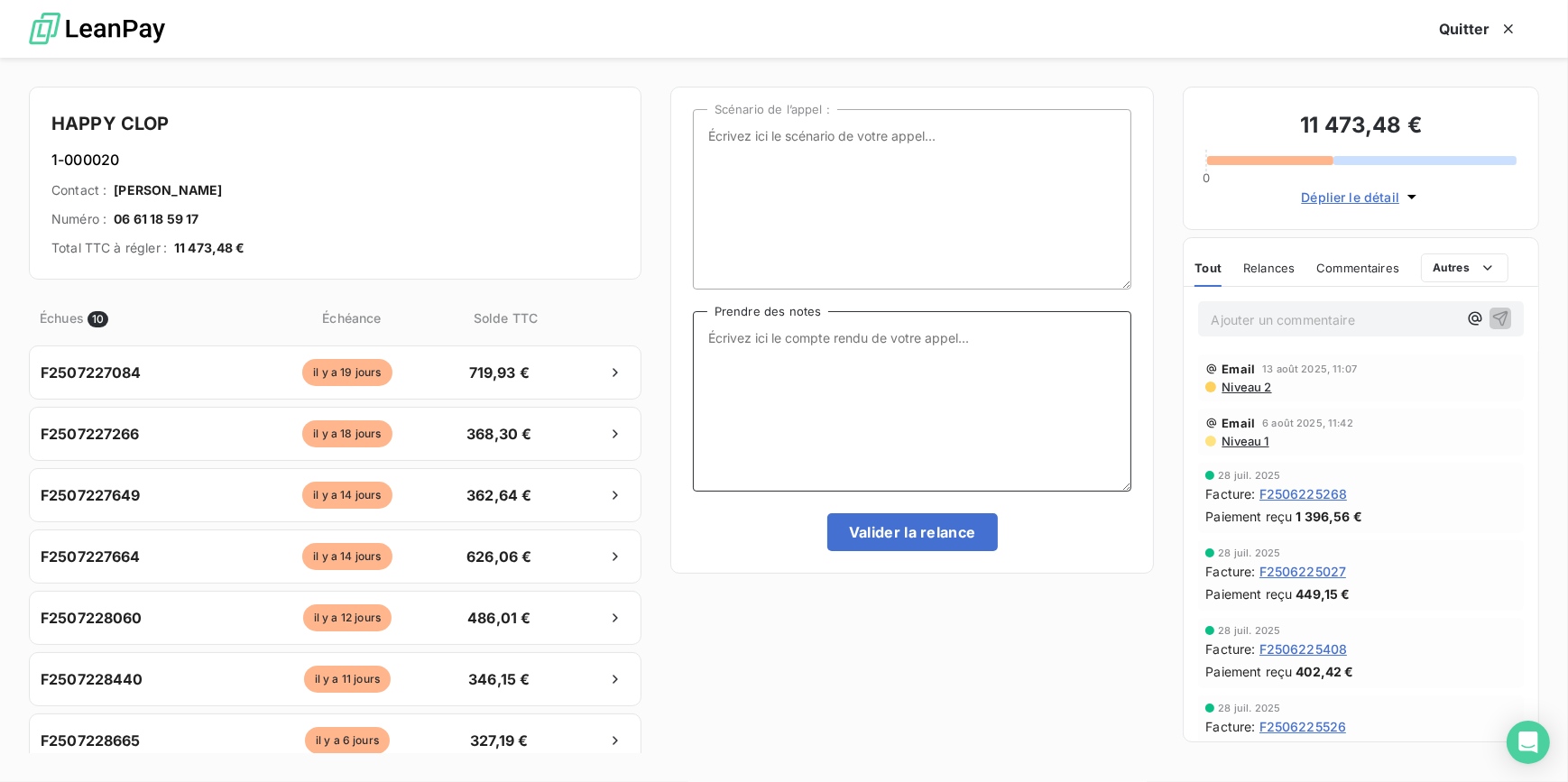
click at [838, 383] on textarea "Prendre des notes" at bounding box center [912, 401] width 439 height 181
type textarea "Message tel laissé au client"
click at [873, 540] on button "Valider la relance" at bounding box center [912, 531] width 171 height 38
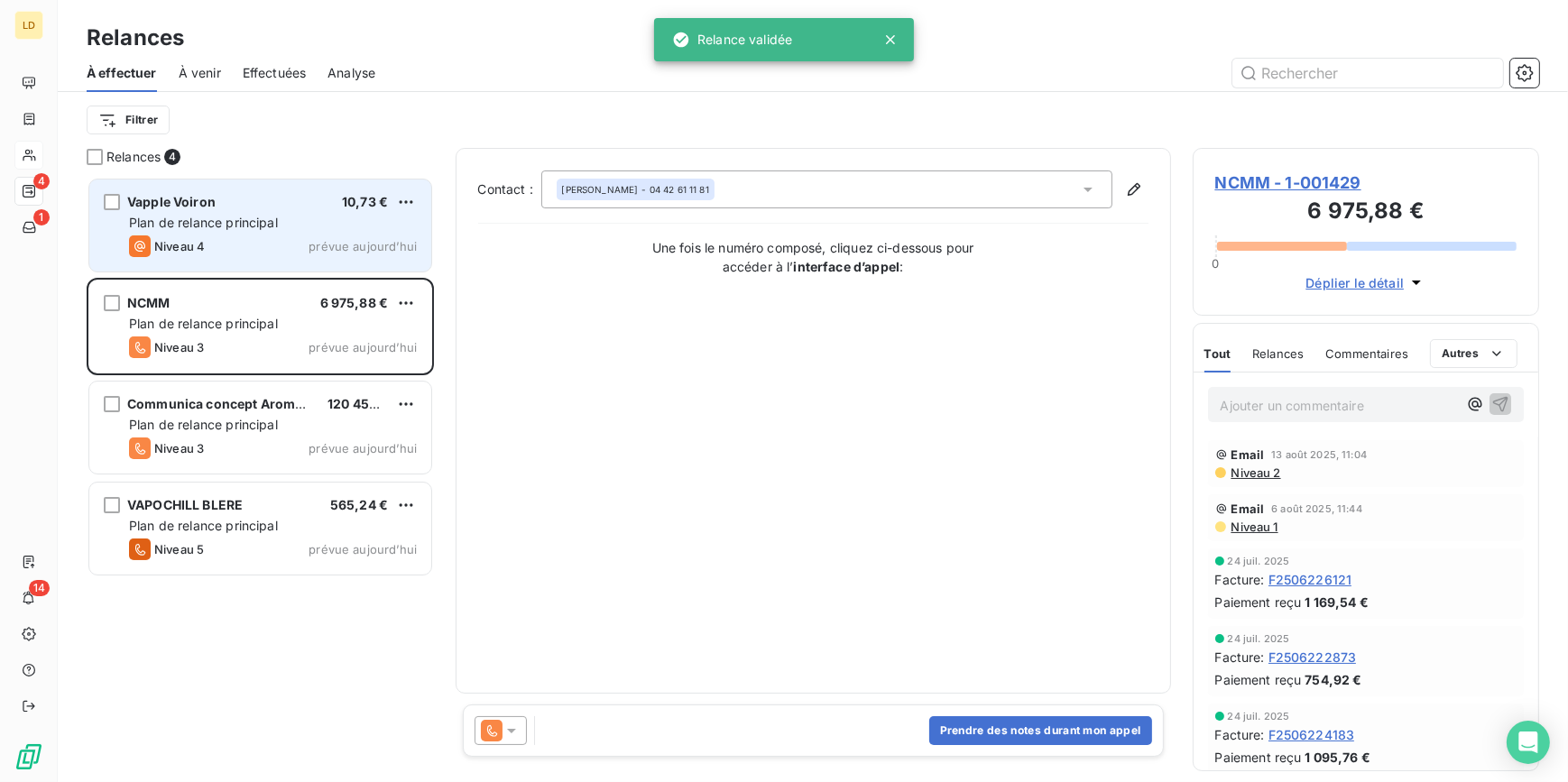
click at [328, 214] on div "Plan de relance principal" at bounding box center [273, 223] width 288 height 18
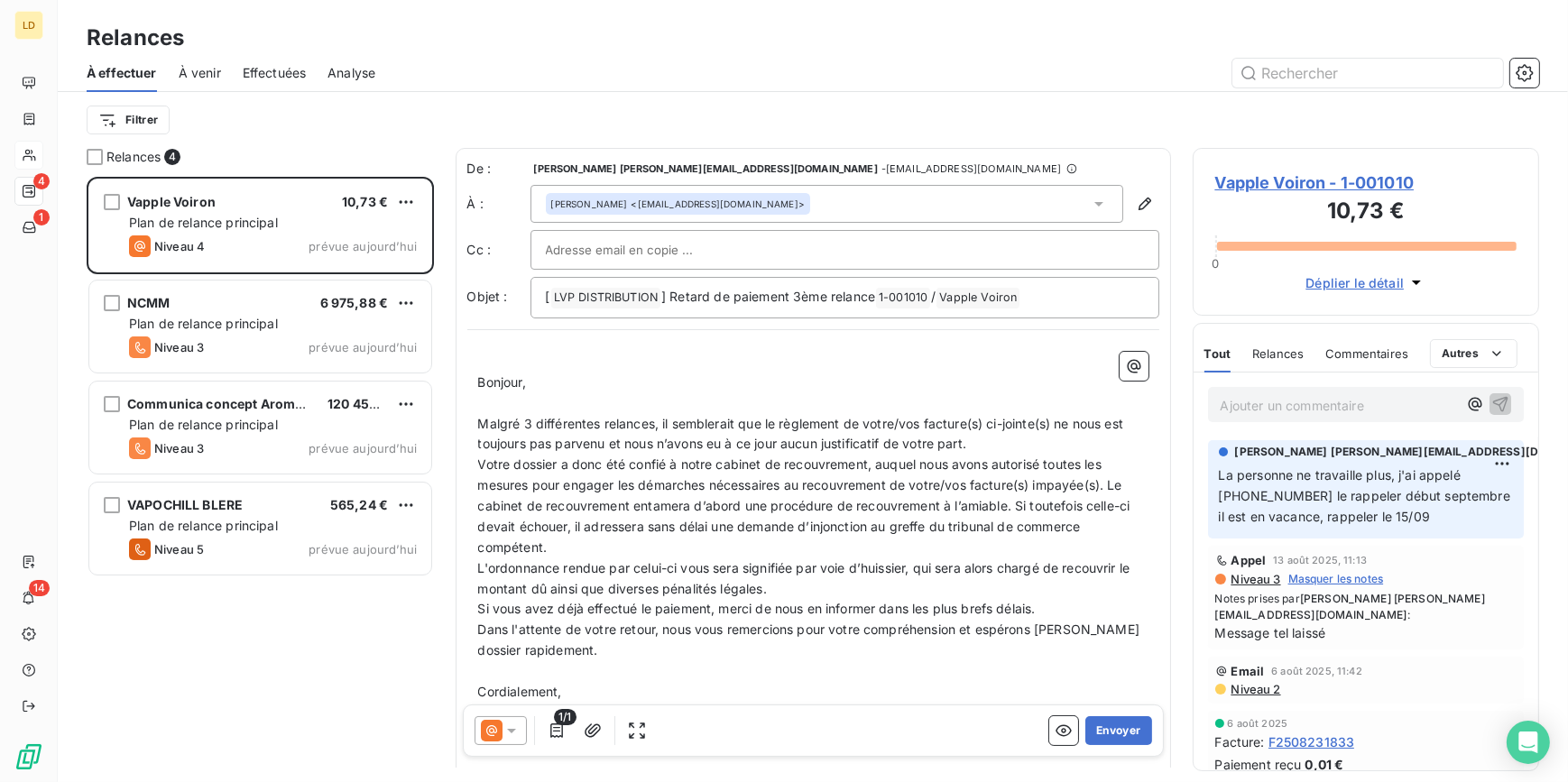
click at [486, 726] on icon at bounding box center [492, 731] width 22 height 22
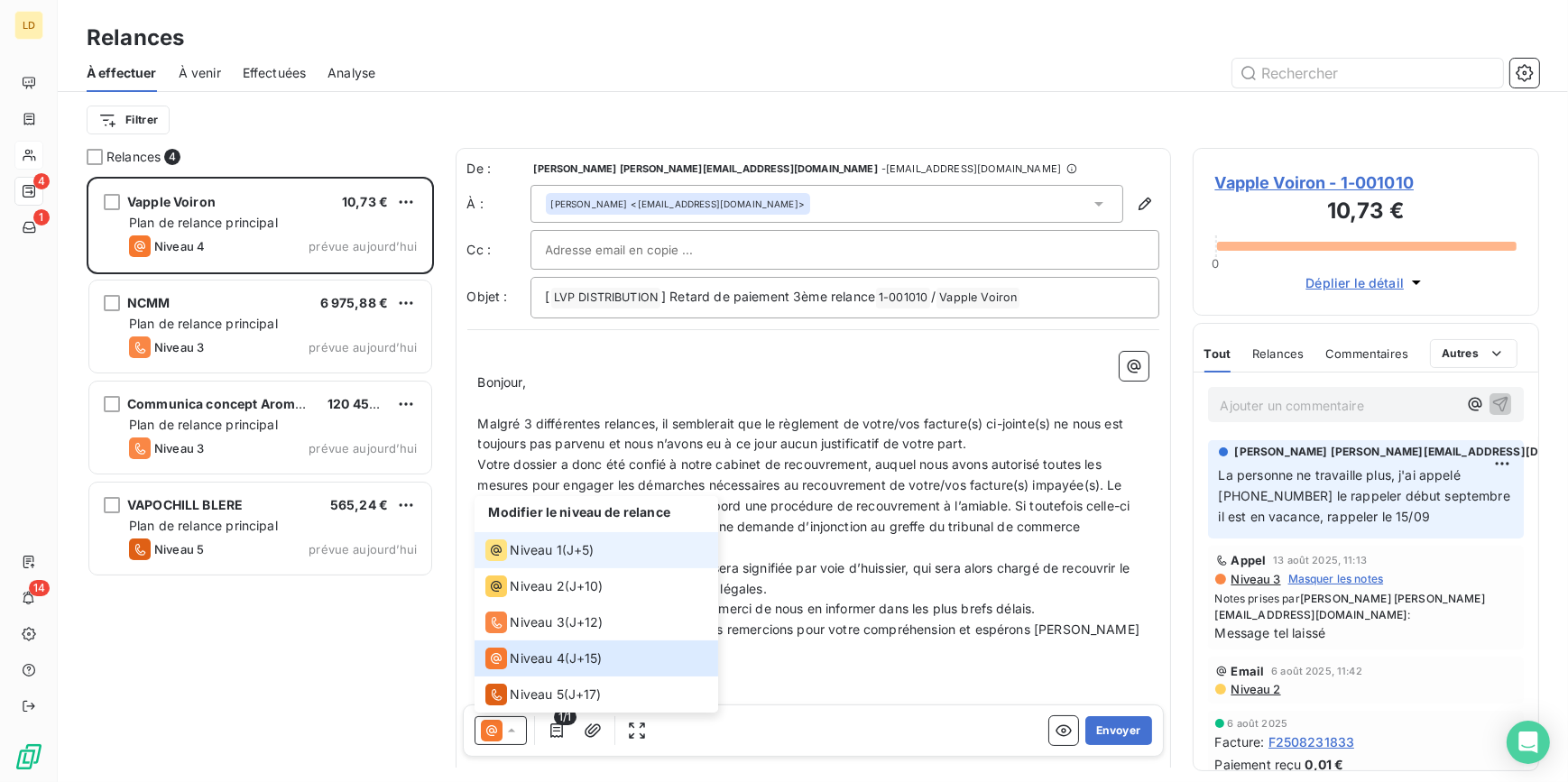
click at [628, 535] on li "Niveau 1 ( J+5 )" at bounding box center [595, 550] width 243 height 36
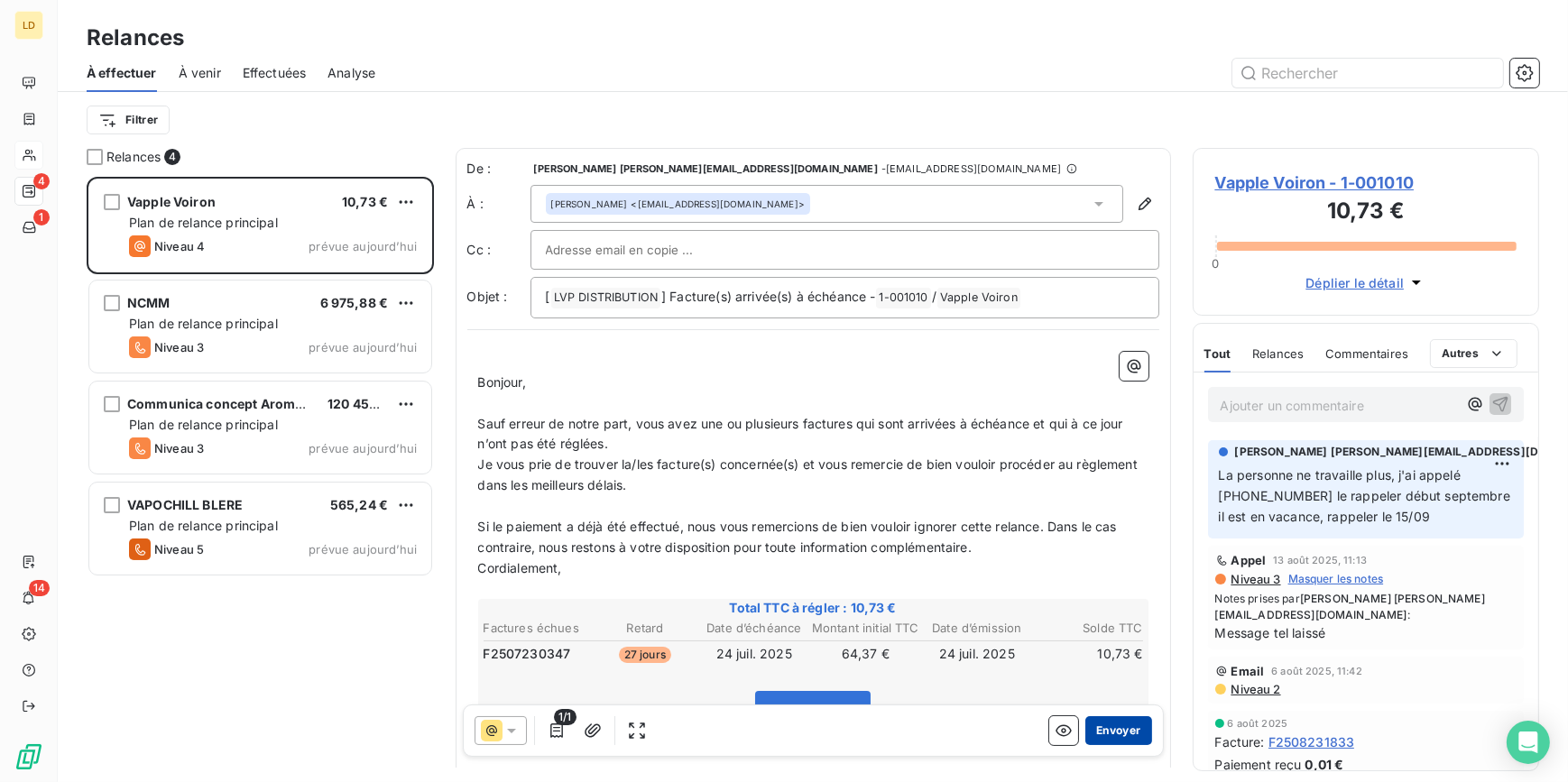
click at [1115, 742] on button "Envoyer" at bounding box center [1118, 731] width 66 height 28
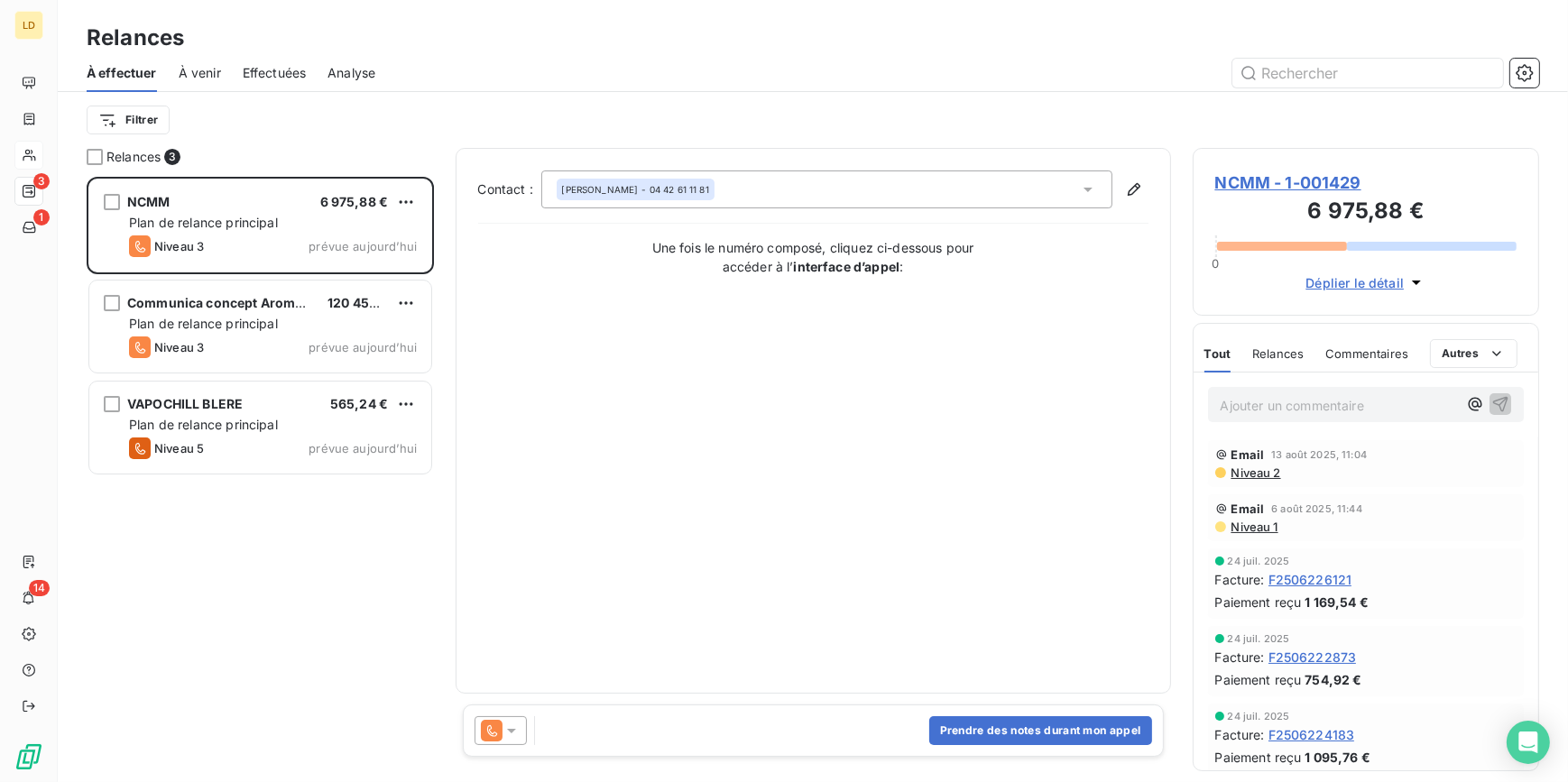
click at [528, 725] on div at bounding box center [505, 731] width 61 height 28
drag, startPoint x: 494, startPoint y: 744, endPoint x: 510, endPoint y: 713, distance: 34.9
click at [495, 744] on div at bounding box center [500, 731] width 52 height 28
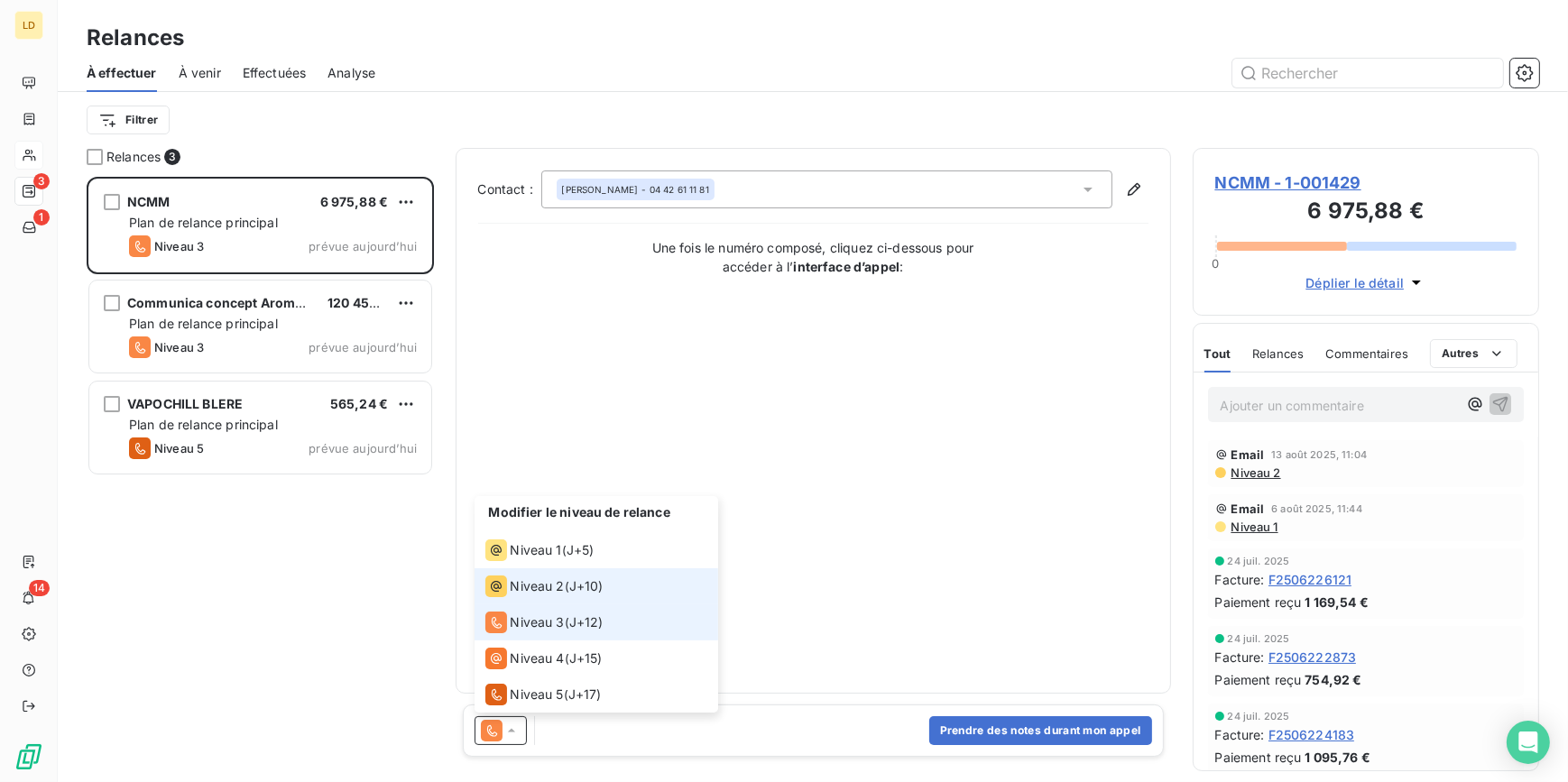
click at [535, 598] on li "Niveau 2 ( J+10 )" at bounding box center [595, 586] width 243 height 36
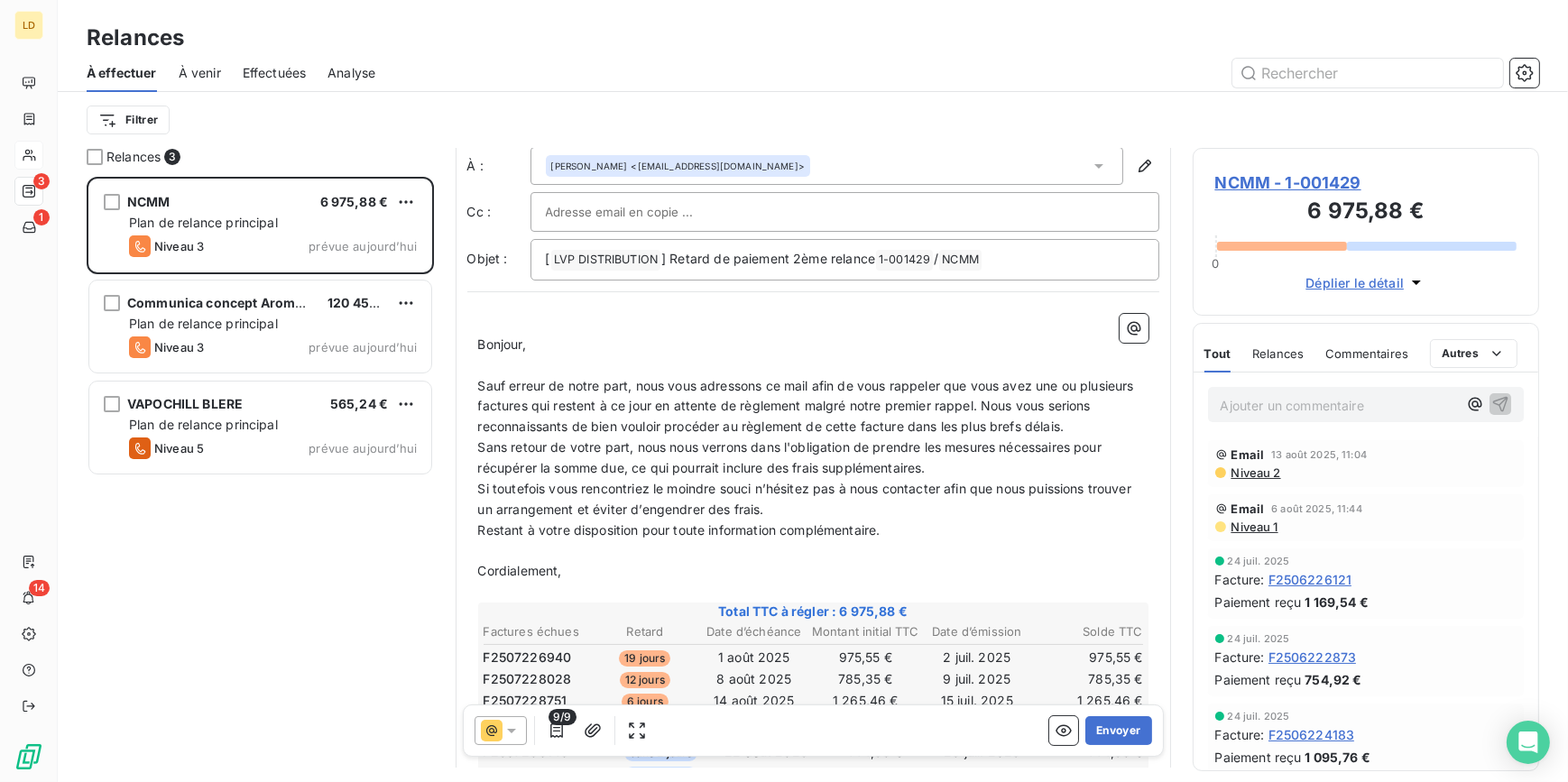
scroll to position [109, 0]
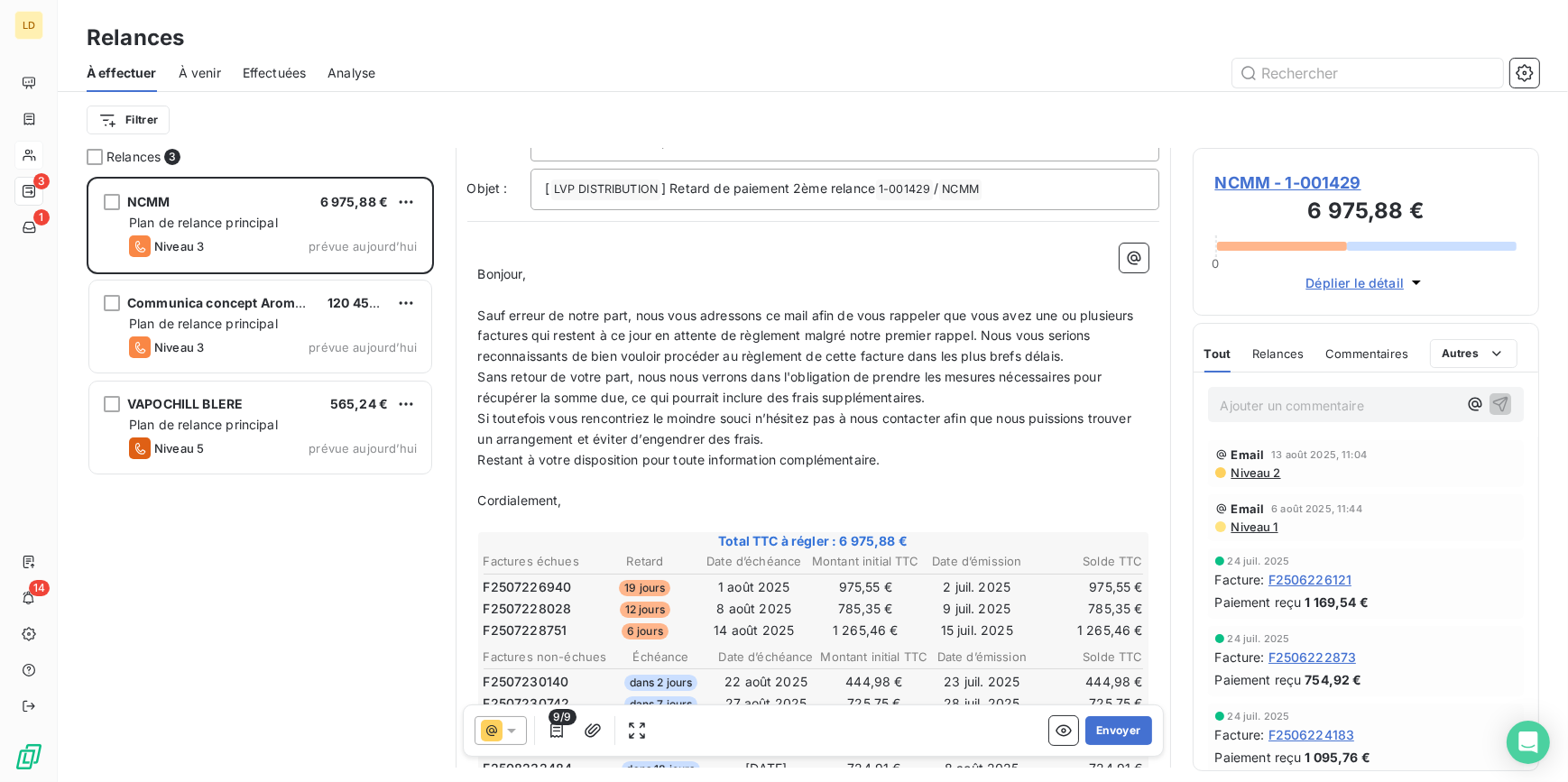
click at [497, 736] on icon at bounding box center [492, 731] width 22 height 22
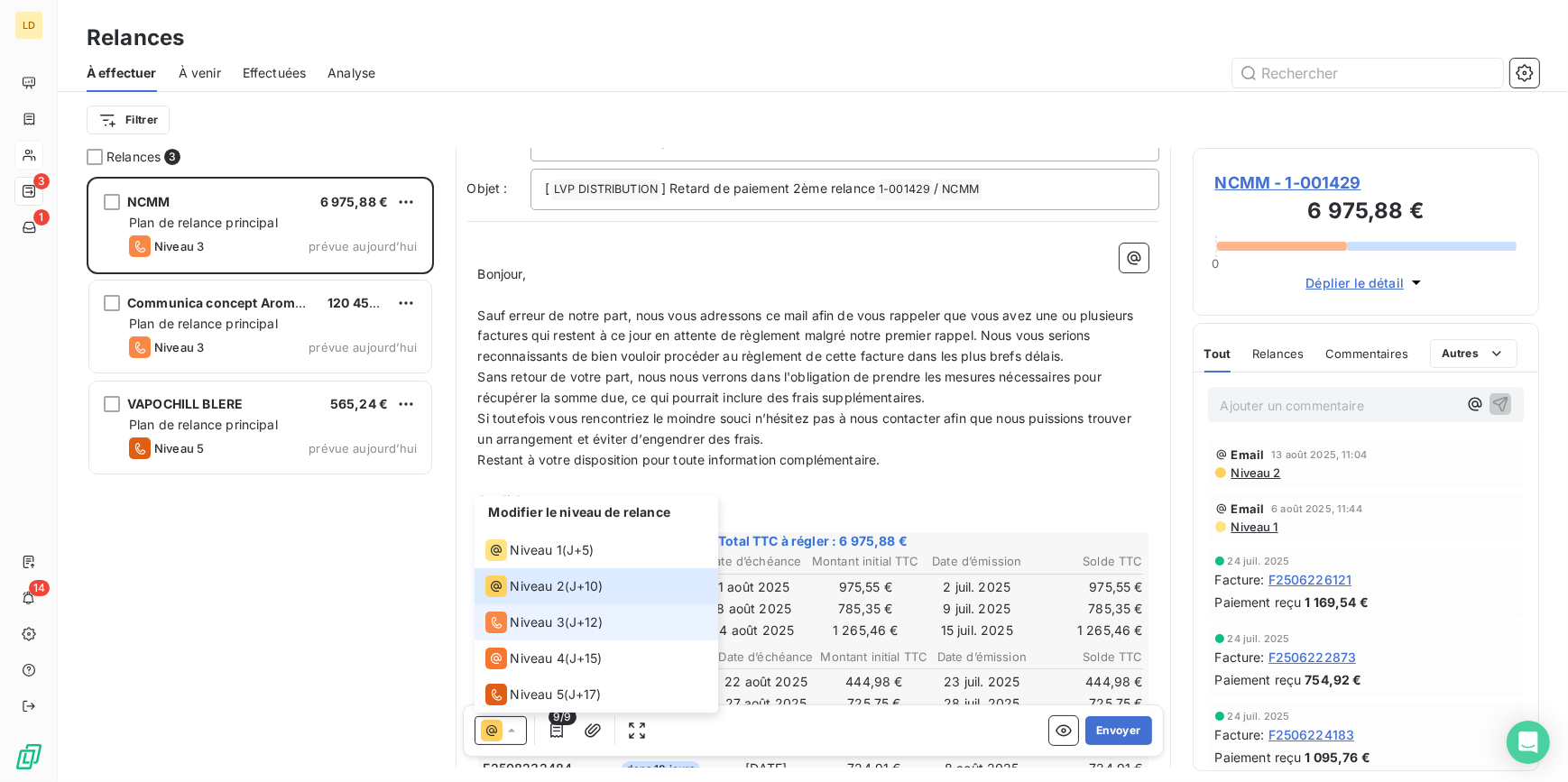
click at [568, 631] on div "Niveau 3 ( J+12 )" at bounding box center [544, 622] width 118 height 22
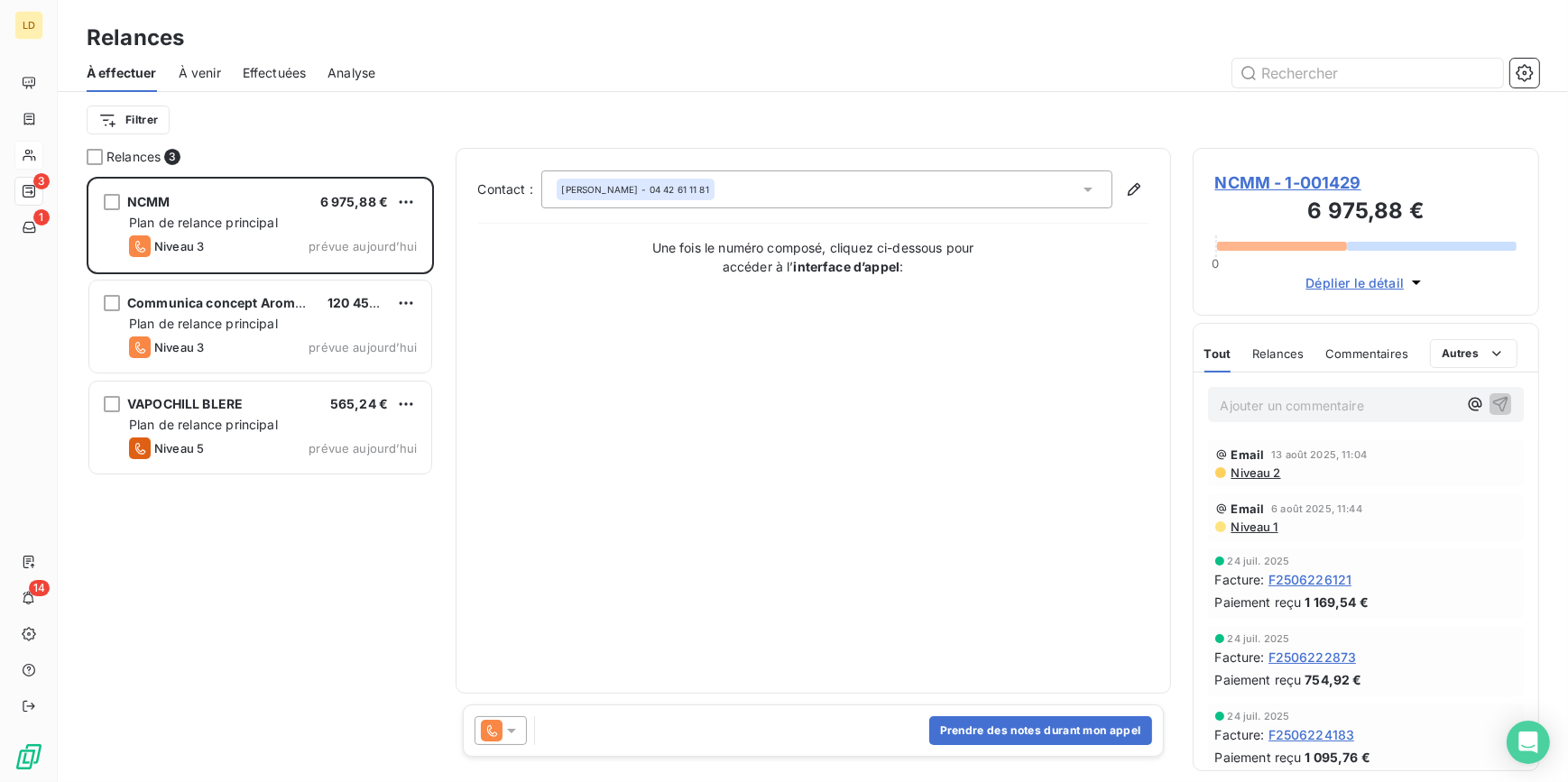
click at [869, 205] on div "JEAN PHILIPPE SAS MCMM - 04 42 61 11 81" at bounding box center [827, 189] width 571 height 38
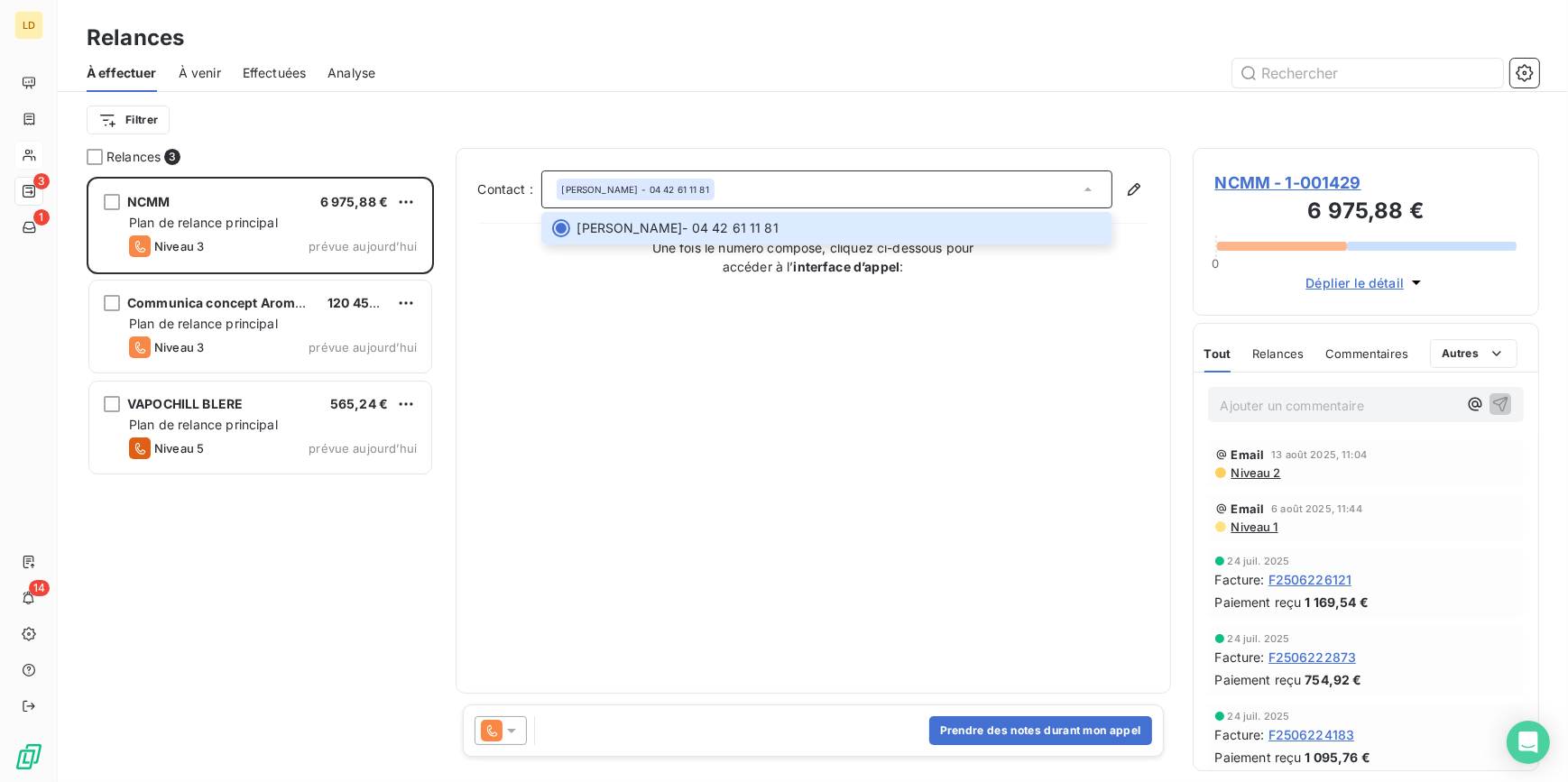
click at [943, 477] on div "Contact : JEAN PHILIPPE SAS MCMM - 04 42 61 11 81 JEAN PHILIPPE SAS MCMM - 04 4…" at bounding box center [813, 421] width 670 height 501
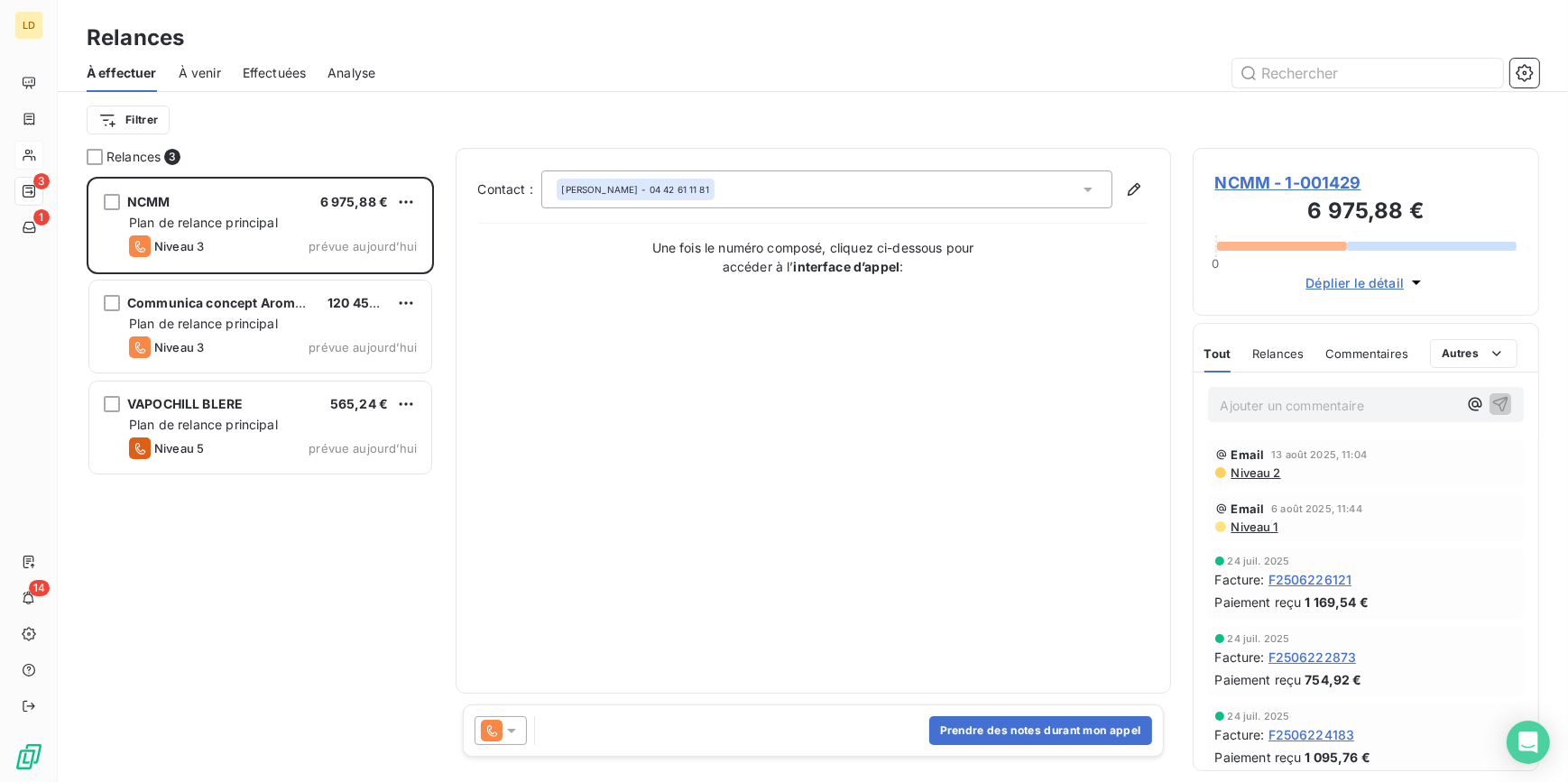
click at [1027, 715] on div "Prendre des notes durant mon appel" at bounding box center [813, 731] width 701 height 52
click at [1027, 721] on button "Prendre des notes durant mon appel" at bounding box center [1040, 731] width 223 height 28
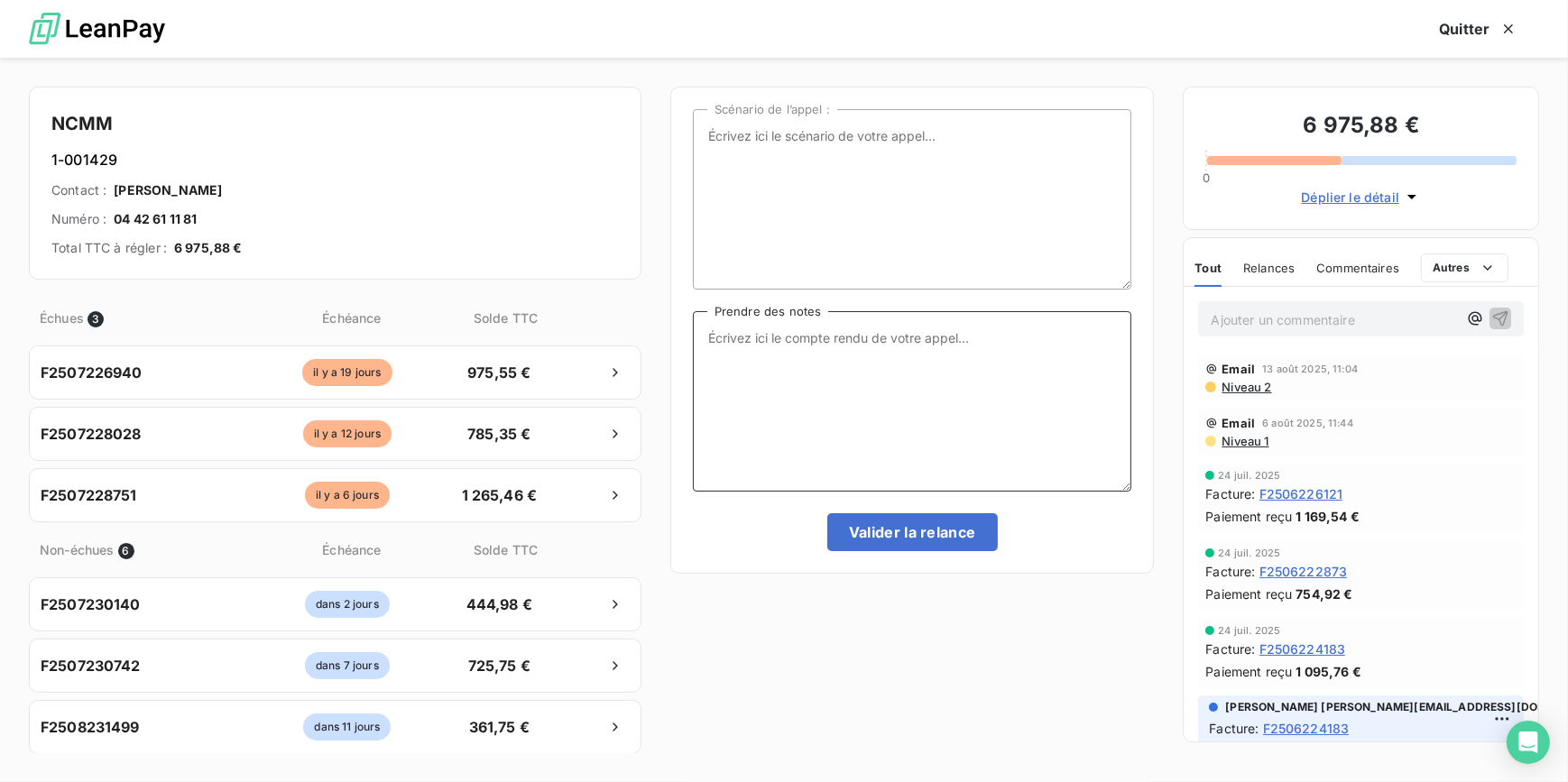
click at [811, 355] on textarea "Prendre des notes" at bounding box center [912, 401] width 439 height 181
type textarea "Message tel laissé au client"
drag, startPoint x: 877, startPoint y: 554, endPoint x: 885, endPoint y: 549, distance: 9.4
click at [878, 554] on div "Scénario de l’appel : Message tel laissé au client Prendre des notes Valider la…" at bounding box center [912, 330] width 484 height 487
click at [899, 534] on button "Valider la relance" at bounding box center [912, 531] width 171 height 38
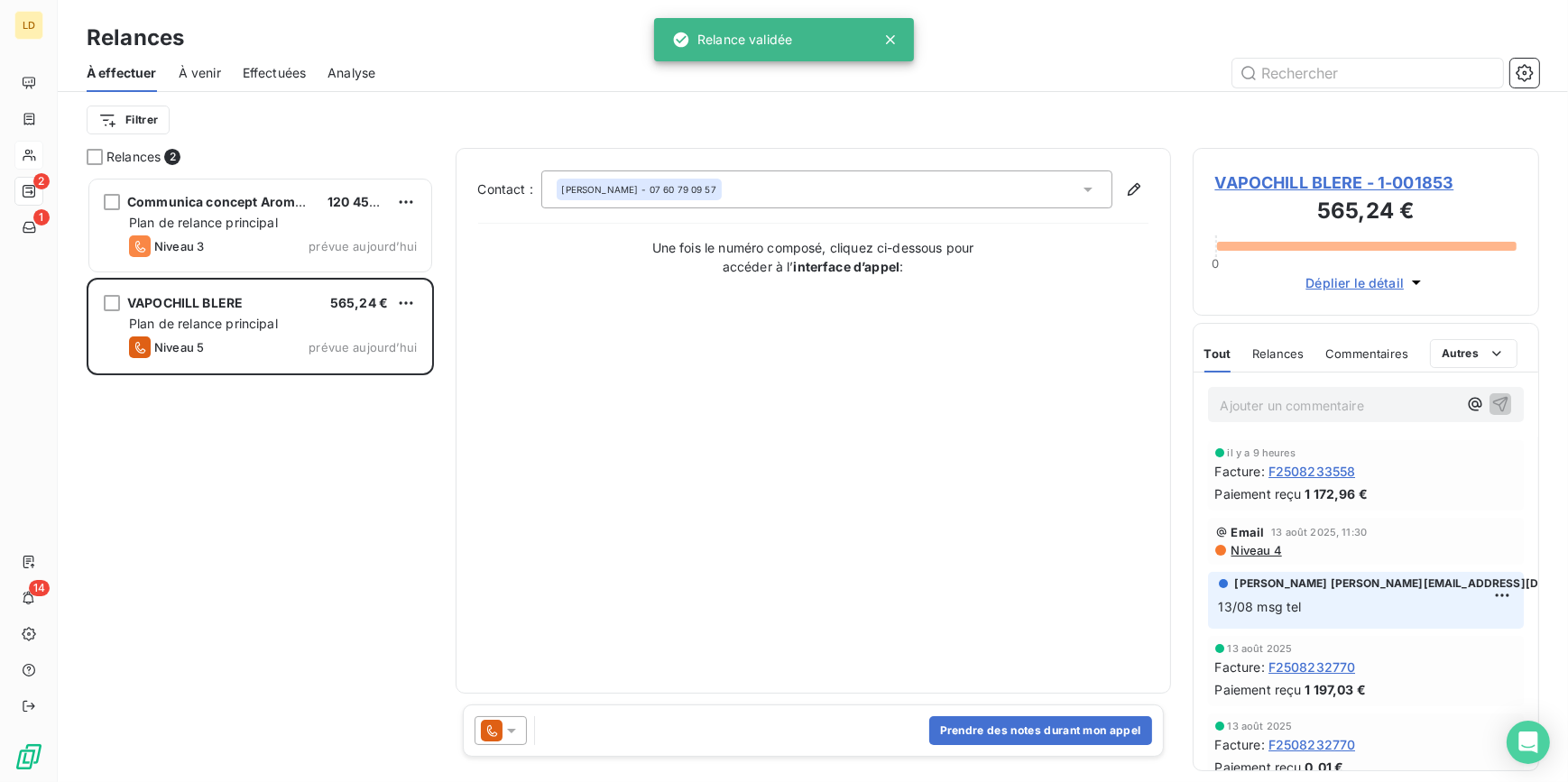
click at [506, 721] on div at bounding box center [500, 731] width 52 height 28
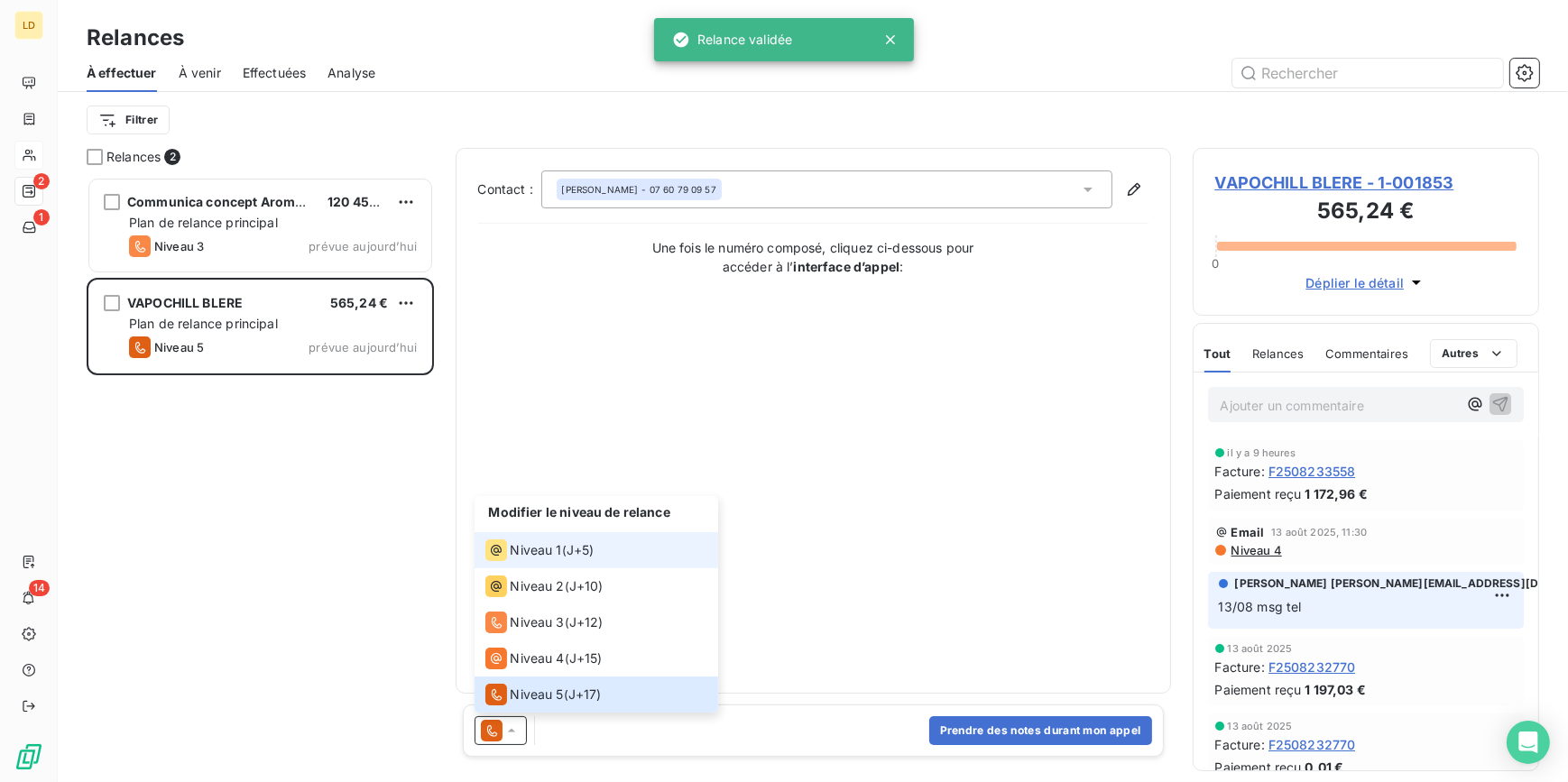
click at [517, 553] on span "Niveau 1" at bounding box center [536, 551] width 51 height 18
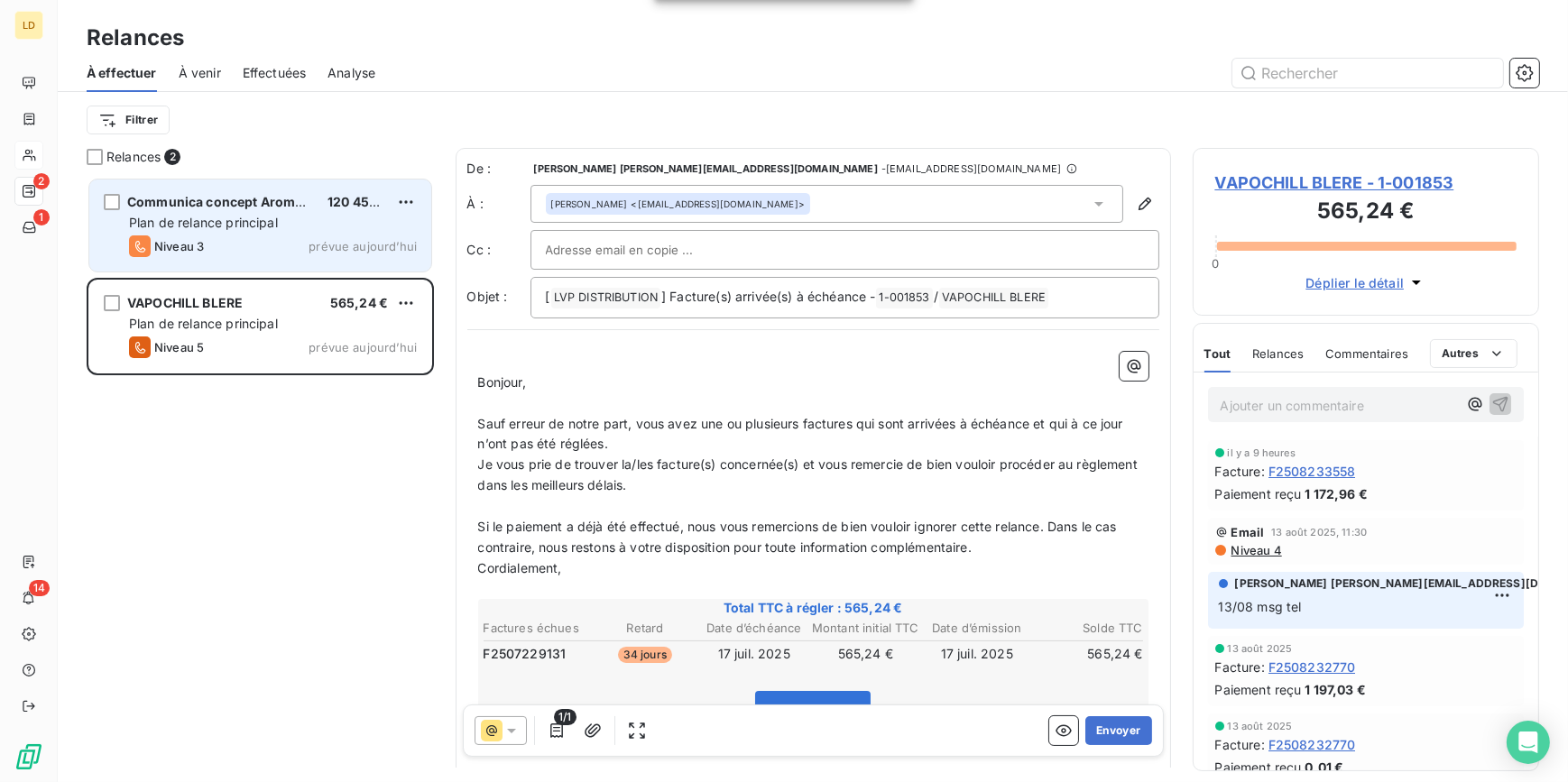
click at [204, 220] on span "Plan de relance principal" at bounding box center [204, 222] width 149 height 16
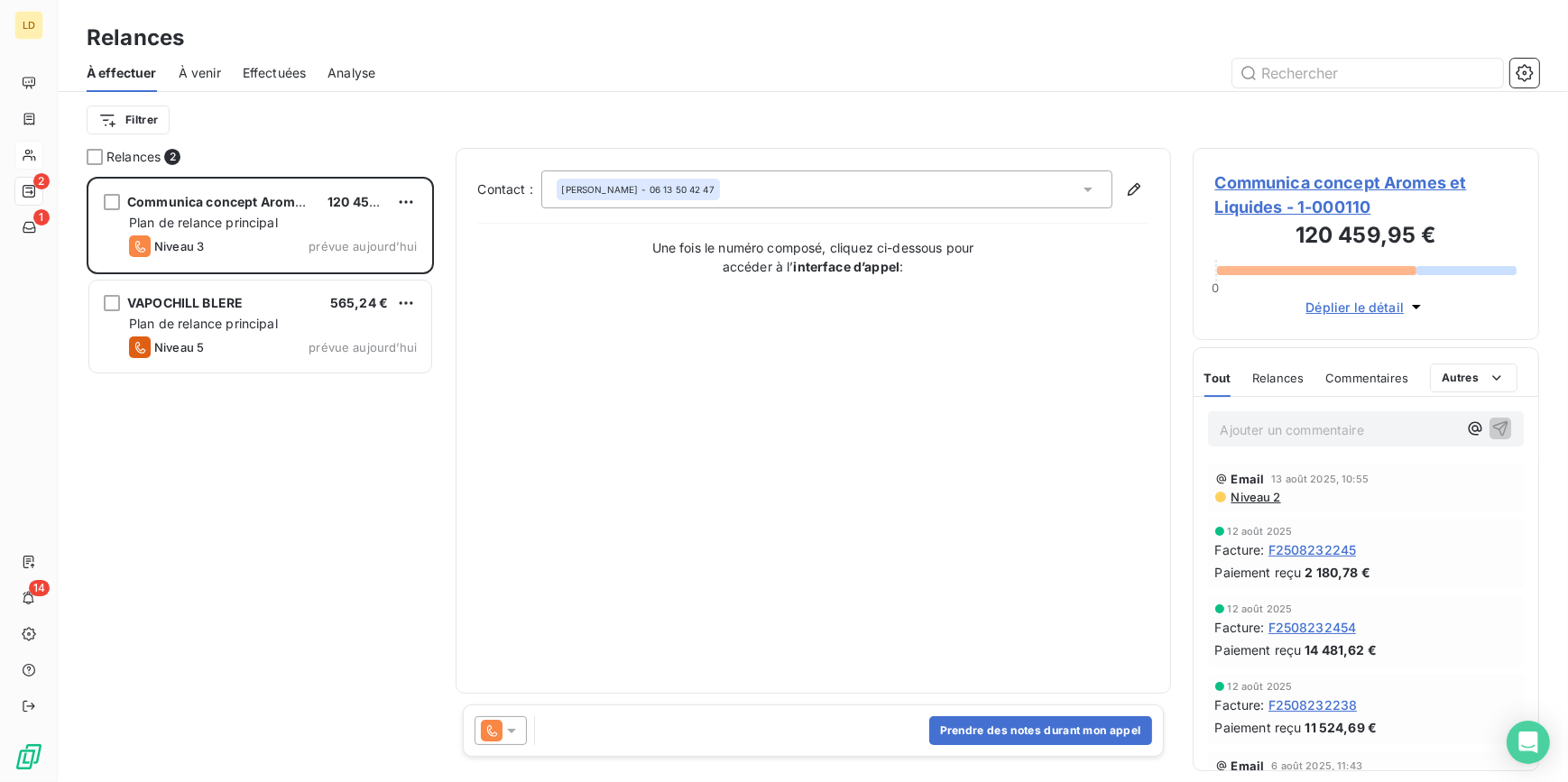
click at [495, 725] on icon at bounding box center [492, 731] width 22 height 22
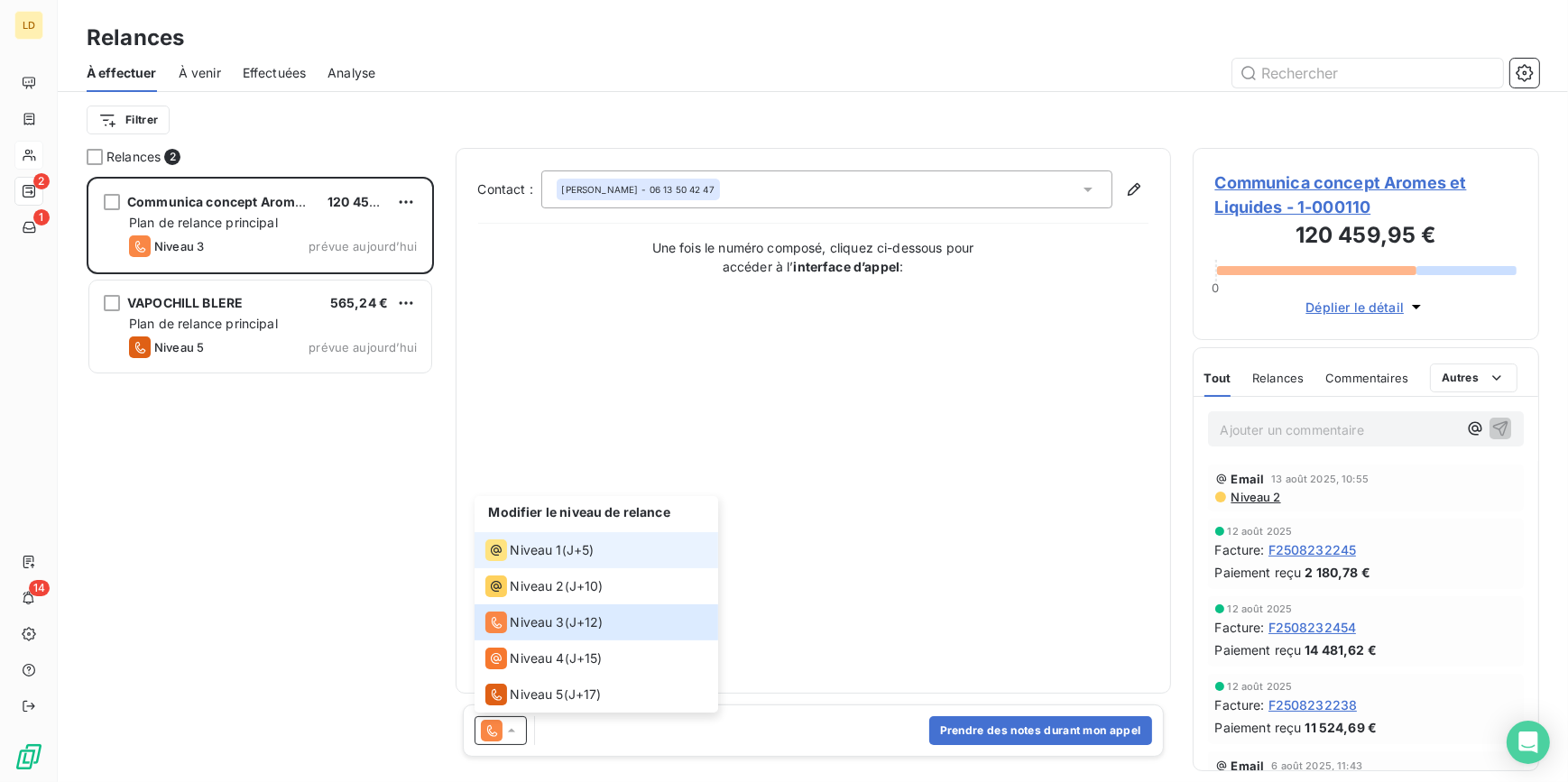
click at [547, 556] on span "Niveau 1" at bounding box center [536, 551] width 51 height 18
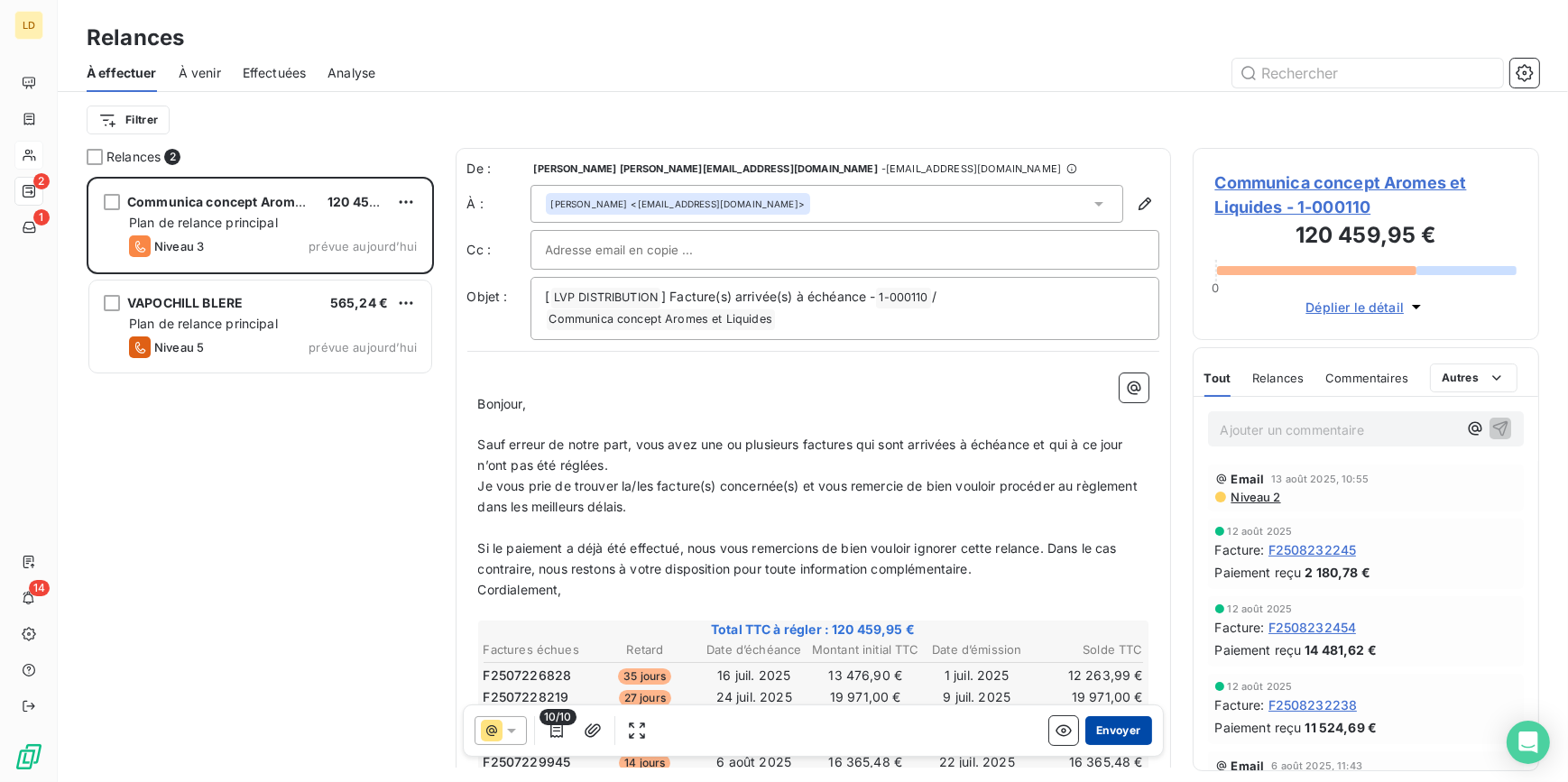
click at [1085, 737] on button "Envoyer" at bounding box center [1118, 731] width 66 height 28
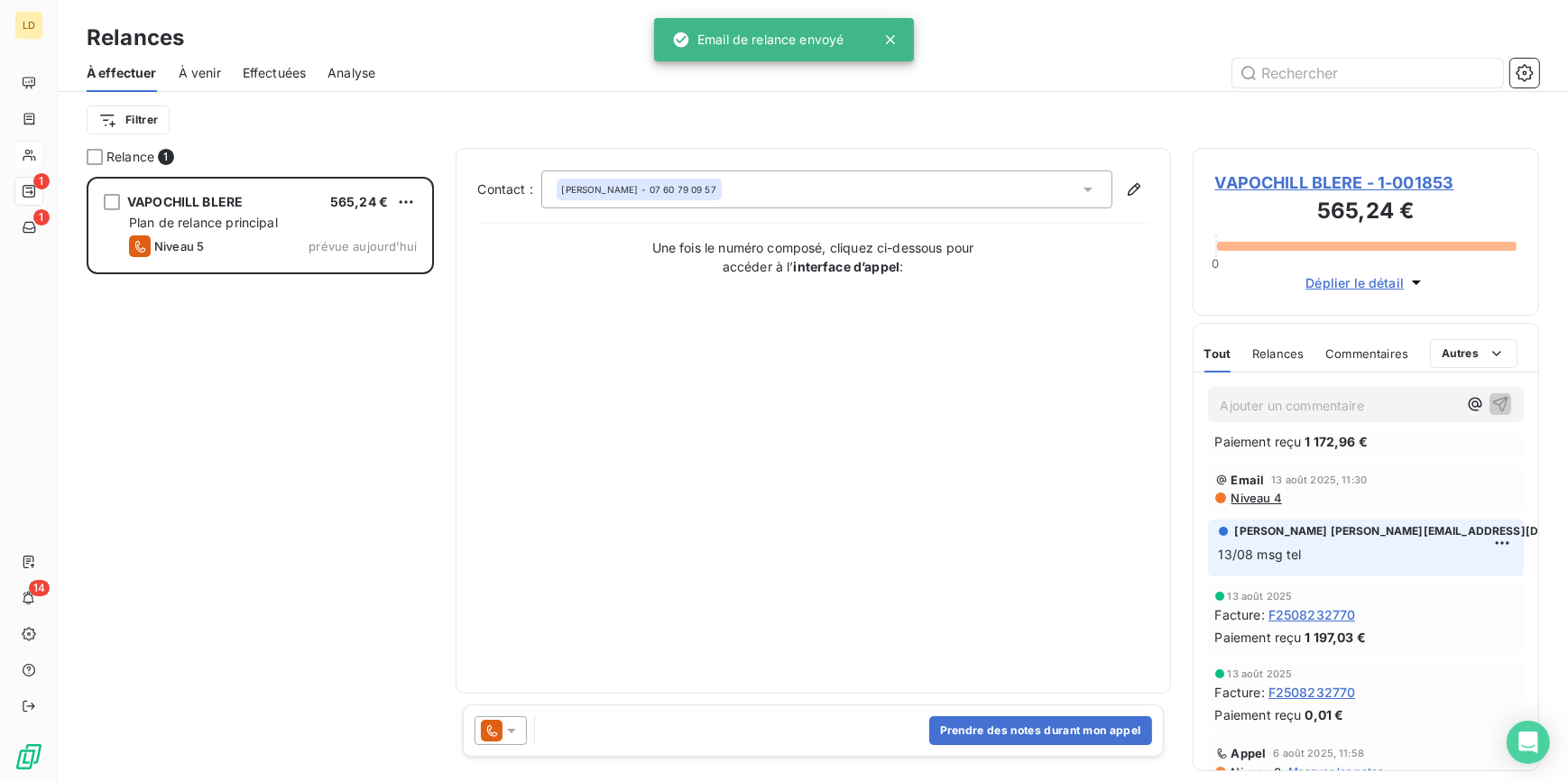
scroll to position [163, 0]
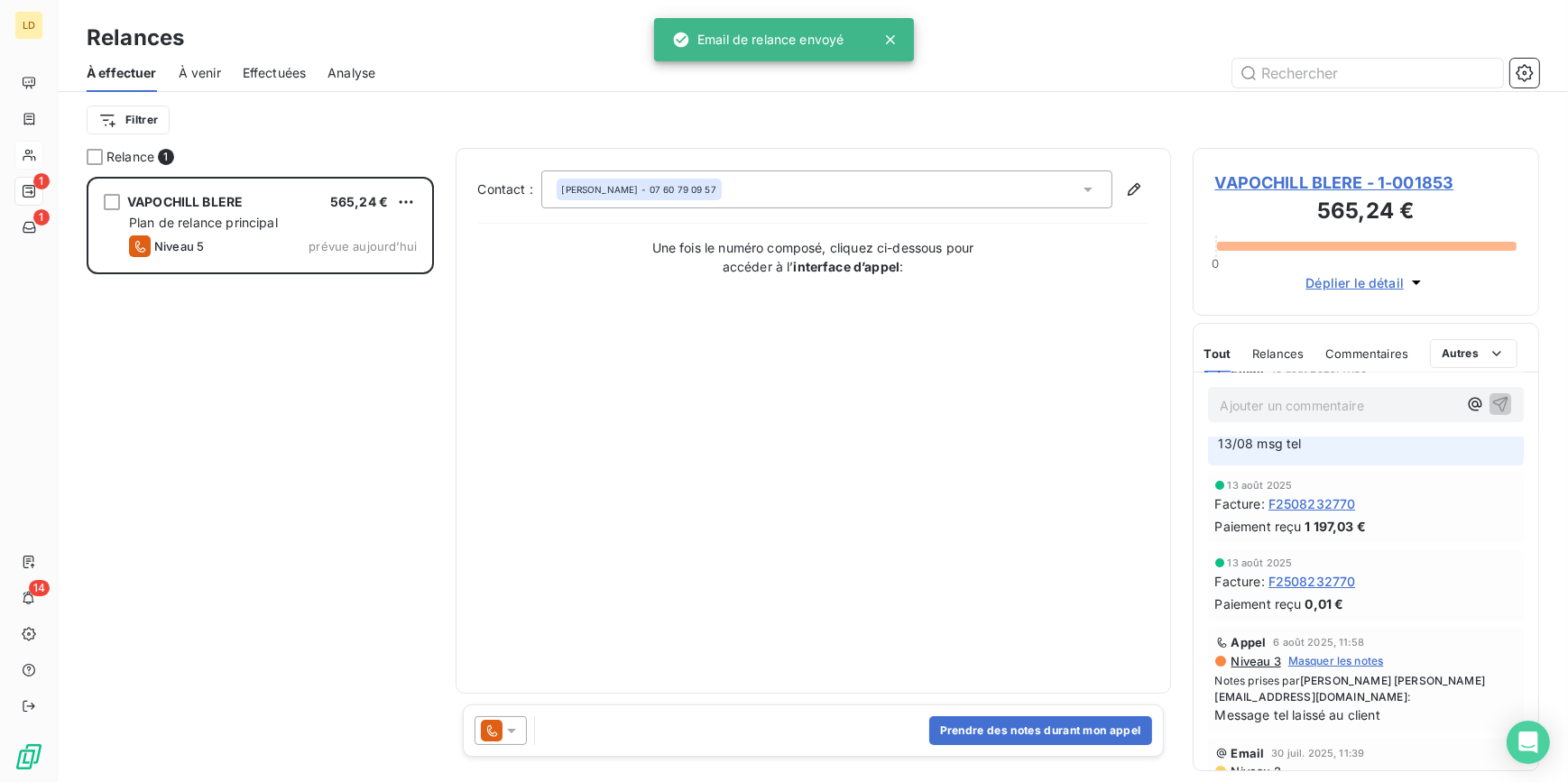
click at [1318, 186] on span "VAPOCHILL BLERE - 1-001853" at bounding box center [1365, 183] width 302 height 25
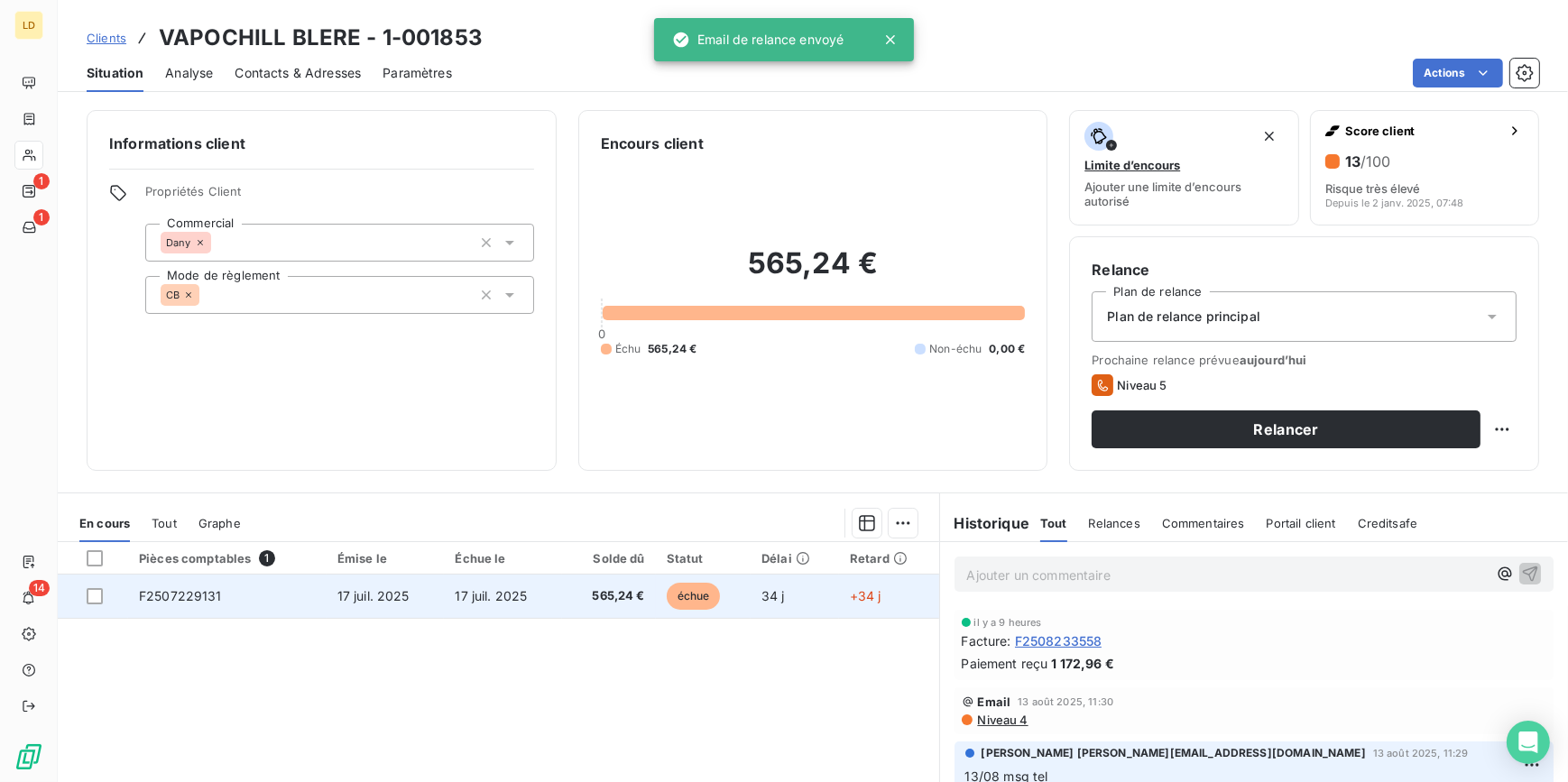
click at [104, 596] on div at bounding box center [101, 597] width 30 height 17
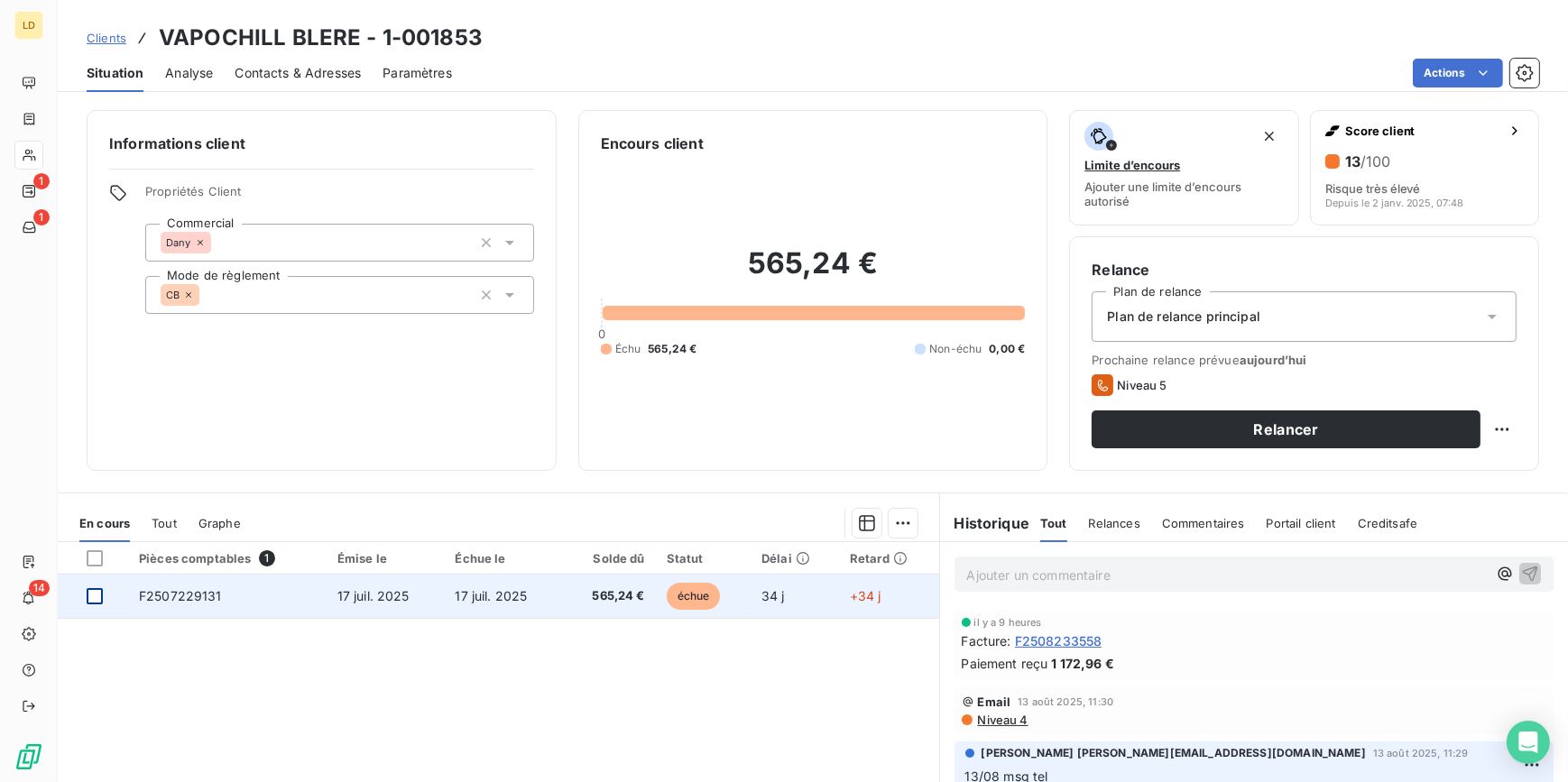
click at [98, 594] on div at bounding box center [95, 597] width 17 height 17
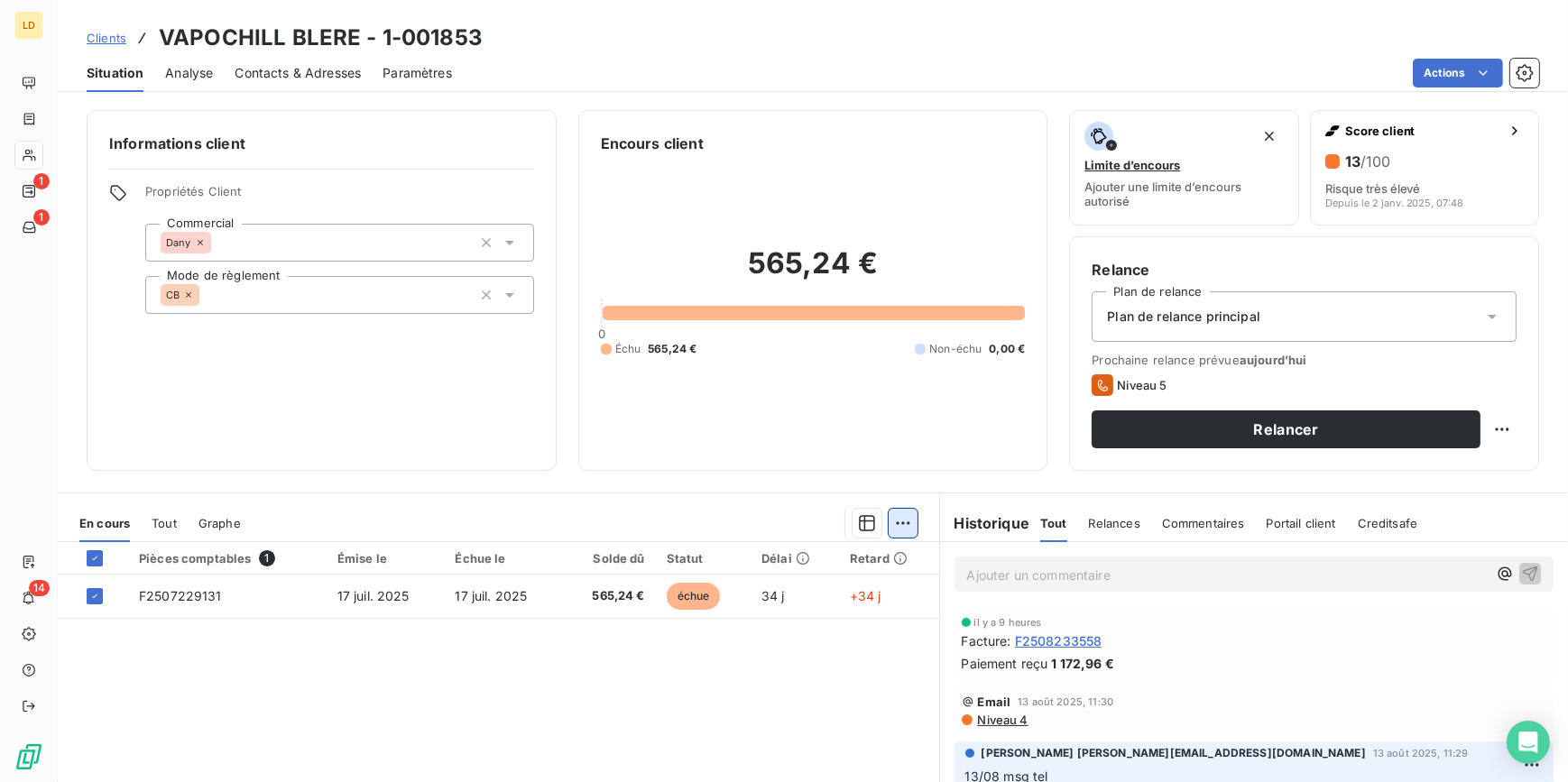
click at [899, 523] on html "LD 1 1 14 Clients VAPOCHILL BLERE - 1-001853 Situation Analyse Contacts & Adres…" at bounding box center [784, 391] width 1568 height 782
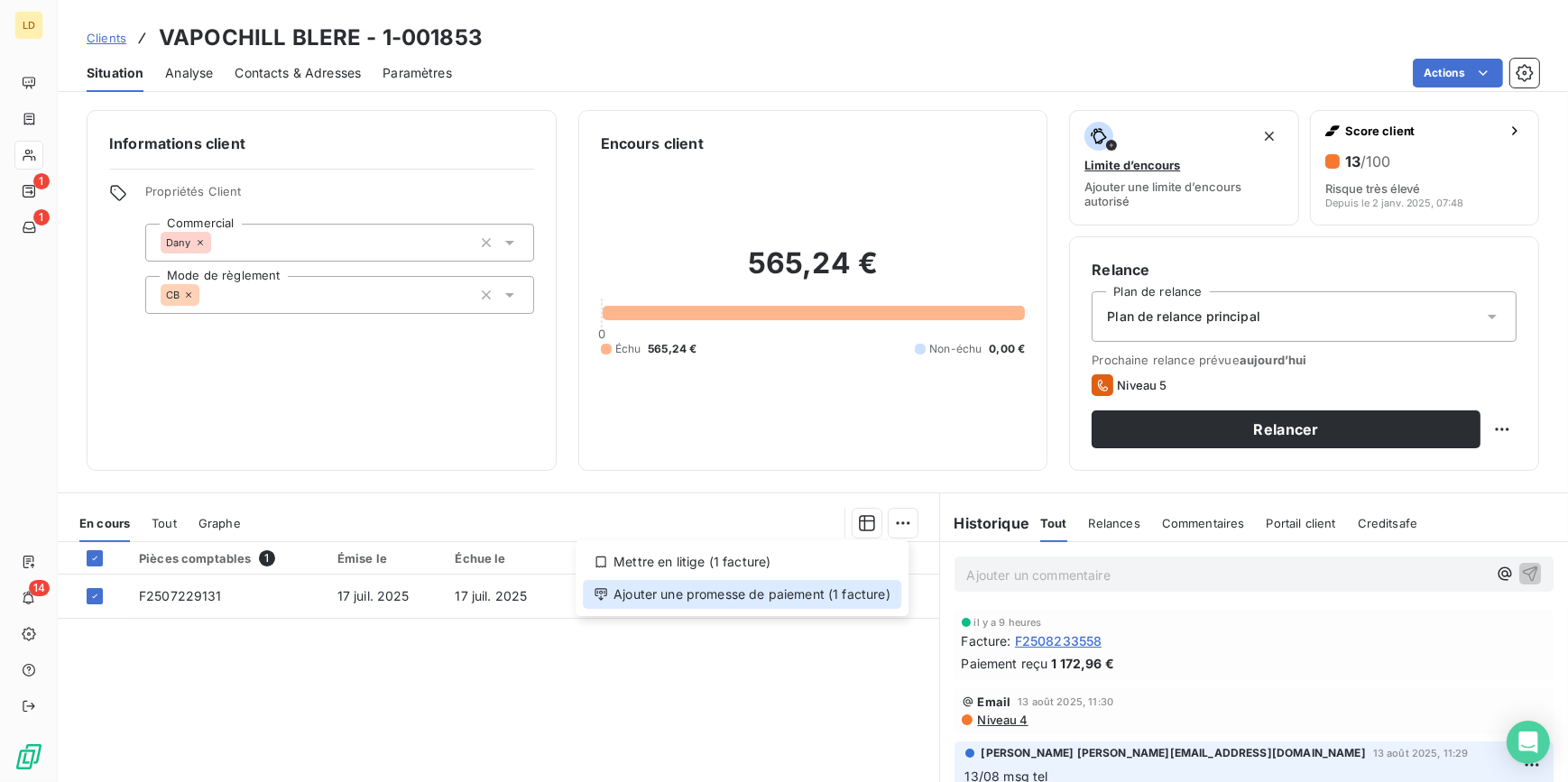
click at [839, 586] on div "Ajouter une promesse de paiement (1 facture)" at bounding box center [741, 594] width 318 height 28
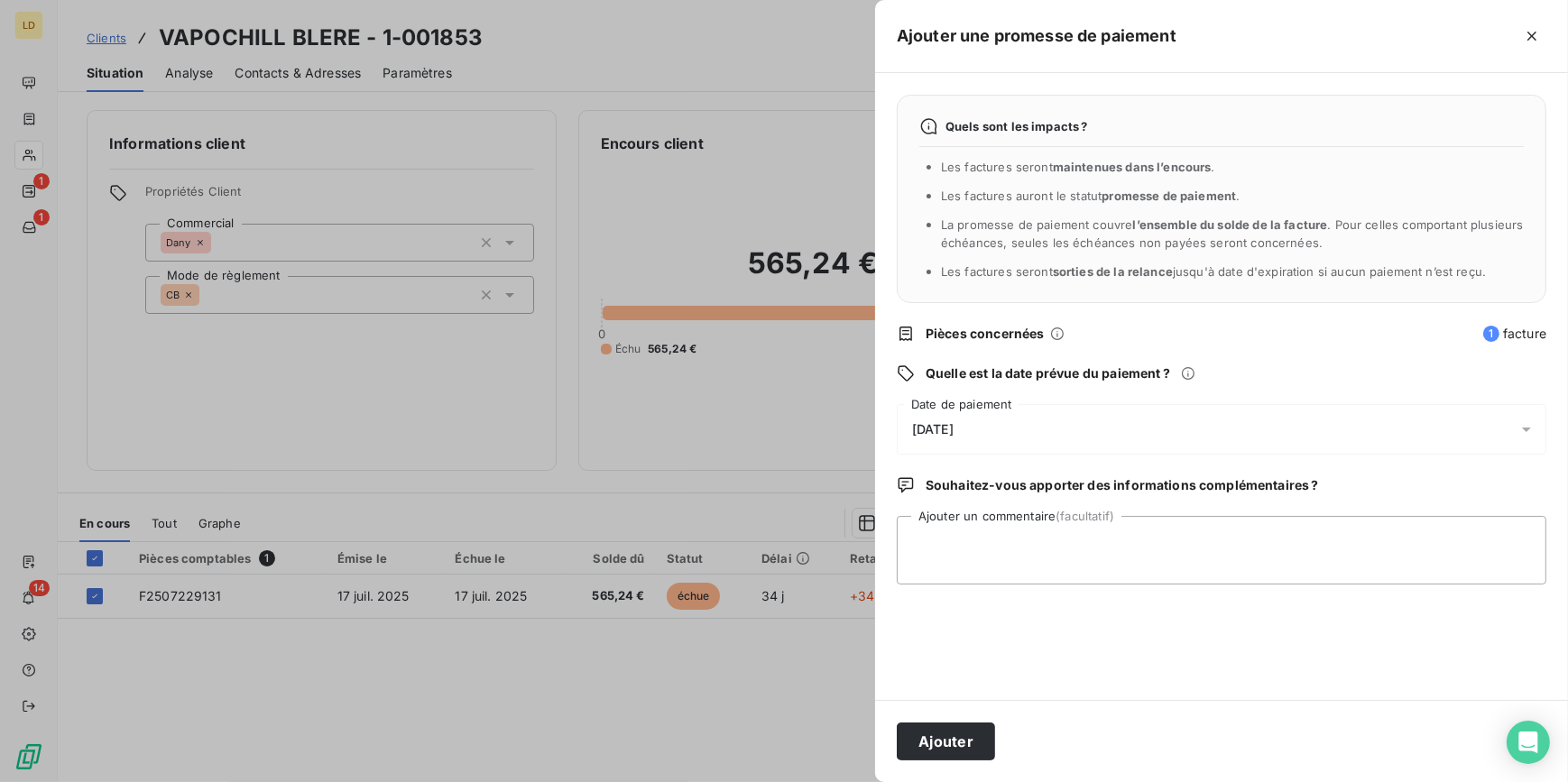
click at [991, 436] on div "21/08/2025" at bounding box center [1221, 429] width 650 height 50
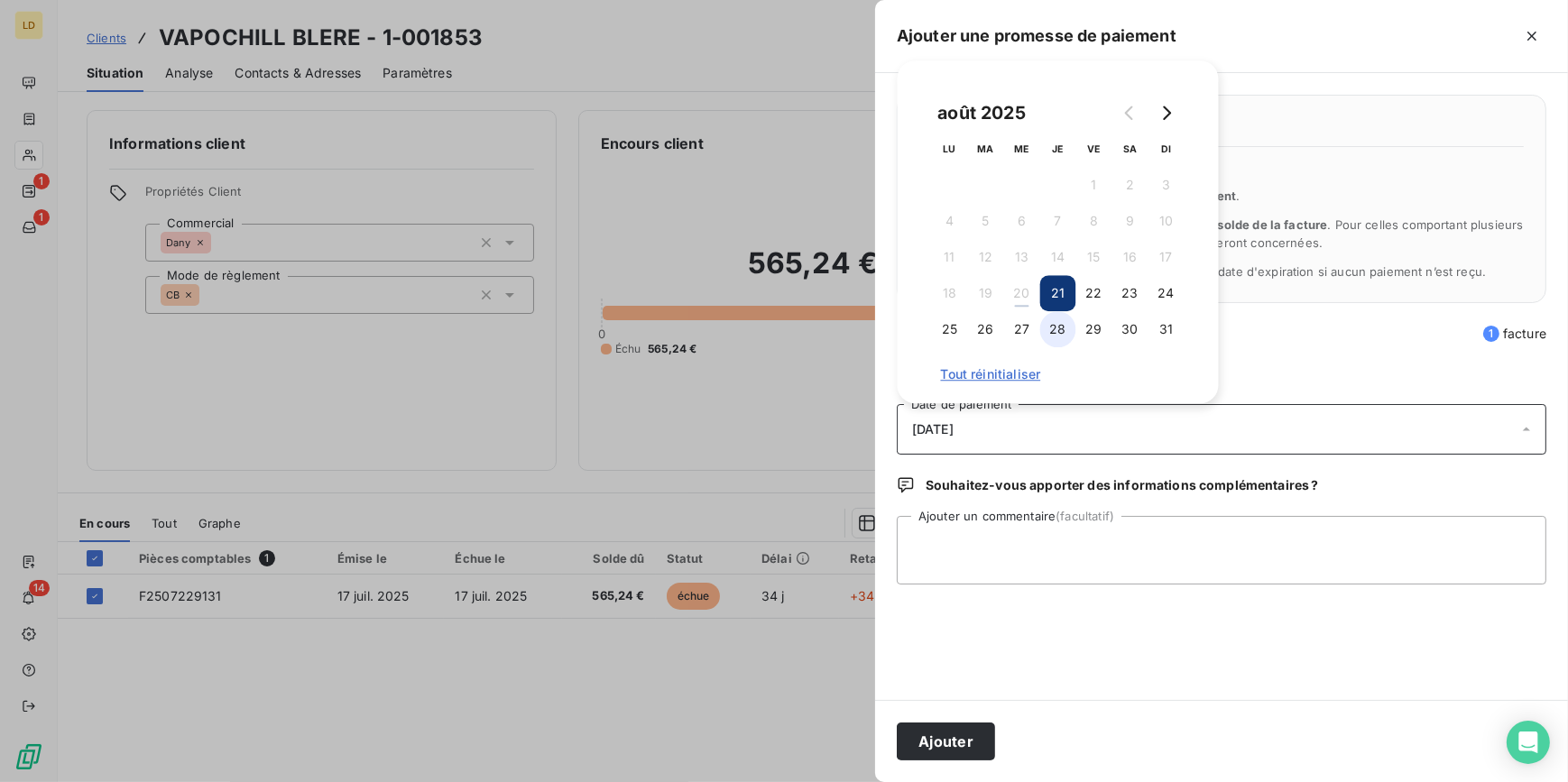
click at [1053, 334] on button "28" at bounding box center [1057, 329] width 36 height 36
click at [974, 528] on textarea "Ajouter un commentaire (facultatif)" at bounding box center [1221, 550] width 650 height 69
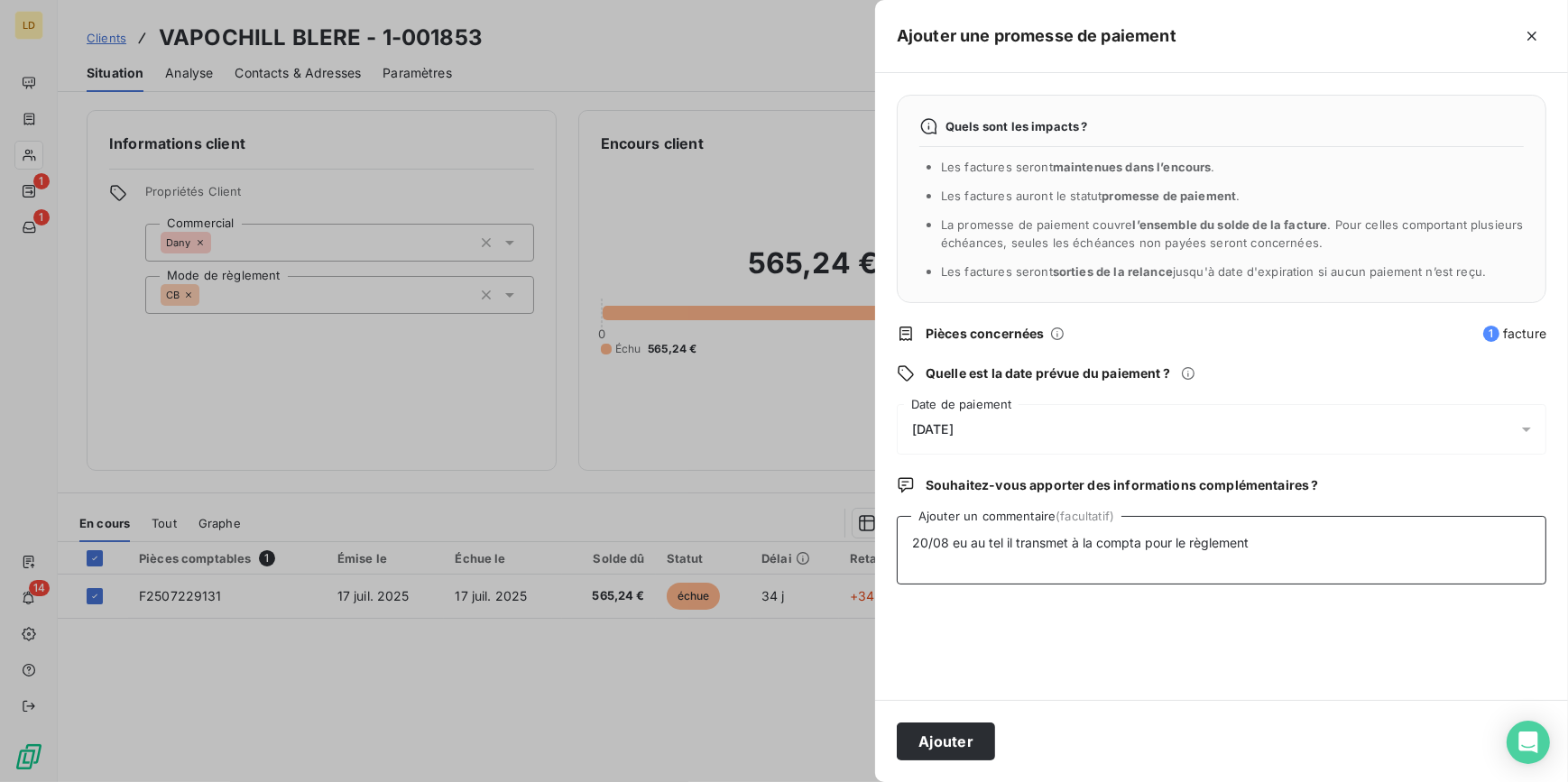
type textarea "20/08 eu au tel il transmet à la compta pour le règlement"
click at [931, 718] on div "Ajouter" at bounding box center [1221, 741] width 693 height 82
click at [946, 731] on button "Ajouter" at bounding box center [945, 741] width 98 height 38
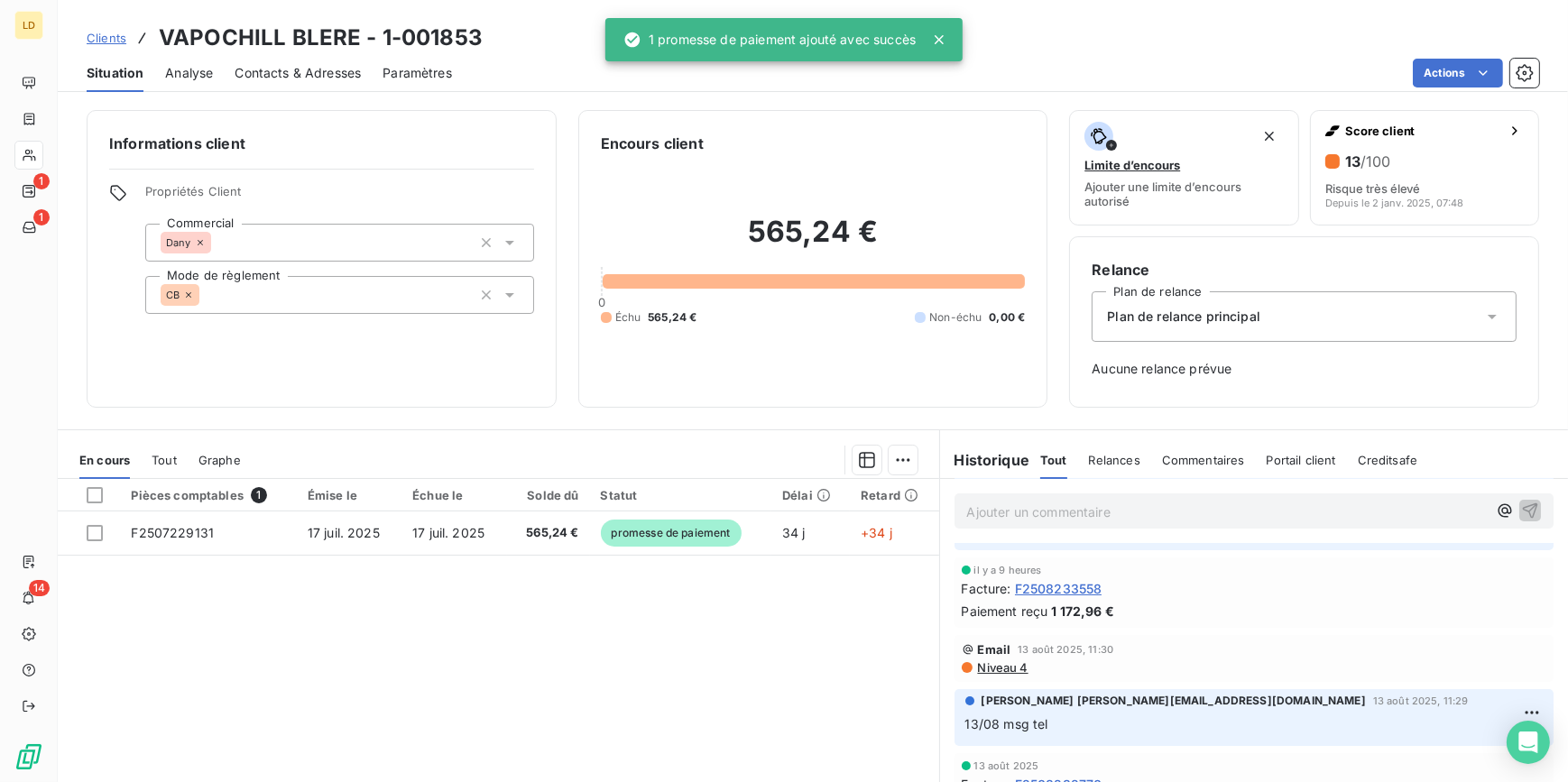
scroll to position [54, 0]
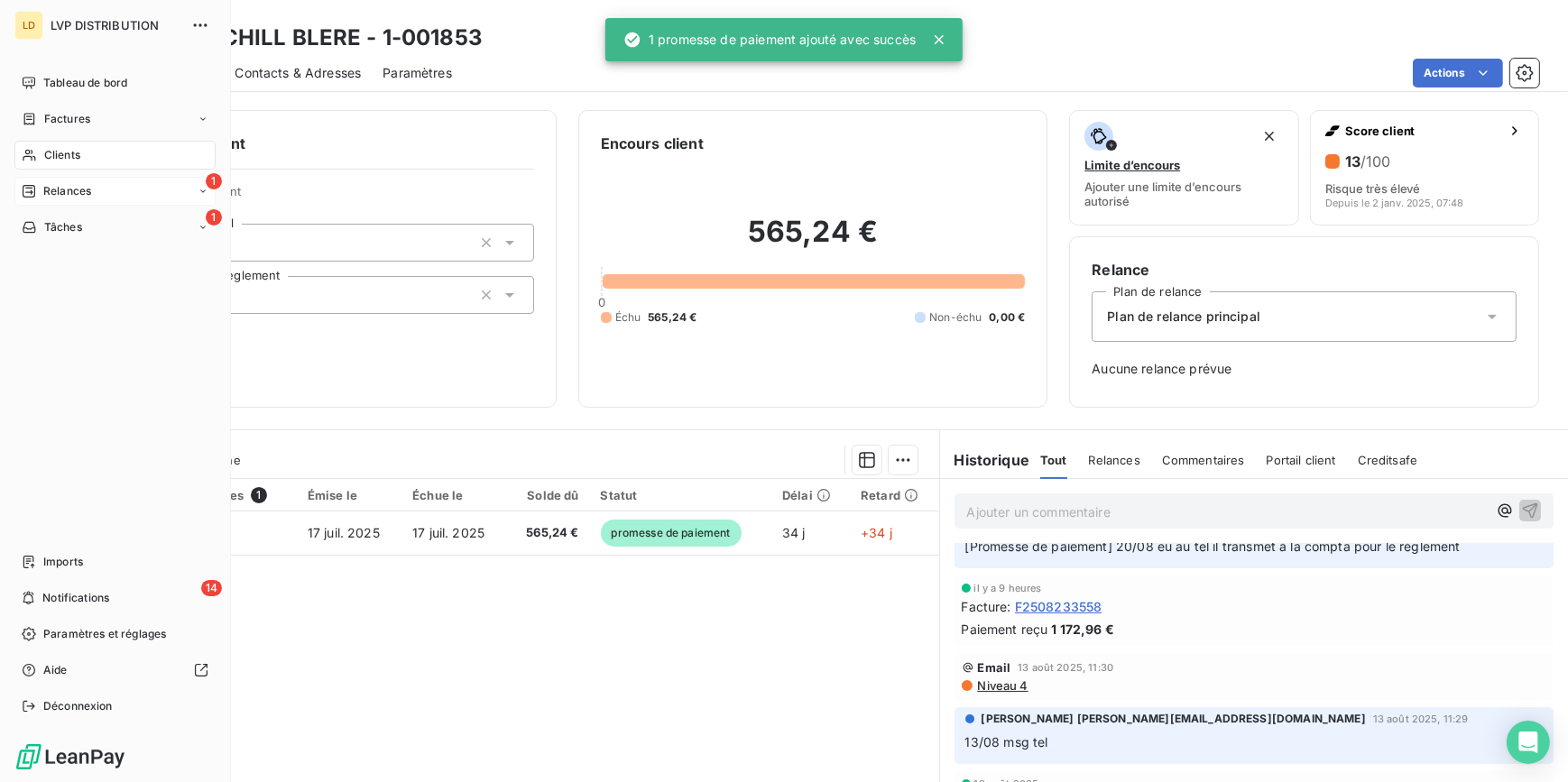
click at [91, 188] on div "1 Relances" at bounding box center [115, 191] width 201 height 28
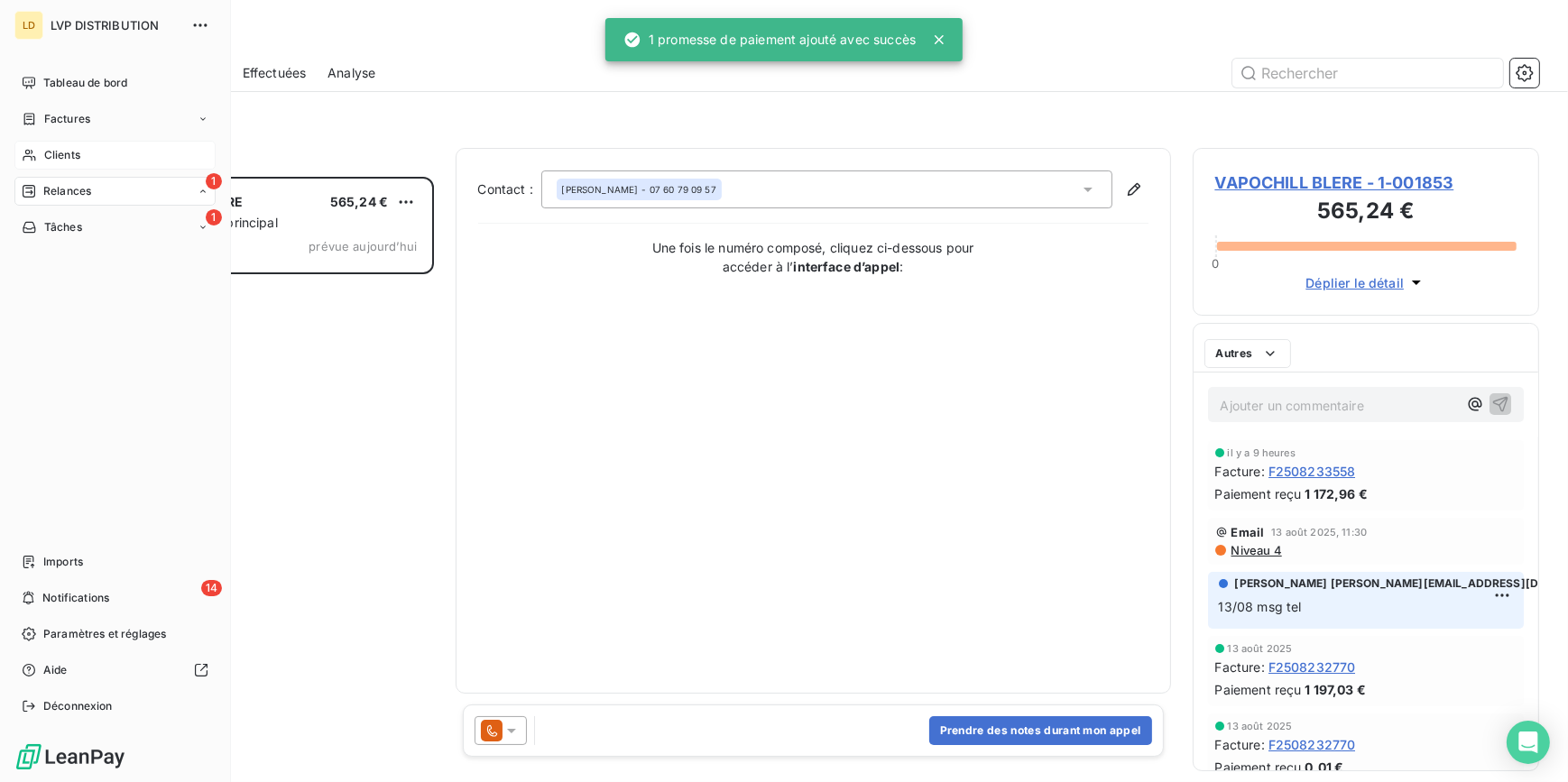
scroll to position [594, 334]
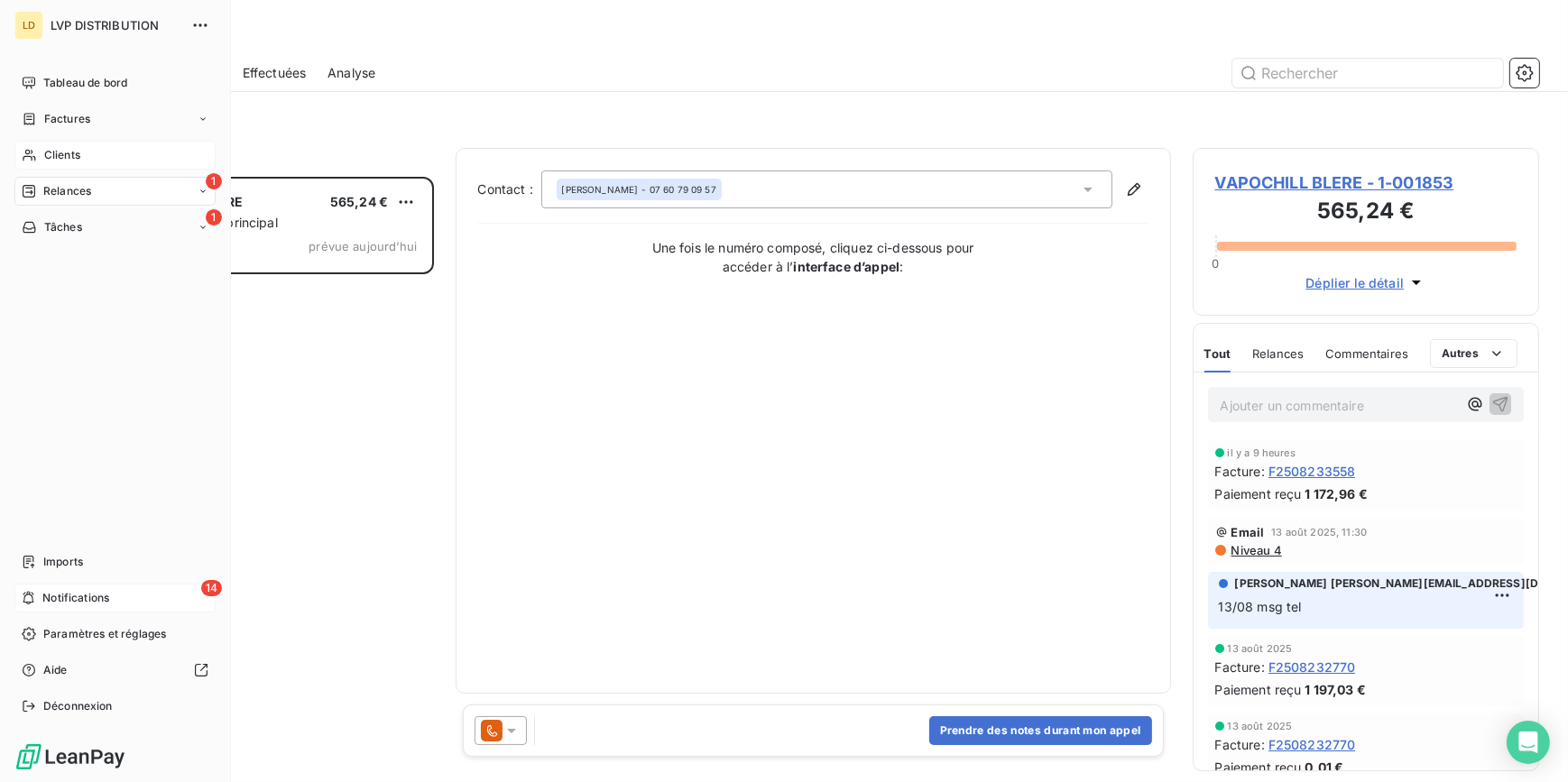
click at [74, 590] on span "Notifications" at bounding box center [75, 598] width 67 height 17
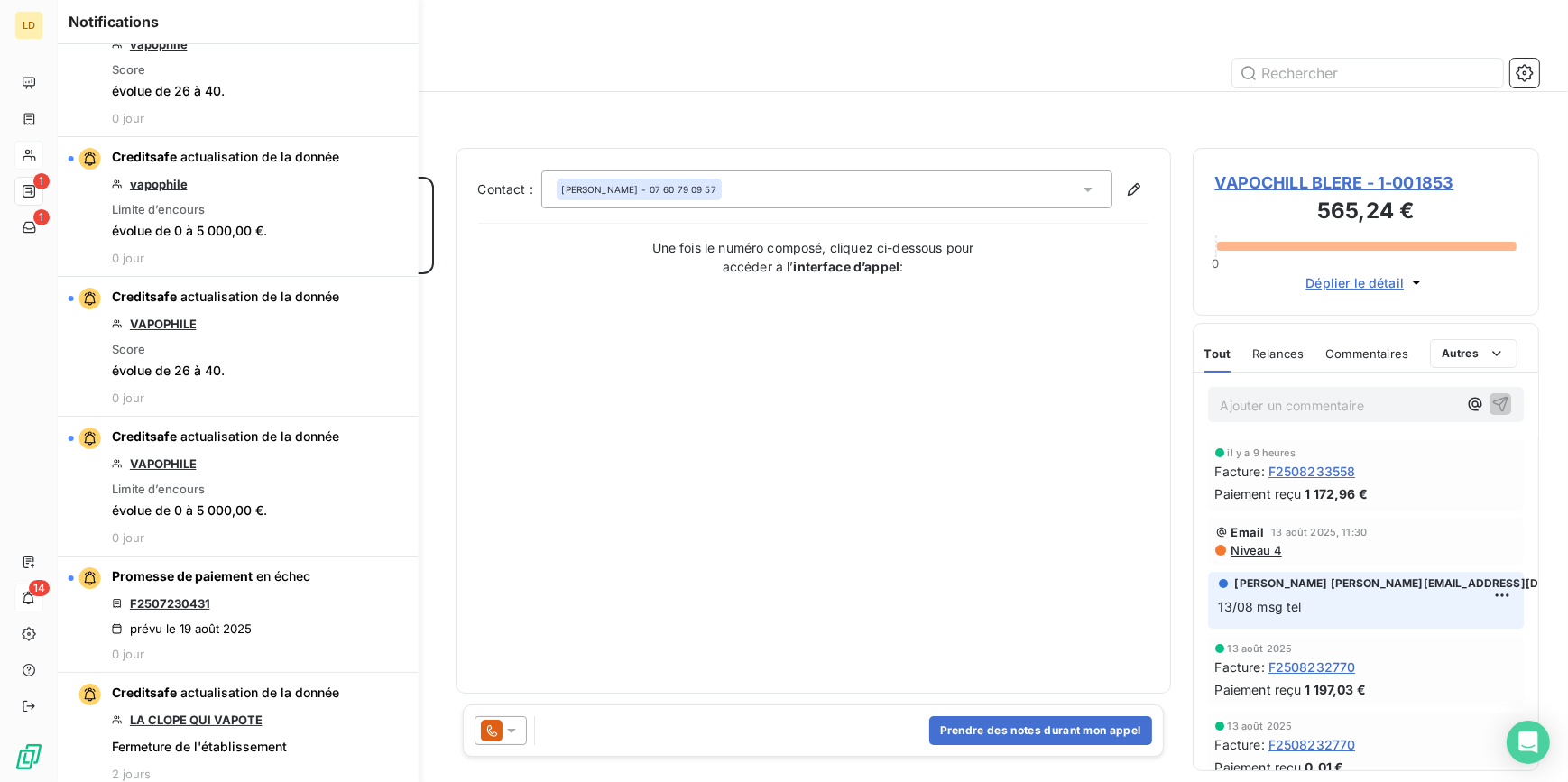
scroll to position [1312, 0]
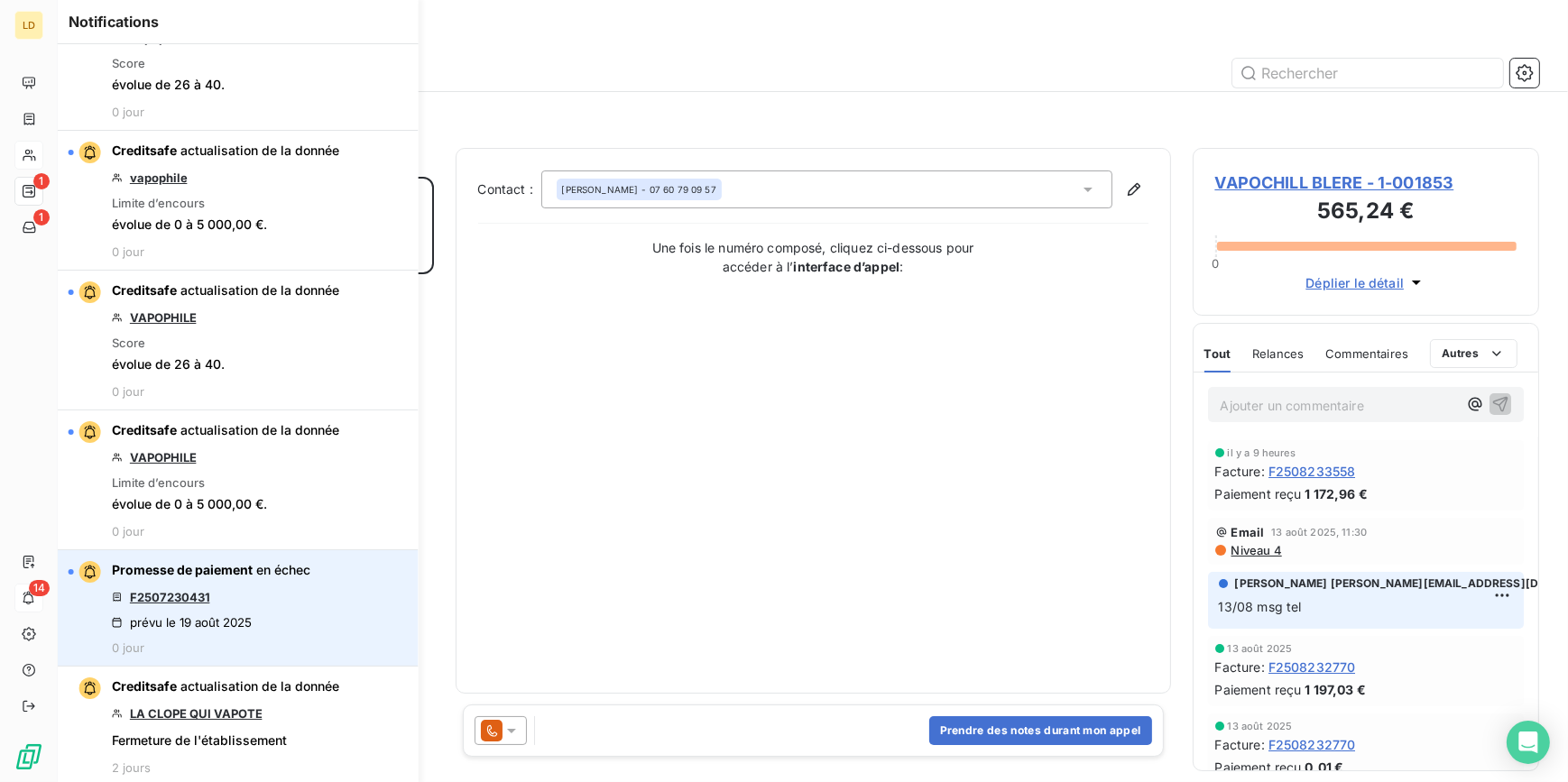
click at [183, 590] on link "F2507230431" at bounding box center [170, 598] width 80 height 15
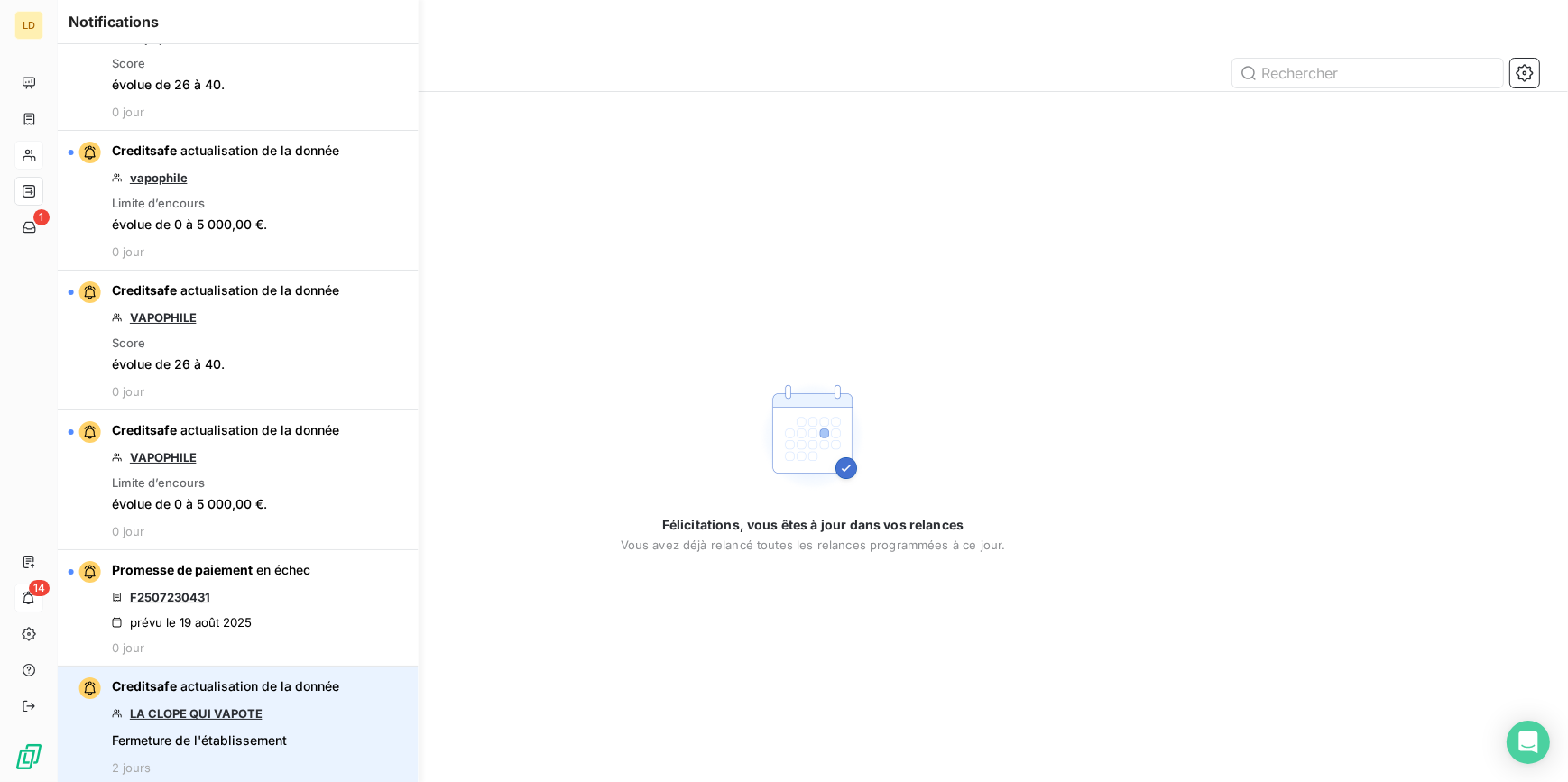
click at [215, 713] on link "LA CLOPE QUI VAPOTE" at bounding box center [196, 714] width 133 height 15
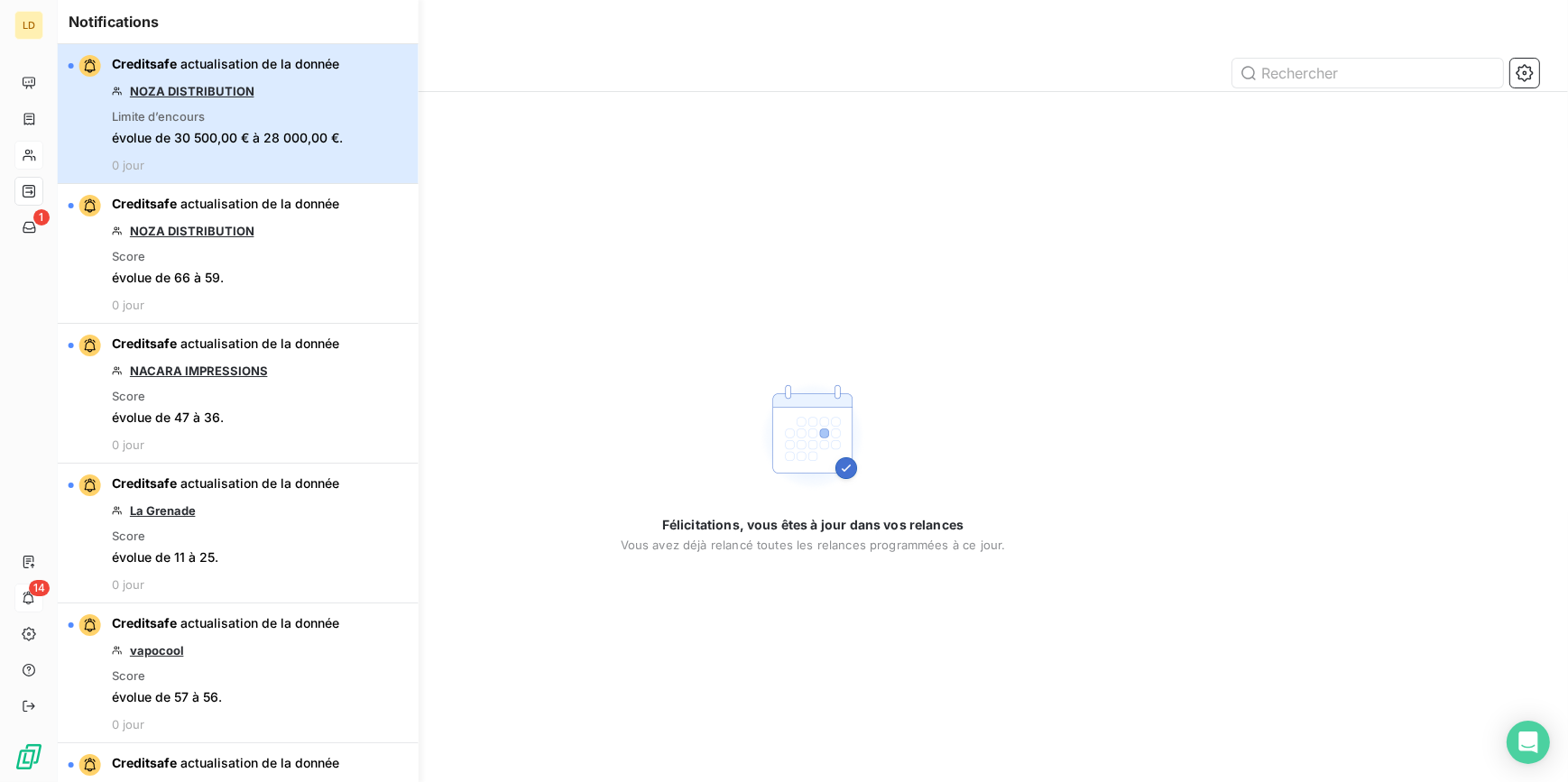
click at [288, 127] on div "Limite d’encours évolue de 30 500,00 € à 28 000,00 €." at bounding box center [228, 128] width 231 height 38
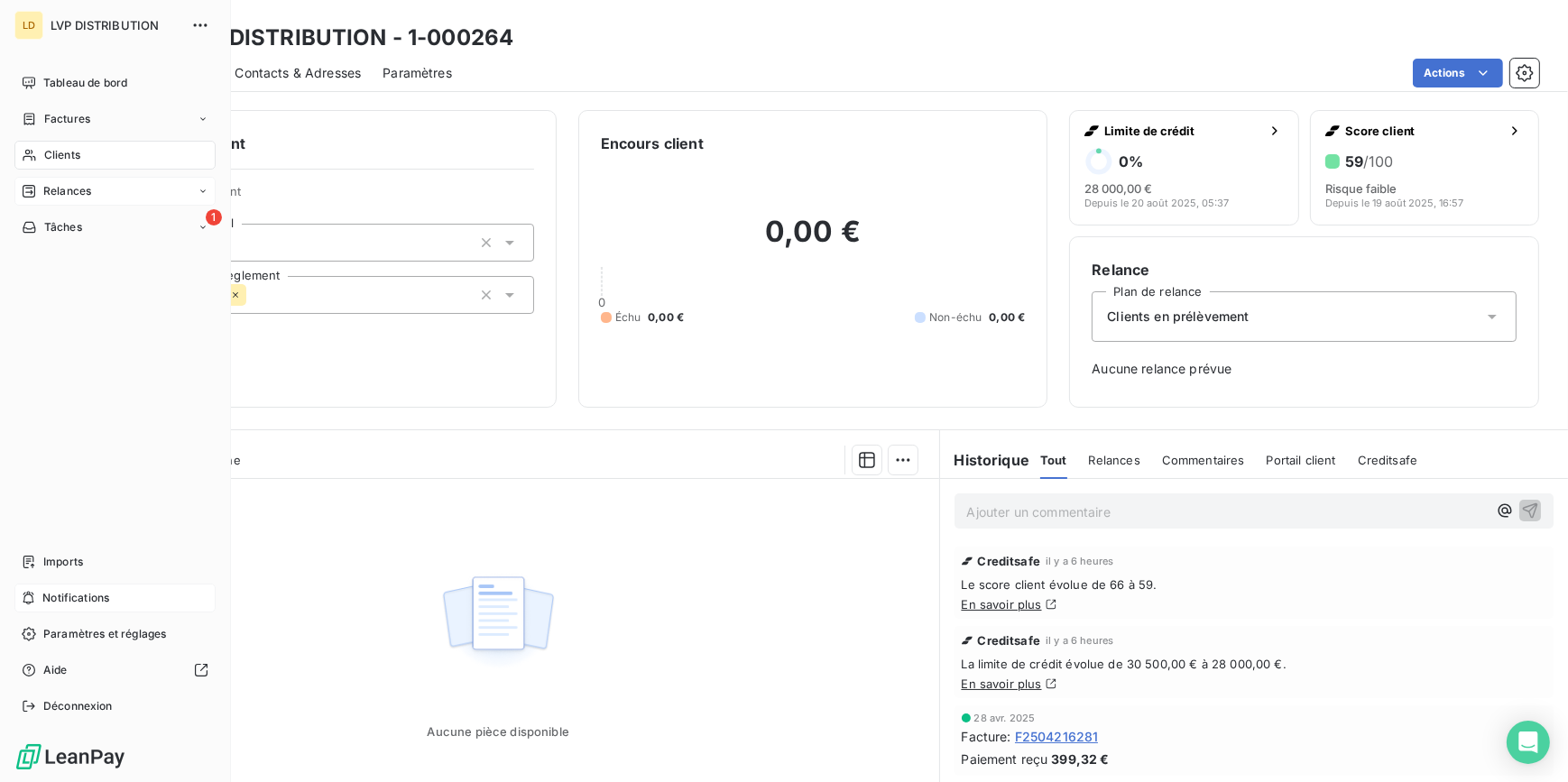
drag, startPoint x: 80, startPoint y: 87, endPoint x: 180, endPoint y: 177, distance: 134.5
click at [80, 87] on span "Tableau de bord" at bounding box center [84, 84] width 83 height 17
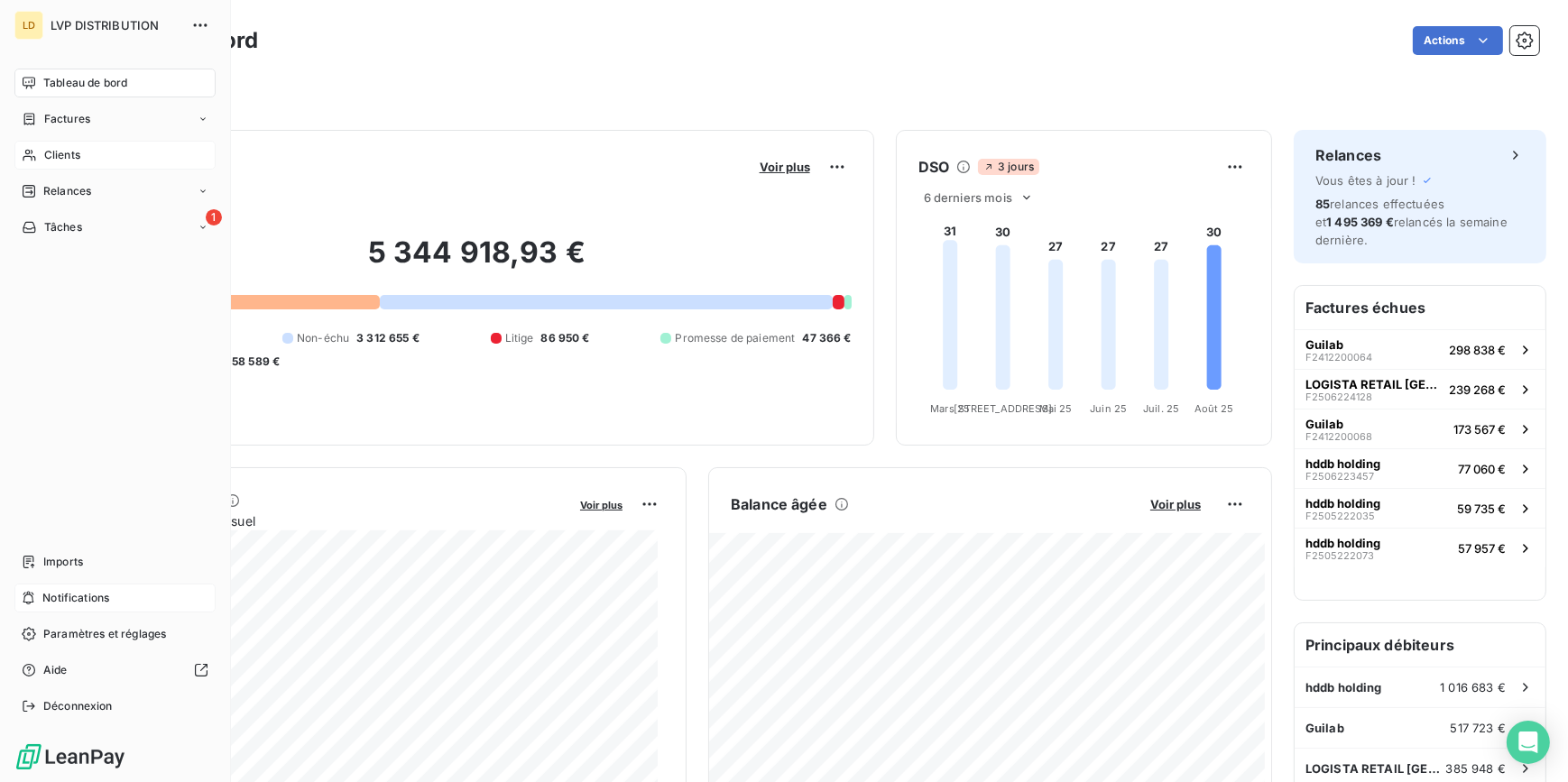
drag, startPoint x: 44, startPoint y: 168, endPoint x: 62, endPoint y: 163, distance: 18.7
click at [44, 168] on div "Clients" at bounding box center [115, 154] width 201 height 28
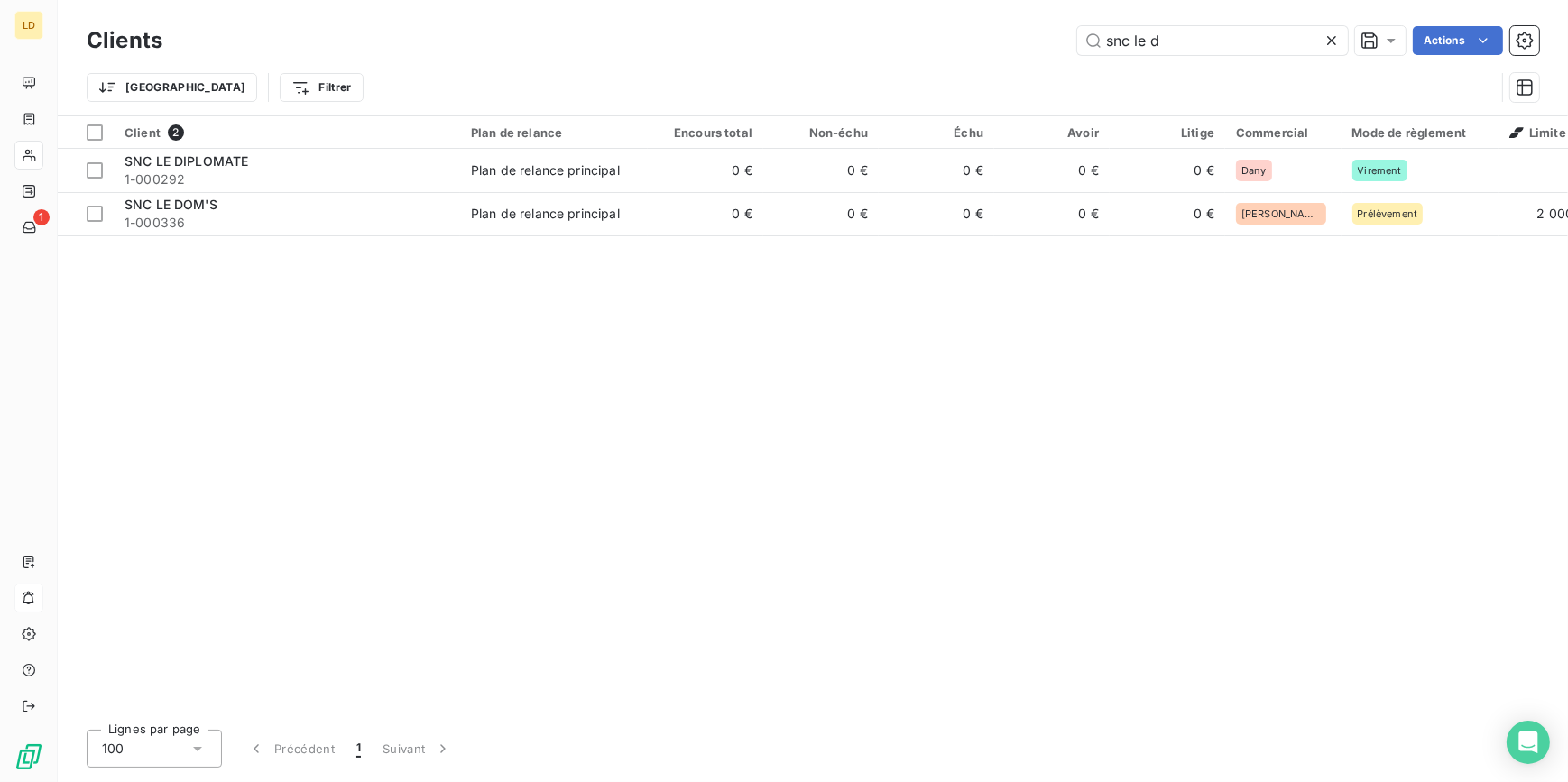
drag, startPoint x: 1132, startPoint y: 36, endPoint x: 1023, endPoint y: 37, distance: 109.0
click at [1023, 37] on div "snc le d Actions" at bounding box center [862, 40] width 1355 height 28
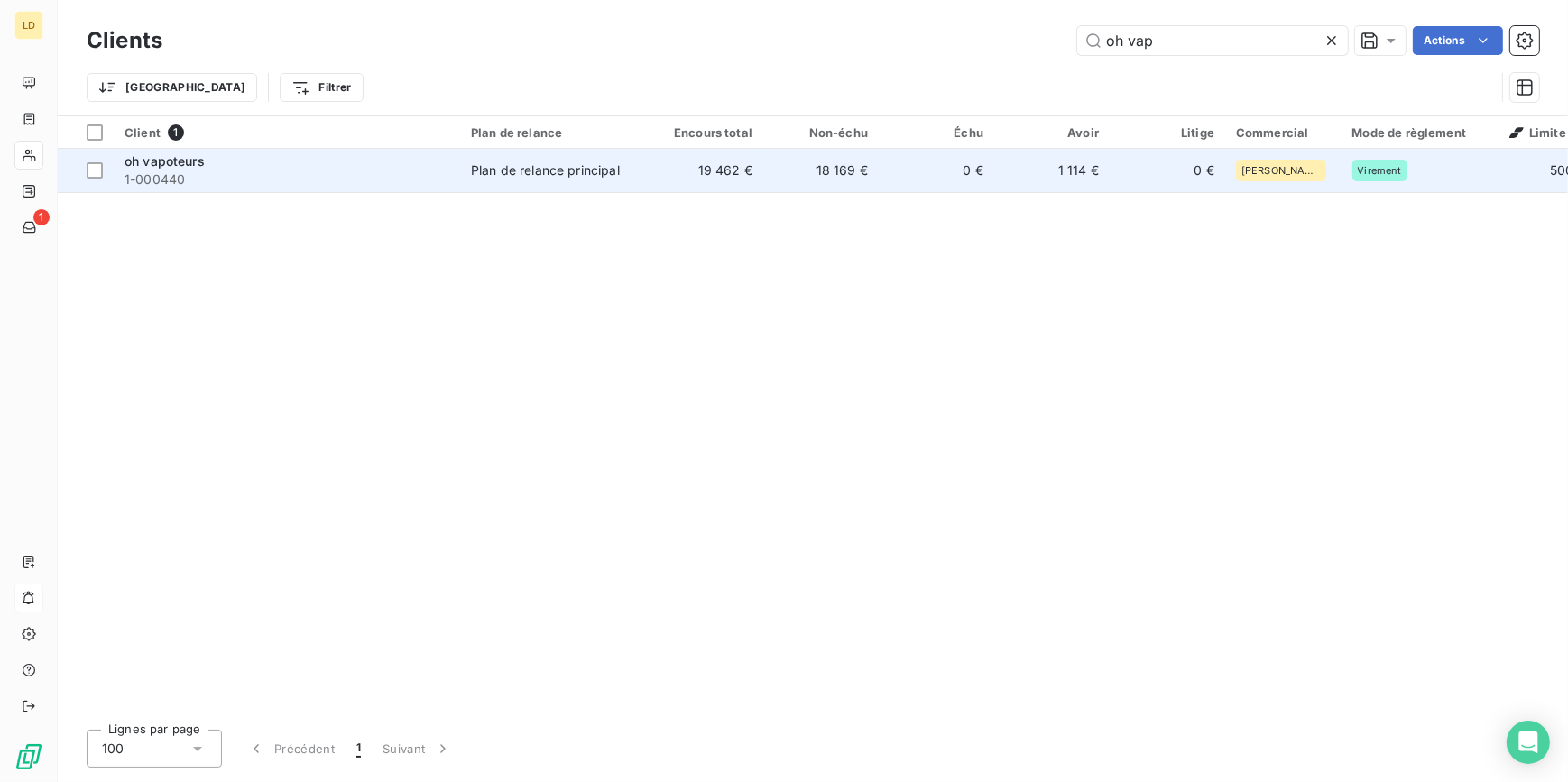
type input "oh vap"
click at [450, 183] on td "oh vapoteurs 1-000440" at bounding box center [286, 170] width 346 height 43
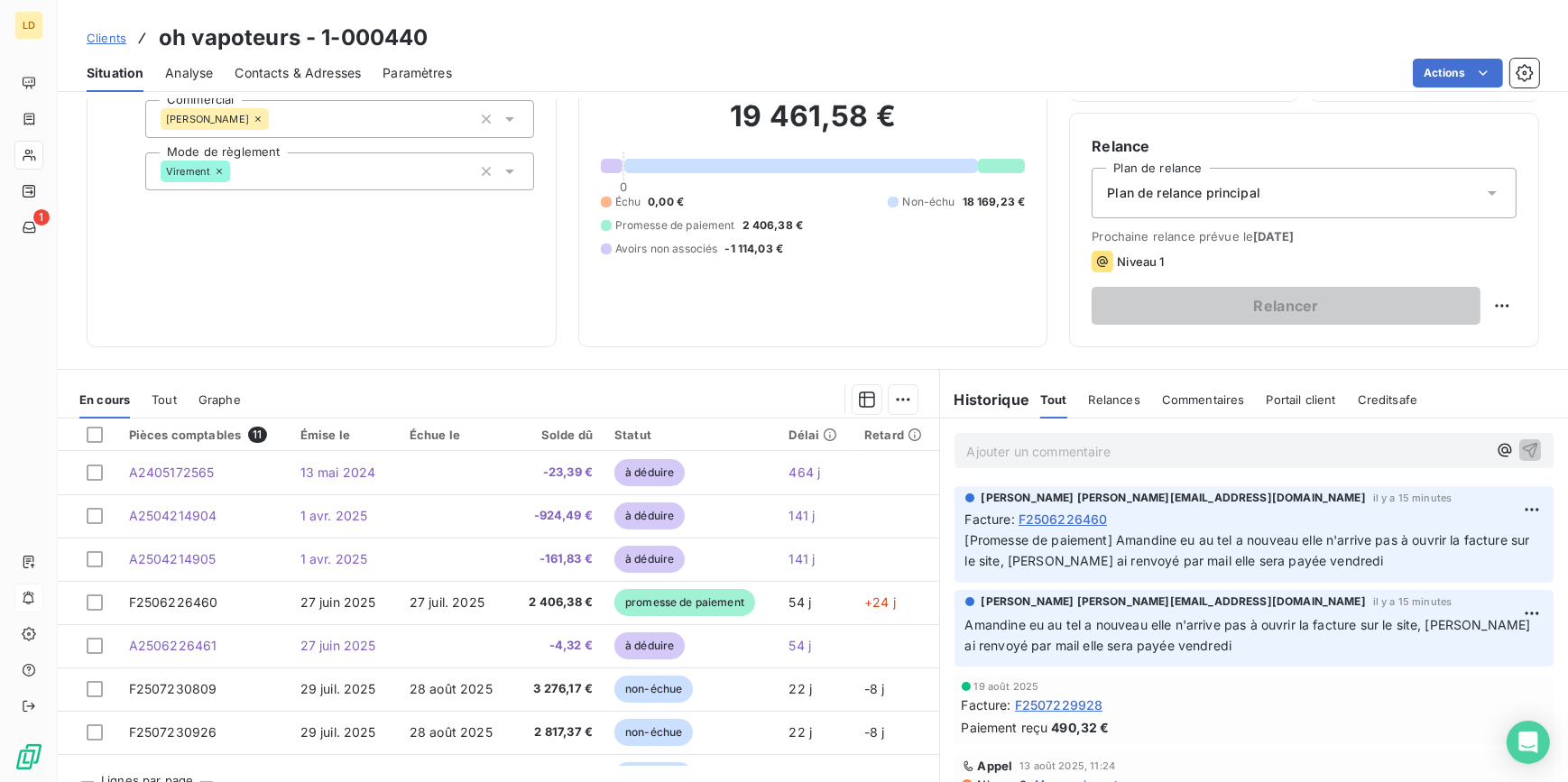
scroll to position [161, 0]
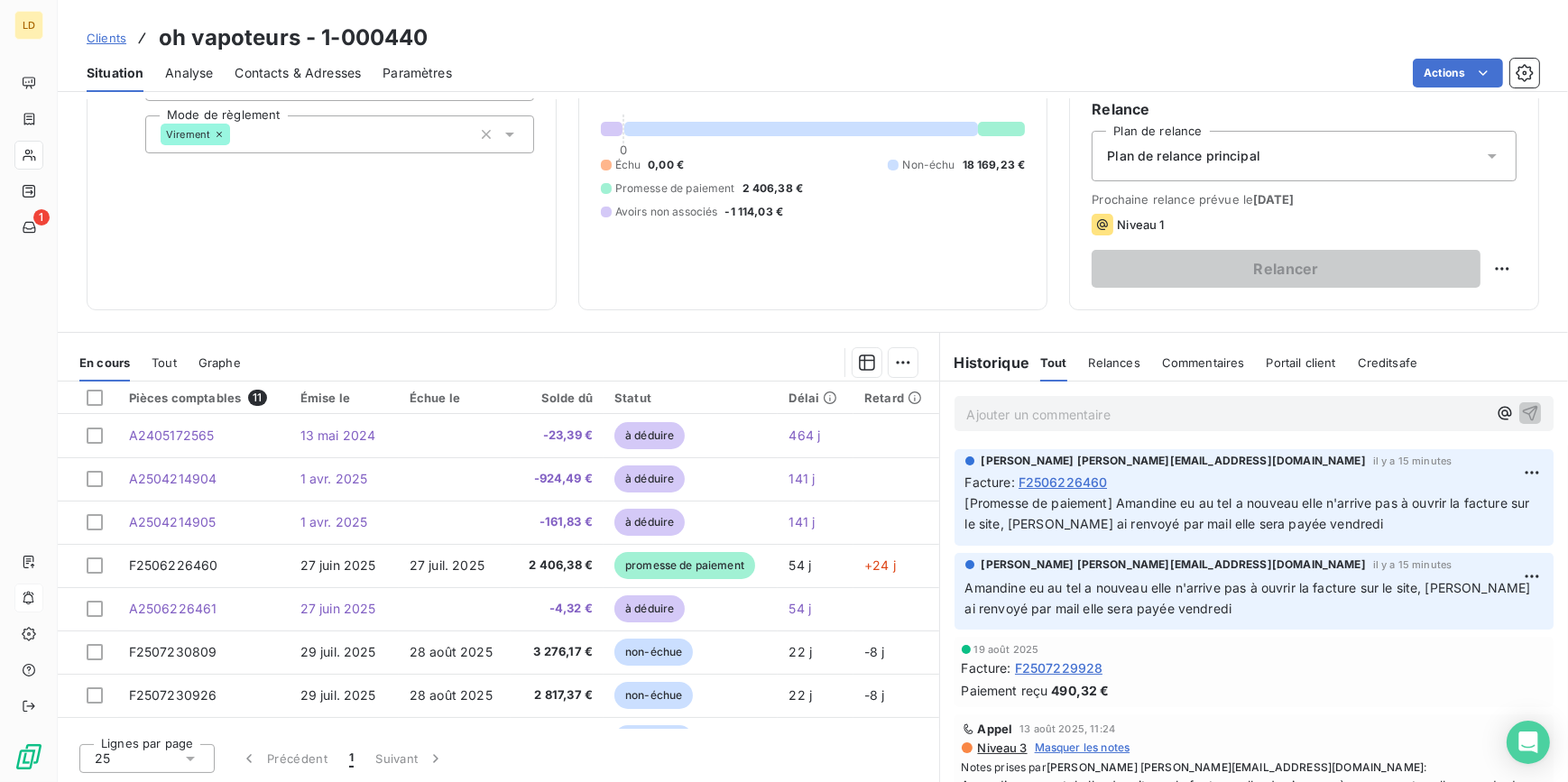
click at [312, 74] on span "Contacts & Adresses" at bounding box center [298, 73] width 127 height 18
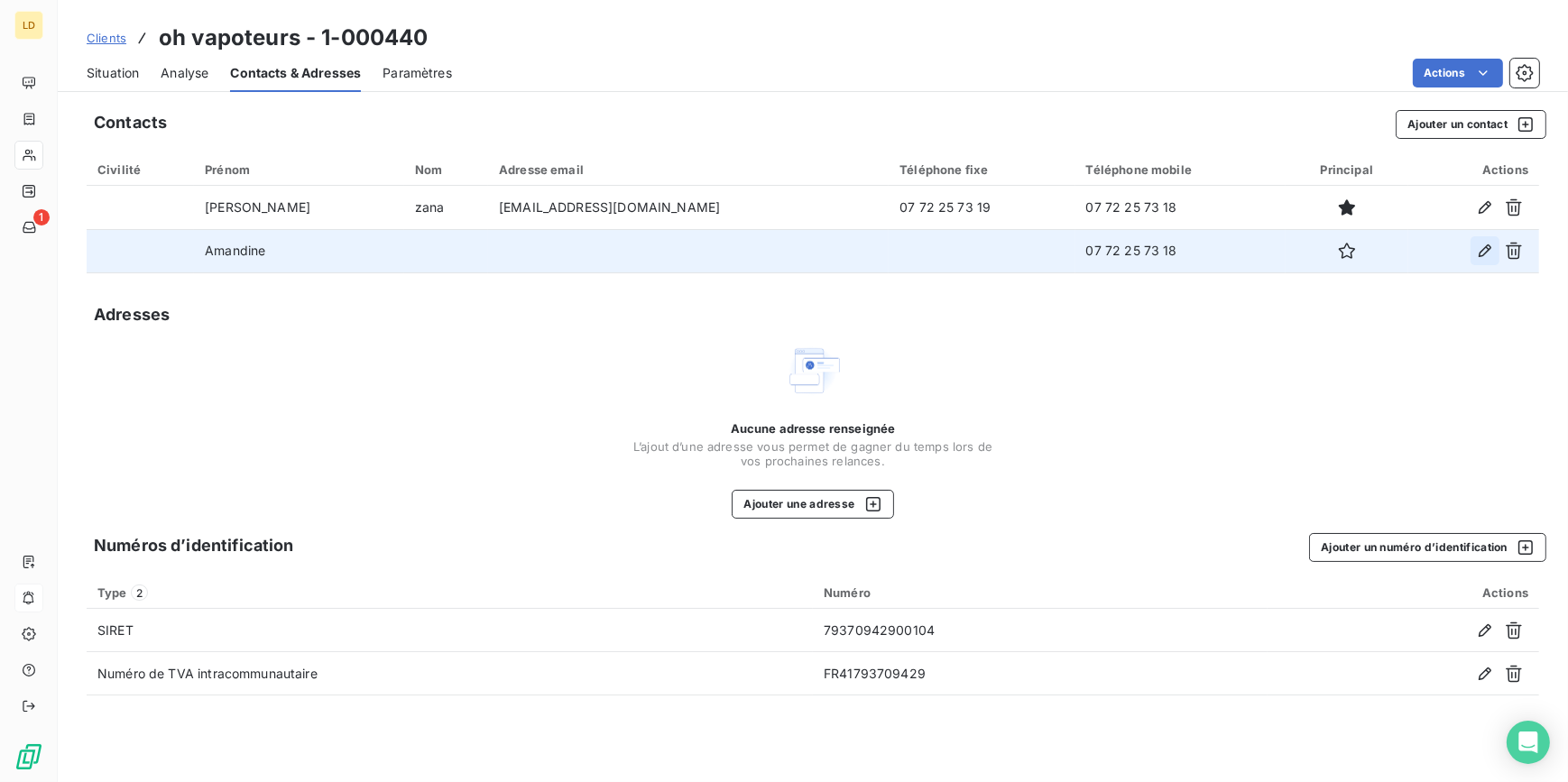
click at [1484, 248] on icon "button" at bounding box center [1485, 251] width 13 height 13
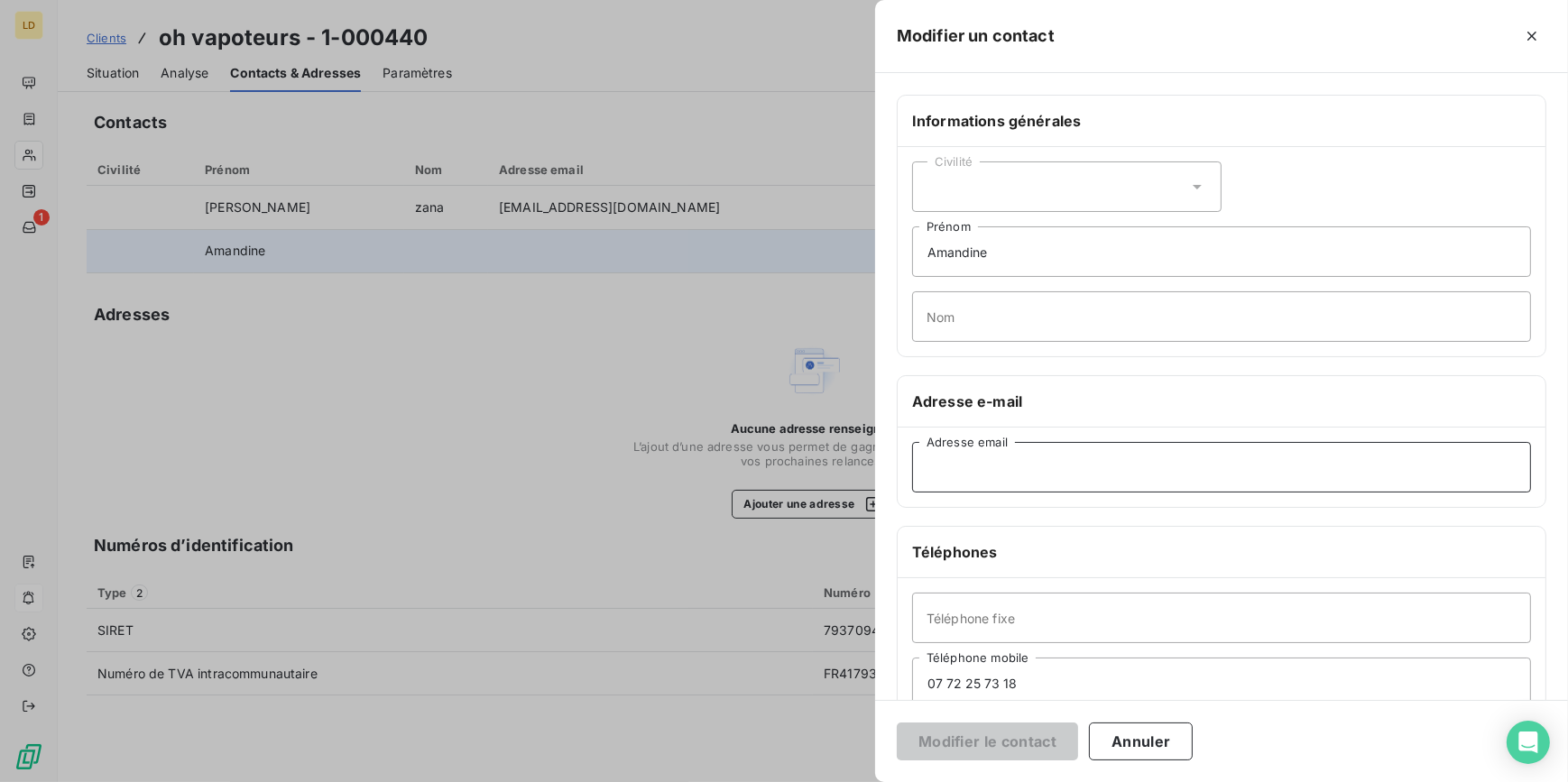
click at [1011, 488] on input "Adresse email" at bounding box center [1221, 467] width 618 height 50
type input "rh.ohvapoteurs@gmail.com"
click at [1028, 742] on button "Modifier le contact" at bounding box center [987, 741] width 182 height 38
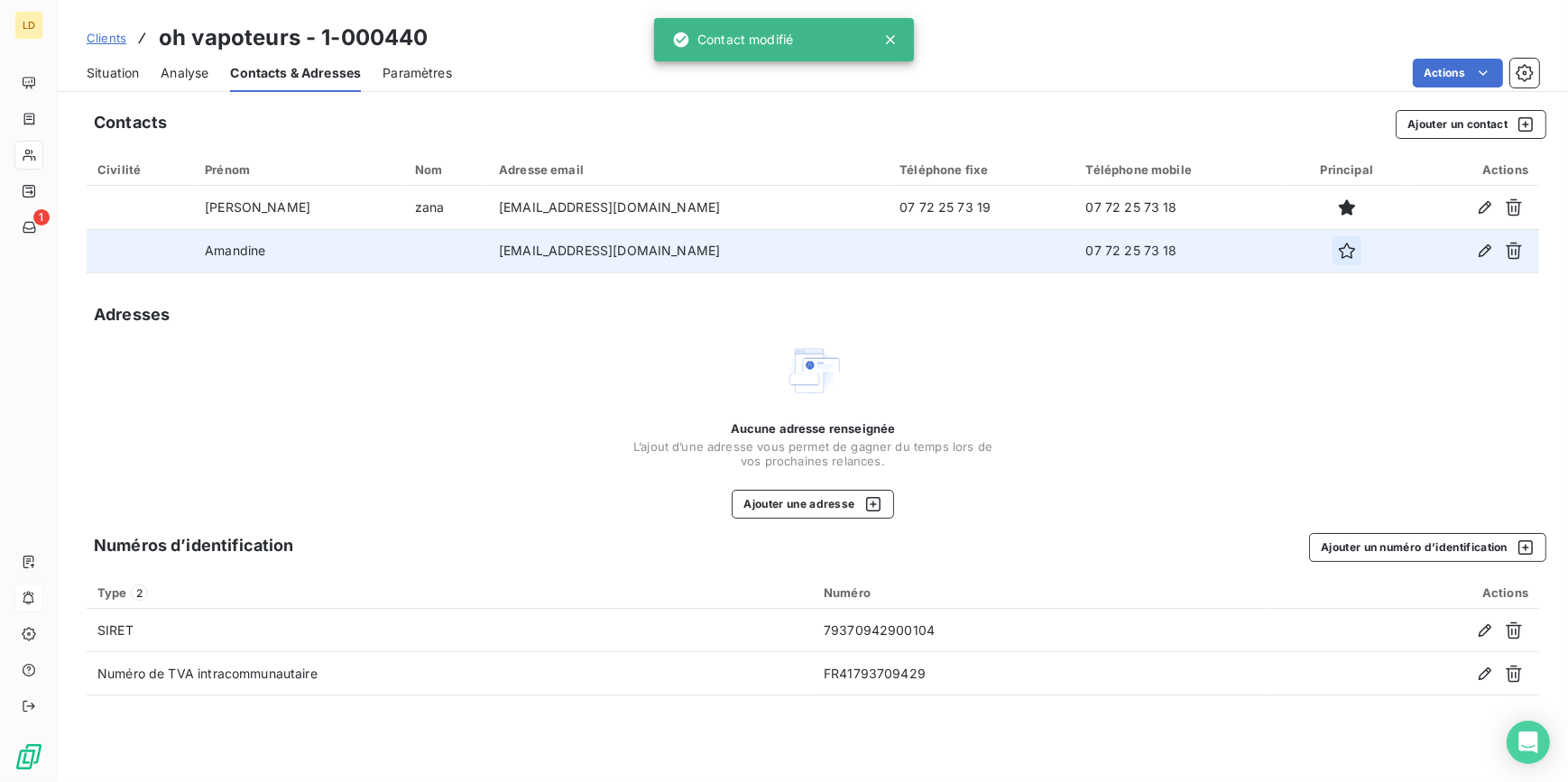
click at [1339, 253] on icon "button" at bounding box center [1347, 251] width 17 height 17
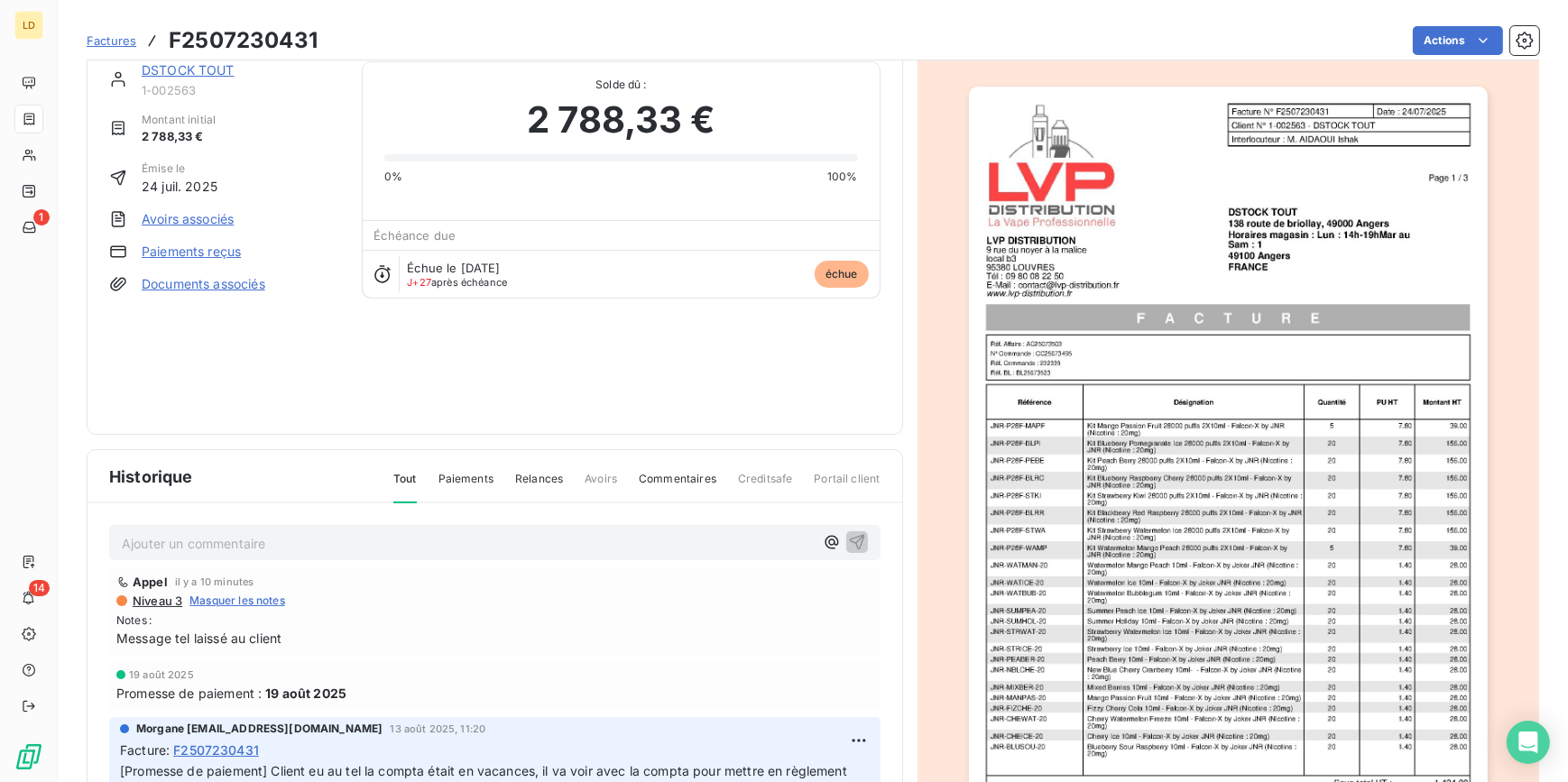
scroll to position [109, 0]
